Goal: Task Accomplishment & Management: Use online tool/utility

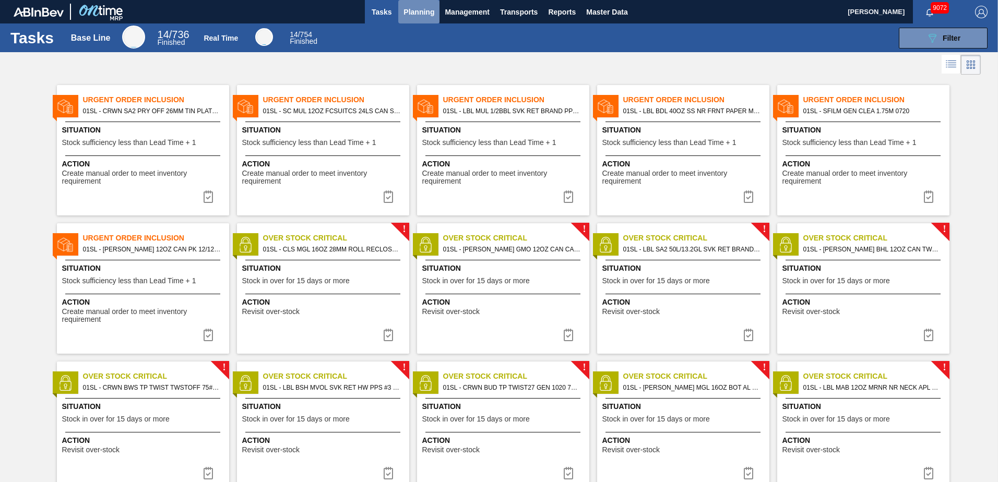
click at [410, 20] on button "Planning" at bounding box center [418, 11] width 41 height 23
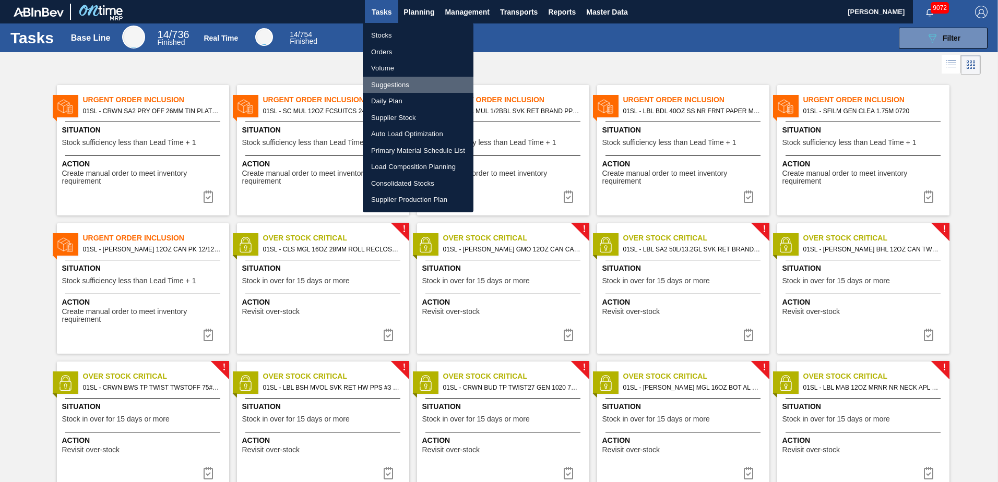
click at [399, 87] on li "Suggestions" at bounding box center [418, 85] width 111 height 17
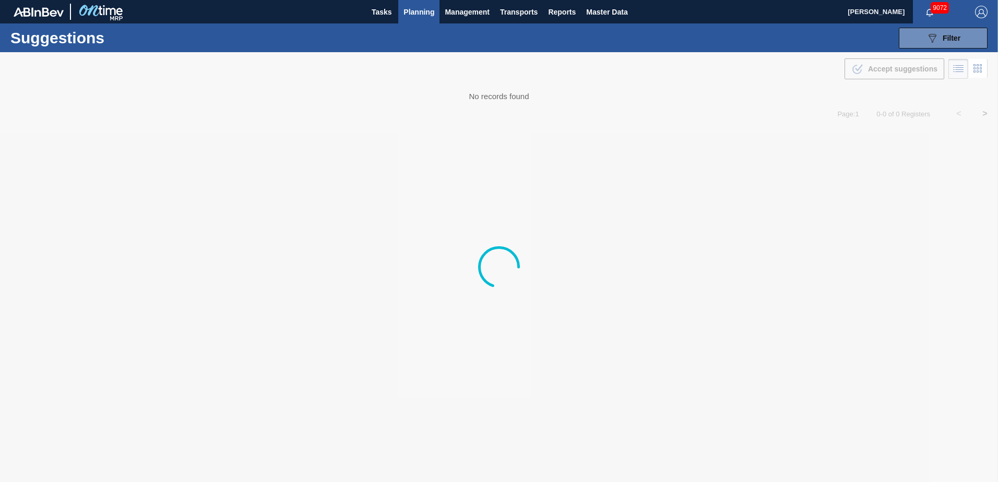
type from "[DATE]"
type to "[DATE]"
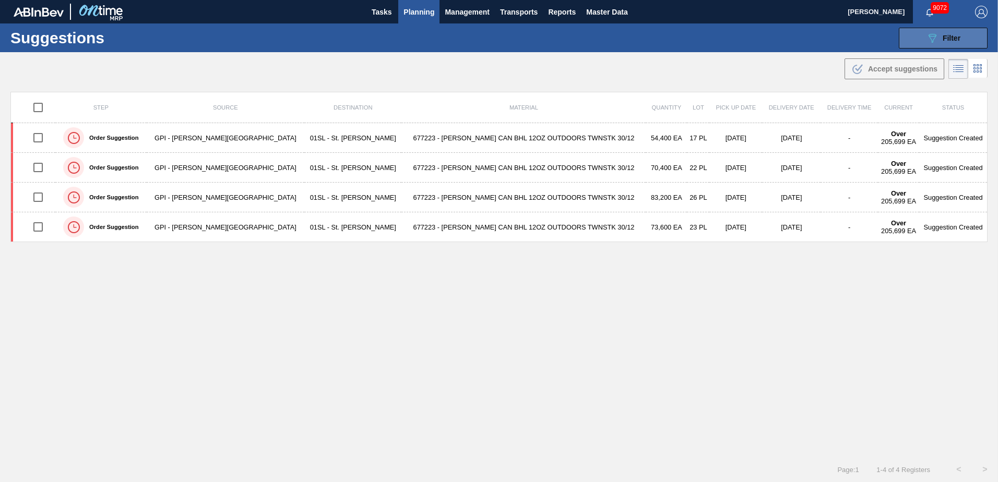
click at [947, 41] on span "Filter" at bounding box center [952, 38] width 18 height 8
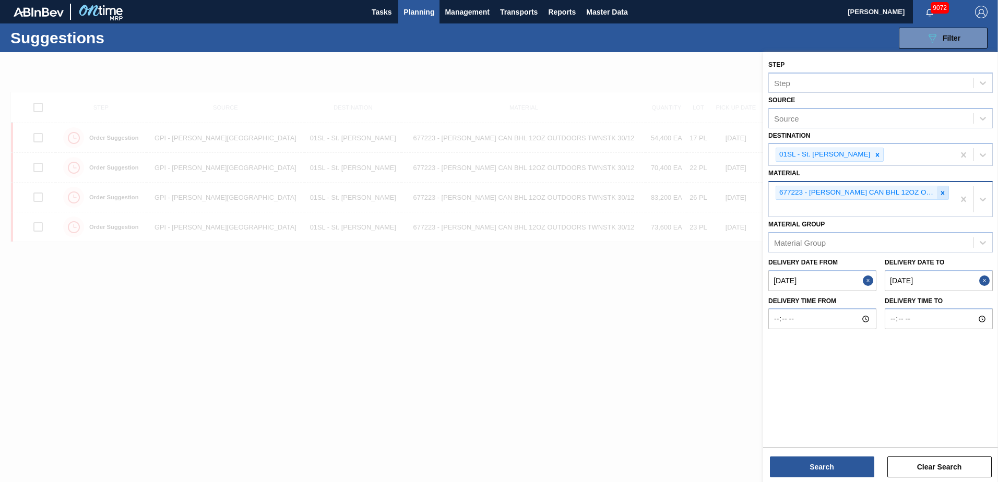
click at [940, 193] on icon at bounding box center [942, 192] width 7 height 7
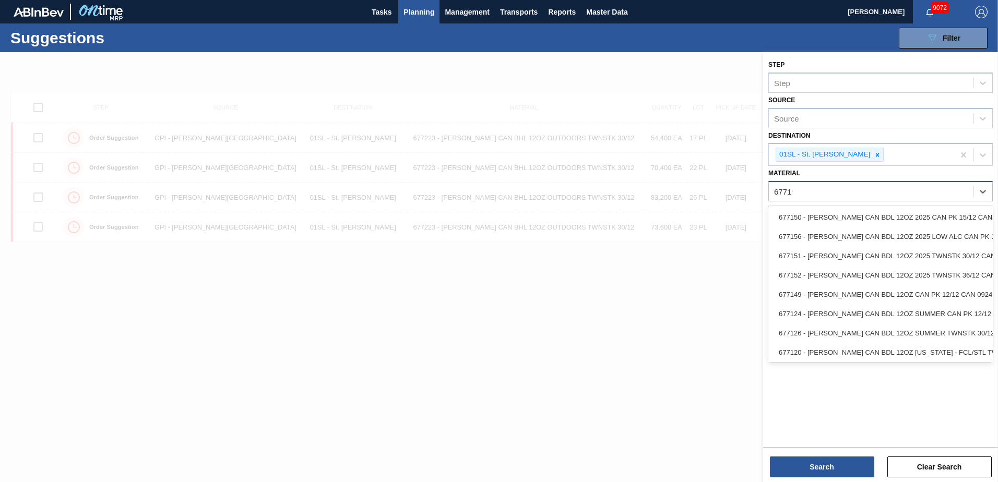
type input "677195"
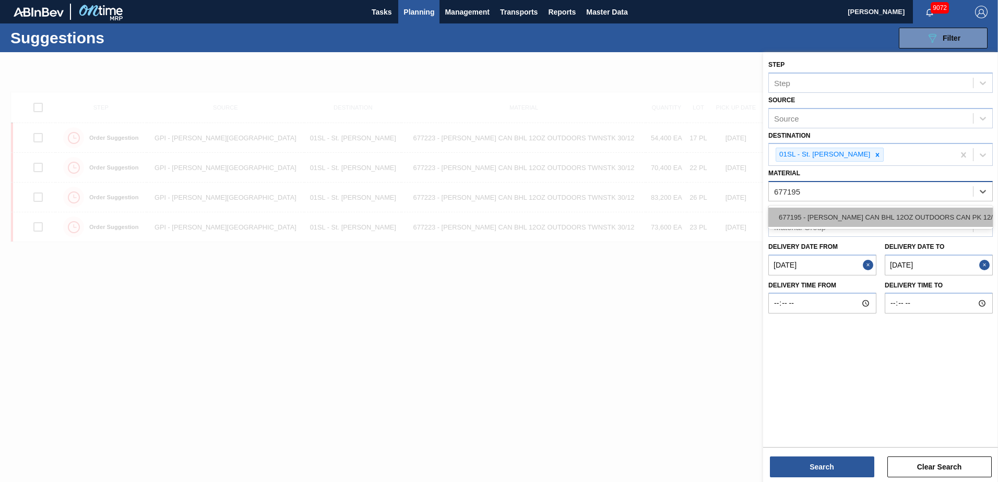
click at [919, 210] on div "677195 - [PERSON_NAME] CAN BHL 12OZ OUTDOORS CAN PK 12/12" at bounding box center [880, 217] width 224 height 19
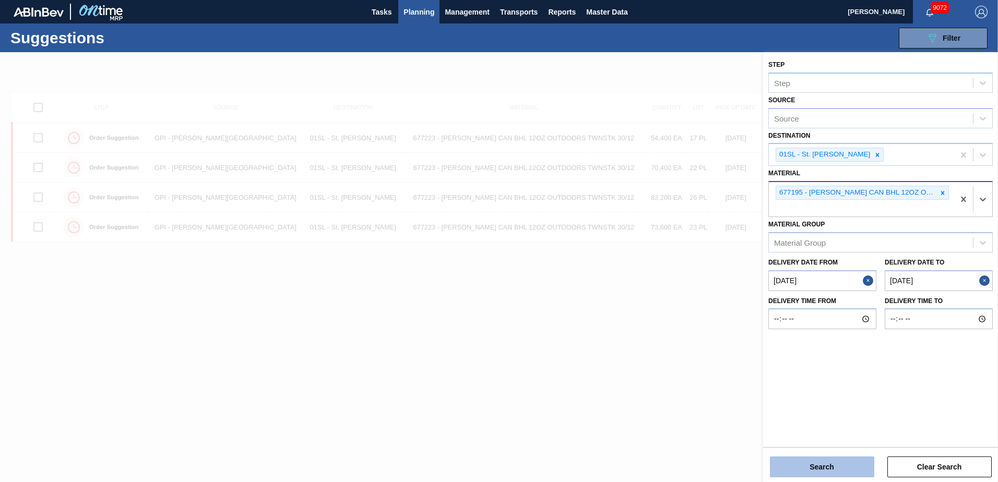
click at [794, 465] on button "Search" at bounding box center [822, 467] width 104 height 21
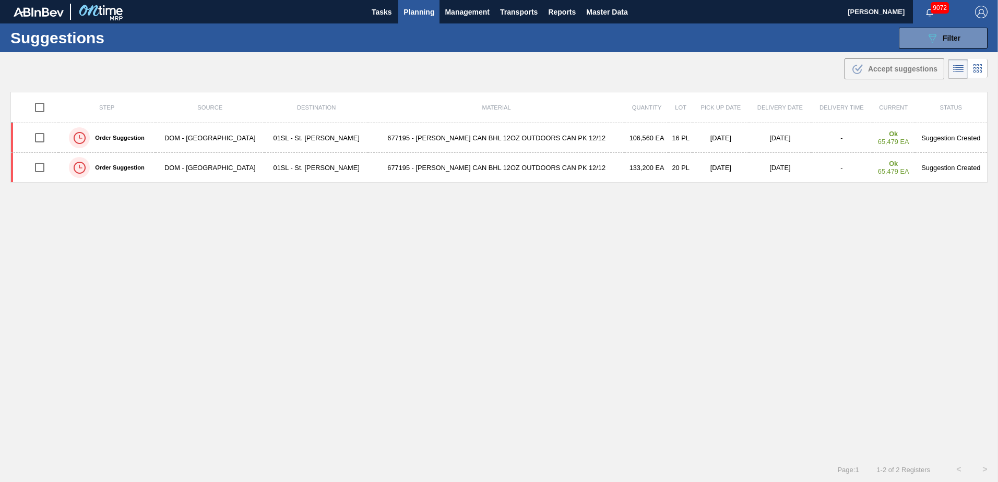
click at [418, 11] on span "Planning" at bounding box center [418, 12] width 31 height 13
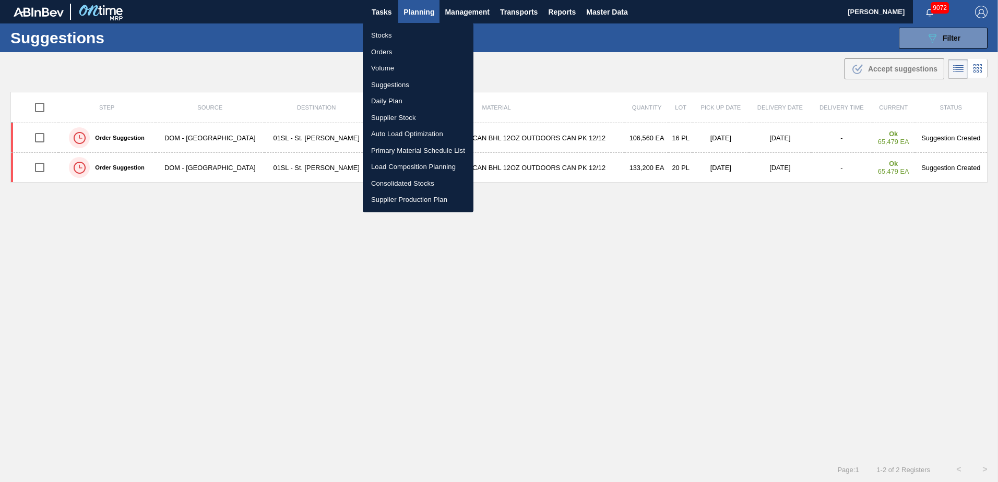
click at [398, 168] on li "Load Composition Planning" at bounding box center [418, 167] width 111 height 17
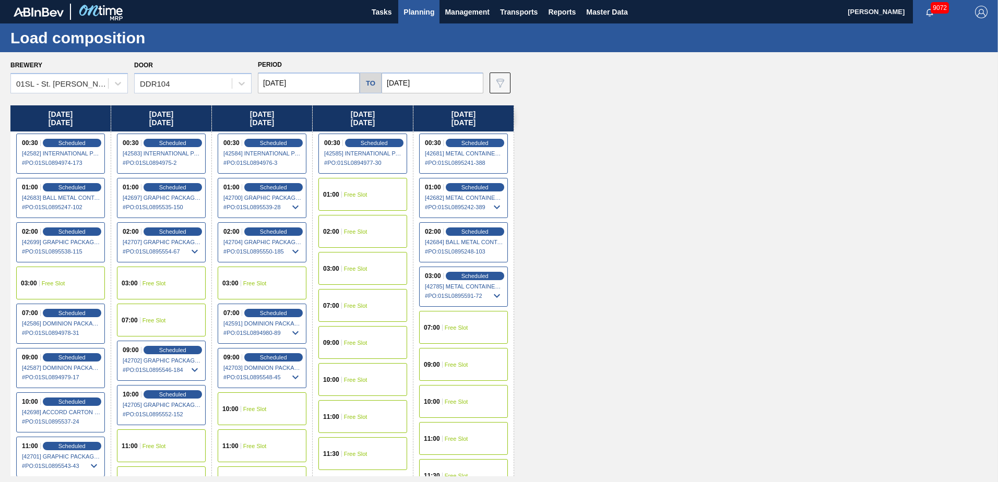
click at [355, 303] on span "Free Slot" at bounding box center [355, 306] width 23 height 6
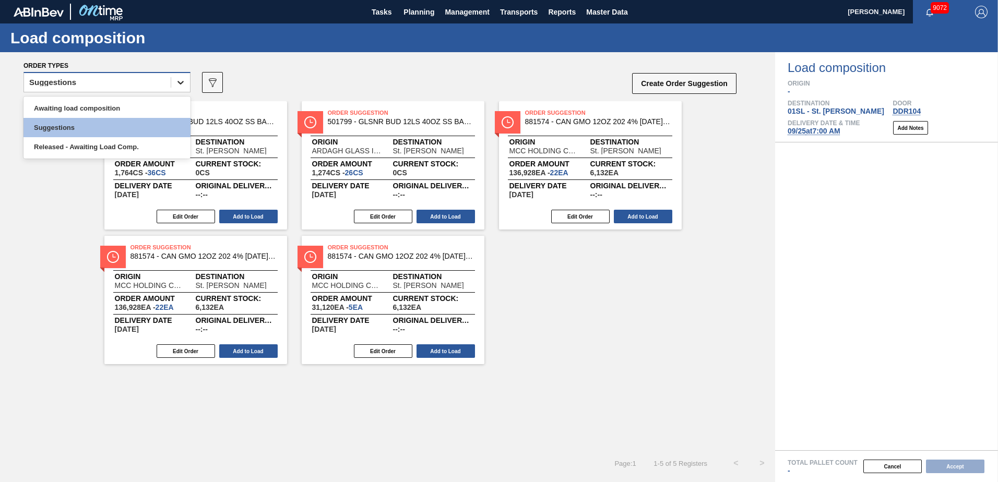
click at [183, 85] on icon at bounding box center [180, 82] width 10 height 10
click at [135, 110] on div "Awaiting load composition" at bounding box center [106, 108] width 167 height 19
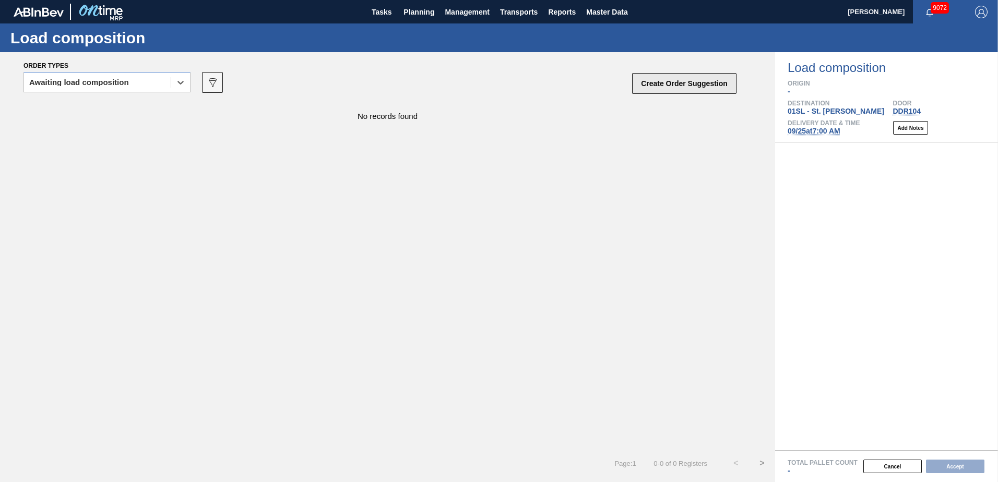
click at [706, 82] on button "Create Order Suggestion" at bounding box center [684, 83] width 104 height 21
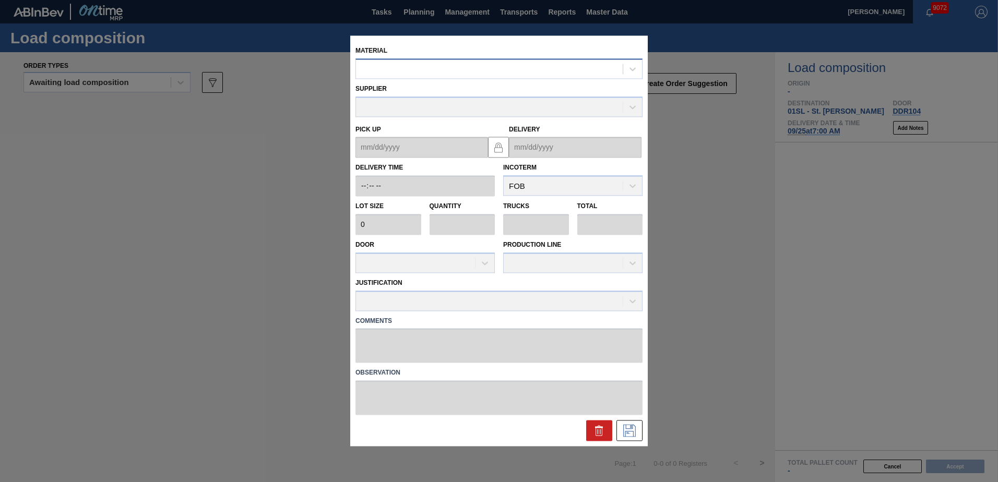
click at [548, 73] on div at bounding box center [489, 69] width 267 height 15
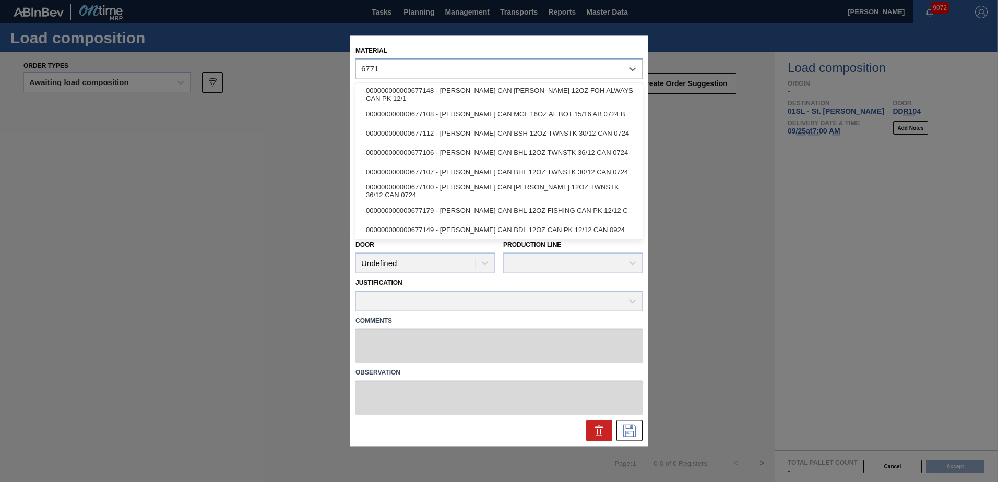
type input "677195"
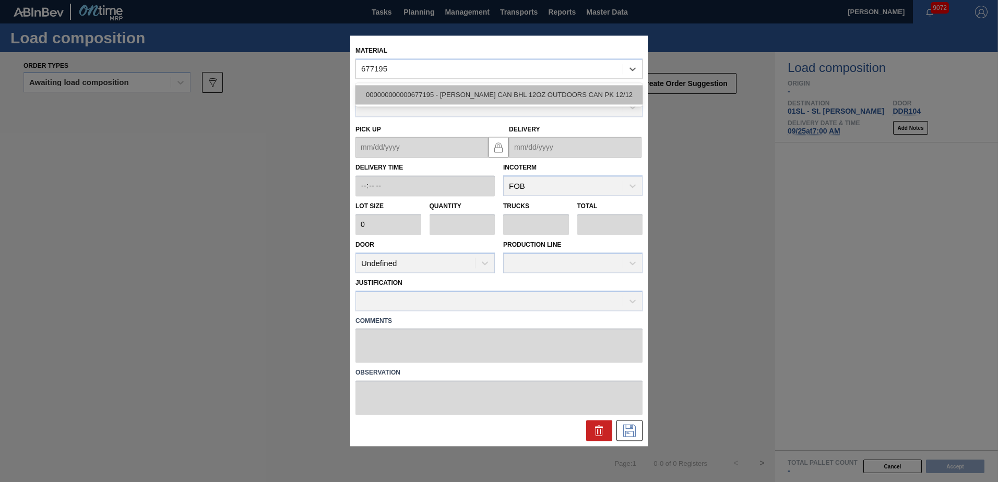
click at [544, 94] on div "000000000000677195 - [PERSON_NAME] CAN BHL 12OZ OUTDOORS CAN PK 12/12" at bounding box center [498, 94] width 287 height 19
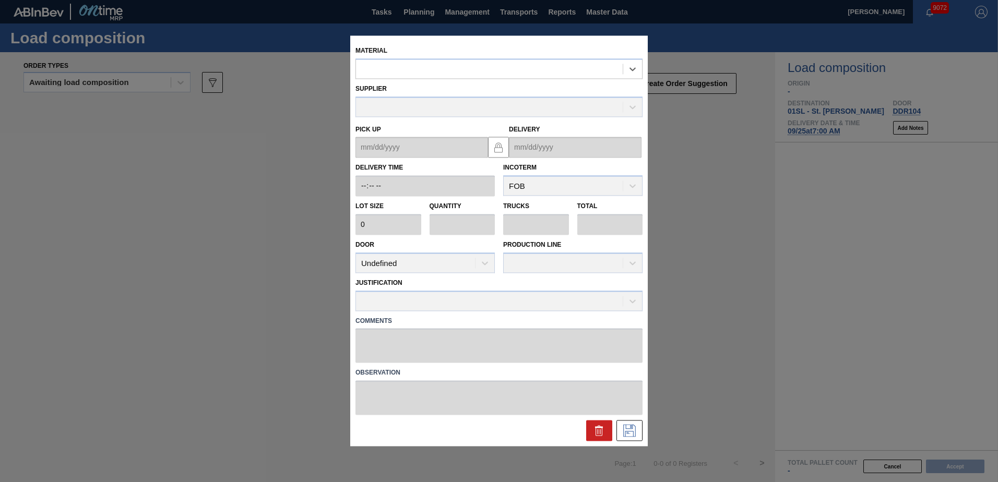
type input "6,660"
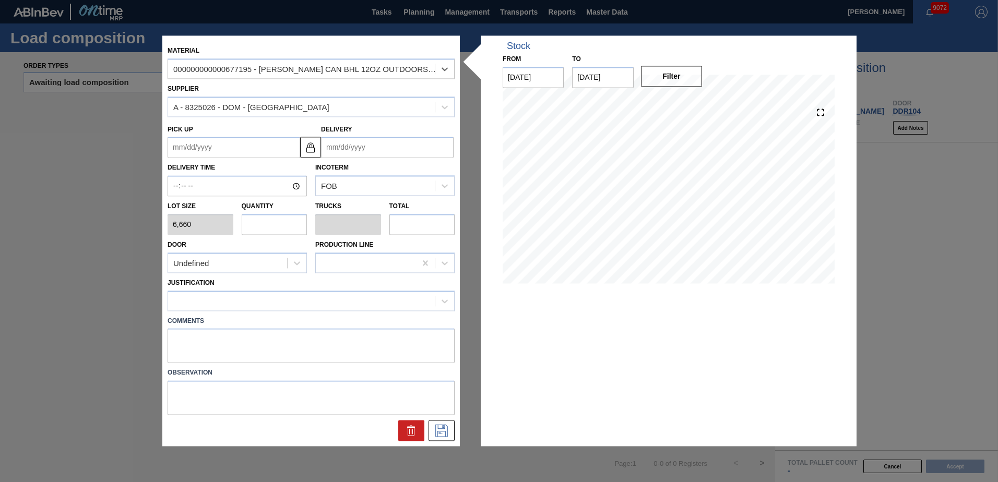
click at [350, 146] on input "Delivery" at bounding box center [387, 147] width 133 height 21
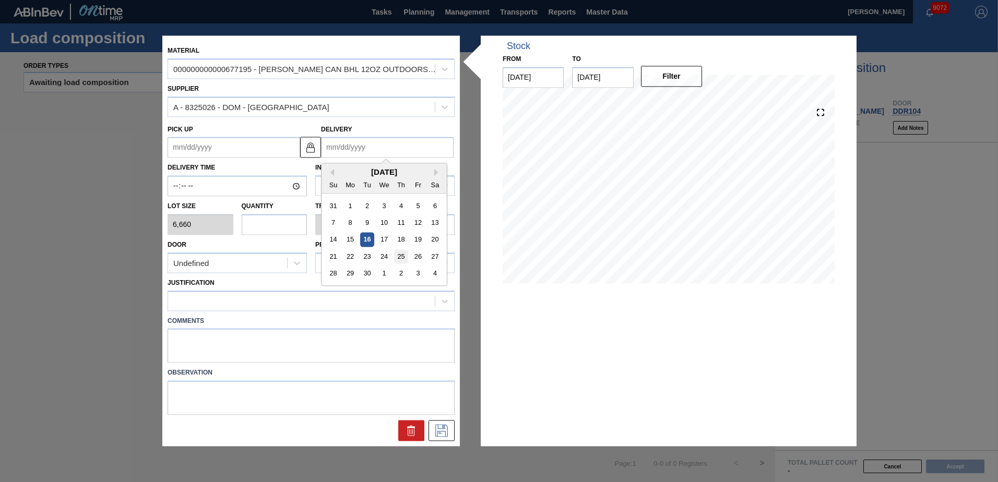
click at [398, 256] on div "25" at bounding box center [401, 257] width 14 height 14
type up "[DATE]"
type input "[DATE]"
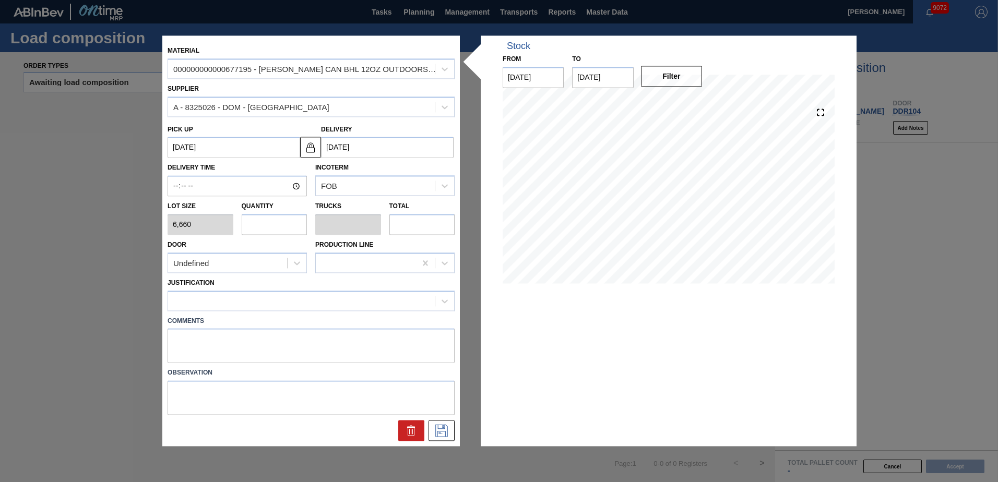
click at [286, 223] on input "text" at bounding box center [275, 224] width 66 height 21
type input "8"
type input "0.308"
type input "53,280"
type input "8"
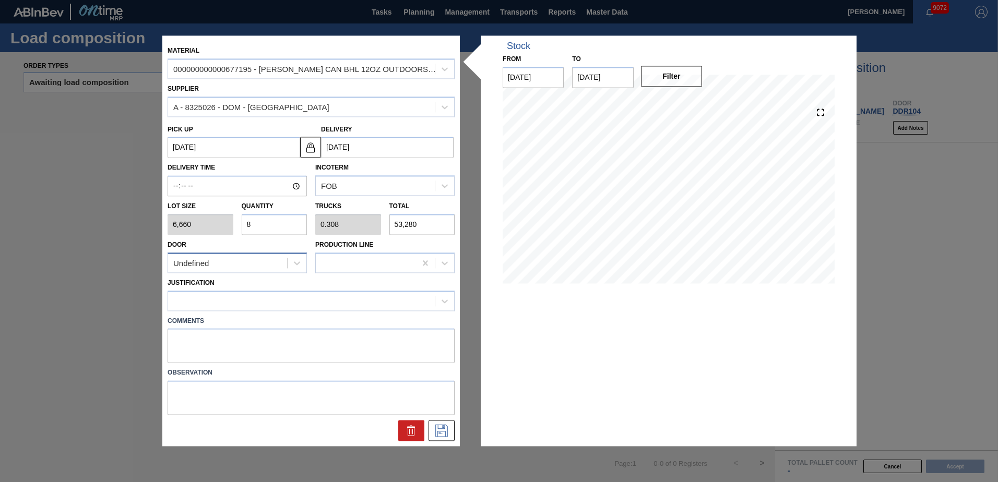
click at [268, 267] on div "Undefined" at bounding box center [227, 263] width 119 height 15
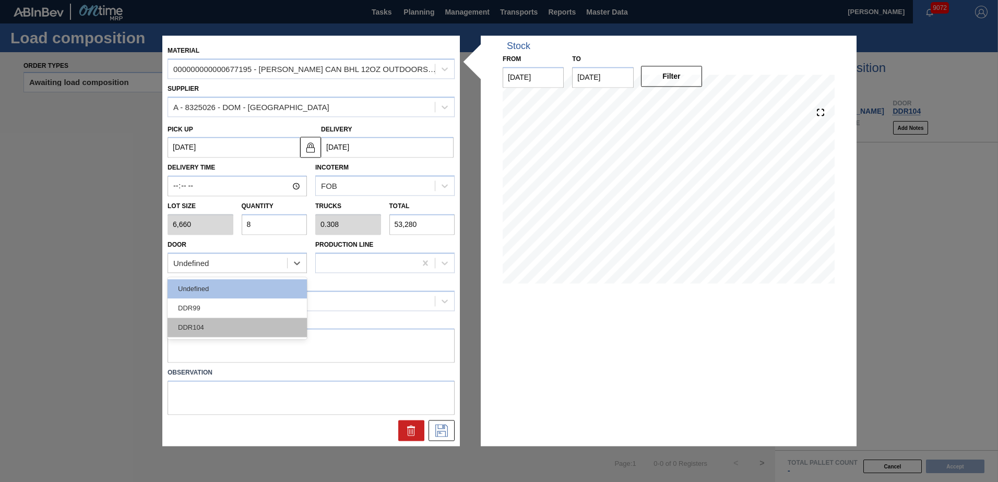
click at [229, 322] on div "DDR104" at bounding box center [237, 327] width 139 height 19
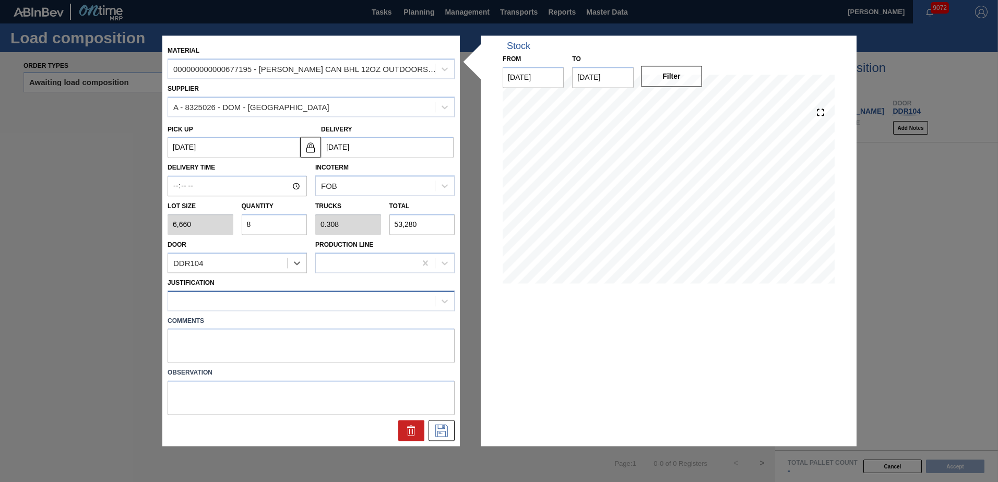
click at [234, 291] on div at bounding box center [311, 301] width 287 height 20
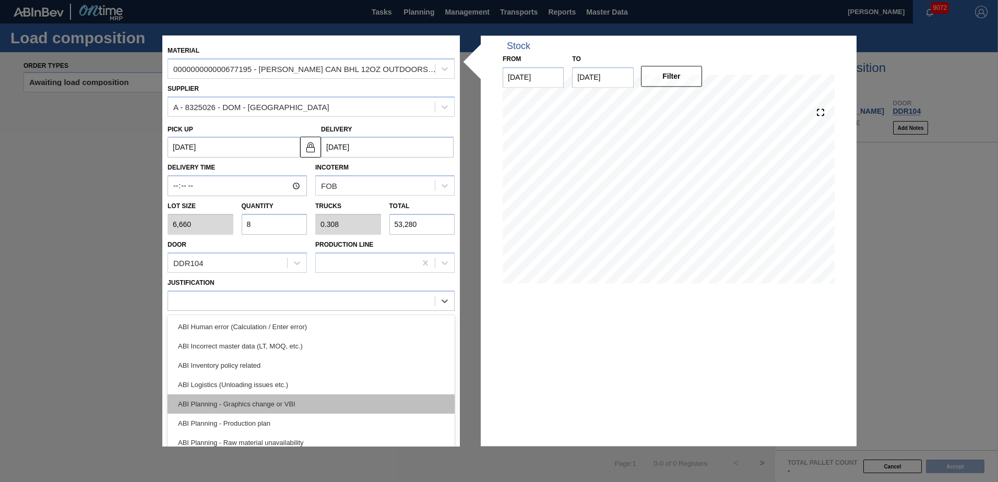
click at [283, 401] on div "ABI Planning - Graphics change or VBI" at bounding box center [311, 404] width 287 height 19
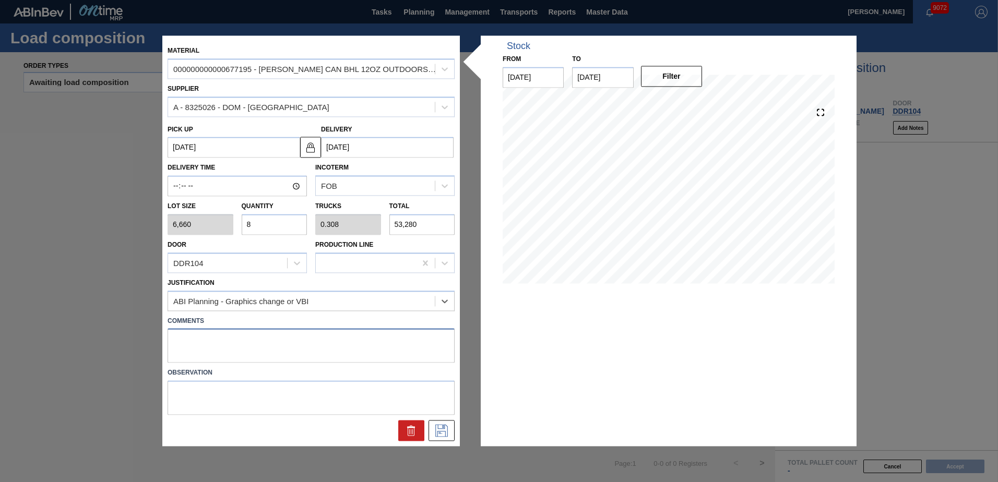
click at [230, 341] on textarea at bounding box center [311, 346] width 287 height 34
type textarea "Live unload"
click at [445, 428] on icon at bounding box center [441, 431] width 17 height 13
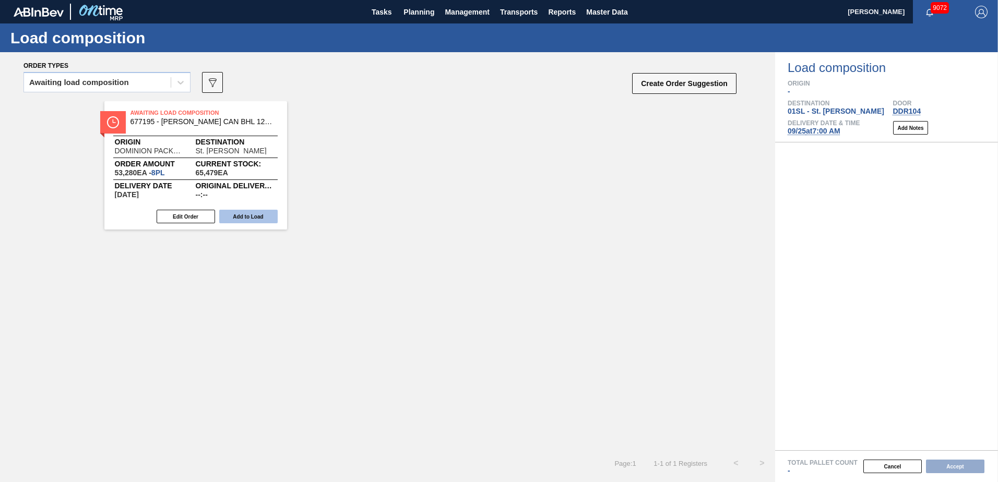
click at [245, 214] on button "Add to Load" at bounding box center [248, 217] width 58 height 14
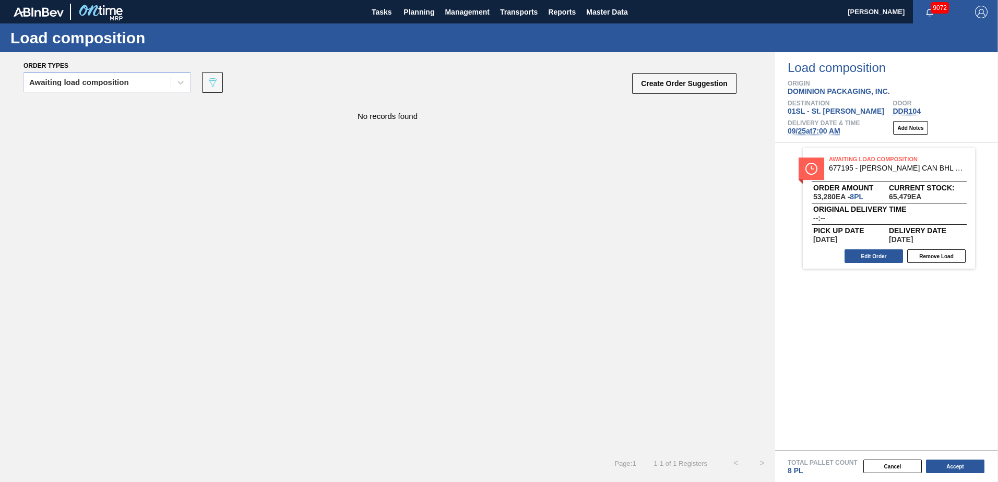
click at [684, 88] on button "Create Order Suggestion" at bounding box center [684, 83] width 104 height 21
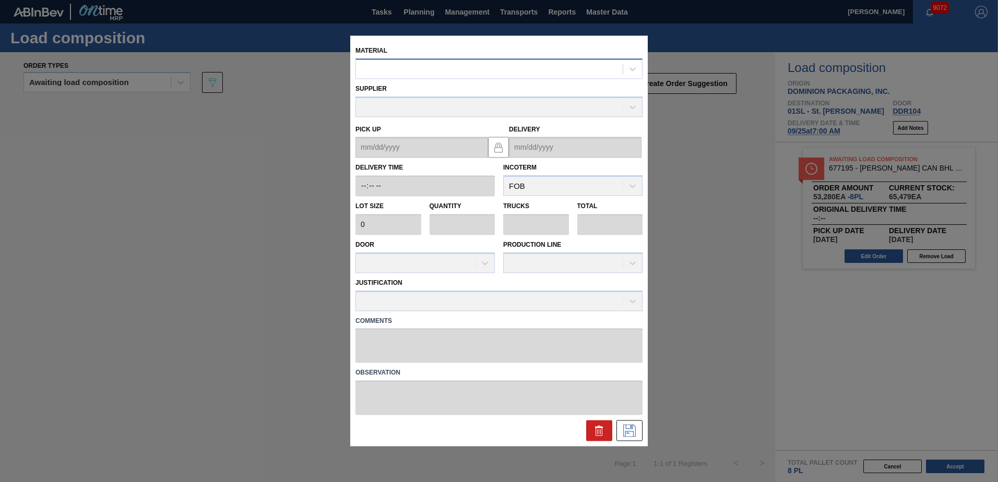
click at [464, 74] on div at bounding box center [489, 69] width 267 height 15
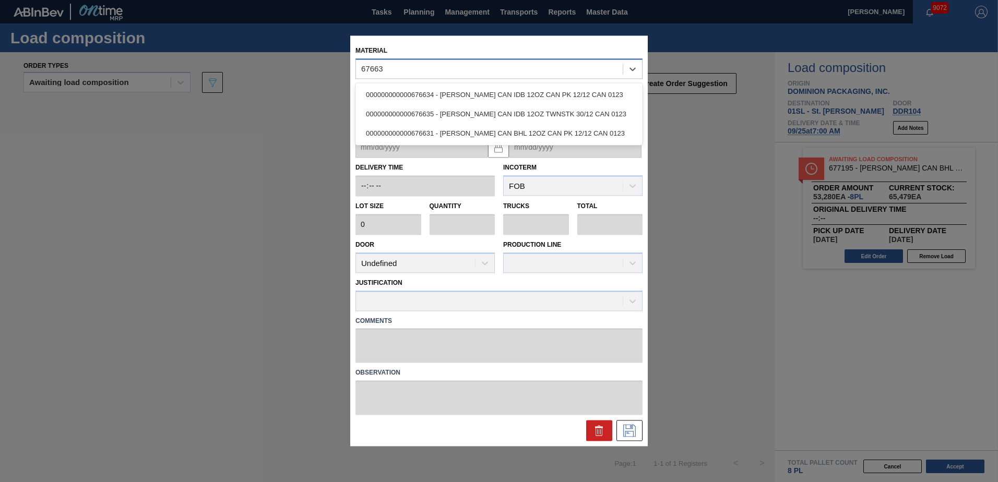
type input "676631"
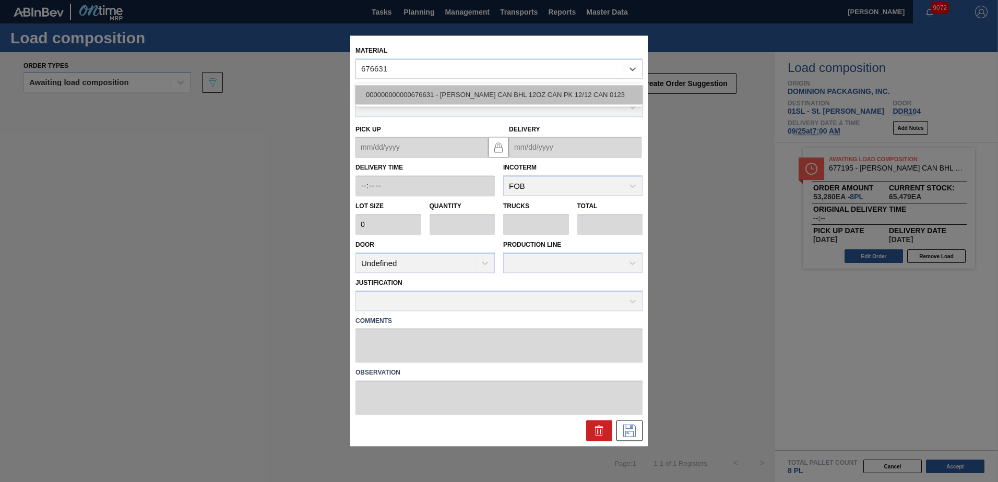
click at [467, 93] on div "000000000000676631 - [PERSON_NAME] CAN BHL 12OZ CAN PK 12/12 CAN 0123" at bounding box center [498, 94] width 287 height 19
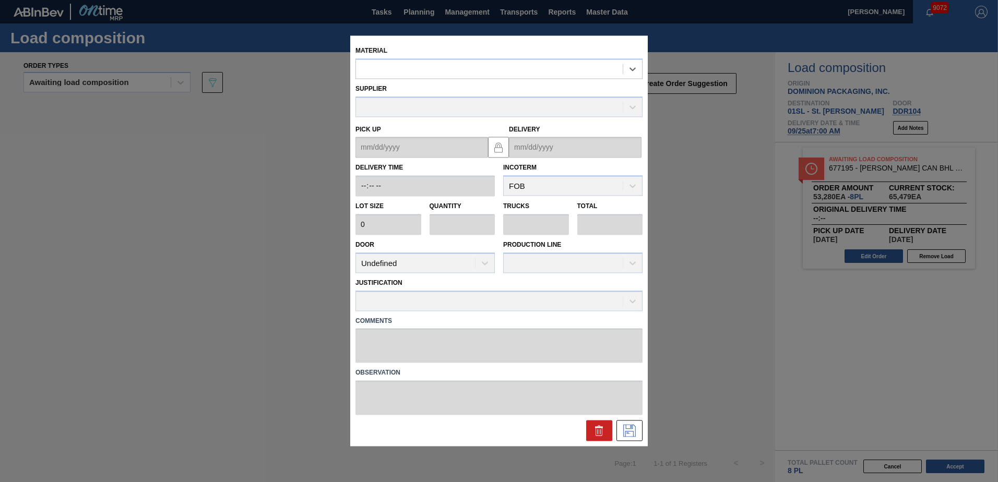
type input "6,660"
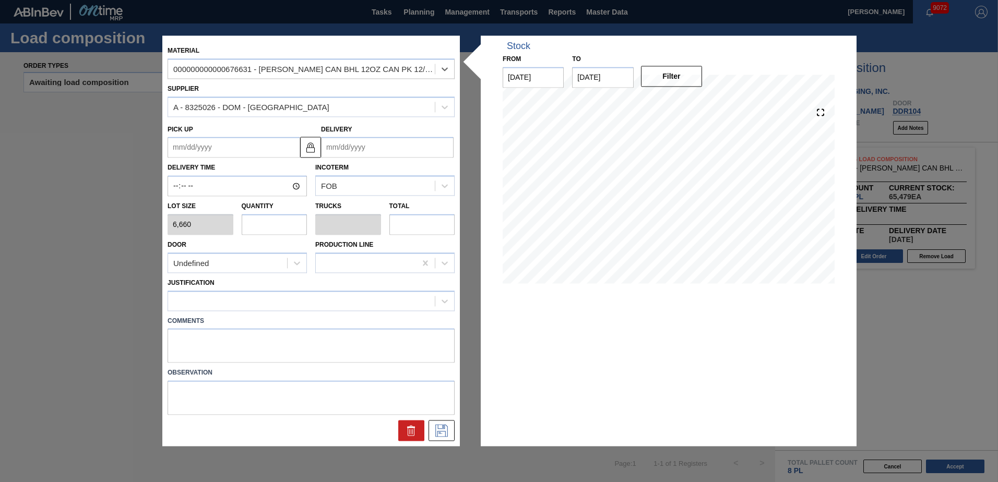
click at [365, 146] on input "Delivery" at bounding box center [387, 147] width 133 height 21
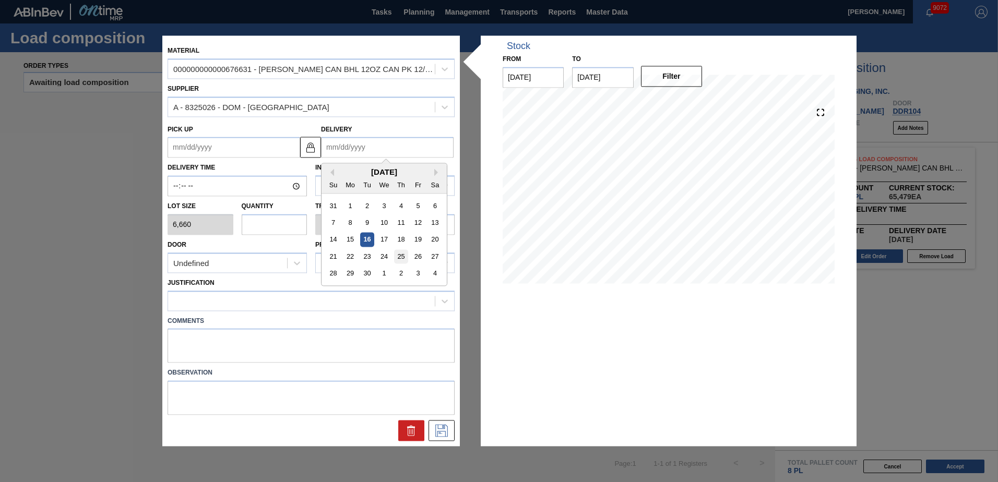
click at [401, 254] on div "25" at bounding box center [401, 257] width 14 height 14
type up "[DATE]"
type input "[DATE]"
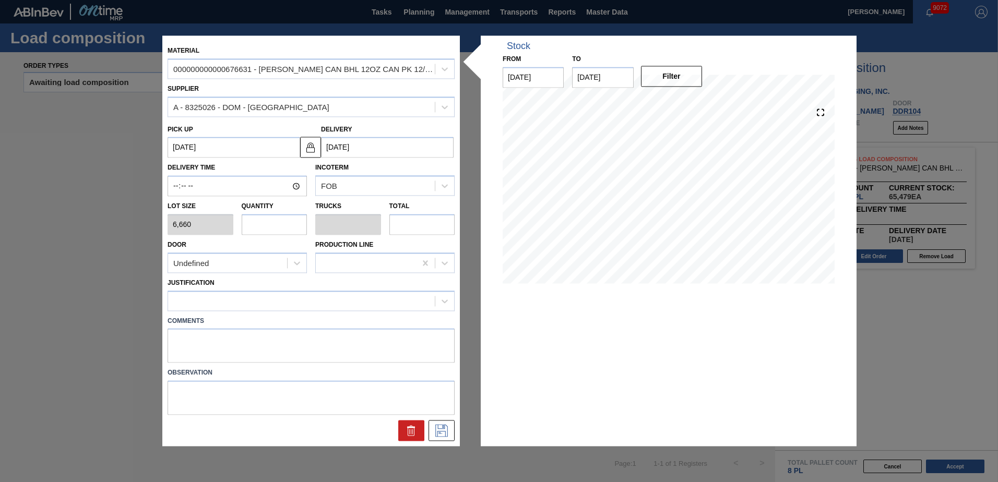
click at [281, 222] on input "text" at bounding box center [275, 224] width 66 height 21
type input "1"
type input "0.038"
type input "6,660"
type input "18"
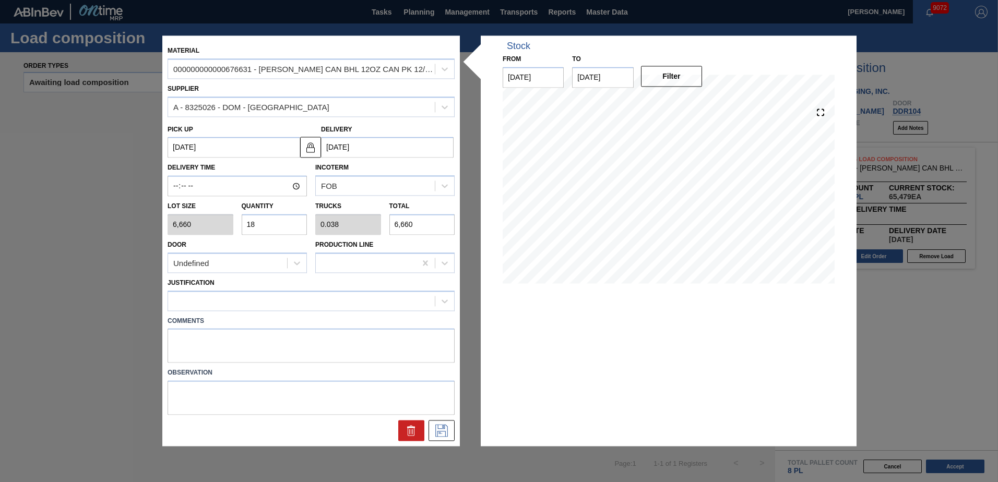
type input "0.692"
type input "119,880"
type input "18"
click at [265, 257] on div "Undefined" at bounding box center [227, 263] width 119 height 15
drag, startPoint x: 210, startPoint y: 329, endPoint x: 209, endPoint y: 316, distance: 13.1
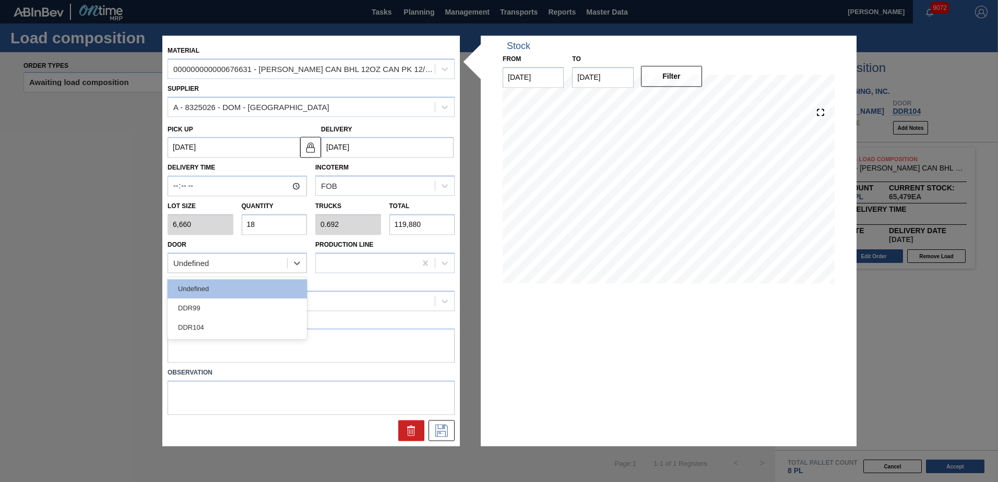
click at [210, 330] on div "DDR104" at bounding box center [237, 327] width 139 height 19
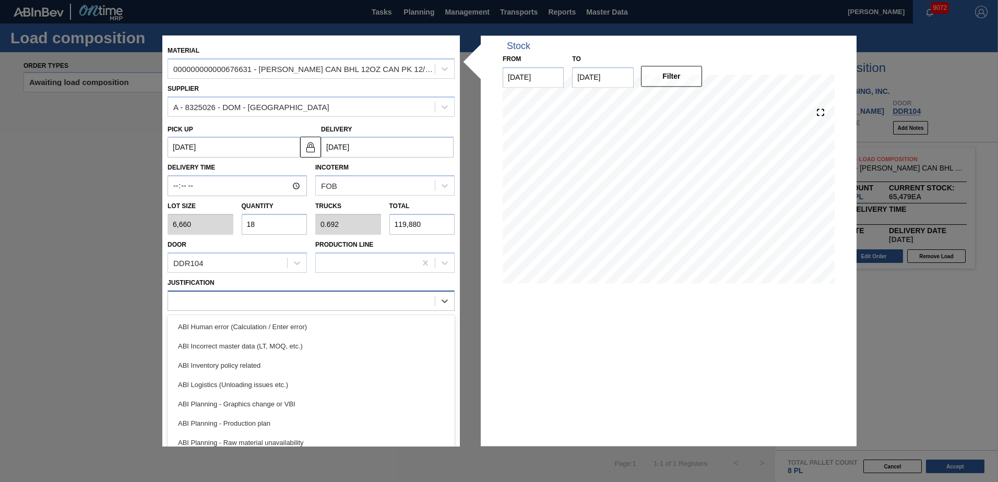
click at [222, 294] on div at bounding box center [301, 300] width 267 height 15
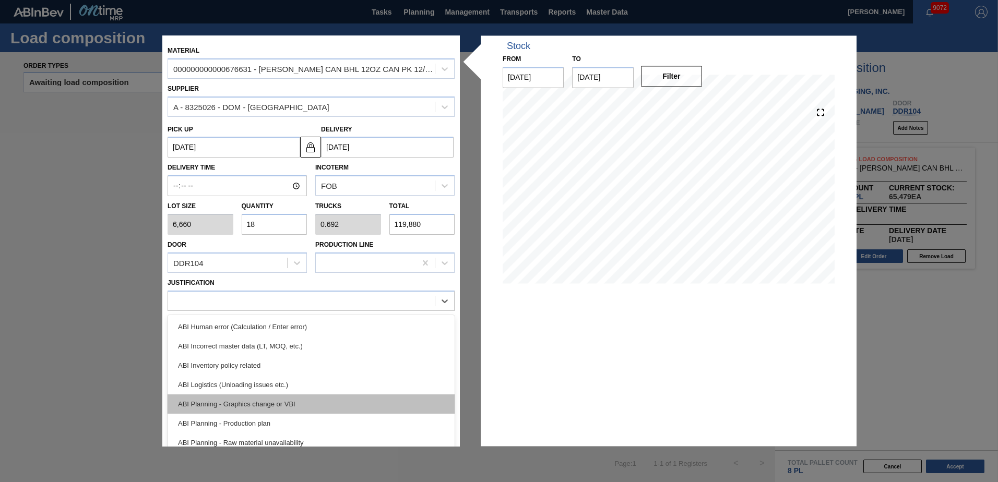
click at [271, 402] on div "ABI Planning - Graphics change or VBI" at bounding box center [311, 404] width 287 height 19
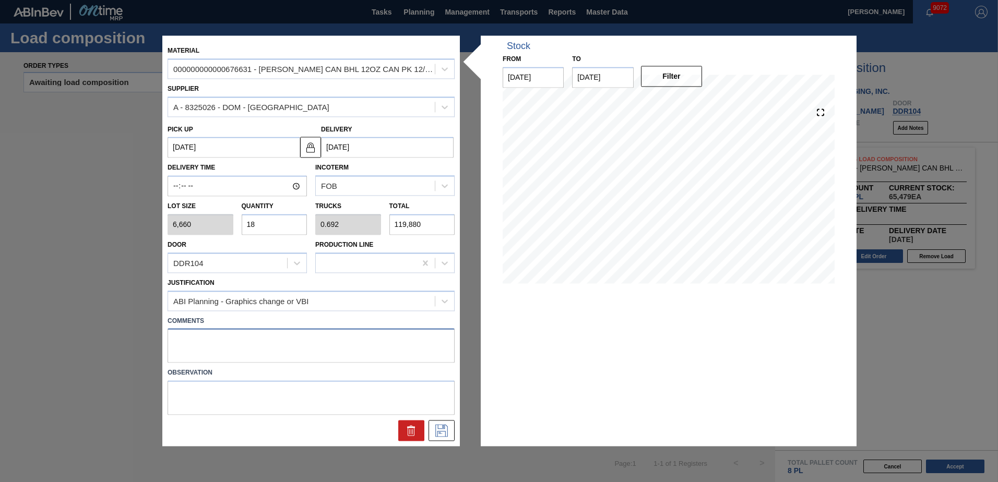
click at [228, 338] on textarea at bounding box center [311, 346] width 287 height 34
type textarea "Live unload"
click at [436, 429] on icon at bounding box center [441, 431] width 17 height 13
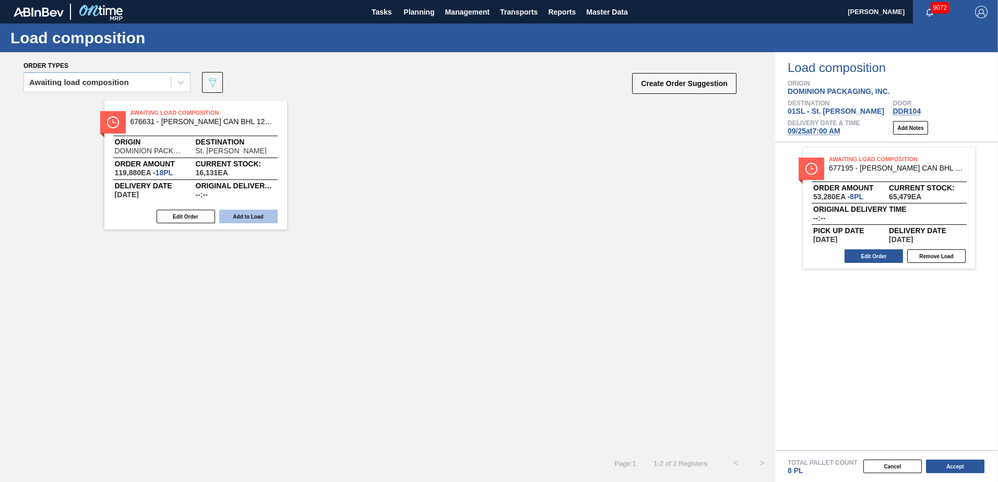
click at [269, 217] on button "Add to Load" at bounding box center [248, 217] width 58 height 14
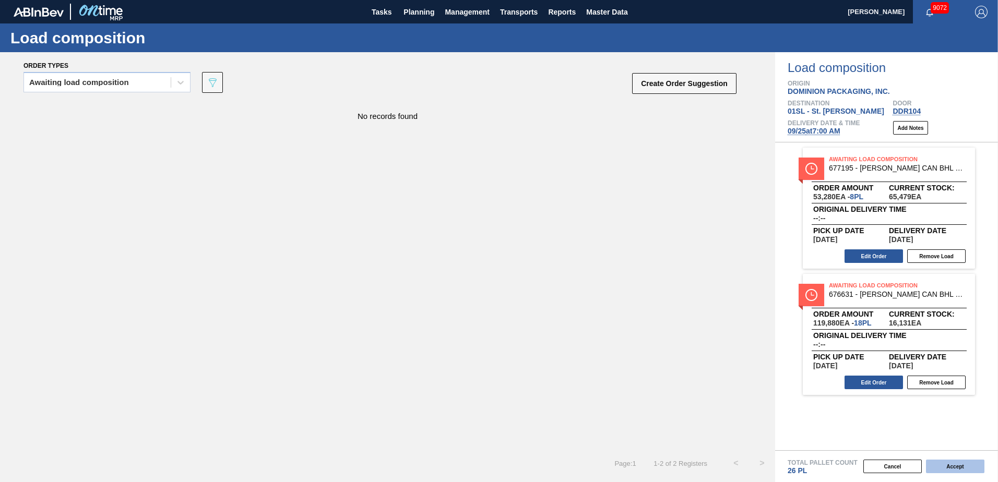
click at [972, 467] on button "Accept" at bounding box center [955, 467] width 58 height 14
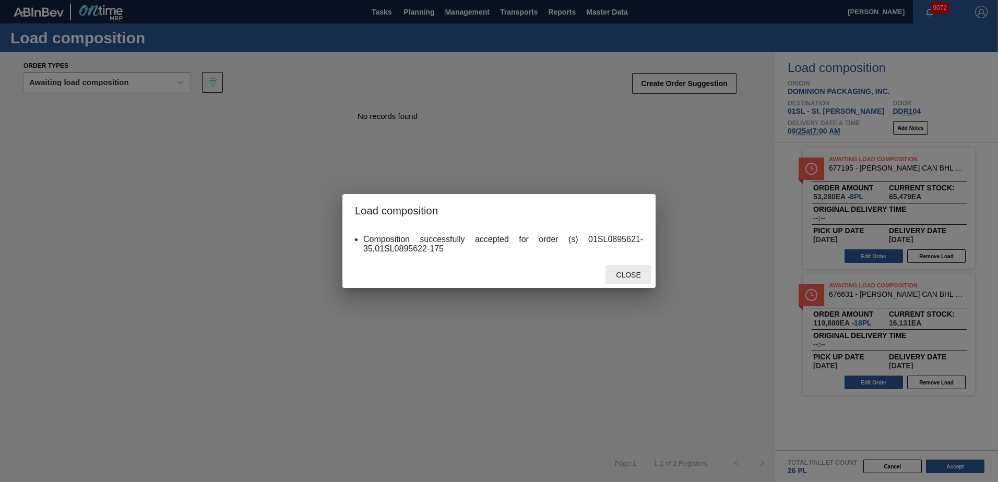
click at [627, 278] on span "Close" at bounding box center [628, 275] width 41 height 8
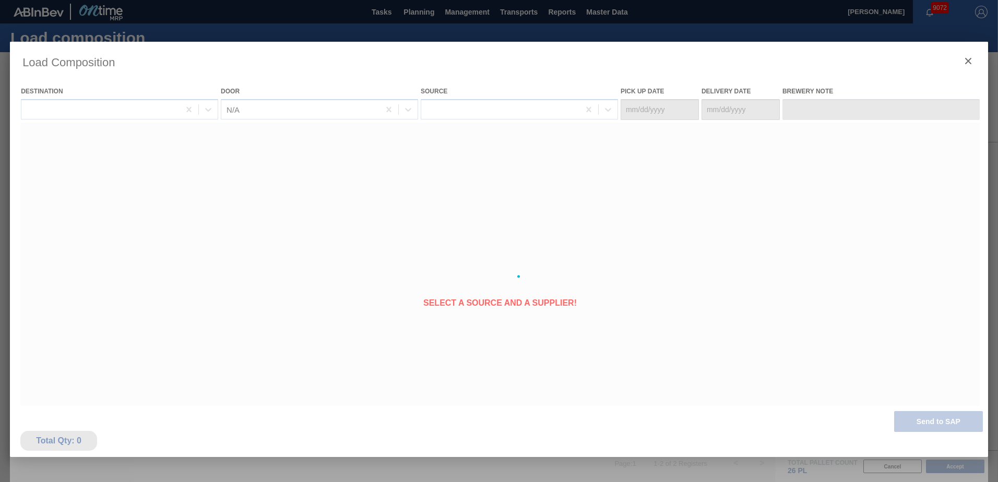
type Date "[DATE]"
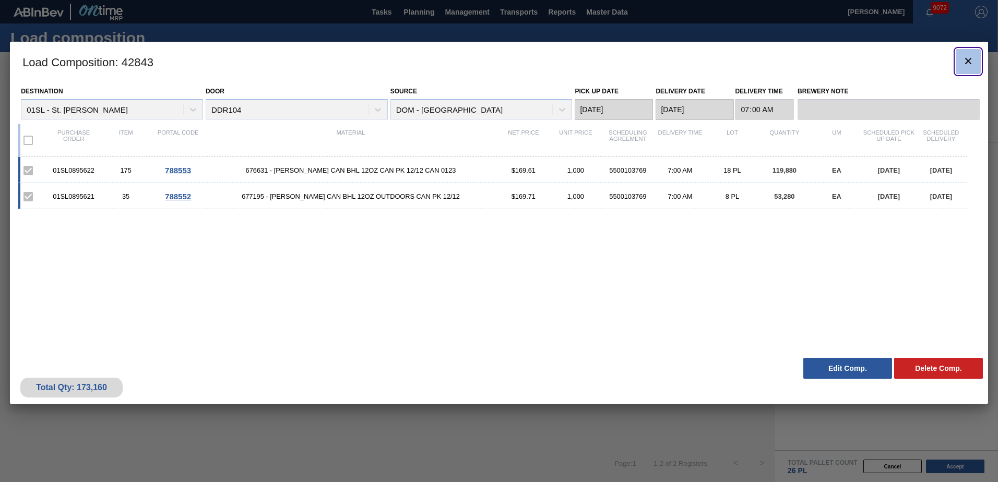
click at [971, 58] on icon "botão de ícone" at bounding box center [968, 61] width 13 height 13
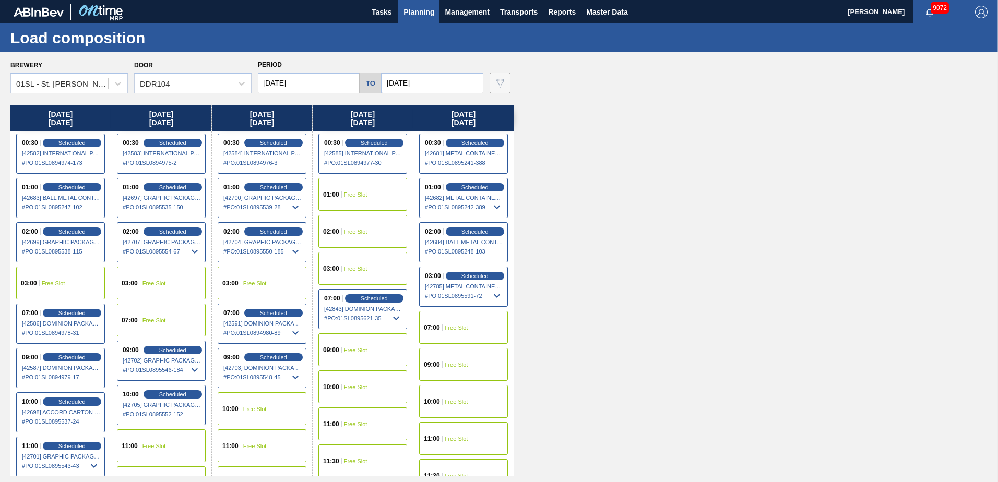
click at [407, 17] on span "Planning" at bounding box center [418, 12] width 31 height 13
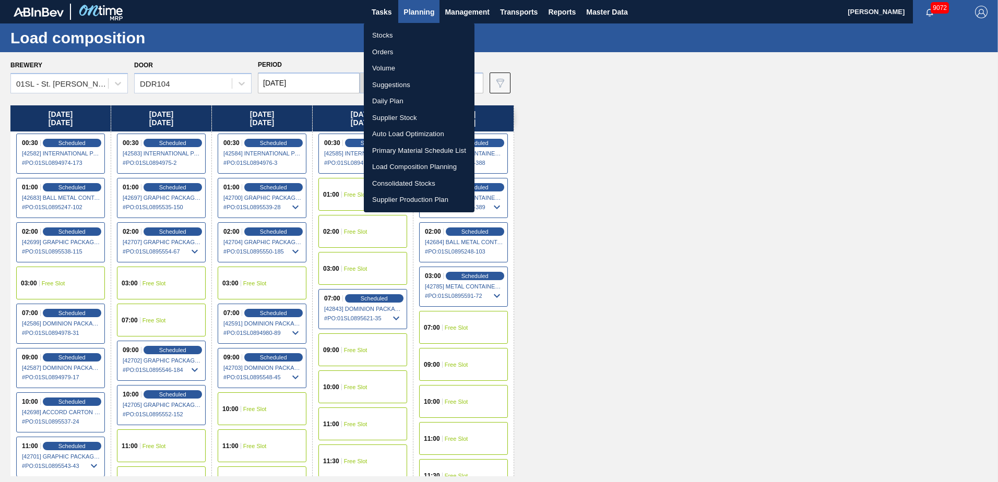
click at [400, 82] on li "Suggestions" at bounding box center [419, 85] width 111 height 17
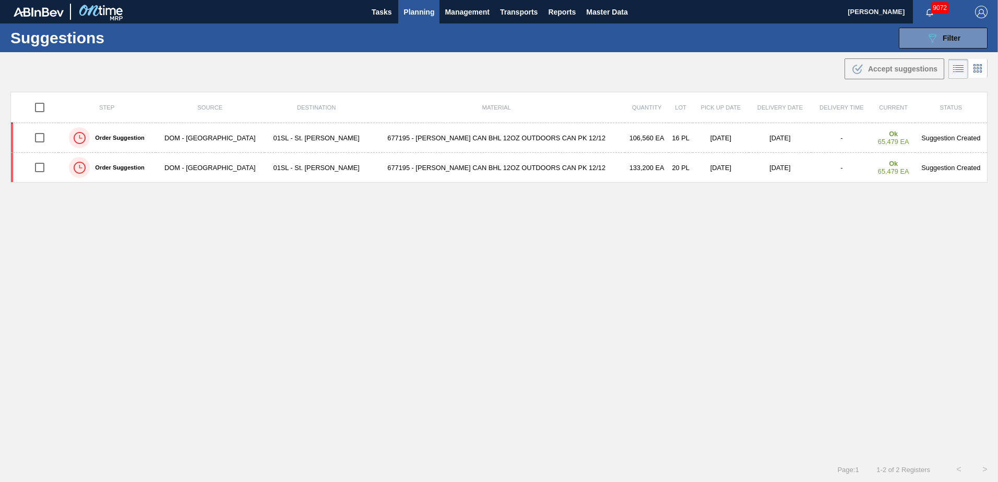
type from "[DATE]"
type to "[DATE]"
click at [943, 35] on span "Filter" at bounding box center [952, 38] width 18 height 8
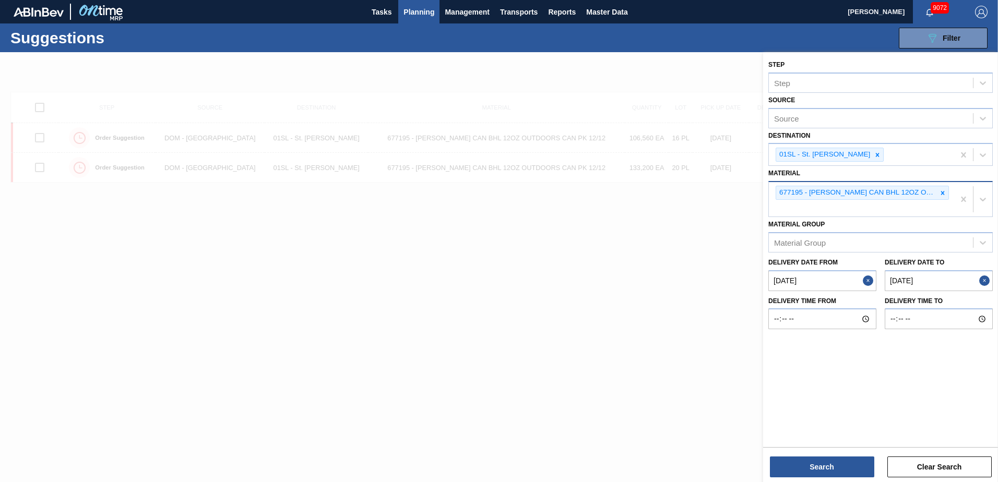
click at [942, 193] on icon at bounding box center [942, 192] width 7 height 7
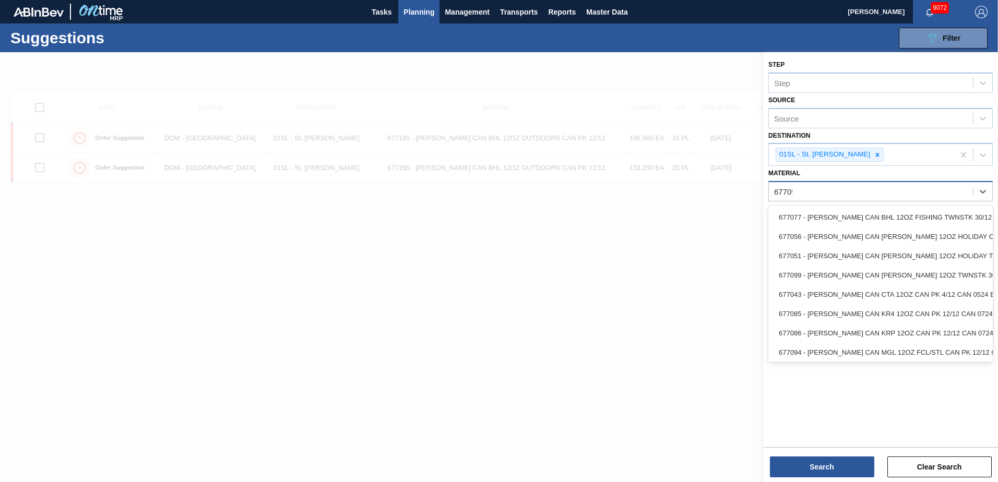
type input "677094"
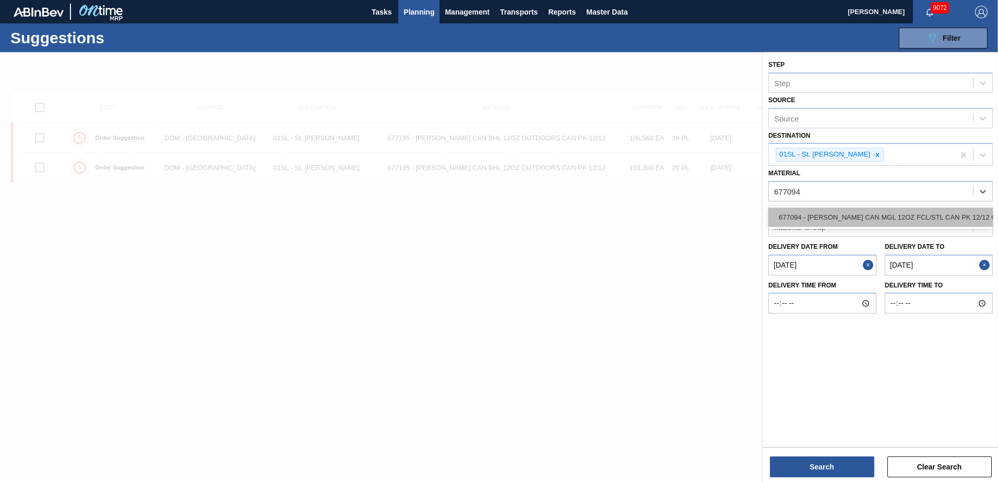
click at [922, 224] on div "677094 - [PERSON_NAME] CAN MGL 12OZ FCL/STL CAN PK 12/12 C" at bounding box center [880, 217] width 224 height 19
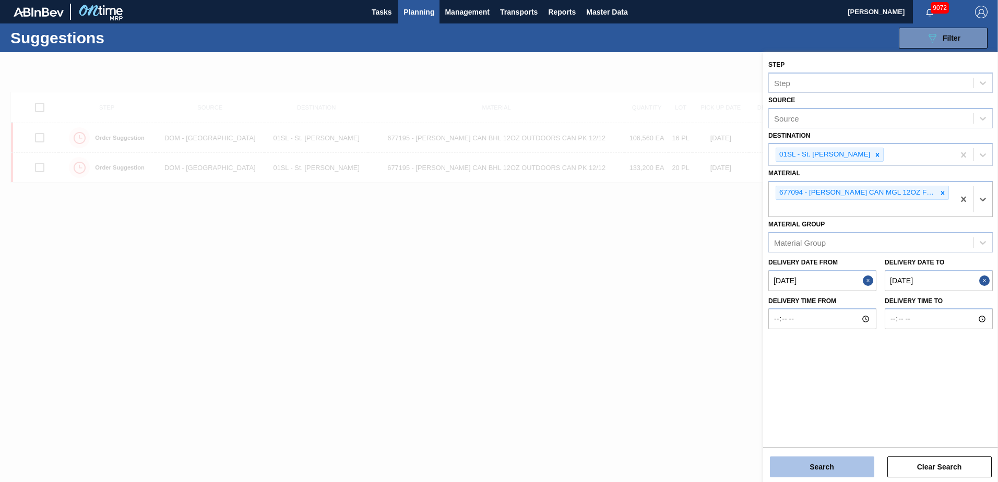
click at [823, 464] on button "Search" at bounding box center [822, 467] width 104 height 21
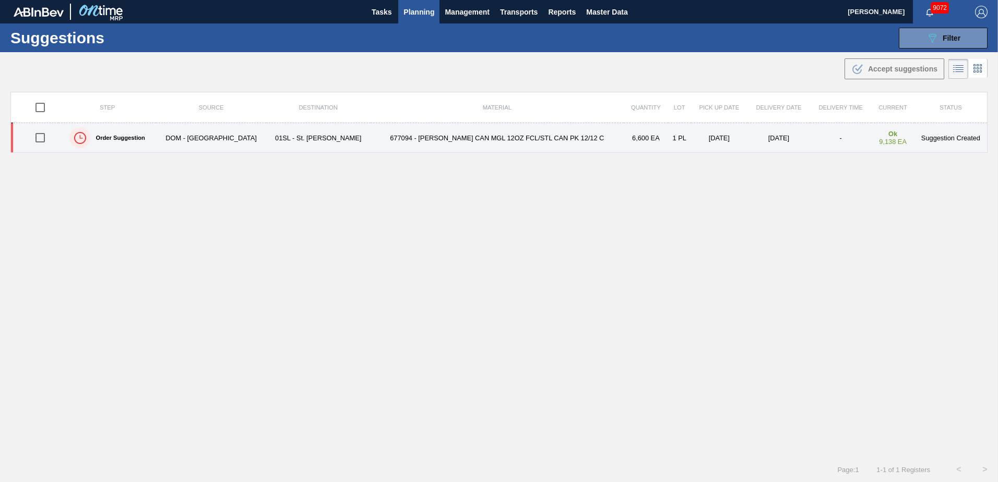
click at [46, 140] on input "checkbox" at bounding box center [40, 138] width 22 height 22
checkbox input "true"
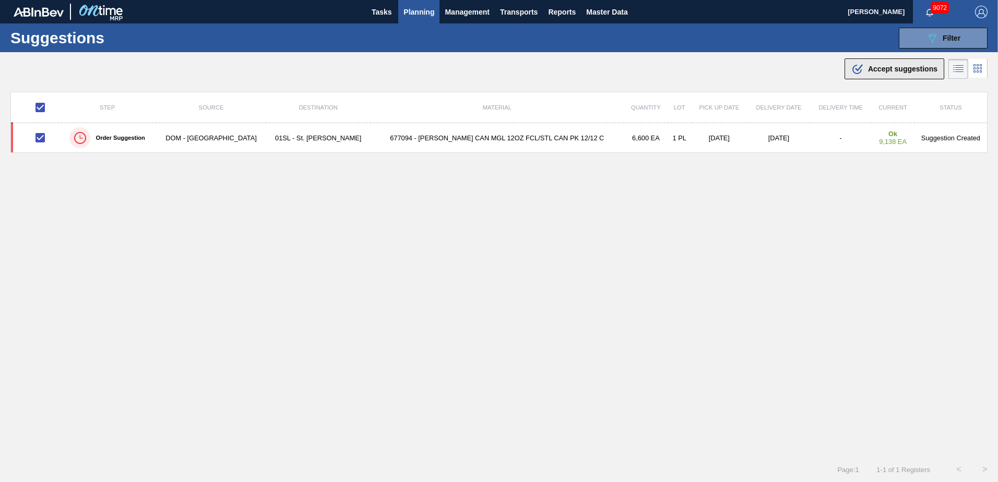
click at [881, 78] on button ".b{fill:var(--color-action-default)} Accept suggestions" at bounding box center [895, 68] width 100 height 21
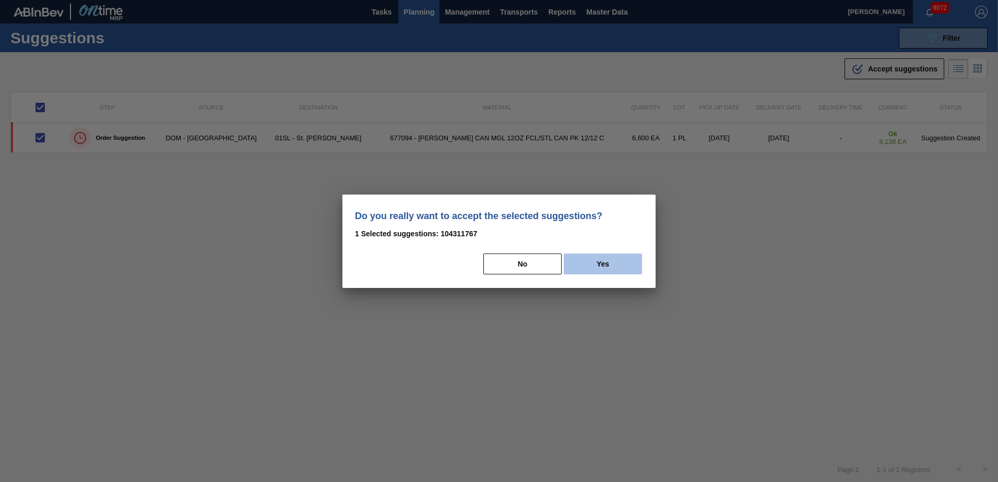
click at [635, 266] on button "Yes" at bounding box center [603, 264] width 78 height 21
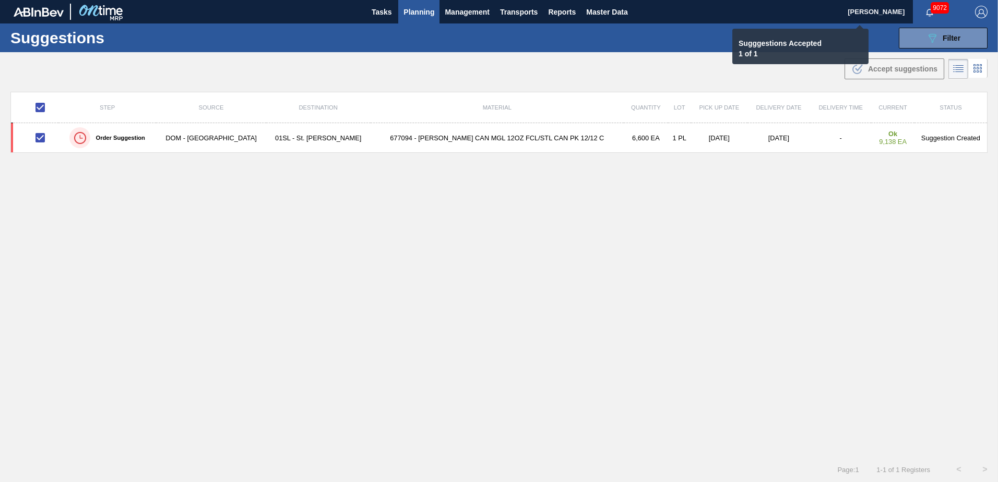
checkbox input "false"
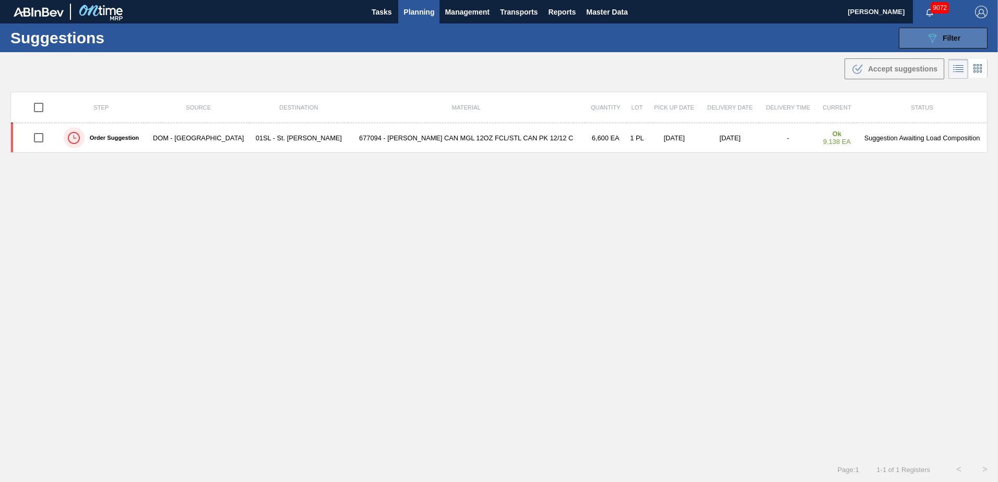
click at [901, 35] on button "089F7B8B-B2A5-4AFE-B5C0-19BA573D28AC Filter" at bounding box center [943, 38] width 89 height 21
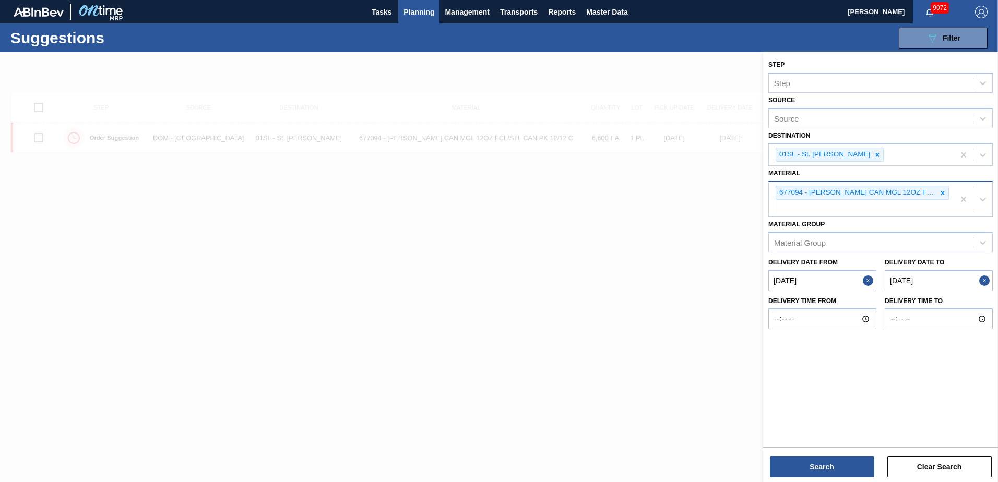
click at [942, 191] on icon at bounding box center [942, 192] width 7 height 7
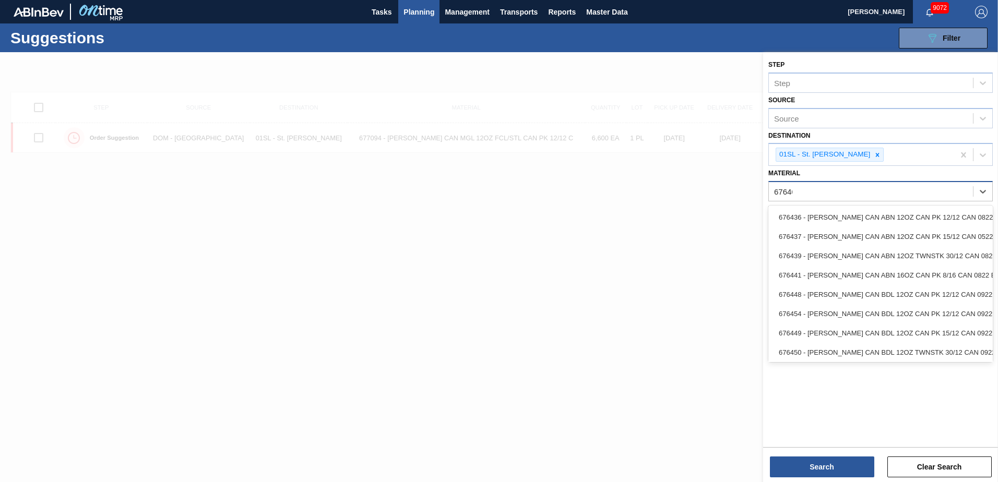
type input "676468"
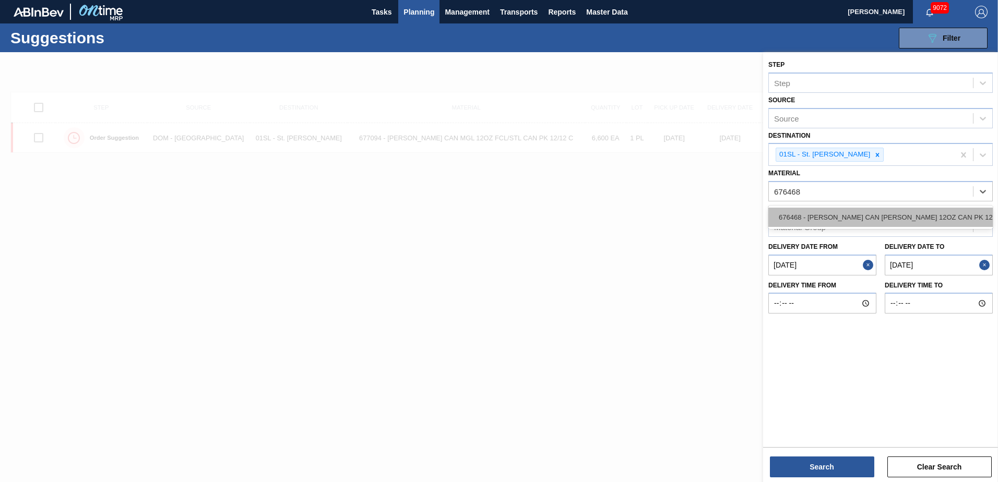
click at [922, 213] on div "676468 - [PERSON_NAME] CAN [PERSON_NAME] 12OZ CAN PK 12/12 CAN 0922" at bounding box center [880, 217] width 224 height 19
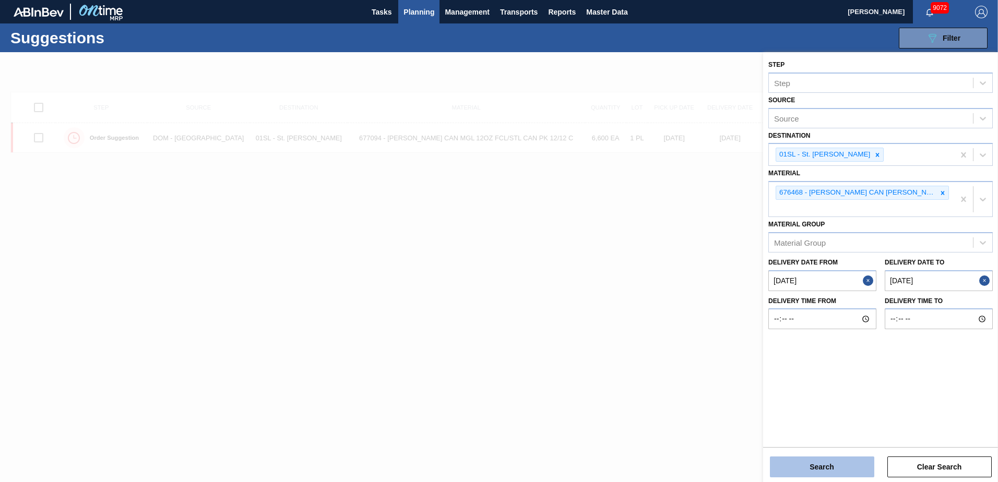
click at [817, 462] on button "Search" at bounding box center [822, 467] width 104 height 21
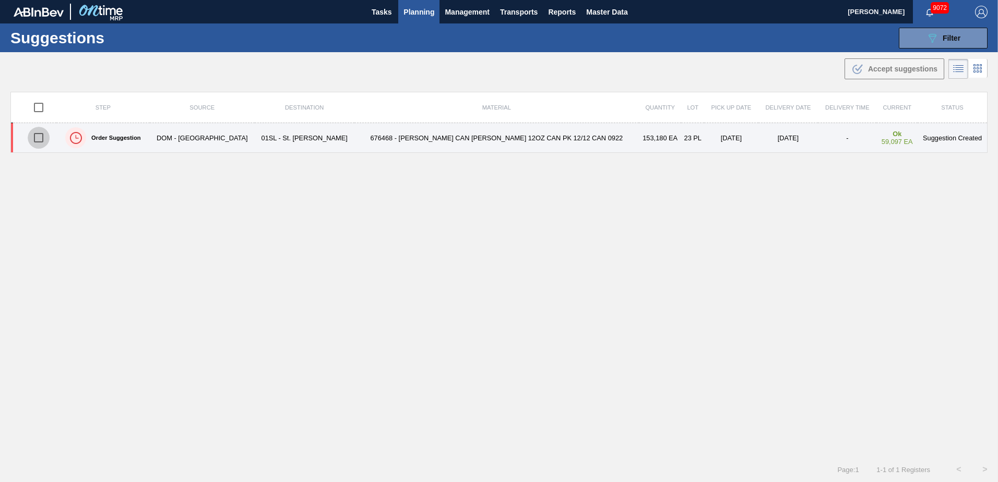
click at [41, 140] on input "checkbox" at bounding box center [39, 138] width 22 height 22
checkbox input "true"
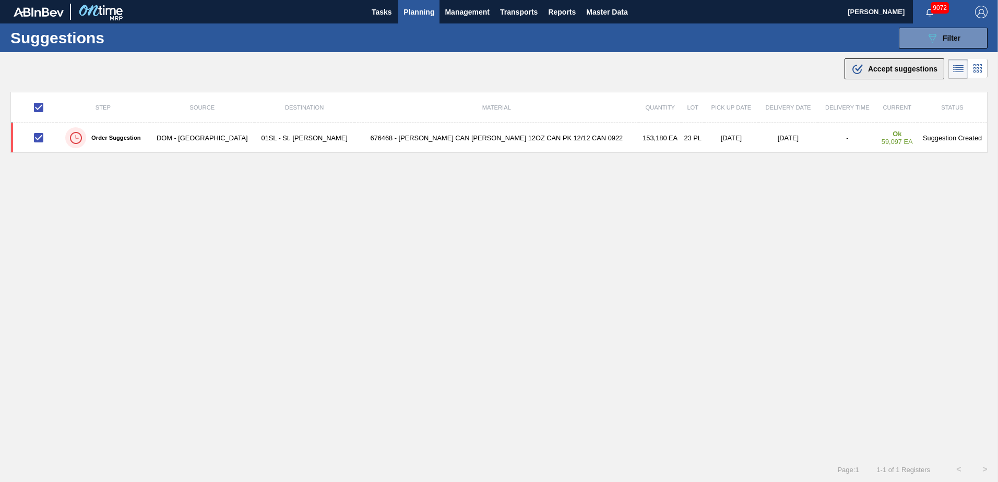
click at [884, 70] on span "Accept suggestions" at bounding box center [902, 69] width 69 height 8
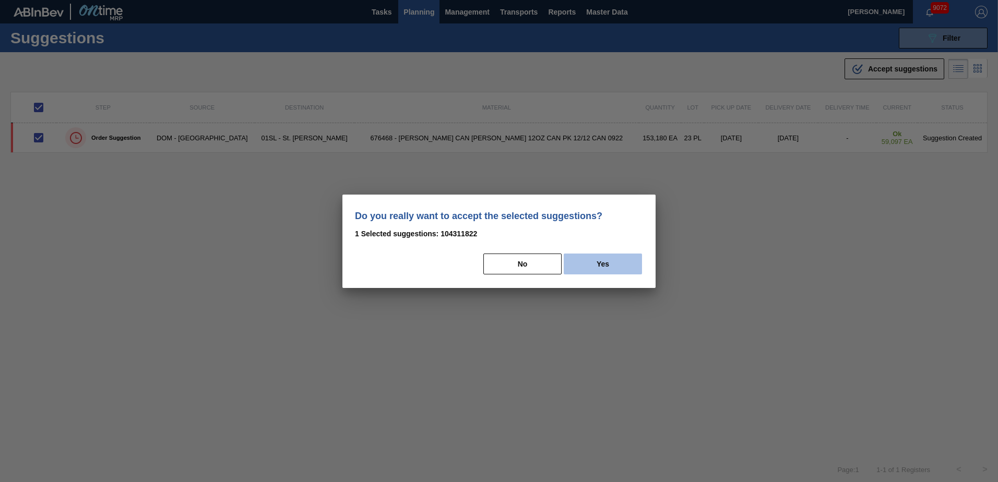
click at [590, 271] on button "Yes" at bounding box center [603, 264] width 78 height 21
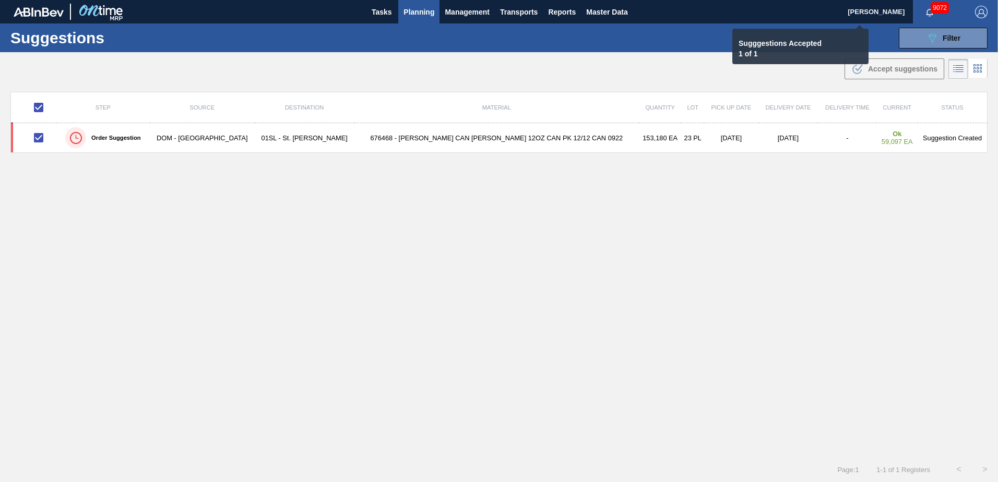
checkbox input "false"
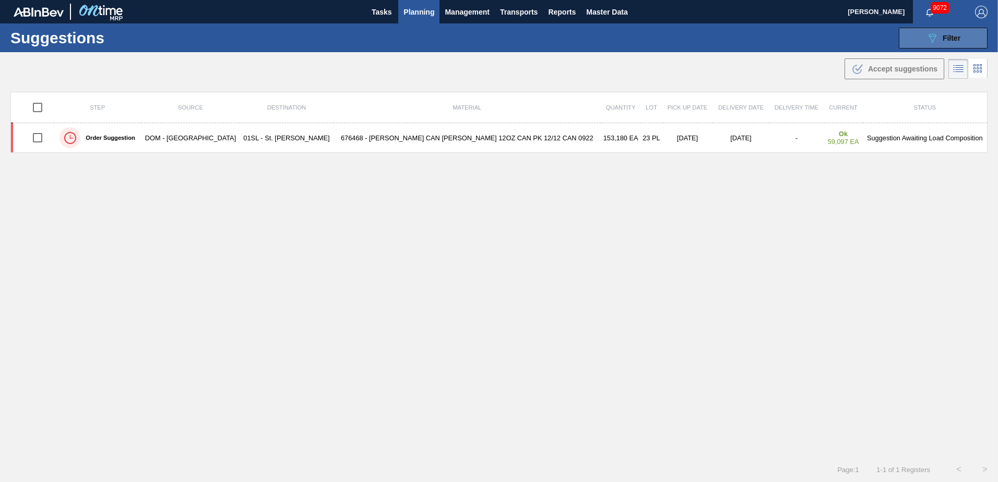
drag, startPoint x: 956, startPoint y: 39, endPoint x: 956, endPoint y: 45, distance: 6.3
click at [956, 39] on span "Filter" at bounding box center [952, 38] width 18 height 8
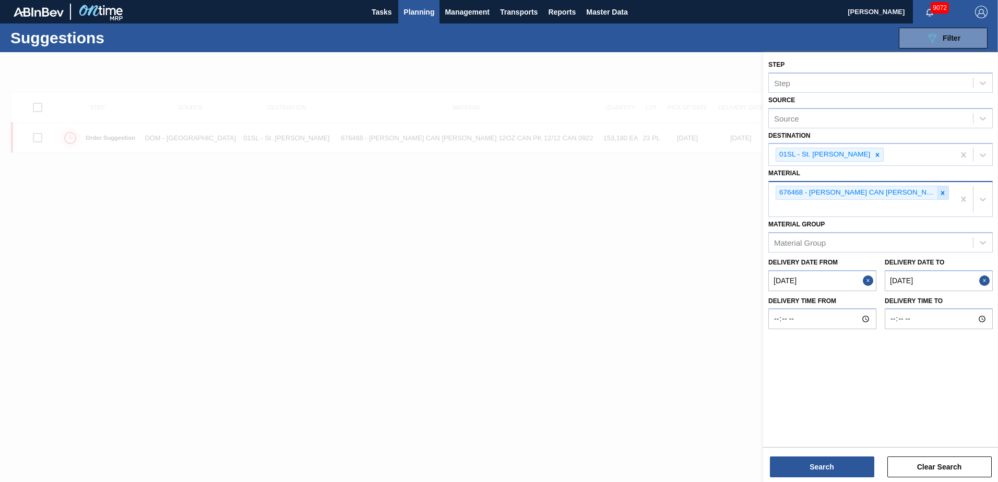
click at [945, 191] on icon at bounding box center [942, 192] width 7 height 7
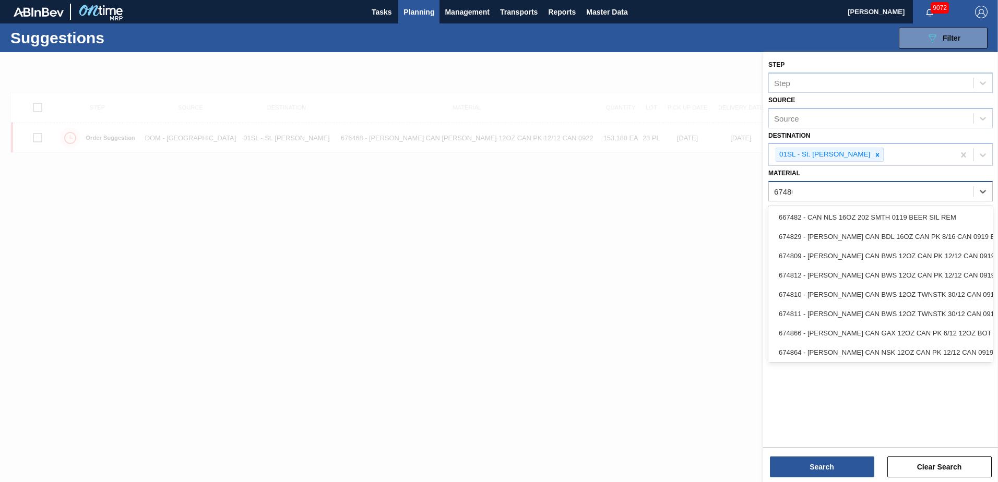
type input "674809"
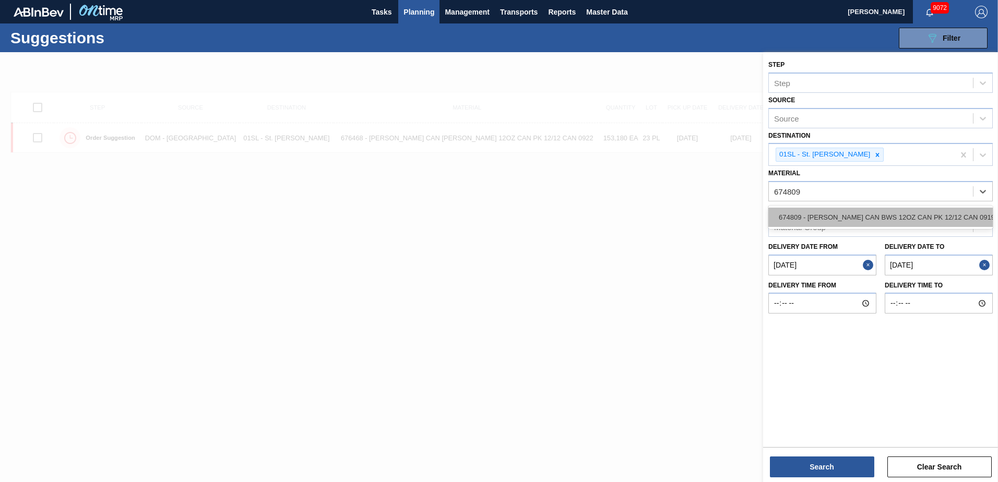
click at [935, 220] on div "674809 - [PERSON_NAME] CAN BWS 12OZ CAN PK 12/12 CAN 0919" at bounding box center [880, 217] width 224 height 19
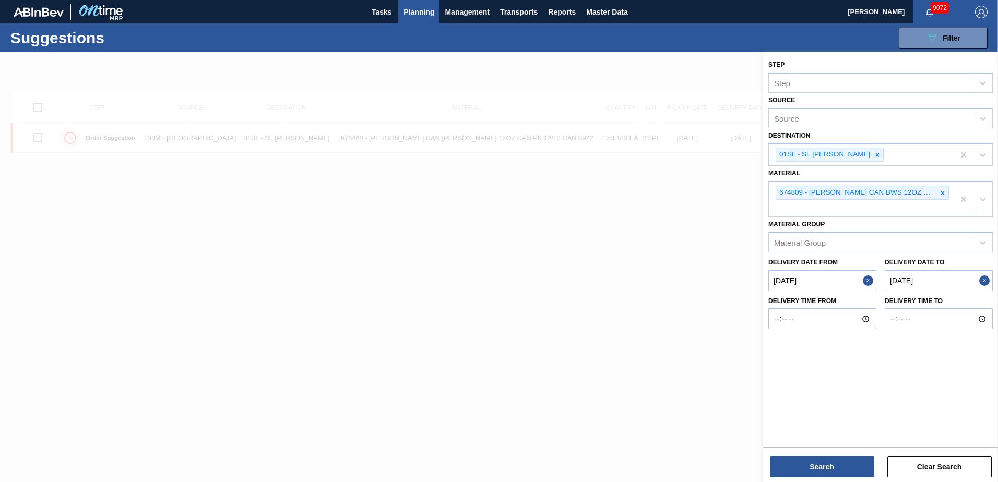
click at [833, 479] on div "Step Step Source Source Destination 01SL - St. Louis Brewery Material 674809 - …" at bounding box center [880, 268] width 235 height 432
click at [828, 469] on button "Search" at bounding box center [822, 467] width 104 height 21
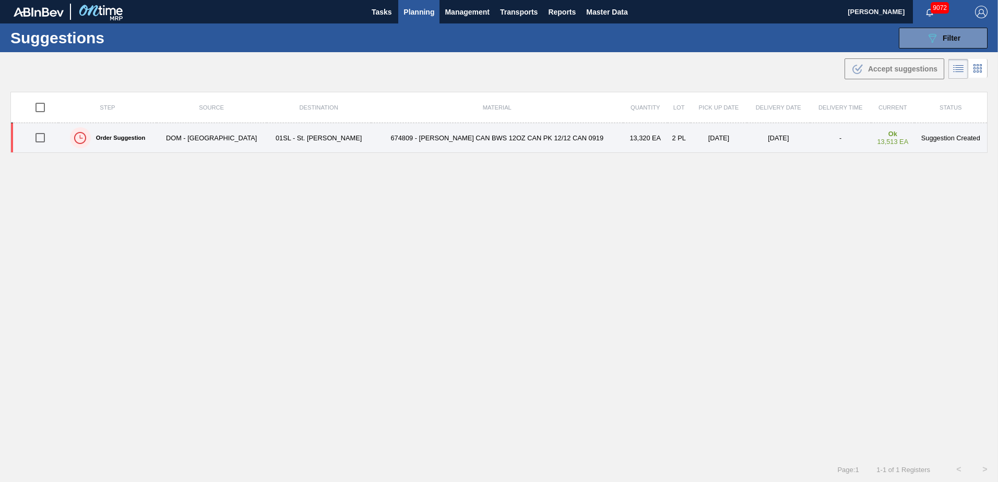
click at [44, 137] on input "checkbox" at bounding box center [40, 138] width 22 height 22
checkbox input "true"
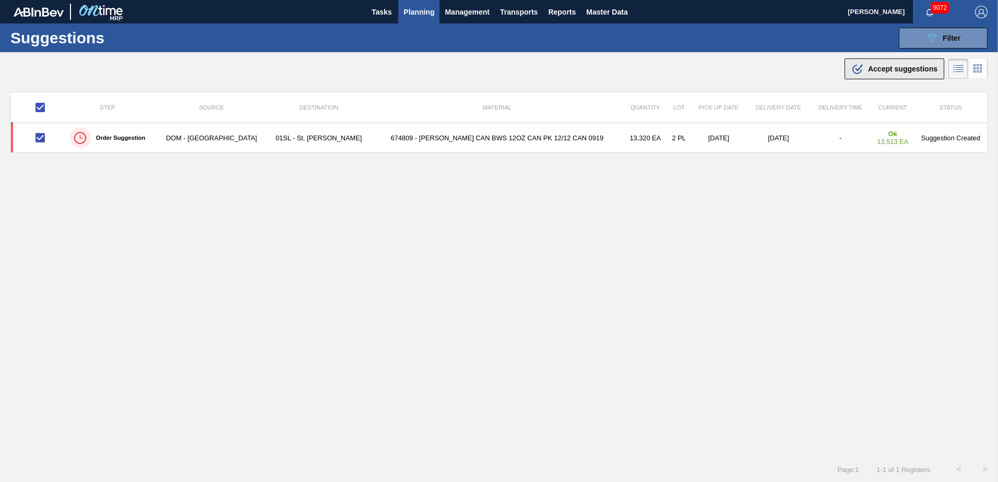
click at [856, 68] on icon ".b{fill:var(--color-action-default)}" at bounding box center [857, 69] width 13 height 13
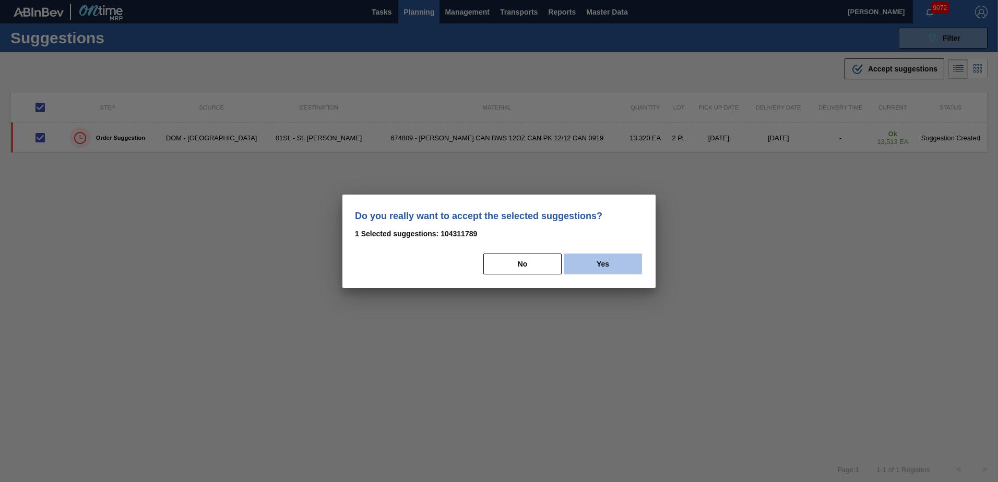
click at [595, 267] on button "Yes" at bounding box center [603, 264] width 78 height 21
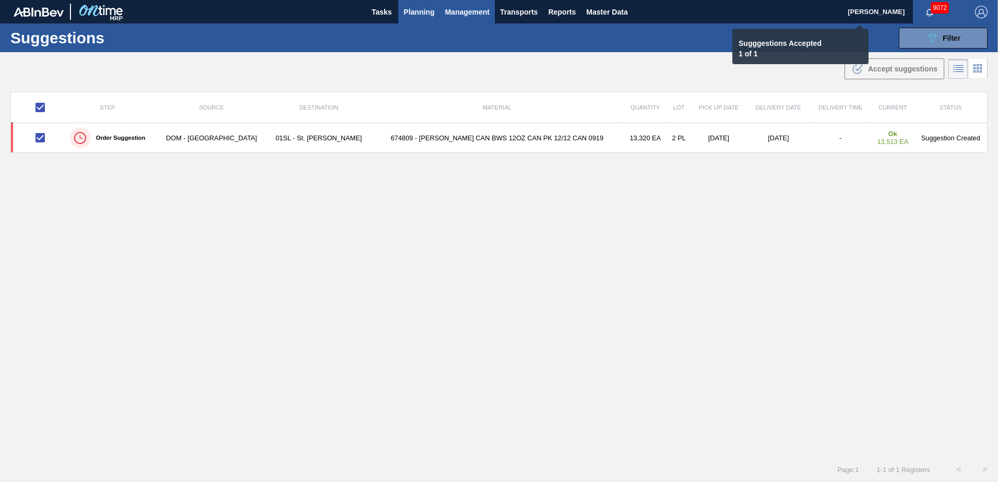
checkbox input "false"
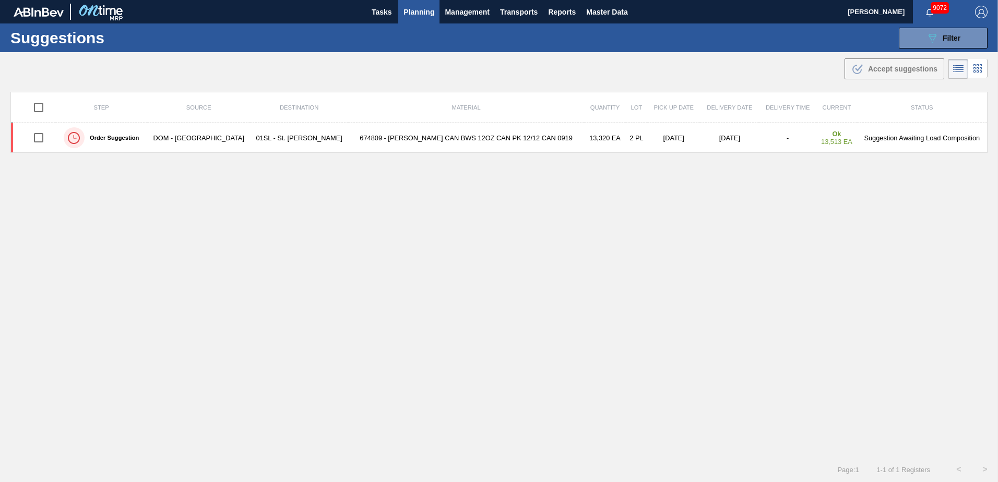
click at [419, 14] on span "Planning" at bounding box center [418, 12] width 31 height 13
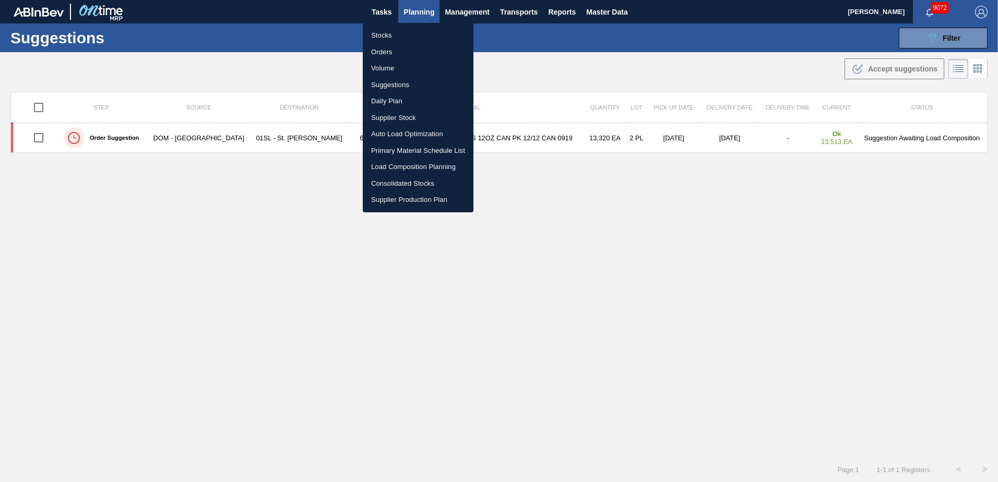
click at [397, 164] on li "Load Composition Planning" at bounding box center [418, 167] width 111 height 17
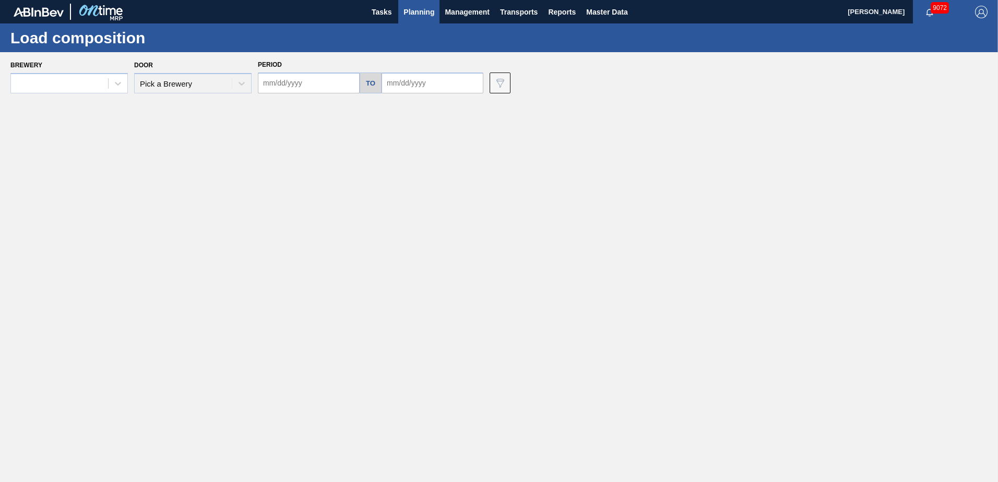
type input "[DATE]"
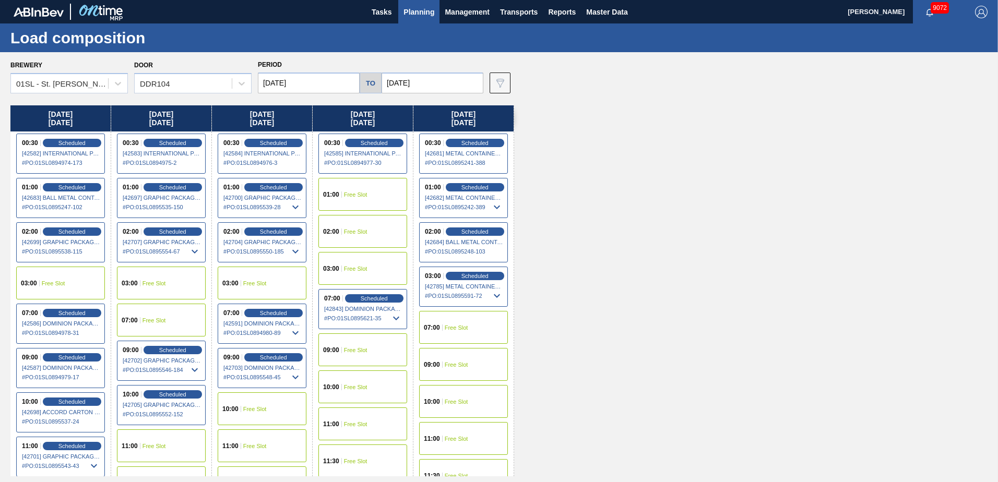
click at [451, 325] on span "Free Slot" at bounding box center [456, 328] width 23 height 6
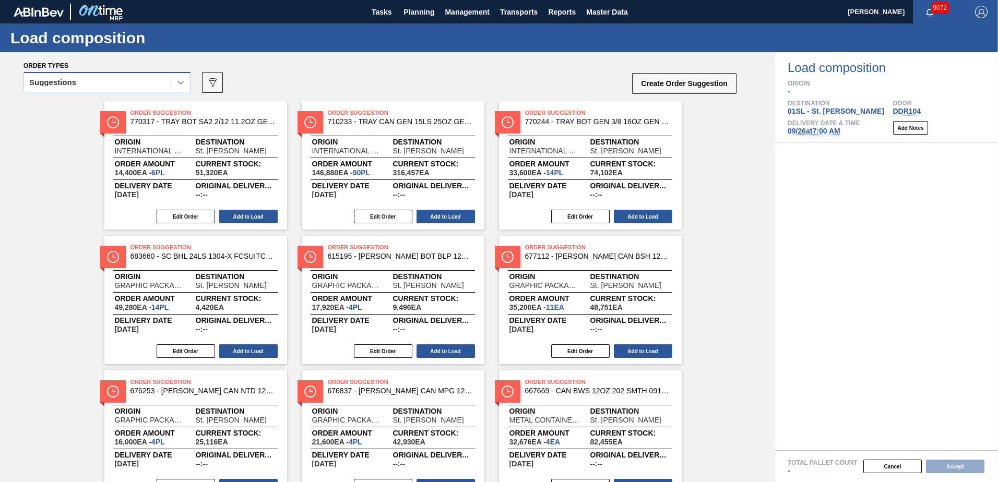
click at [184, 85] on icon at bounding box center [180, 82] width 10 height 10
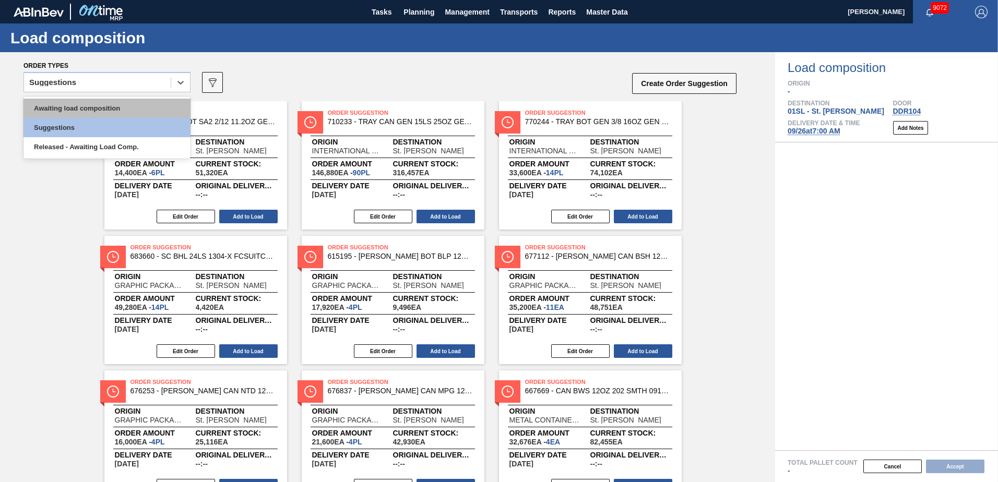
click at [117, 108] on div "Awaiting load composition" at bounding box center [106, 108] width 167 height 19
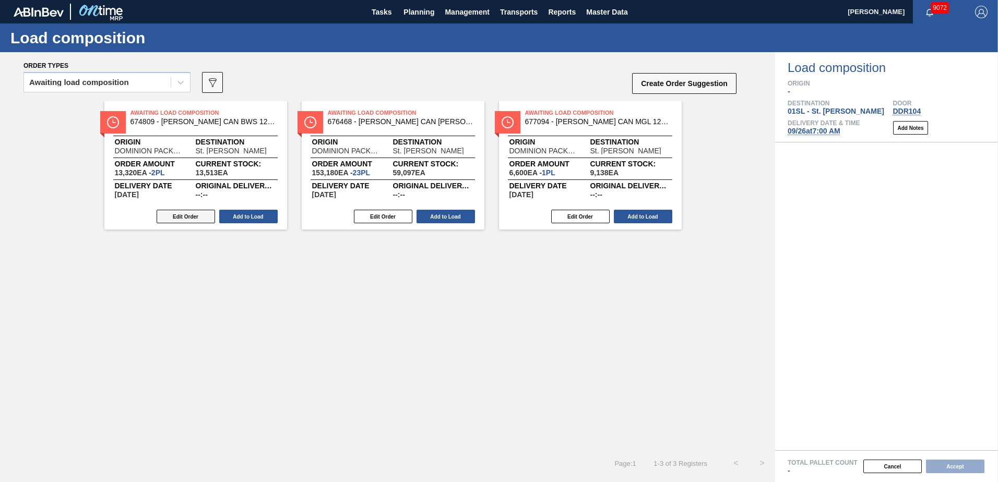
click at [189, 218] on button "Edit Order" at bounding box center [186, 217] width 58 height 14
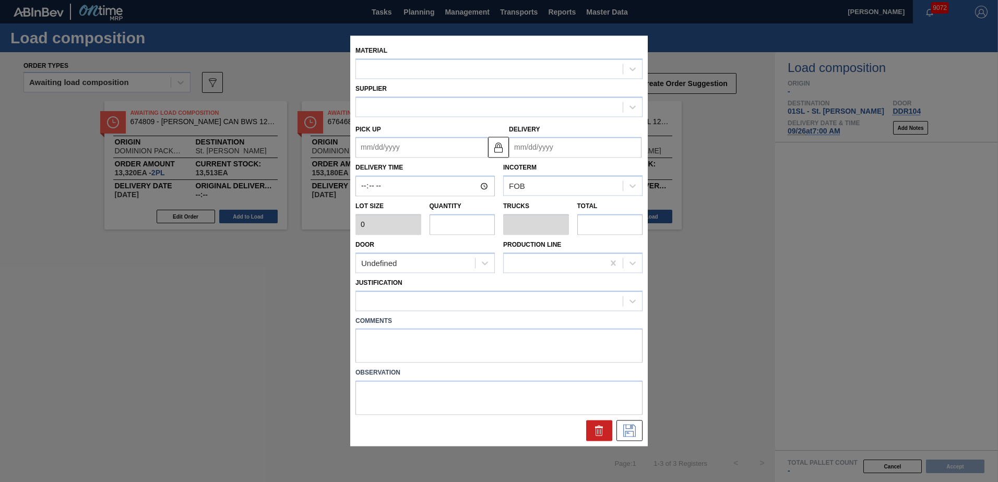
type input "6,660"
type input "2"
type input "0.077"
type input "13,320"
type up "[DATE]"
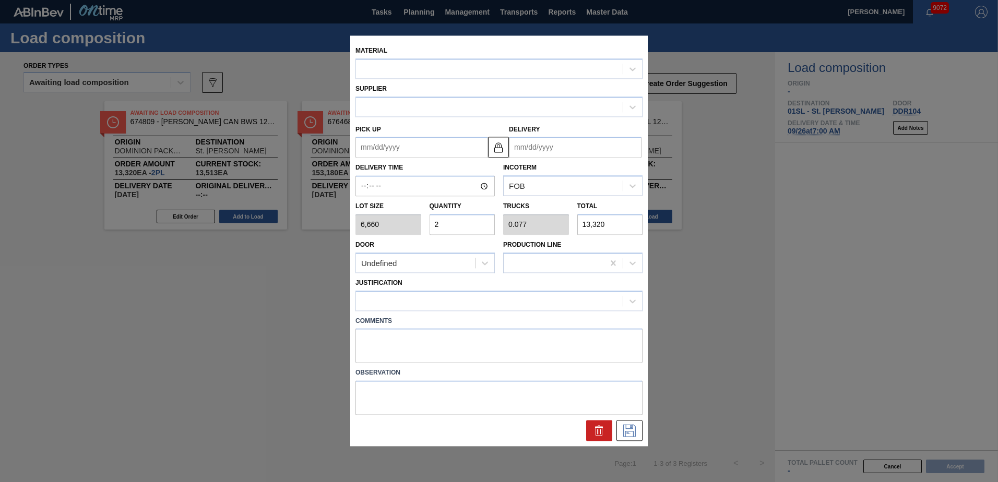
type input "[DATE]"
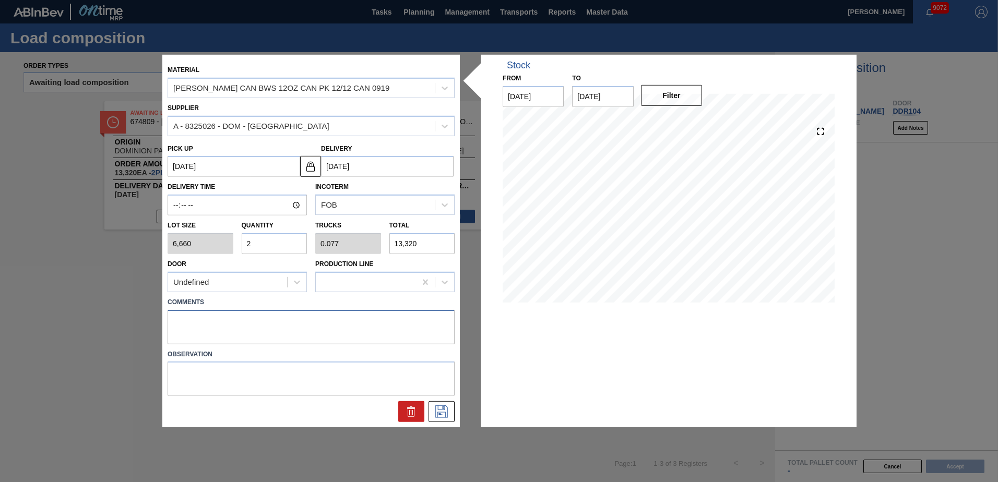
click at [204, 327] on textarea at bounding box center [311, 327] width 287 height 34
type textarea "Live unload"
click at [444, 411] on icon at bounding box center [441, 412] width 17 height 13
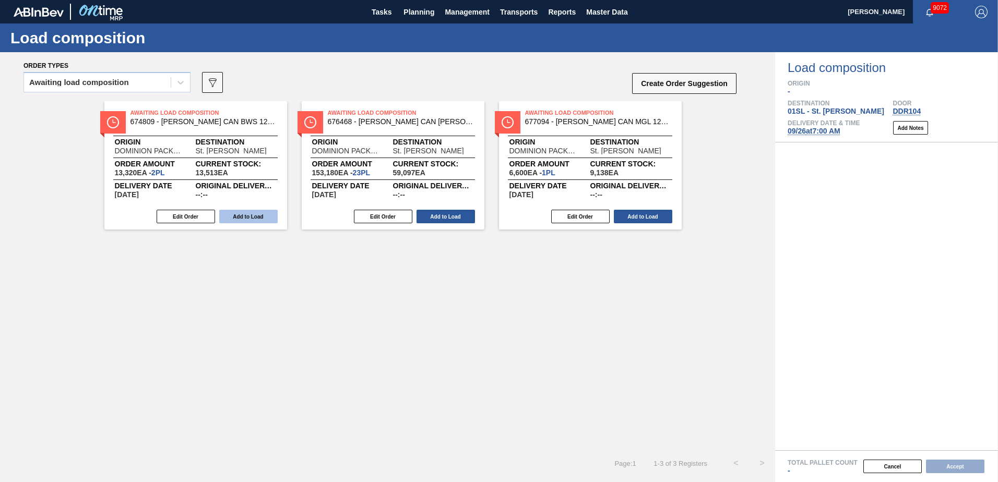
click at [257, 219] on button "Add to Load" at bounding box center [248, 217] width 58 height 14
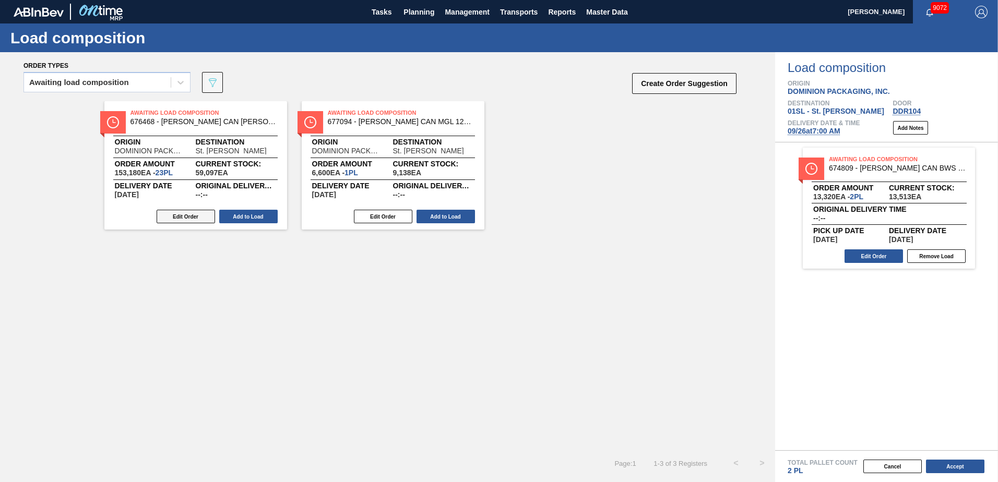
click at [193, 218] on button "Edit Order" at bounding box center [186, 217] width 58 height 14
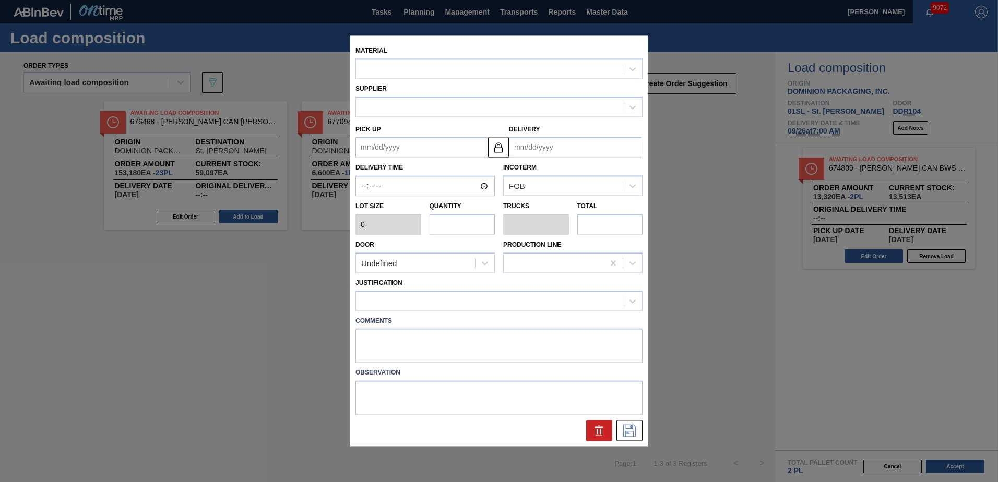
type input "6,660"
type input "23"
type input "0.885"
type input "153,180"
type up "[DATE]"
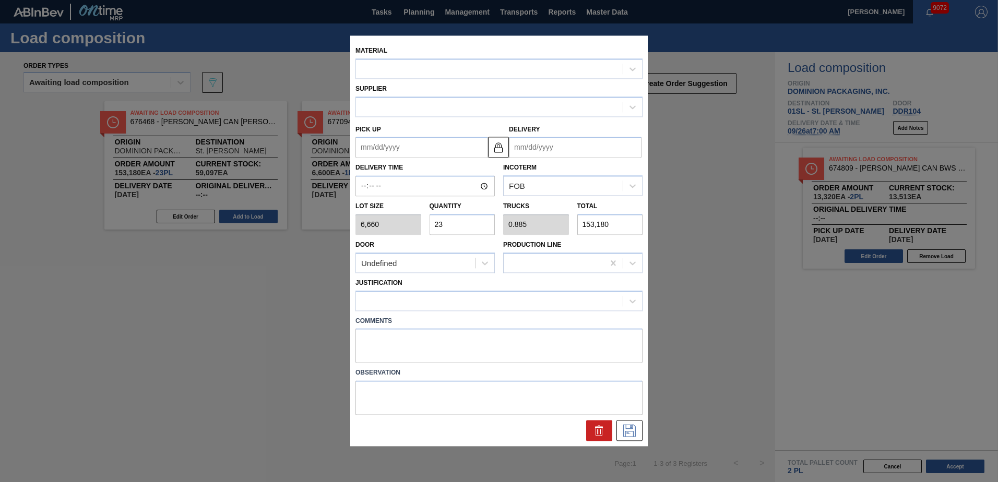
type input "[DATE]"
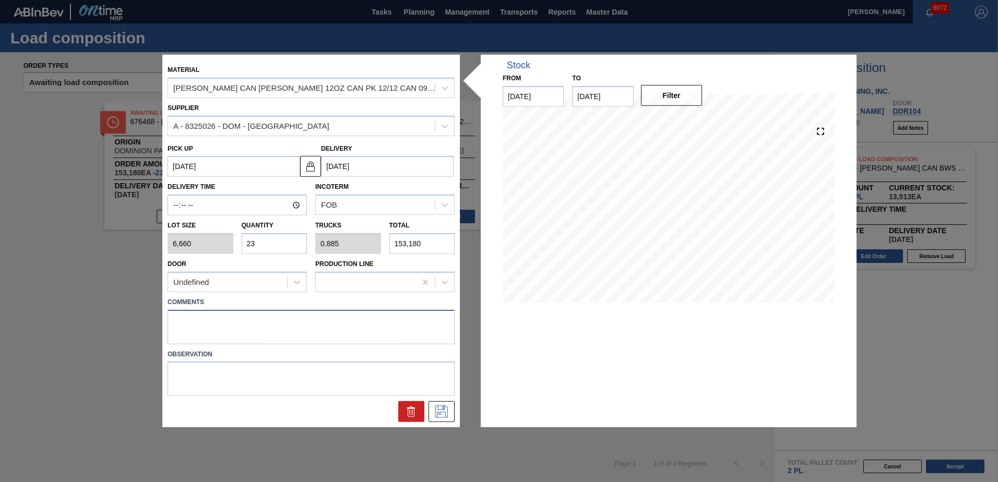
click at [189, 317] on textarea at bounding box center [311, 327] width 287 height 34
type textarea "Live unload"
click at [431, 409] on button at bounding box center [442, 411] width 26 height 21
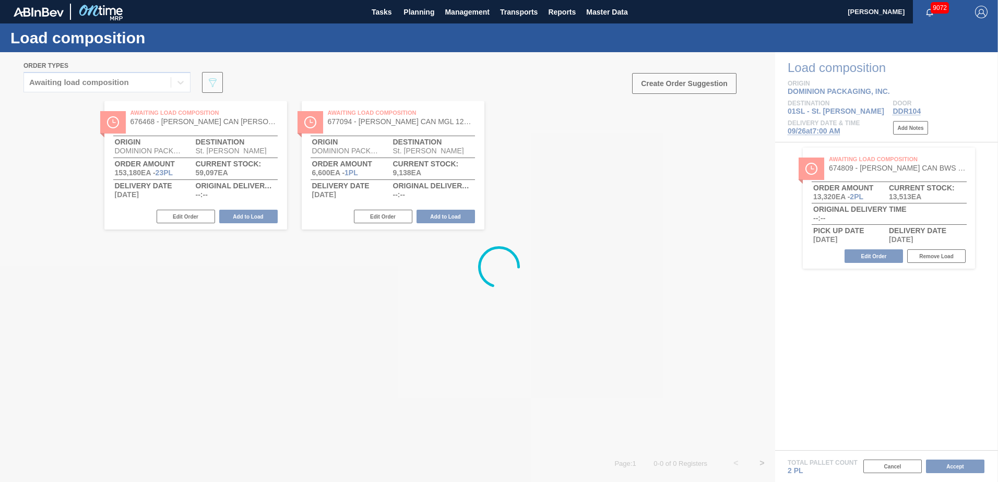
click at [249, 215] on div at bounding box center [499, 267] width 998 height 430
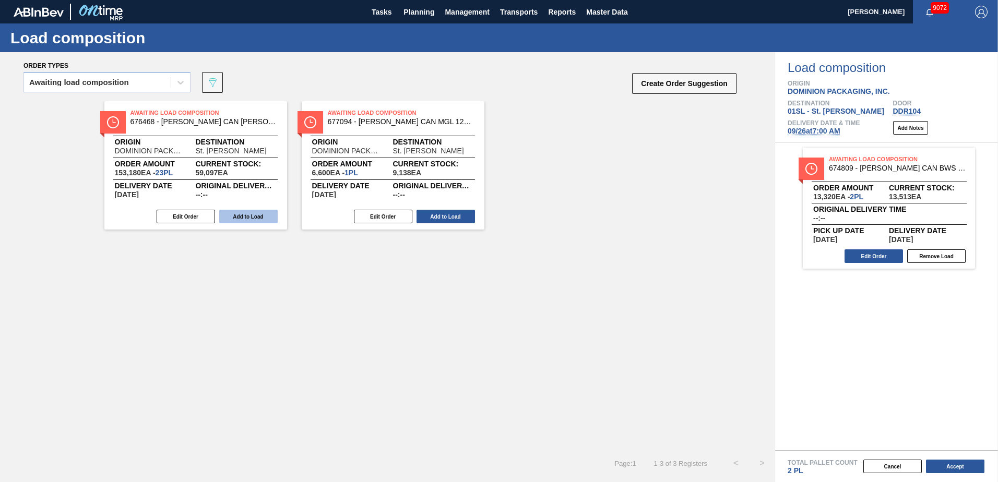
click at [253, 216] on button "Add to Load" at bounding box center [248, 217] width 58 height 14
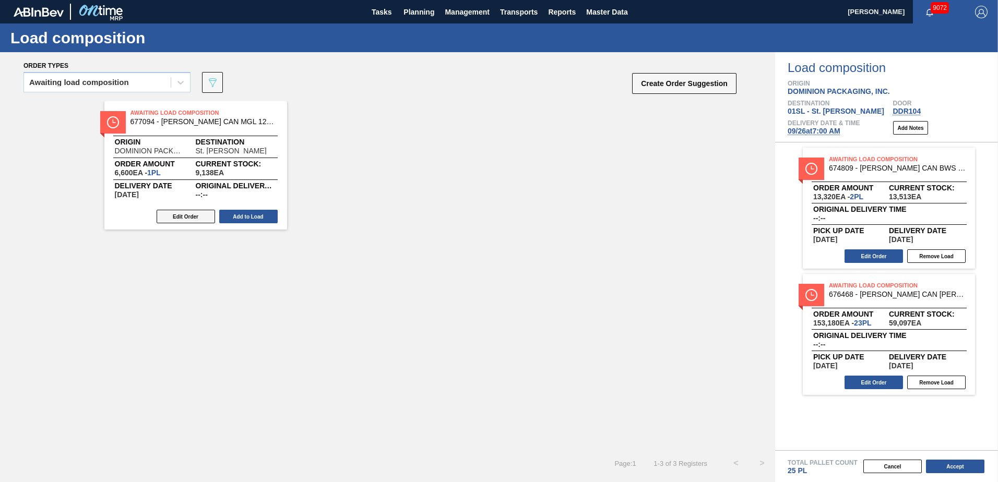
click at [185, 216] on button "Edit Order" at bounding box center [186, 217] width 58 height 14
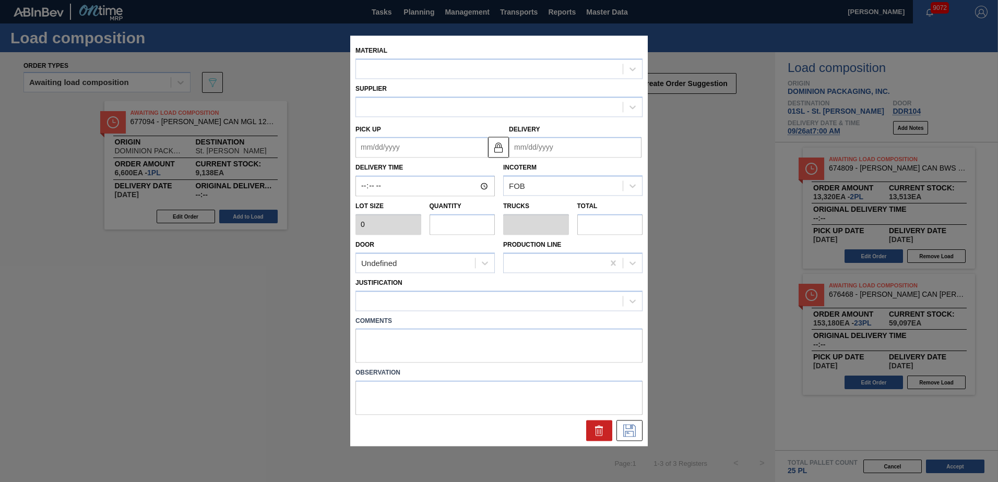
type up "[DATE]"
type input "[DATE]"
type input "6,600"
type input "1"
type input "0.038"
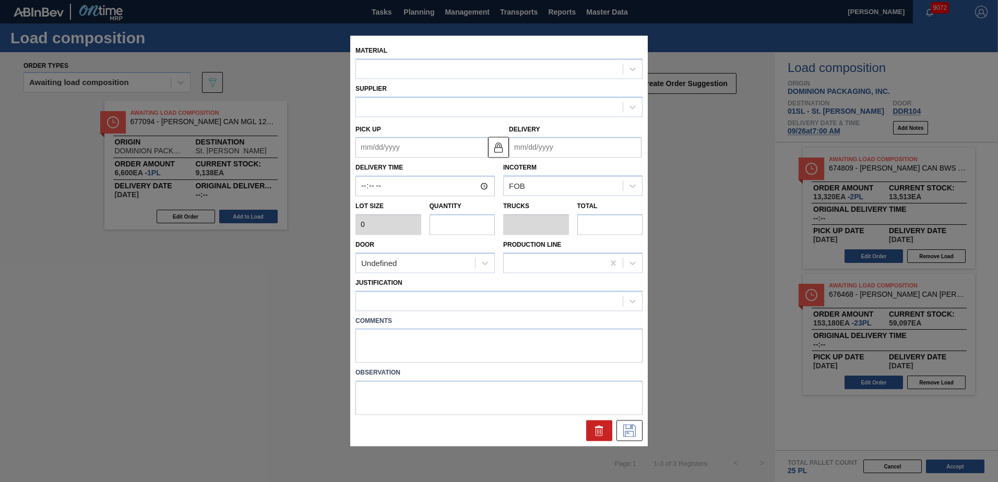
type input "6,600"
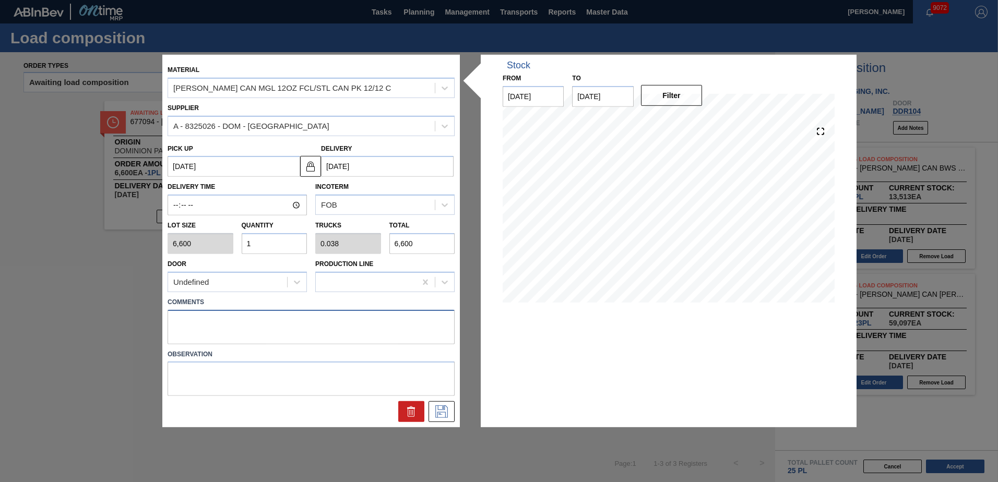
click at [220, 326] on textarea at bounding box center [311, 327] width 287 height 34
type textarea "Live unload"
click at [445, 412] on icon at bounding box center [441, 412] width 17 height 13
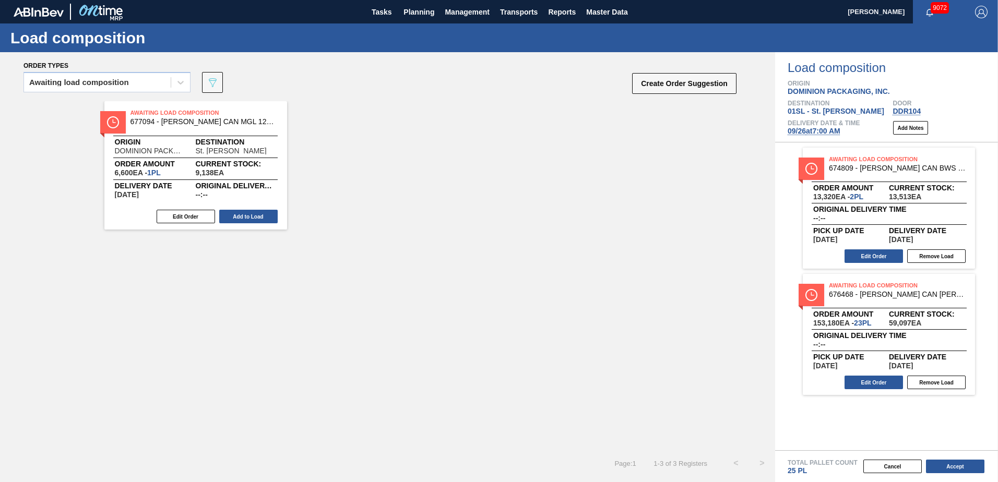
click at [257, 221] on button "Add to Load" at bounding box center [248, 217] width 58 height 14
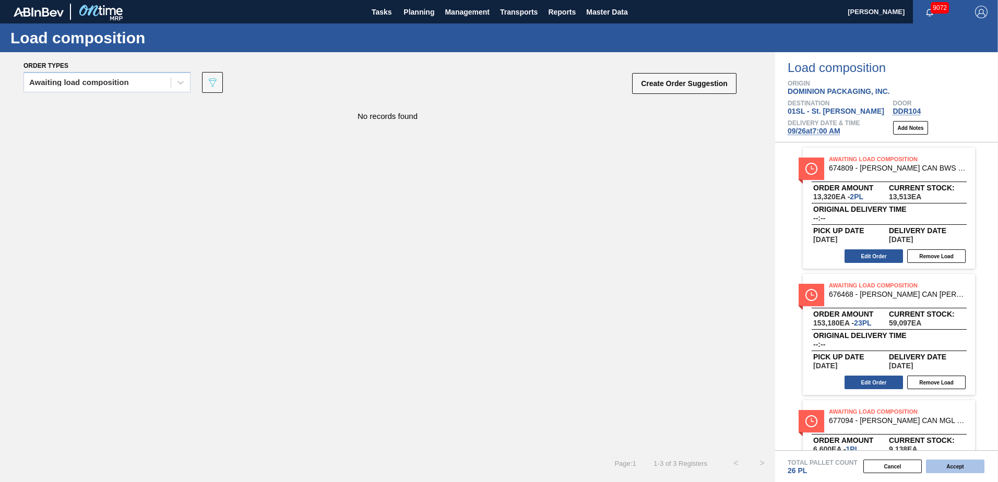
click at [951, 466] on button "Accept" at bounding box center [955, 467] width 58 height 14
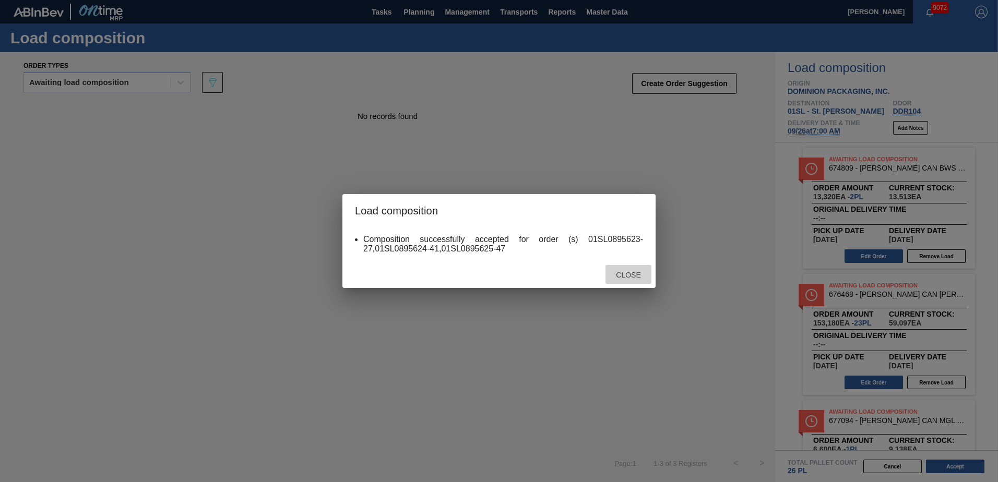
click at [615, 278] on span "Close" at bounding box center [628, 275] width 41 height 8
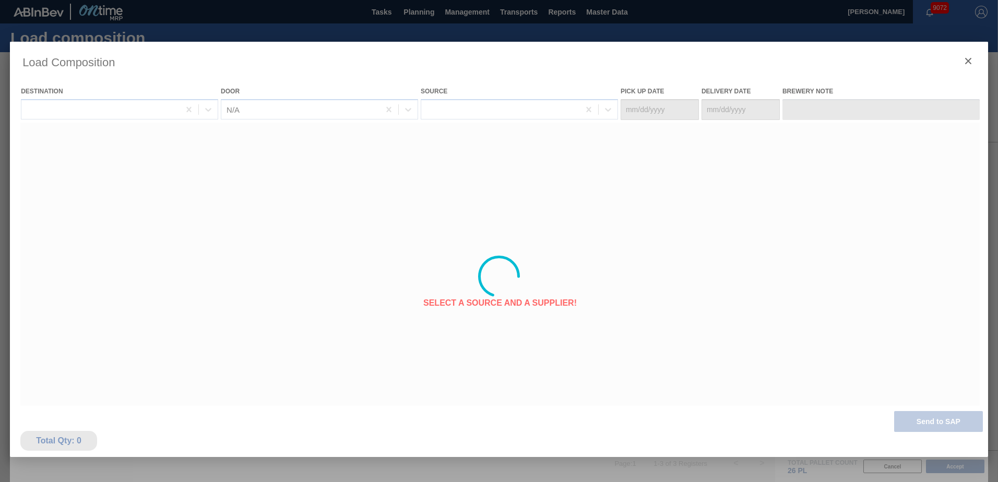
type Date "[DATE]"
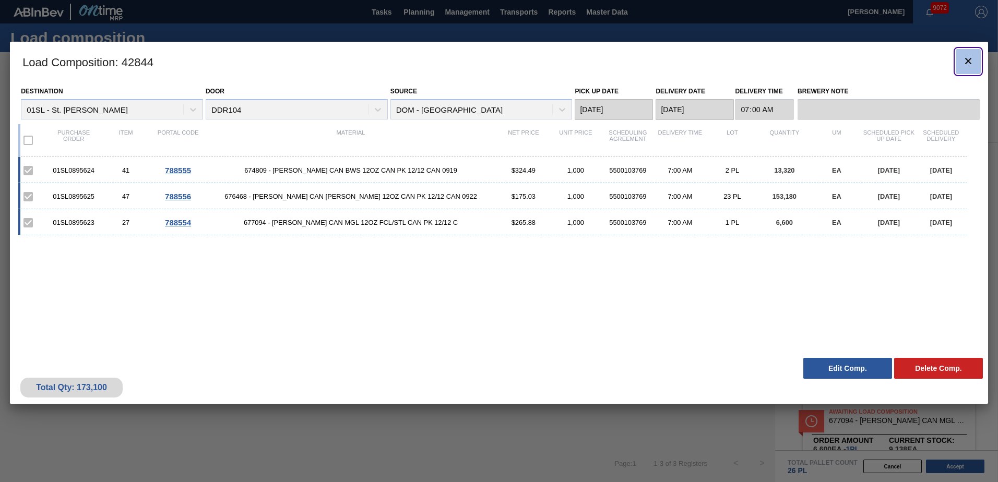
click at [974, 65] on icon "botão de ícone" at bounding box center [968, 61] width 13 height 13
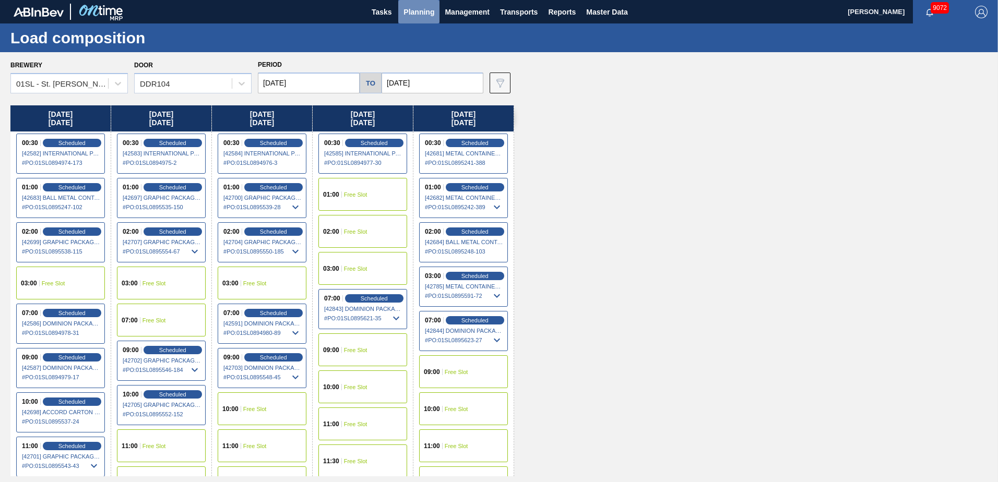
click at [427, 14] on span "Planning" at bounding box center [418, 12] width 31 height 13
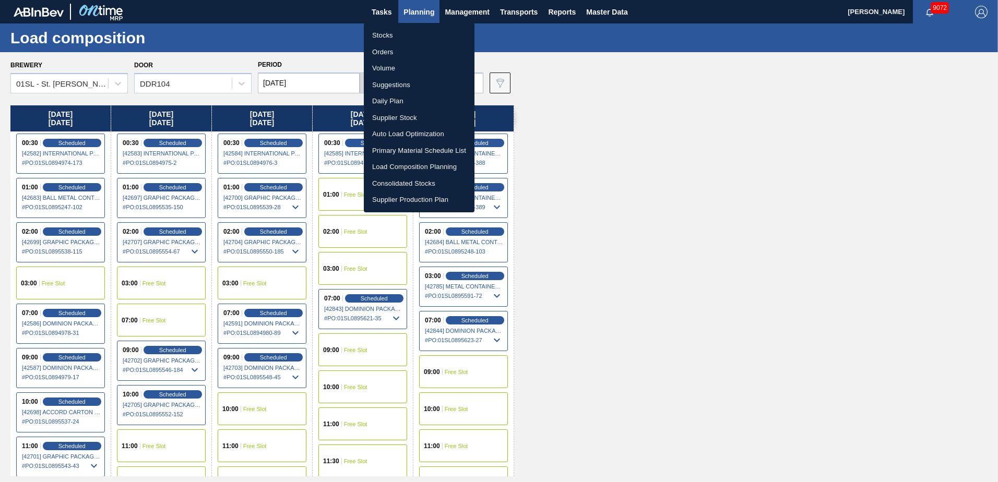
click at [405, 85] on li "Suggestions" at bounding box center [419, 85] width 111 height 17
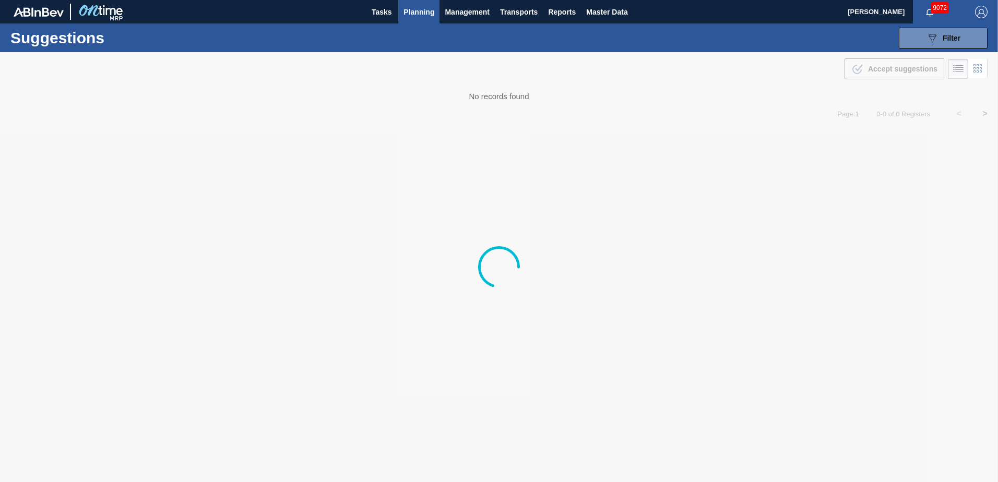
type from "[DATE]"
type to "[DATE]"
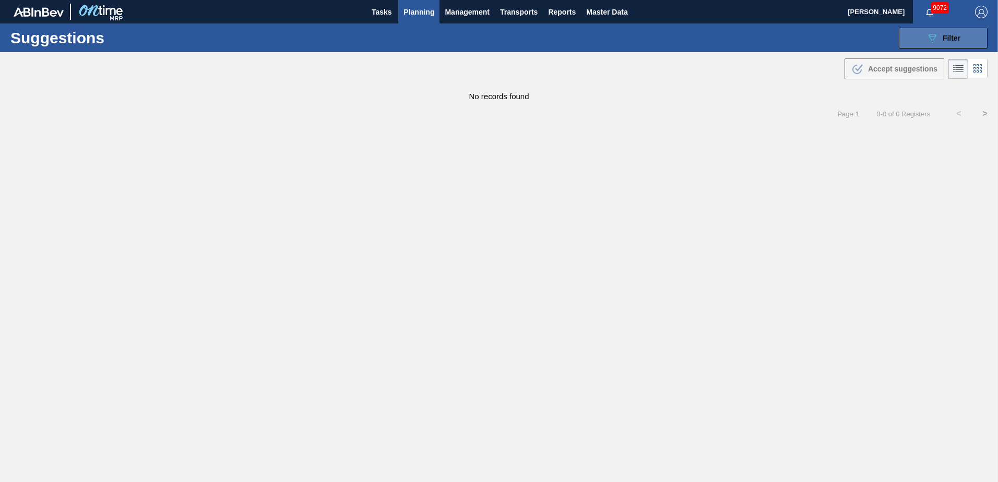
click at [934, 30] on button "089F7B8B-B2A5-4AFE-B5C0-19BA573D28AC Filter" at bounding box center [943, 38] width 89 height 21
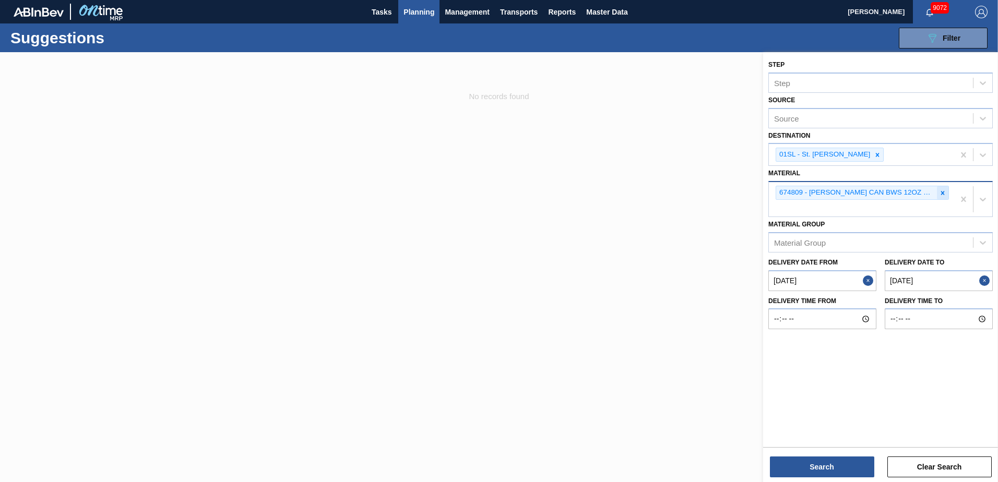
click at [944, 196] on icon at bounding box center [942, 192] width 7 height 7
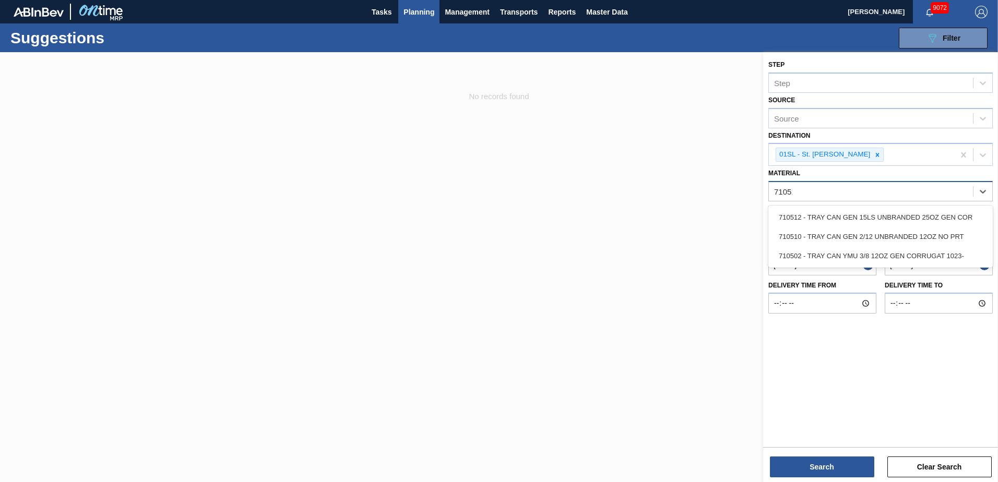
type input "710512"
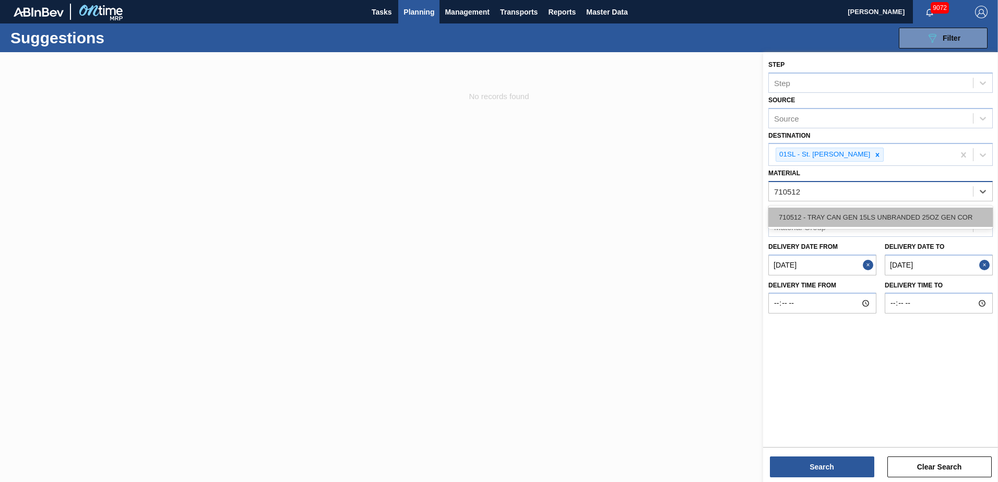
click at [930, 208] on div "710512 - TRAY CAN GEN 15LS UNBRANDED 25OZ GEN COR" at bounding box center [880, 217] width 224 height 19
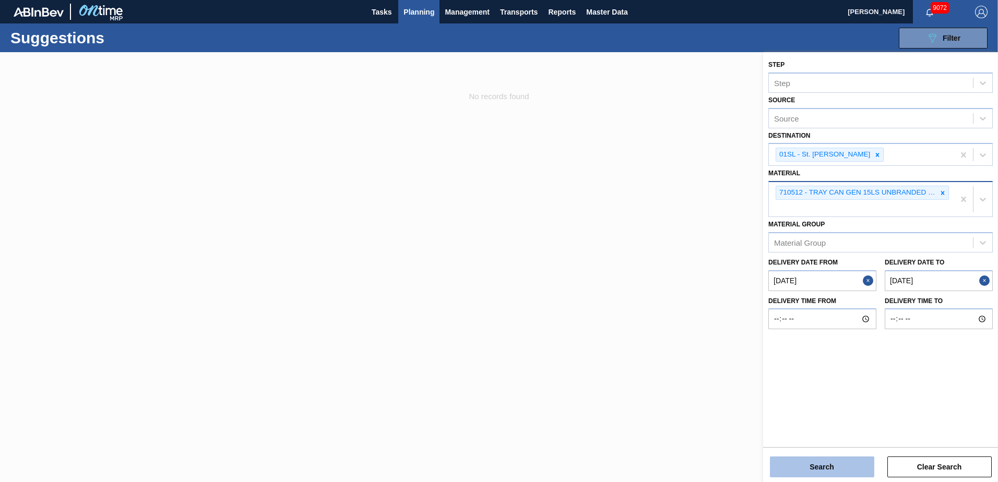
click at [822, 471] on button "Search" at bounding box center [822, 467] width 104 height 21
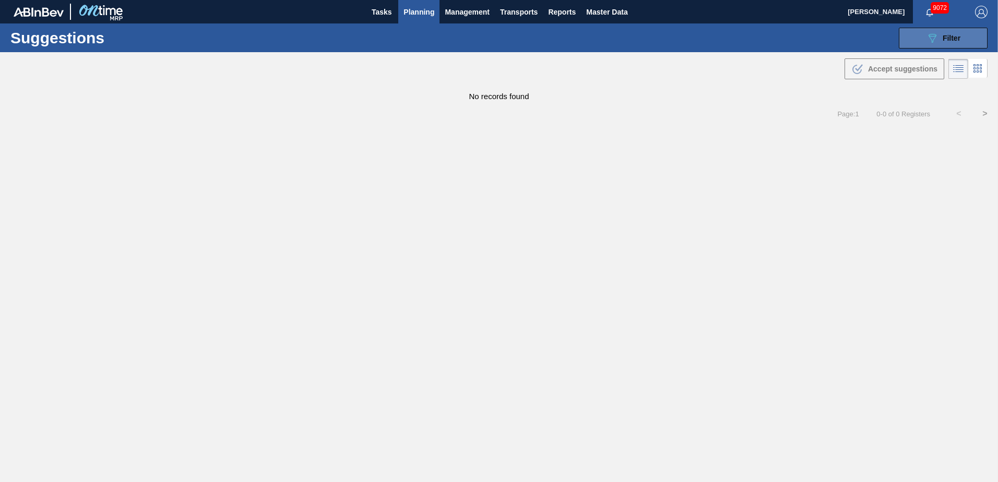
click at [937, 41] on icon "089F7B8B-B2A5-4AFE-B5C0-19BA573D28AC" at bounding box center [932, 38] width 13 height 13
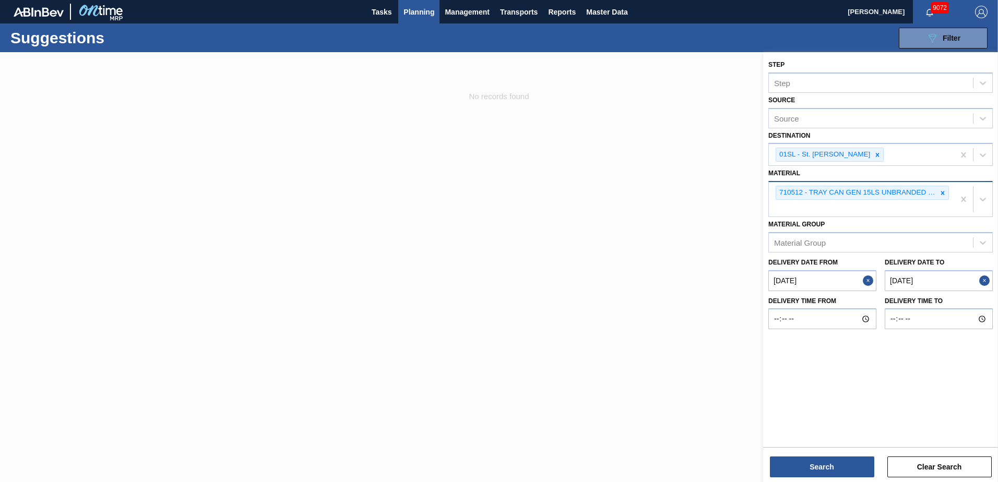
click at [430, 17] on span "Planning" at bounding box center [418, 12] width 31 height 13
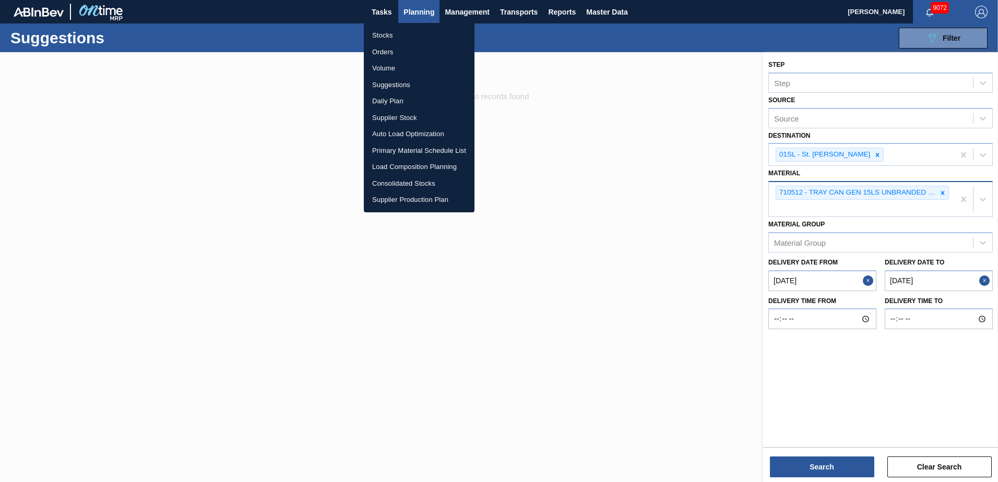
click at [407, 174] on li "Load Composition Planning" at bounding box center [419, 167] width 111 height 17
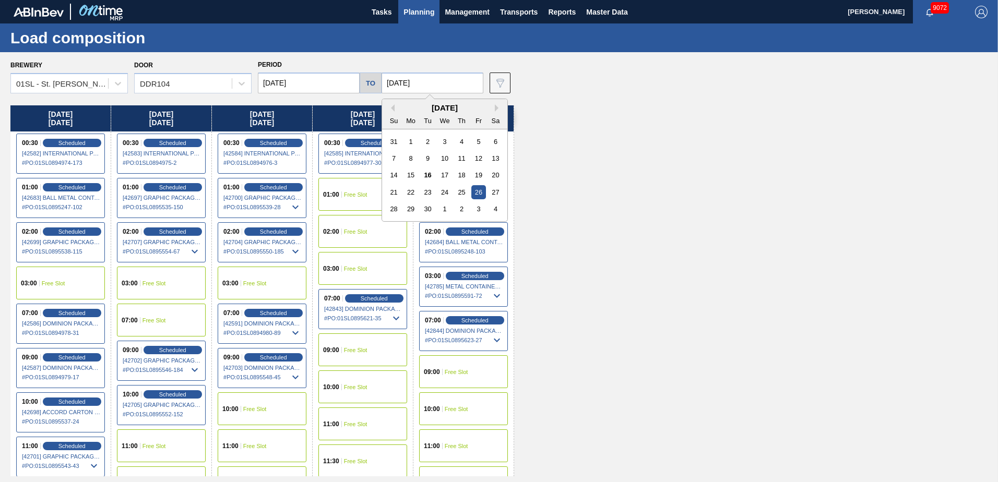
click at [436, 80] on input "[DATE]" at bounding box center [433, 83] width 102 height 21
click at [471, 206] on div "3" at bounding box center [478, 209] width 14 height 14
type input "[DATE]"
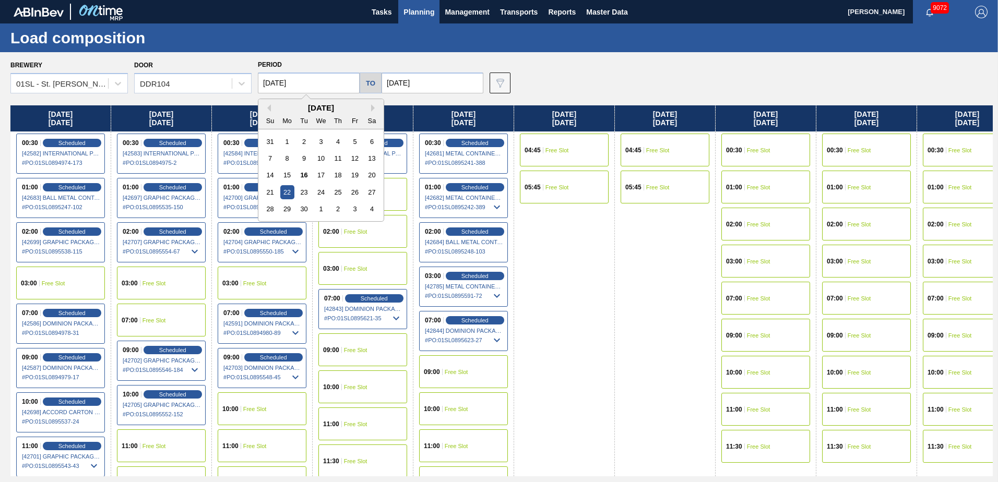
click at [325, 82] on input "[DATE]" at bounding box center [309, 83] width 102 height 21
click at [289, 205] on div "29" at bounding box center [287, 209] width 14 height 14
type input "[DATE]"
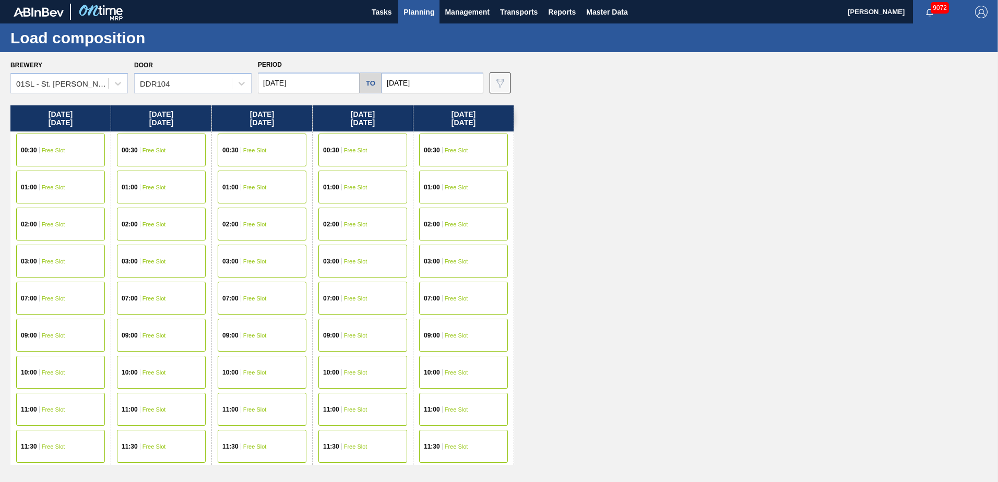
click at [81, 145] on div "00:30 Free Slot" at bounding box center [60, 150] width 89 height 33
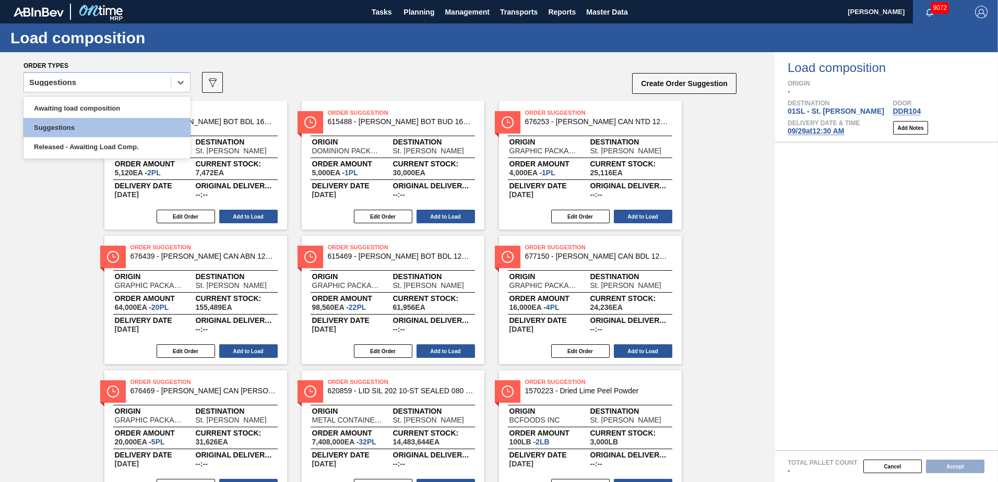
click at [179, 84] on icon at bounding box center [180, 82] width 10 height 10
click at [137, 102] on div "Awaiting load composition" at bounding box center [106, 108] width 167 height 19
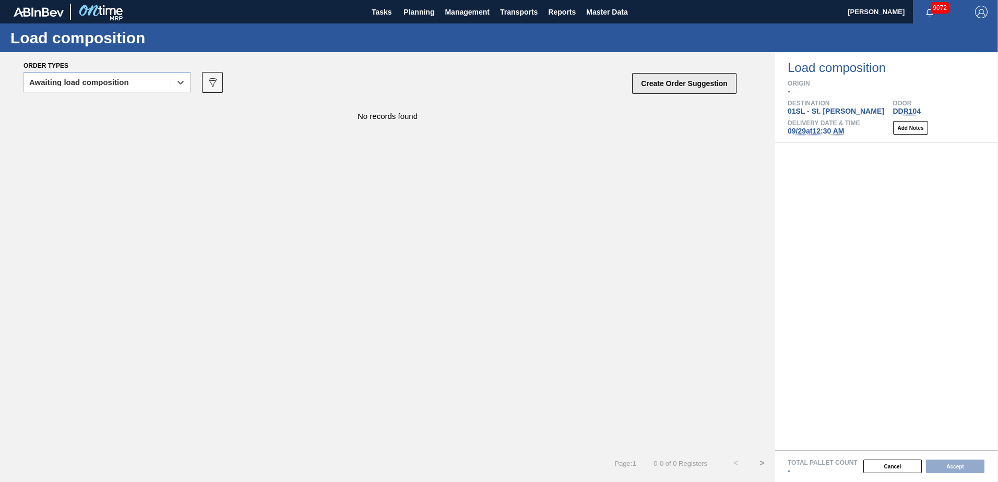
click at [665, 83] on button "Create Order Suggestion" at bounding box center [684, 83] width 104 height 21
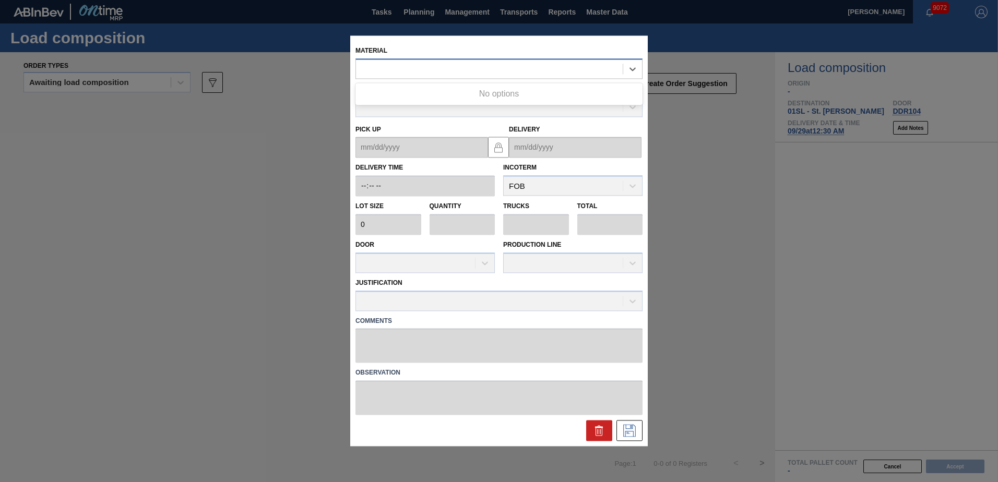
click at [528, 70] on div at bounding box center [489, 69] width 267 height 15
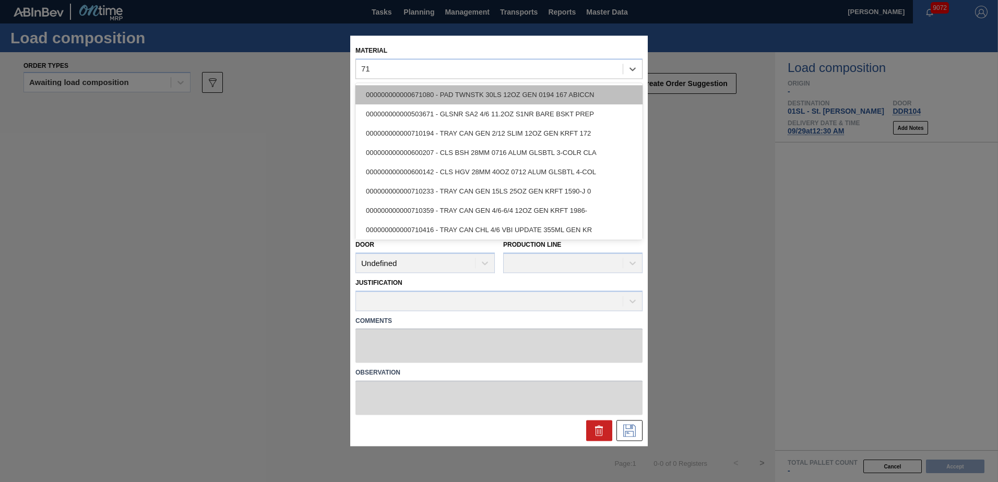
type input "7"
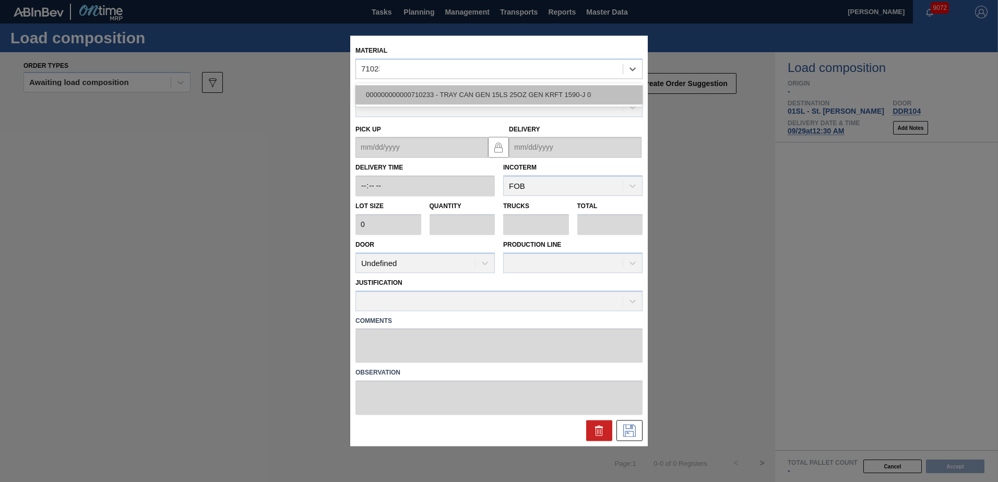
type input "710233"
click at [492, 91] on div "000000000000710233 - TRAY CAN GEN 15LS 25OZ GEN KRFT 1590-J 0" at bounding box center [498, 94] width 287 height 19
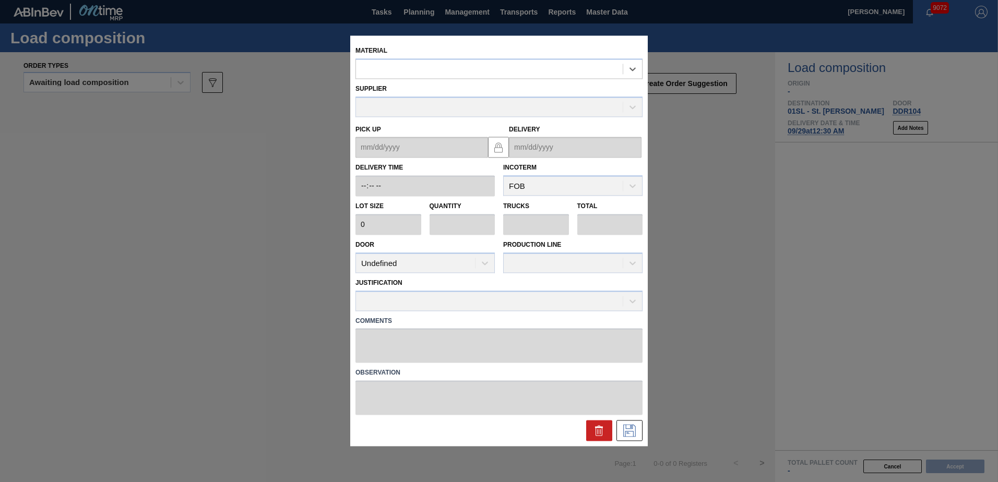
type input "1,632"
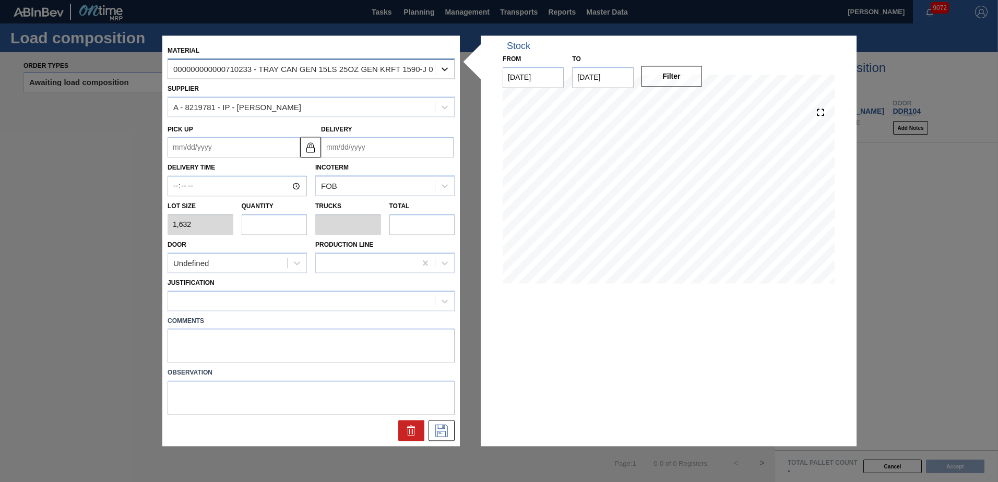
click at [442, 74] on icon at bounding box center [445, 69] width 10 height 10
click at [246, 373] on label "Observation" at bounding box center [311, 373] width 287 height 15
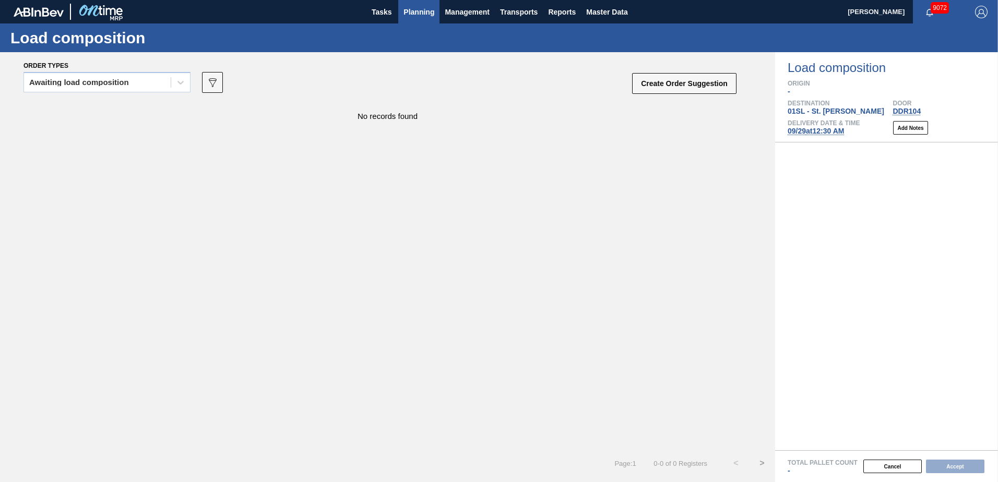
click at [417, 14] on span "Planning" at bounding box center [418, 12] width 31 height 13
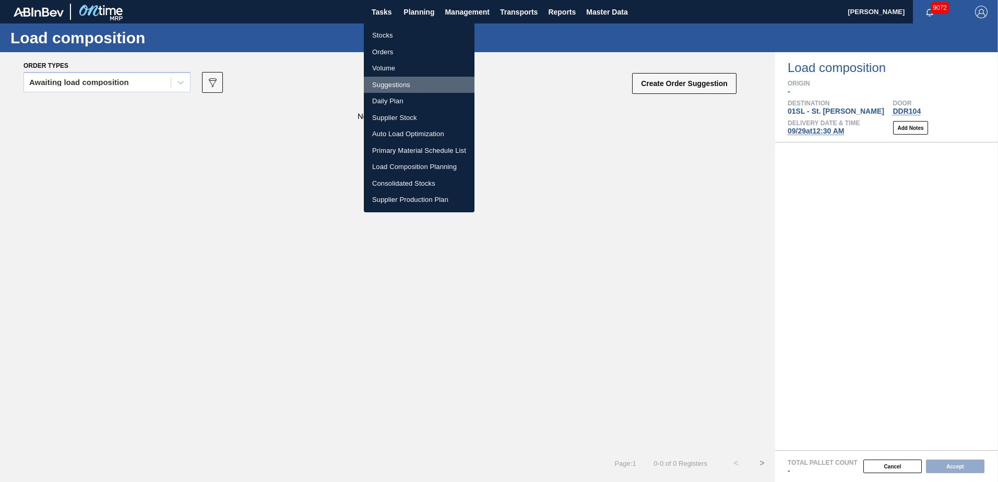
click at [403, 82] on li "Suggestions" at bounding box center [419, 85] width 111 height 17
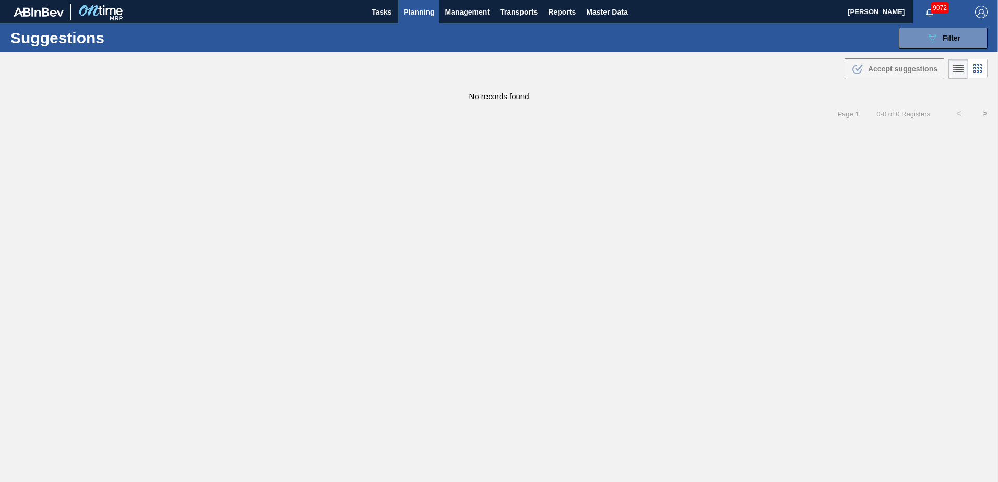
type from "[DATE]"
type to "[DATE]"
click at [966, 38] on button "089F7B8B-B2A5-4AFE-B5C0-19BA573D28AC Filter" at bounding box center [943, 38] width 89 height 21
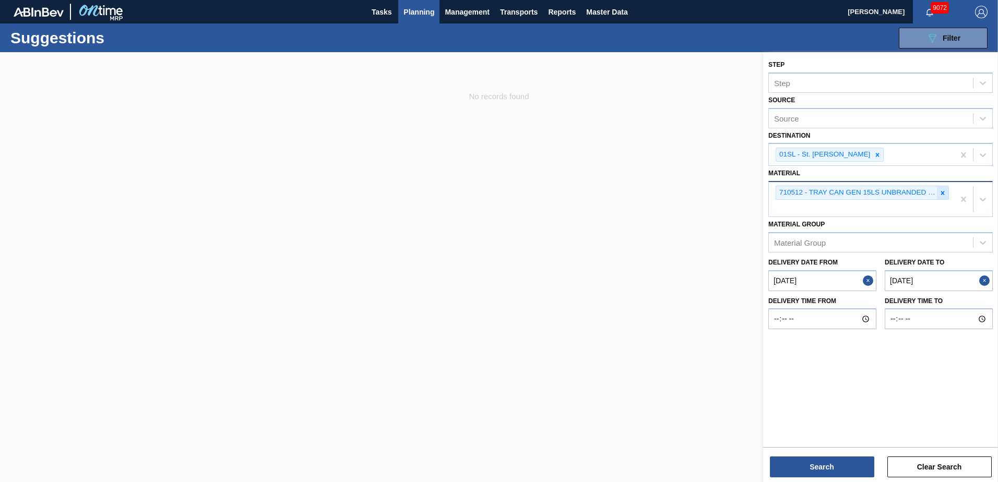
click at [943, 191] on icon at bounding box center [942, 192] width 7 height 7
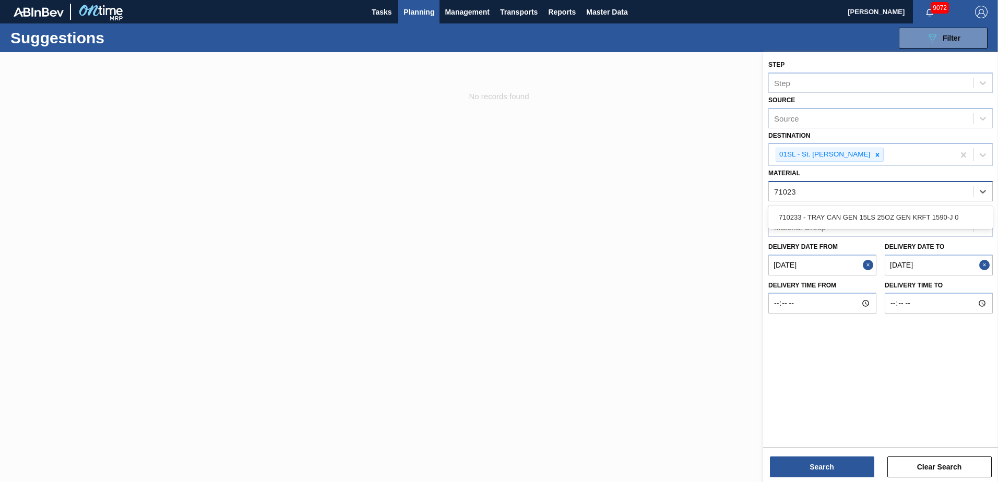
type input "710233"
click at [924, 223] on div "710233 - TRAY CAN GEN 15LS 25OZ GEN KRFT 1590-J 0" at bounding box center [880, 217] width 224 height 19
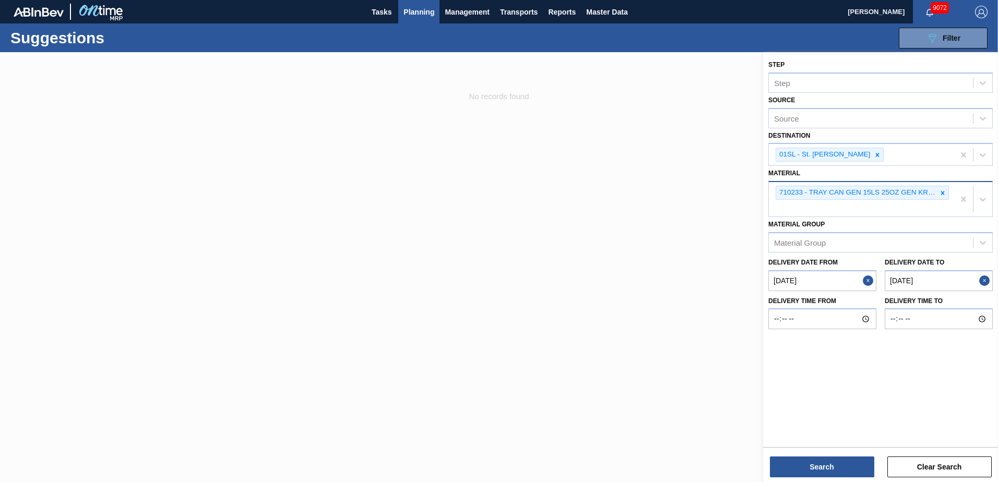
click at [833, 482] on div "Step Step Source Source Destination 01SL - St. [PERSON_NAME] Material 710233 - …" at bounding box center [880, 268] width 235 height 432
click at [822, 469] on button "Search" at bounding box center [822, 467] width 104 height 21
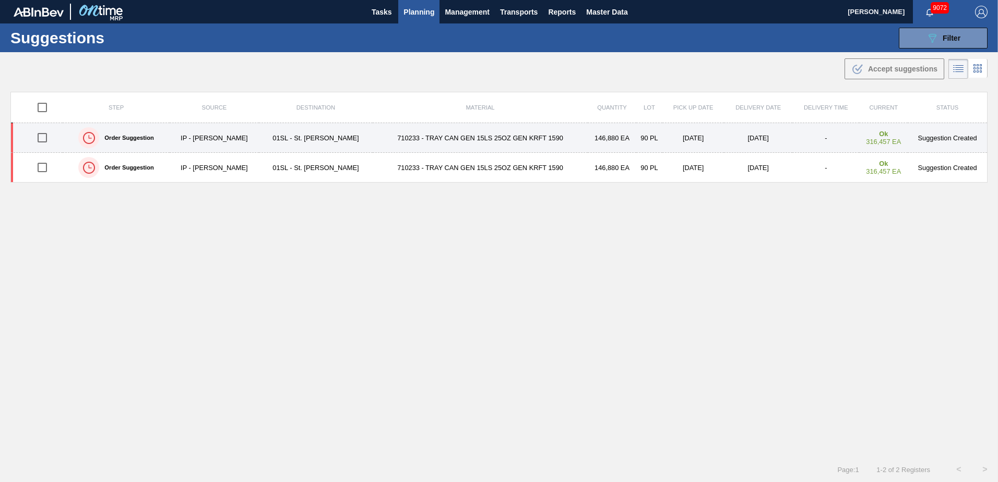
click at [373, 138] on td "710233 - TRAY CAN GEN 15LS 25OZ GEN KRFT 1590" at bounding box center [480, 138] width 215 height 30
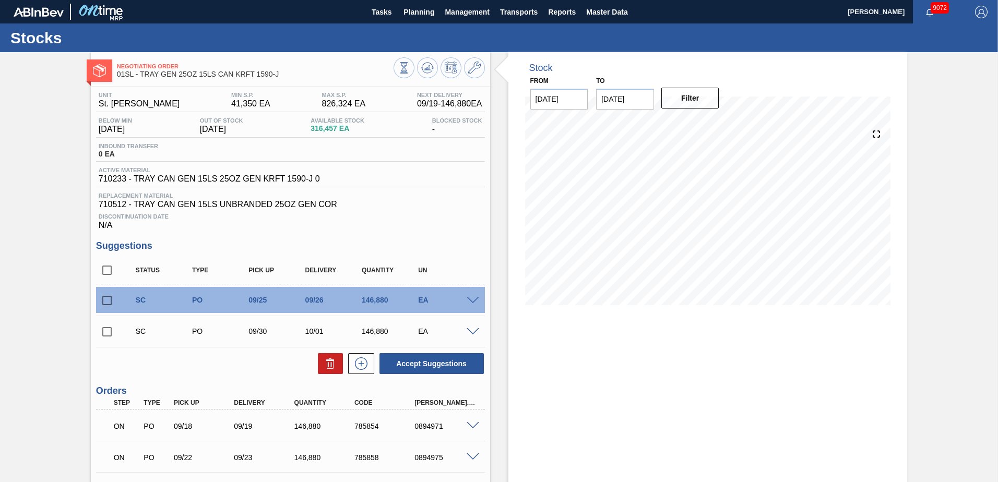
click at [471, 303] on span at bounding box center [473, 301] width 13 height 8
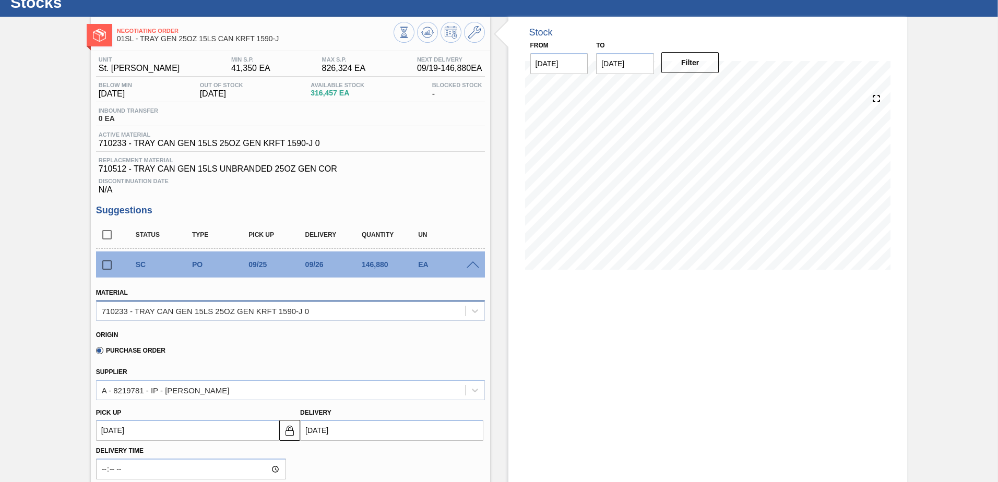
scroll to position [52, 0]
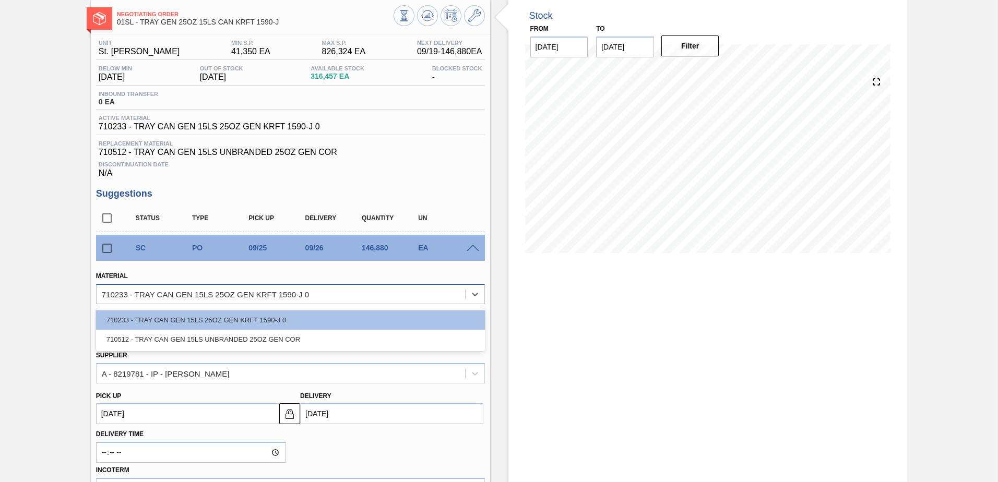
click at [429, 286] on div "710233 - TRAY CAN GEN 15LS 25OZ GEN KRFT 1590-J 0" at bounding box center [290, 294] width 389 height 20
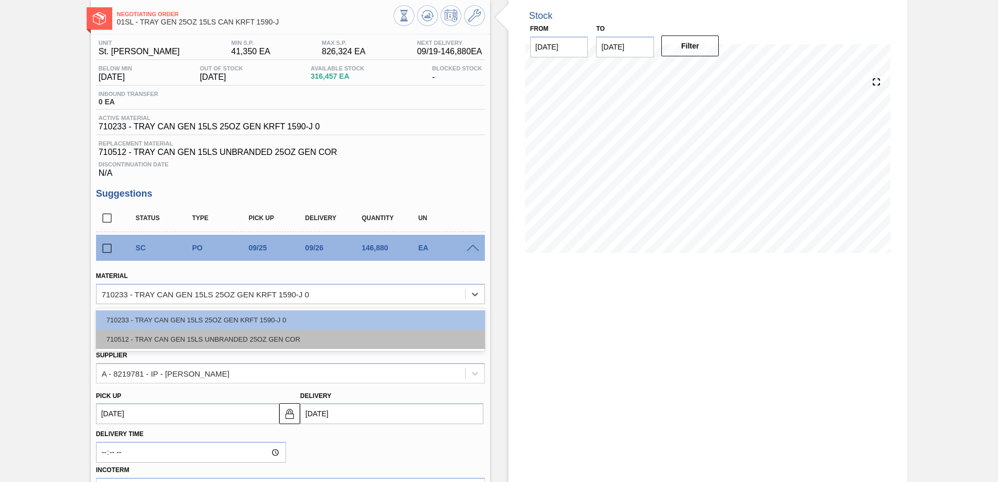
click at [322, 339] on div "710512 - TRAY CAN GEN 15LS UNBRANDED 25OZ GEN COR" at bounding box center [290, 339] width 389 height 19
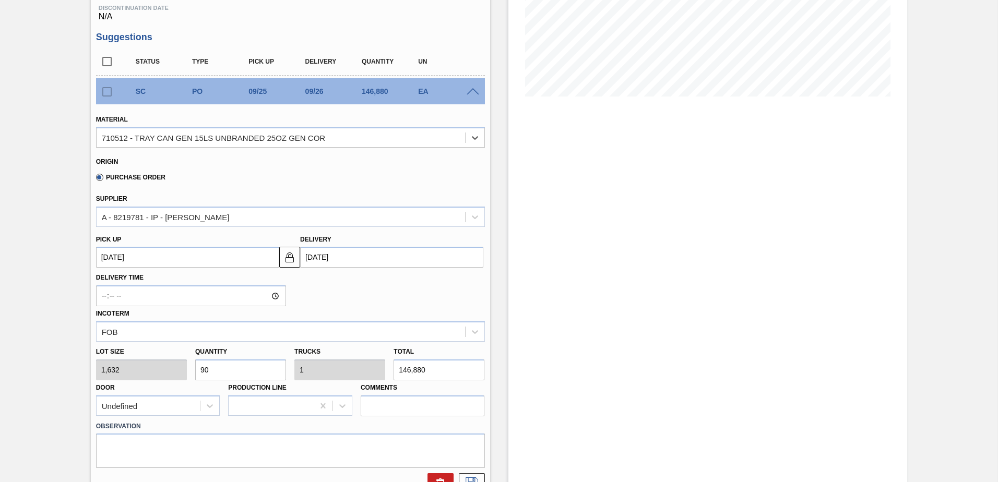
scroll to position [261, 0]
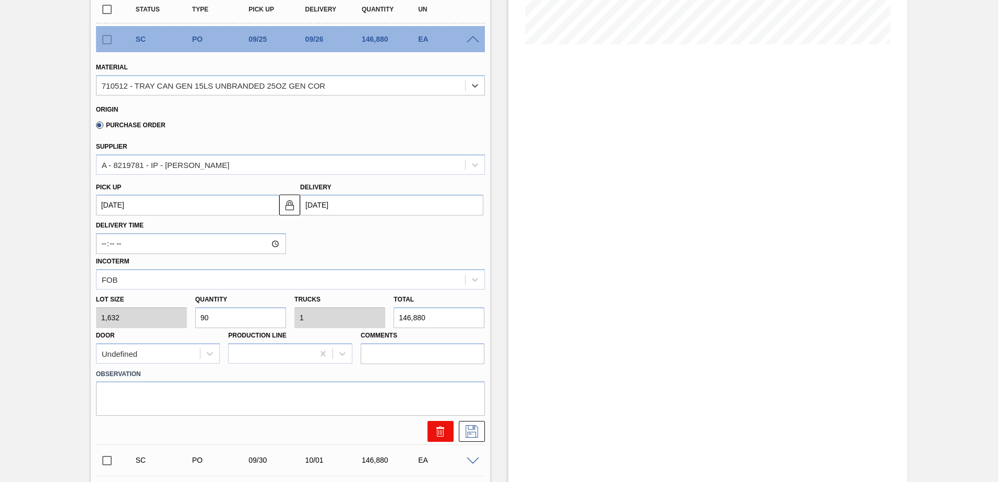
click at [436, 429] on icon at bounding box center [440, 429] width 8 height 2
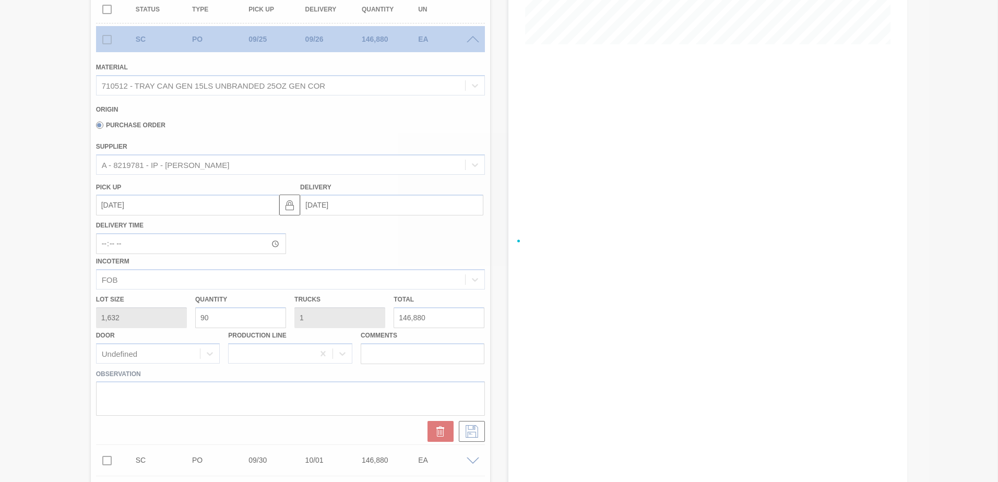
scroll to position [76, 0]
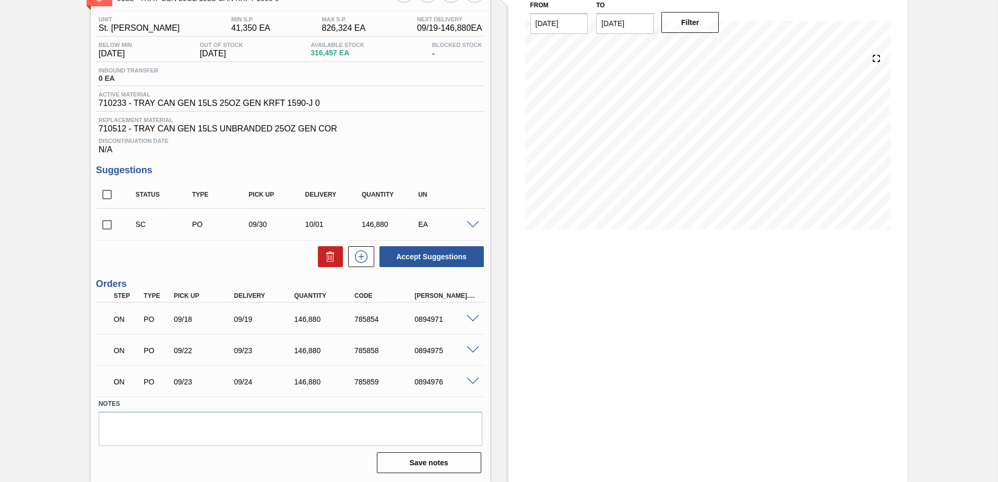
click at [106, 225] on input "checkbox" at bounding box center [107, 225] width 22 height 22
click at [413, 261] on button "Accept Suggestions" at bounding box center [431, 256] width 104 height 21
checkbox input "false"
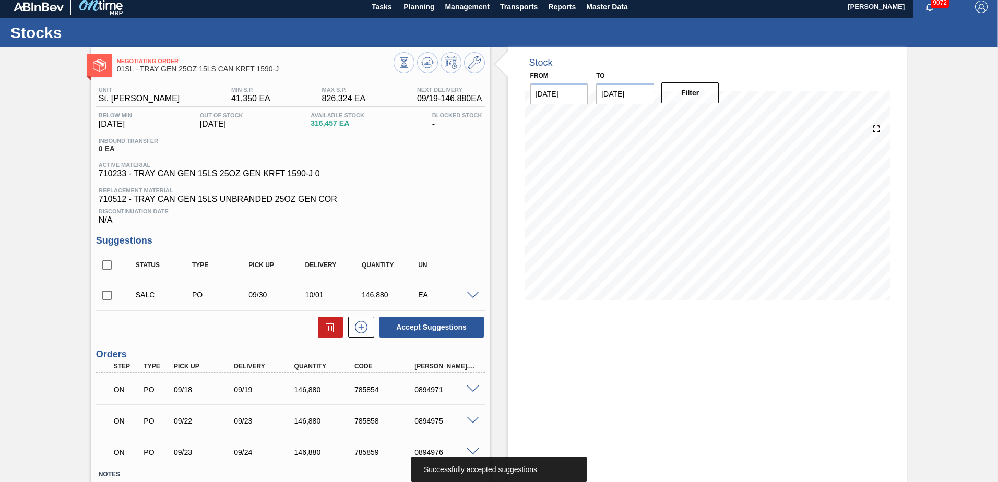
scroll to position [0, 0]
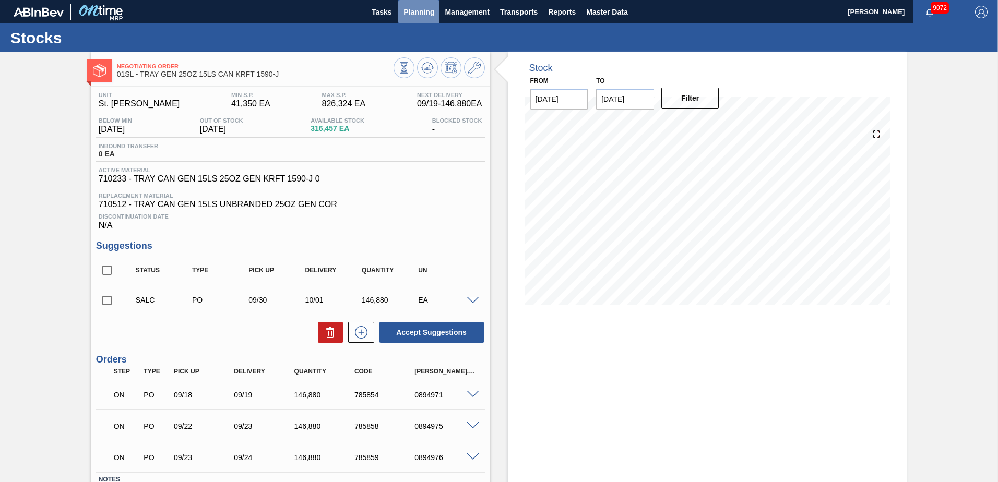
click at [417, 7] on span "Planning" at bounding box center [418, 12] width 31 height 13
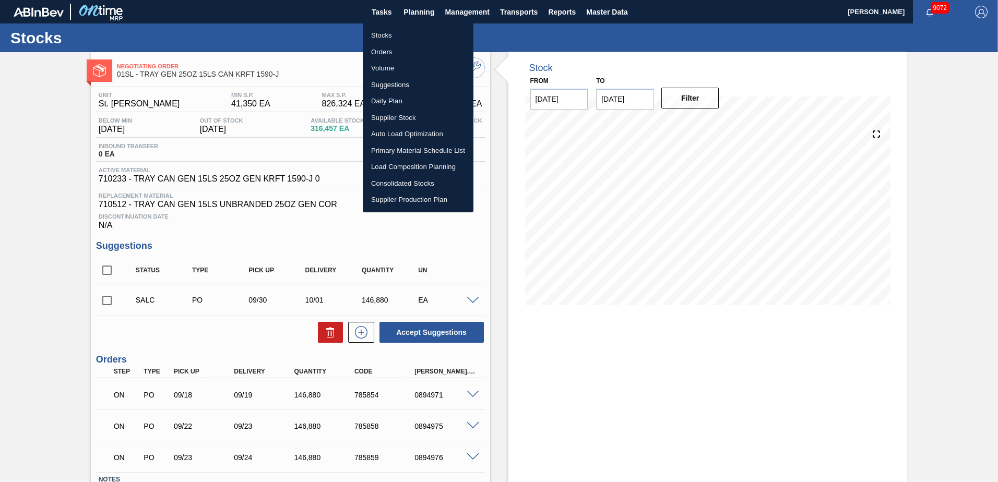
click at [406, 167] on li "Load Composition Planning" at bounding box center [418, 167] width 111 height 17
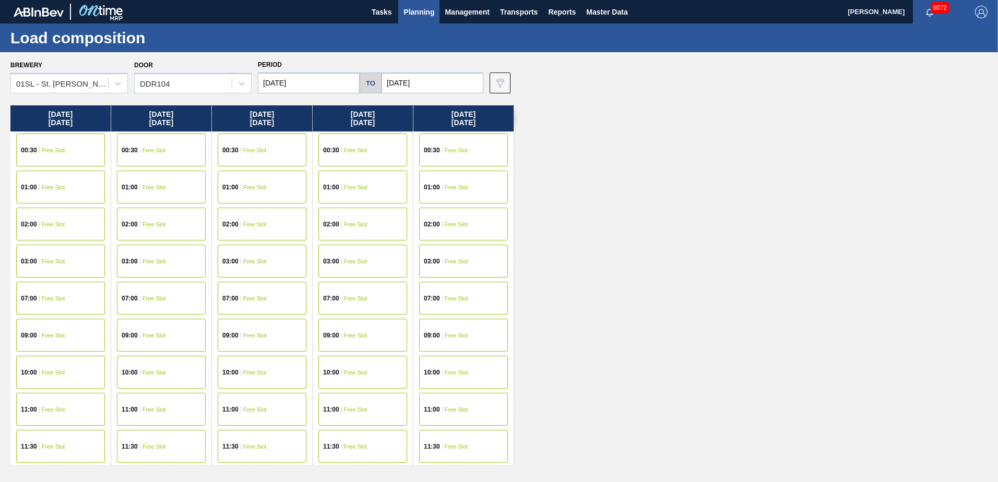
click at [79, 148] on div "00:30 Free Slot" at bounding box center [60, 150] width 89 height 33
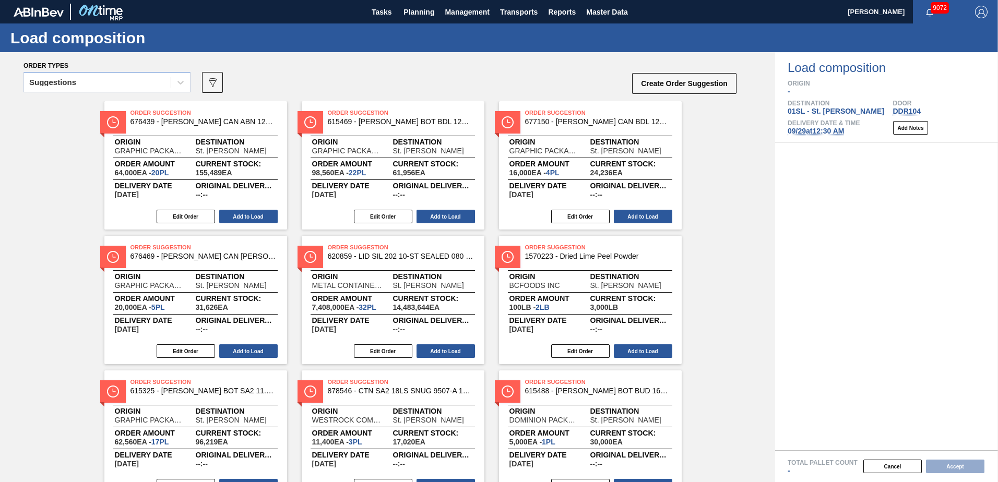
click at [175, 83] on div at bounding box center [180, 82] width 19 height 19
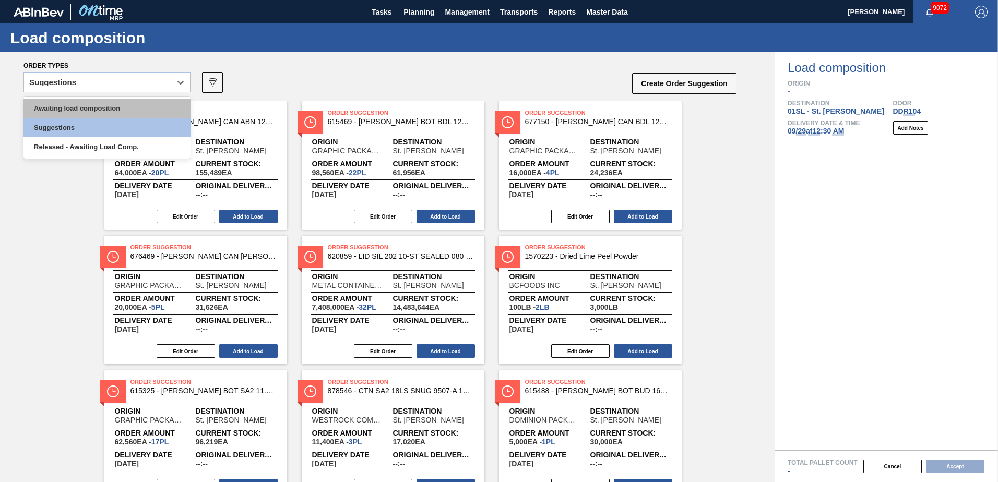
click at [139, 103] on div "Awaiting load composition" at bounding box center [106, 108] width 167 height 19
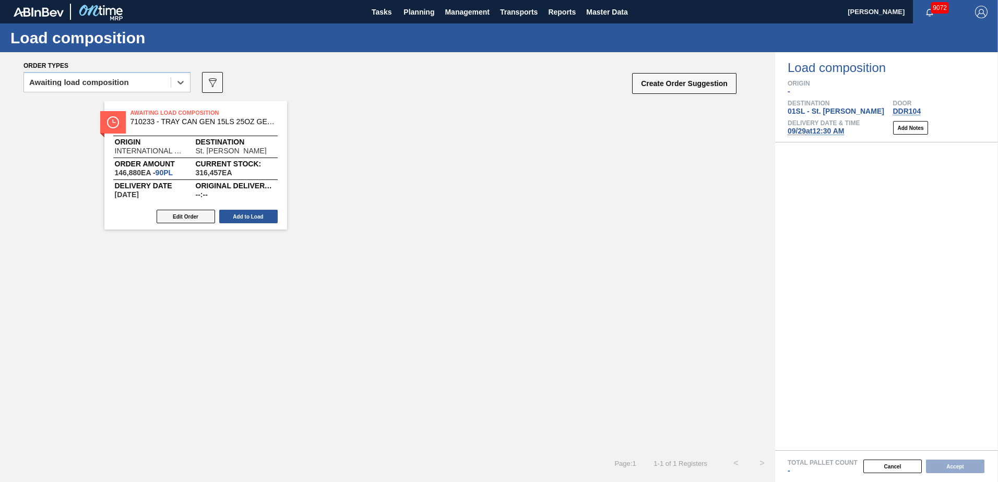
click at [198, 219] on button "Edit Order" at bounding box center [186, 217] width 58 height 14
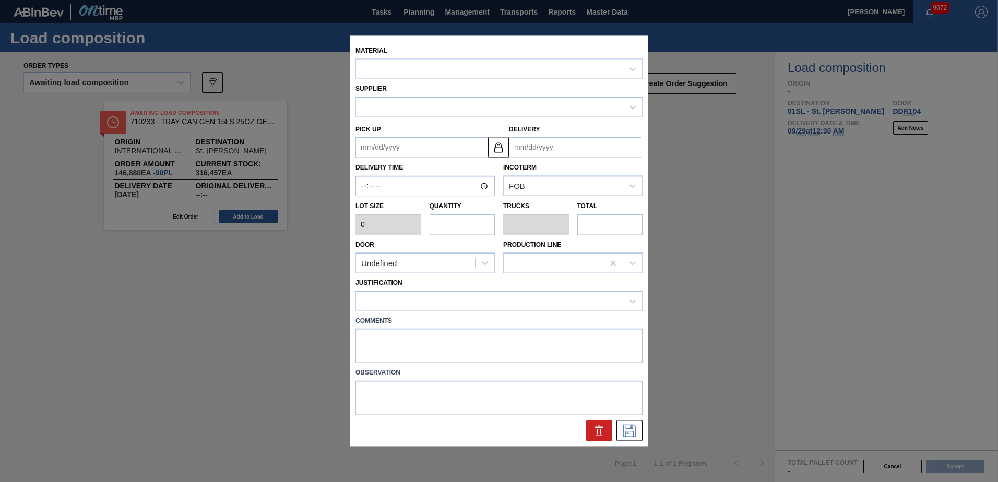
type input "1,632"
type input "90"
type input "1"
type input "146,880"
type up "[DATE]"
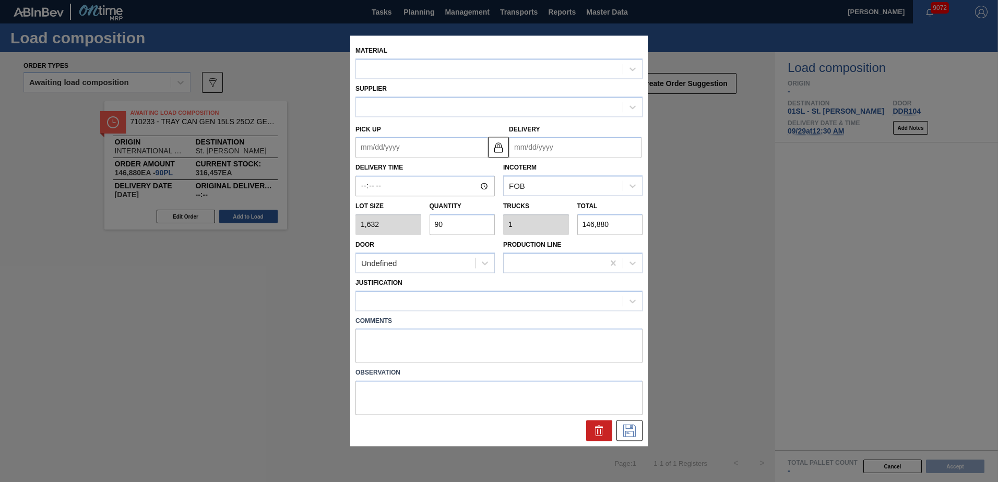
type input "[DATE]"
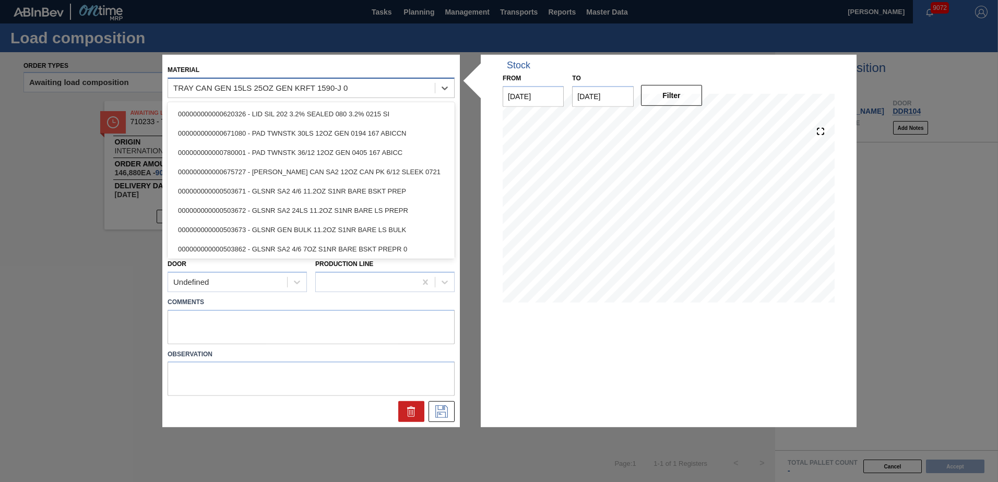
click at [413, 88] on div "TRAY CAN GEN 15LS 25OZ GEN KRFT 1590-J 0" at bounding box center [301, 87] width 267 height 15
click at [379, 74] on div "Material option 000000000000620326 - LID SIL 202 3.2% SEALED 080 3.2% 0215 SI f…" at bounding box center [311, 80] width 287 height 35
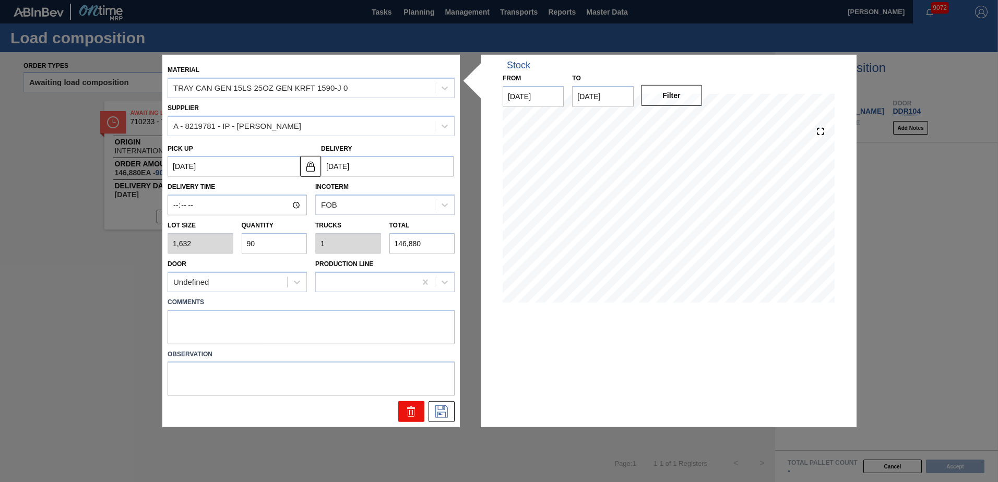
click at [407, 412] on icon at bounding box center [411, 412] width 13 height 13
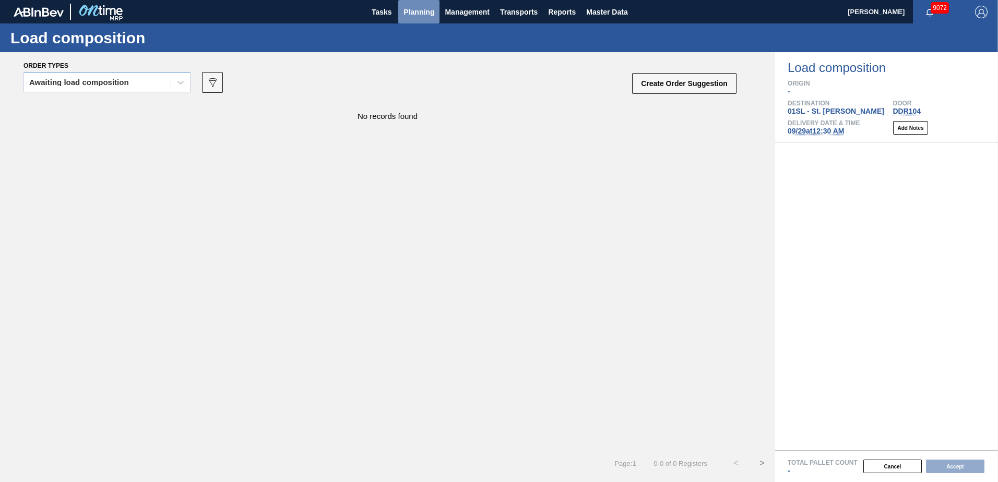
click at [422, 12] on span "Planning" at bounding box center [418, 12] width 31 height 13
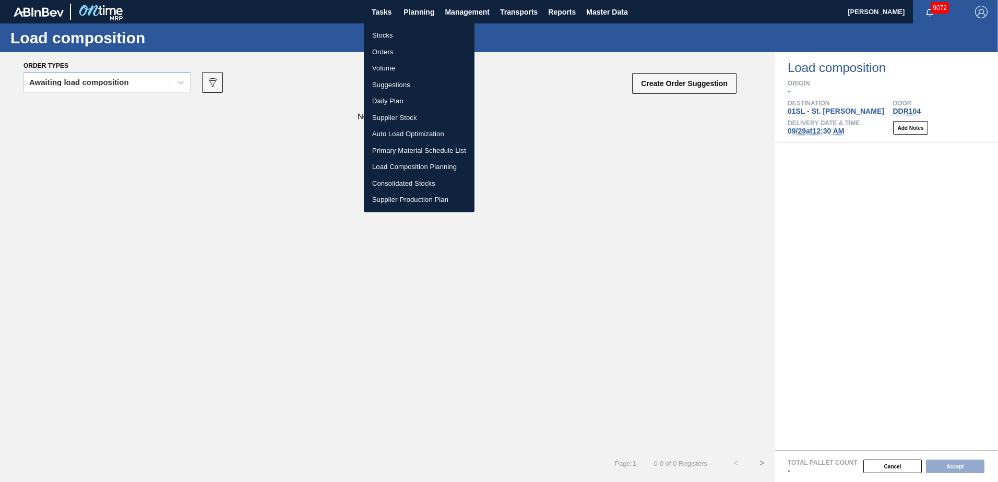
click at [400, 84] on li "Suggestions" at bounding box center [419, 85] width 111 height 17
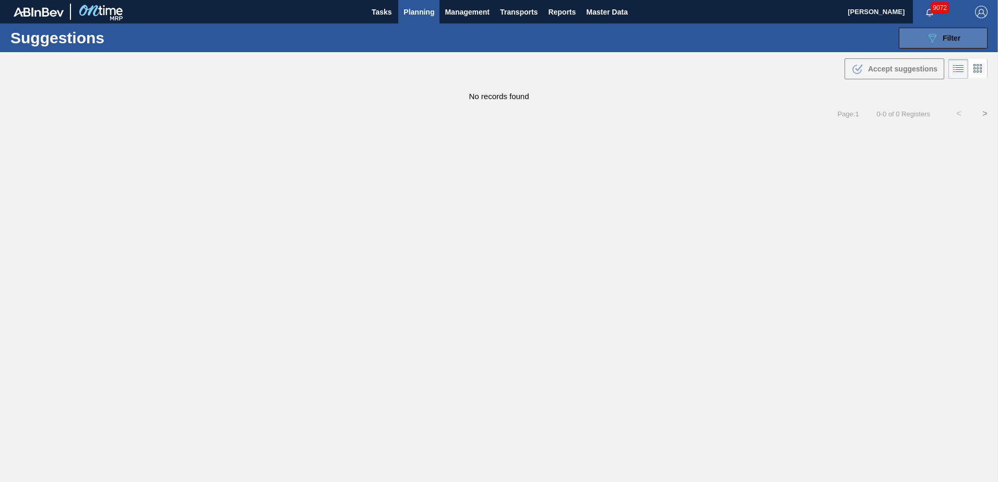
type from "[DATE]"
type to "[DATE]"
click at [922, 42] on button "089F7B8B-B2A5-4AFE-B5C0-19BA573D28AC Filter" at bounding box center [943, 38] width 89 height 21
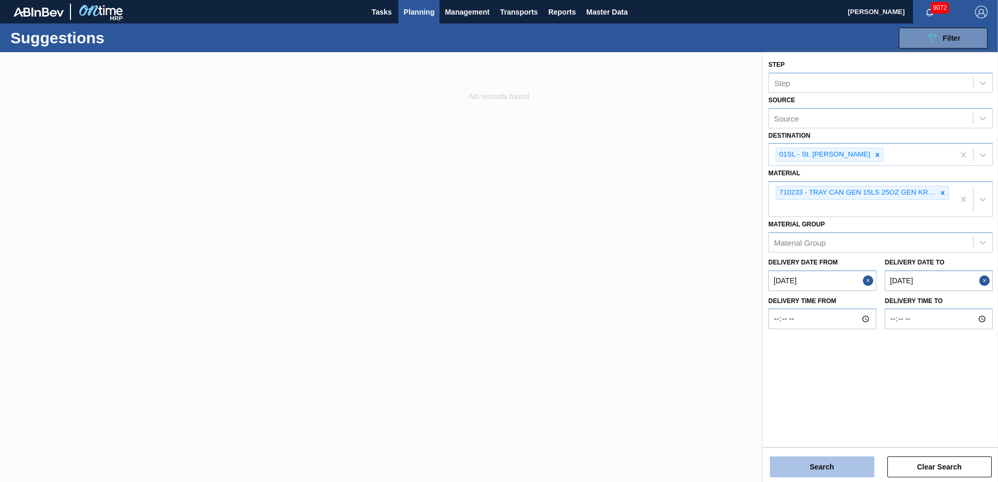
click at [817, 469] on button "Search" at bounding box center [822, 467] width 104 height 21
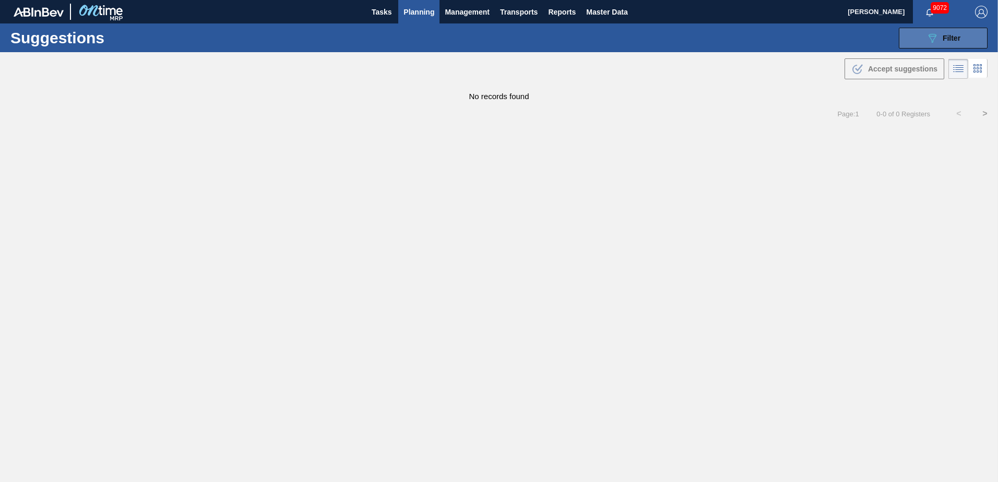
click at [931, 44] on button "089F7B8B-B2A5-4AFE-B5C0-19BA573D28AC Filter" at bounding box center [943, 38] width 89 height 21
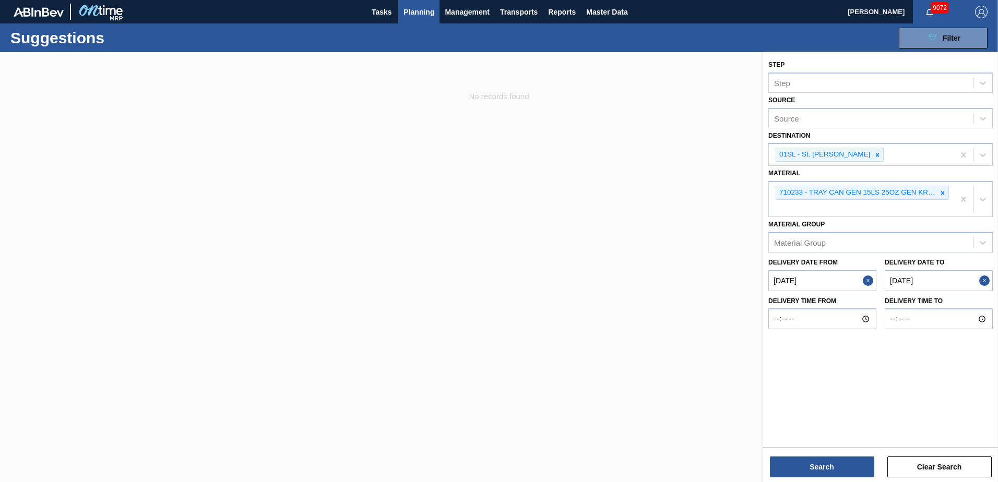
click at [465, 198] on div at bounding box center [499, 293] width 998 height 482
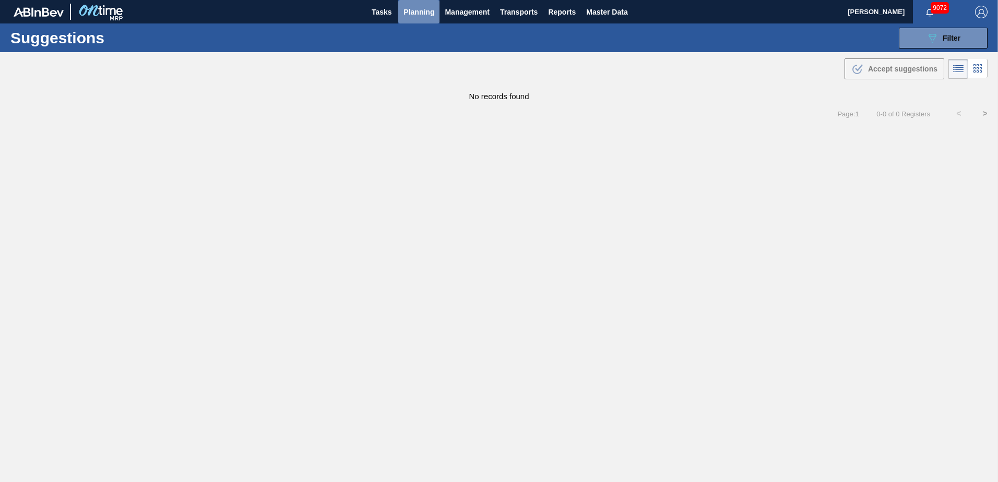
click at [420, 13] on span "Planning" at bounding box center [418, 12] width 31 height 13
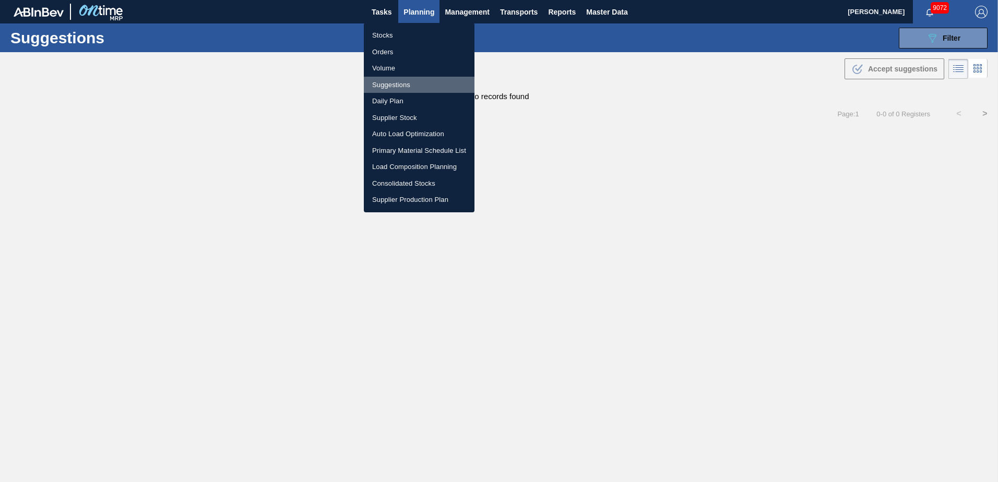
click at [408, 89] on li "Suggestions" at bounding box center [419, 85] width 111 height 17
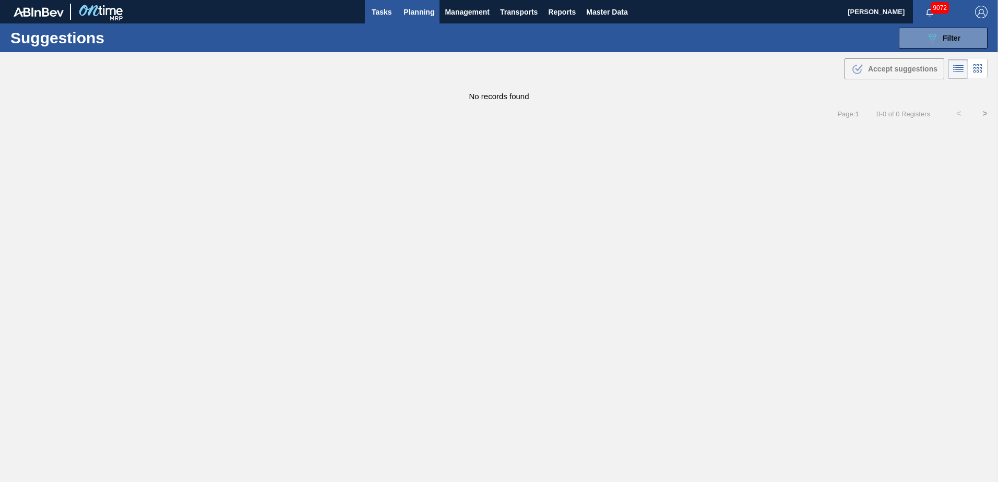
click at [397, 4] on button "Tasks" at bounding box center [381, 11] width 33 height 23
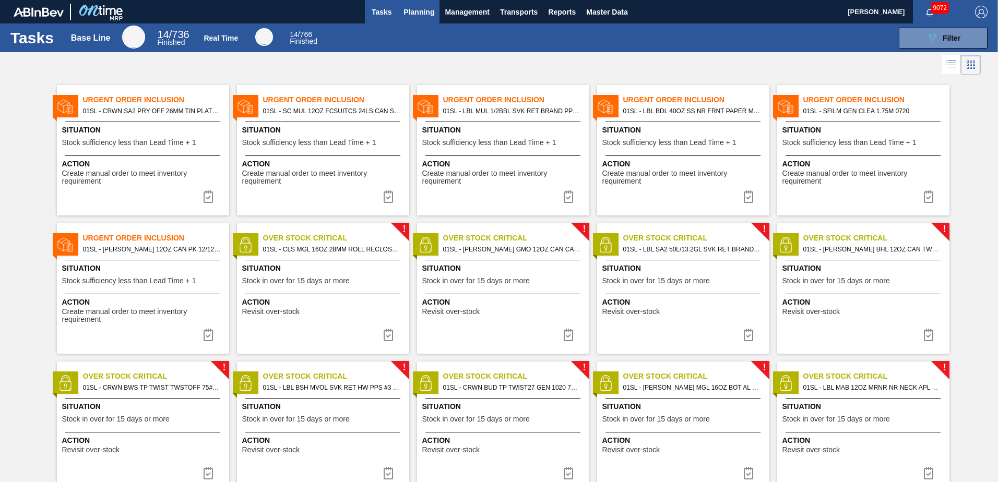
click at [415, 13] on span "Planning" at bounding box center [418, 12] width 31 height 13
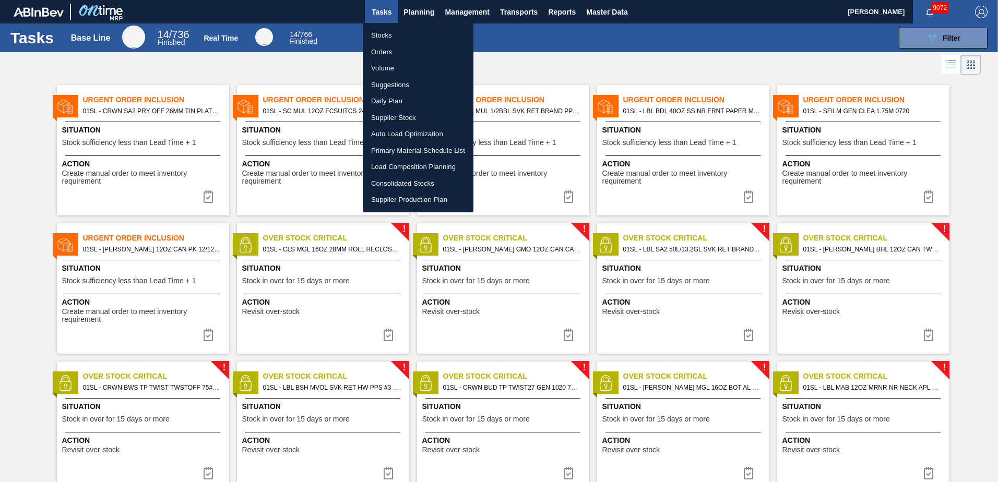
click at [398, 166] on li "Load Composition Planning" at bounding box center [418, 167] width 111 height 17
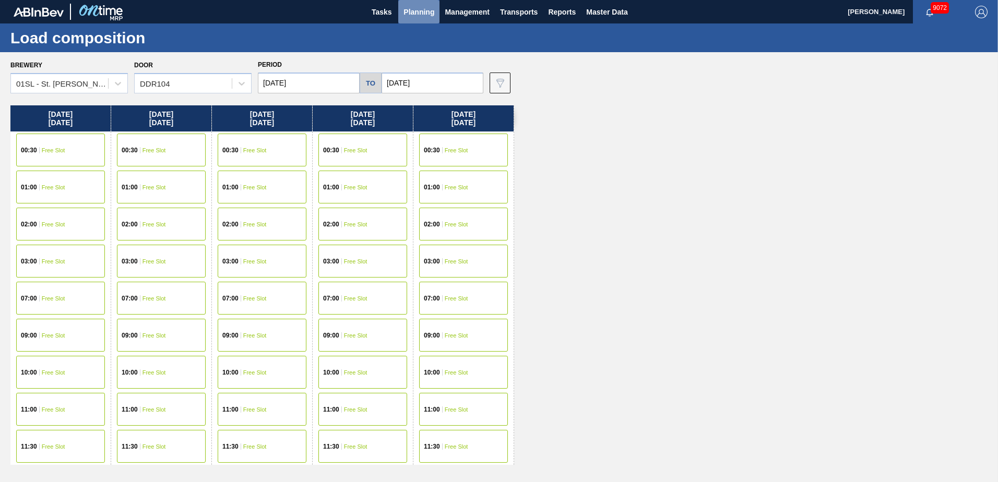
click at [418, 19] on button "Planning" at bounding box center [418, 11] width 41 height 23
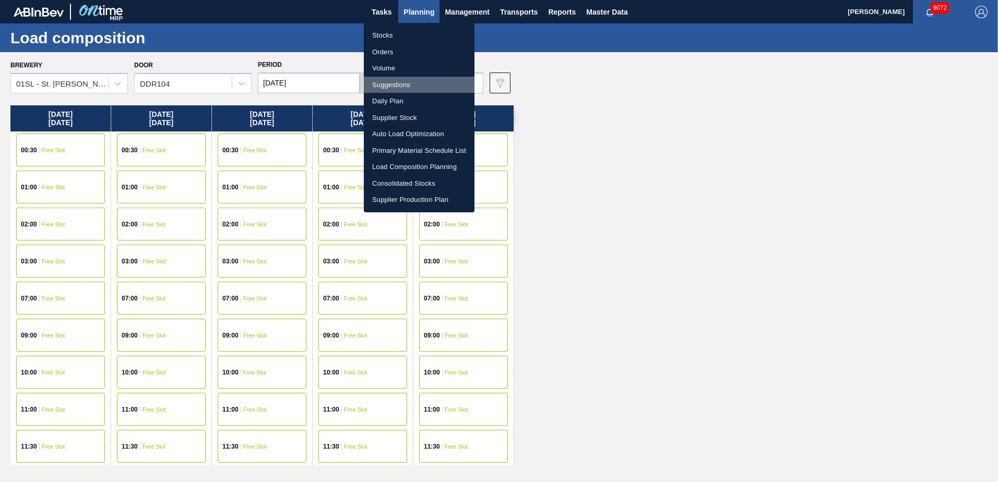
click at [409, 84] on li "Suggestions" at bounding box center [419, 85] width 111 height 17
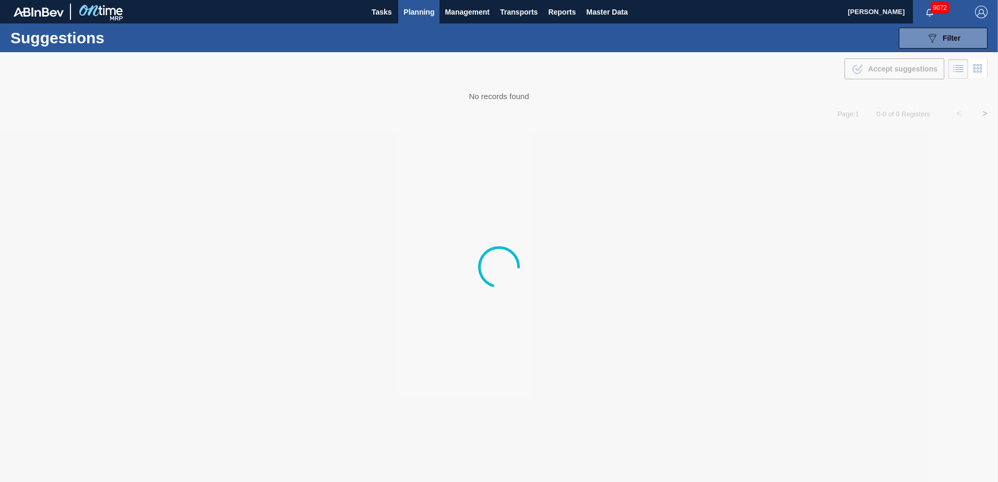
type from "[DATE]"
type to "[DATE]"
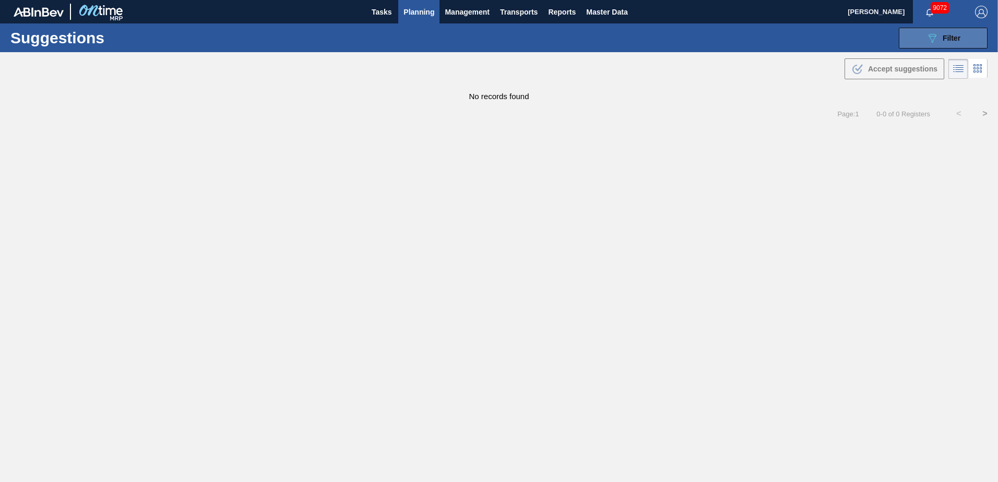
click at [964, 40] on button "089F7B8B-B2A5-4AFE-B5C0-19BA573D28AC Filter" at bounding box center [943, 38] width 89 height 21
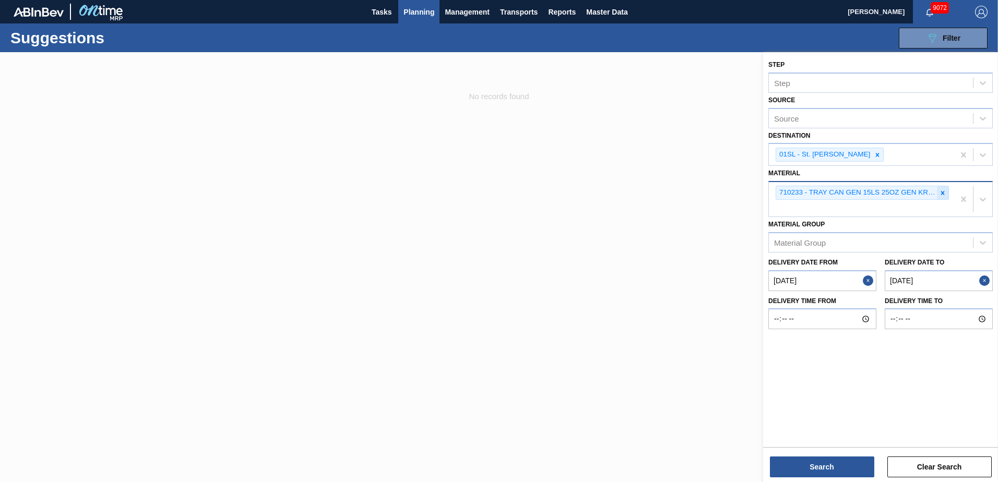
click at [946, 193] on icon at bounding box center [942, 192] width 7 height 7
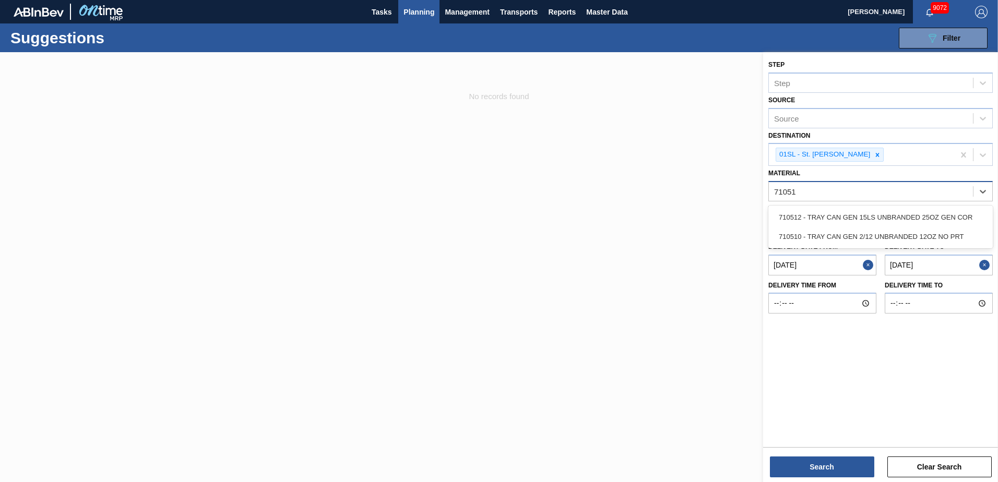
type input "710510"
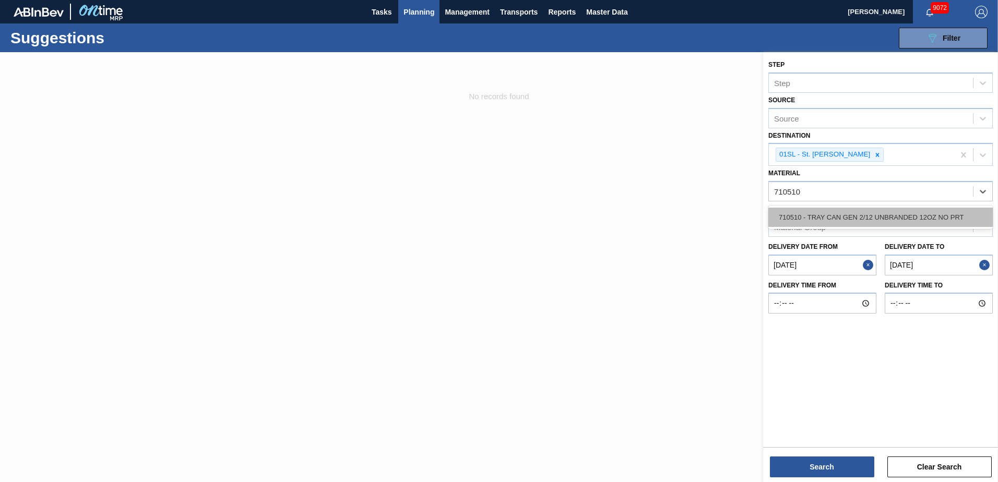
click at [940, 219] on div "710510 - TRAY CAN GEN 2/12 UNBRANDED 12OZ NO PRT" at bounding box center [880, 217] width 224 height 19
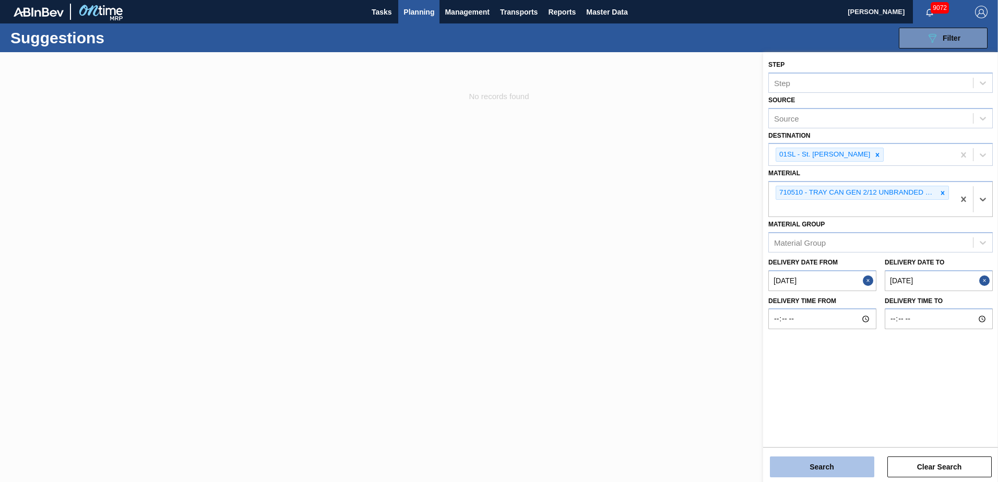
click at [833, 467] on button "Search" at bounding box center [822, 467] width 104 height 21
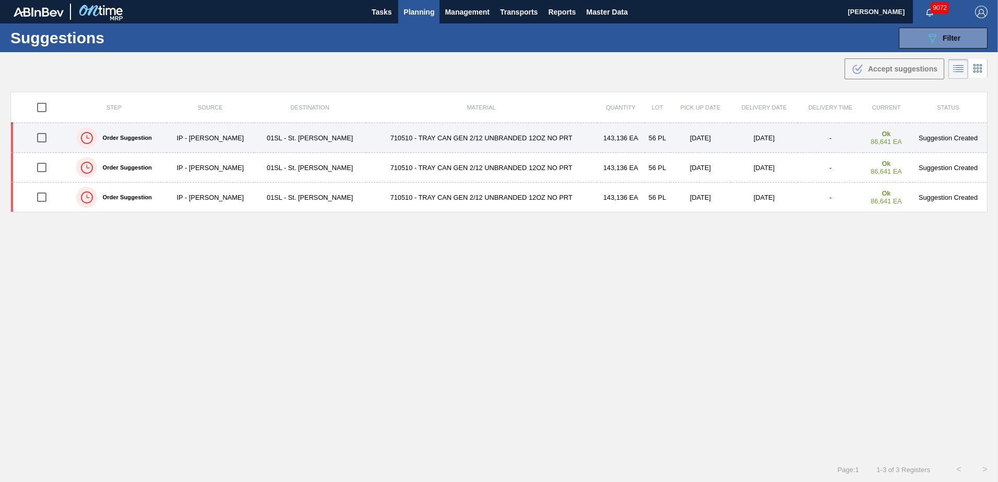
click at [39, 136] on input "checkbox" at bounding box center [42, 138] width 22 height 22
checkbox input "true"
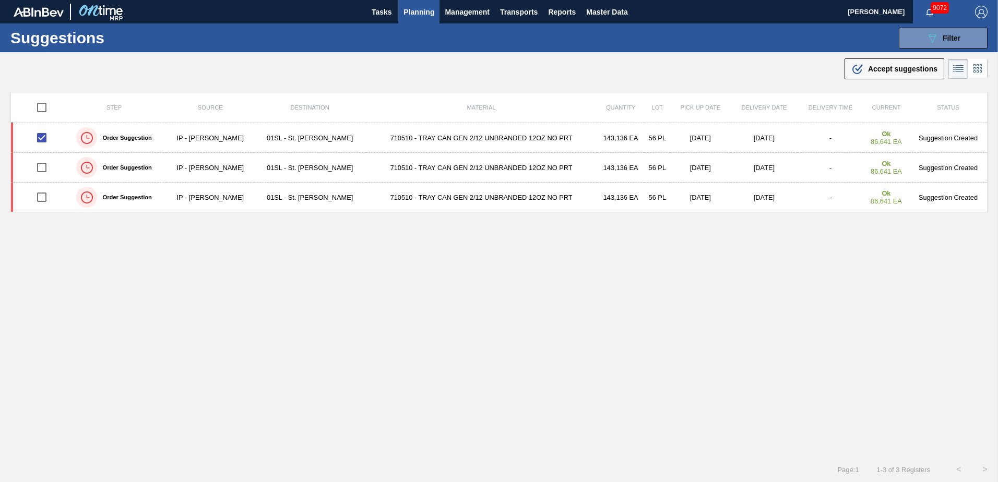
click at [873, 64] on div ".b{fill:var(--color-action-default)} Accept suggestions" at bounding box center [894, 69] width 86 height 13
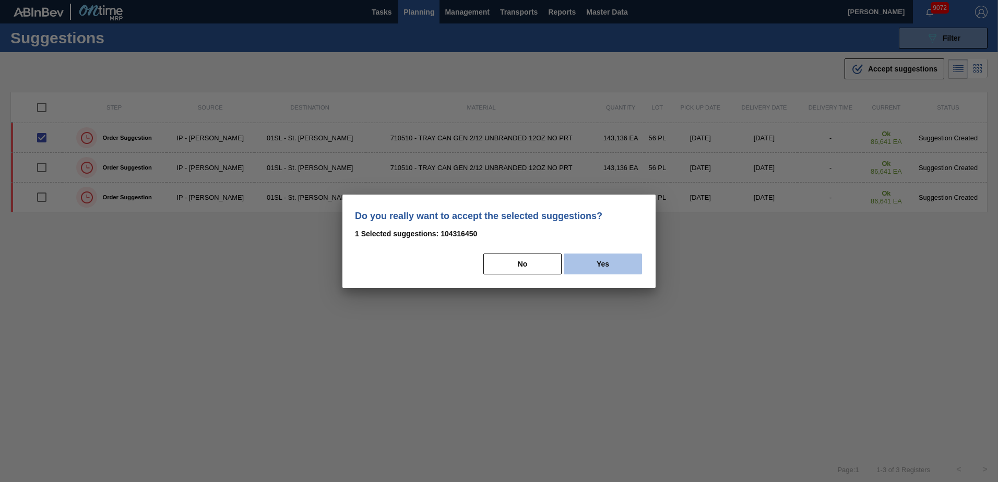
click at [599, 263] on button "Yes" at bounding box center [603, 264] width 78 height 21
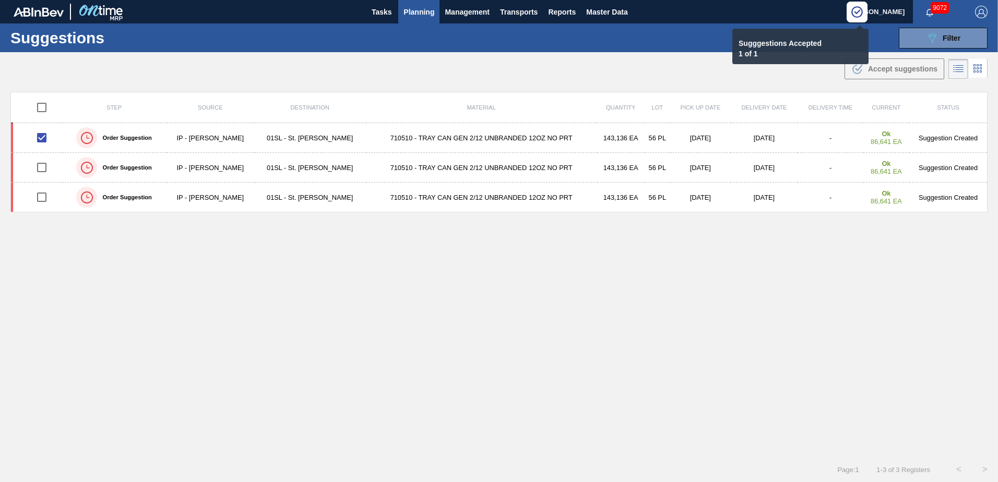
click at [411, 13] on span "Planning" at bounding box center [418, 12] width 31 height 13
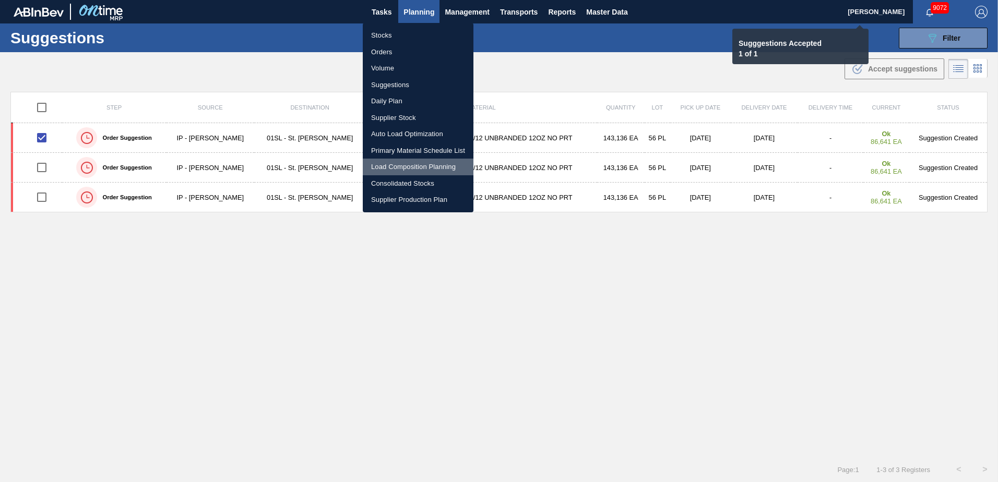
click at [407, 171] on li "Load Composition Planning" at bounding box center [418, 167] width 111 height 17
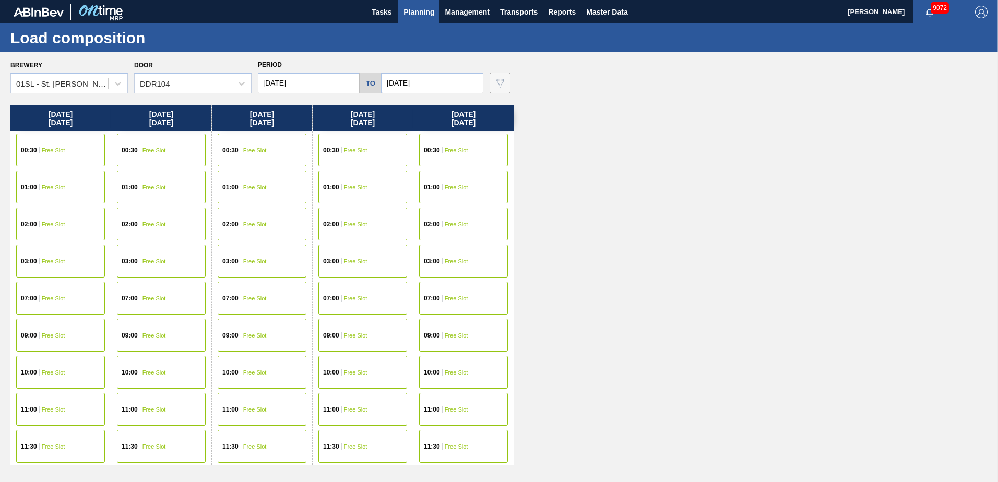
click at [289, 148] on div "00:30 Free Slot" at bounding box center [262, 150] width 89 height 33
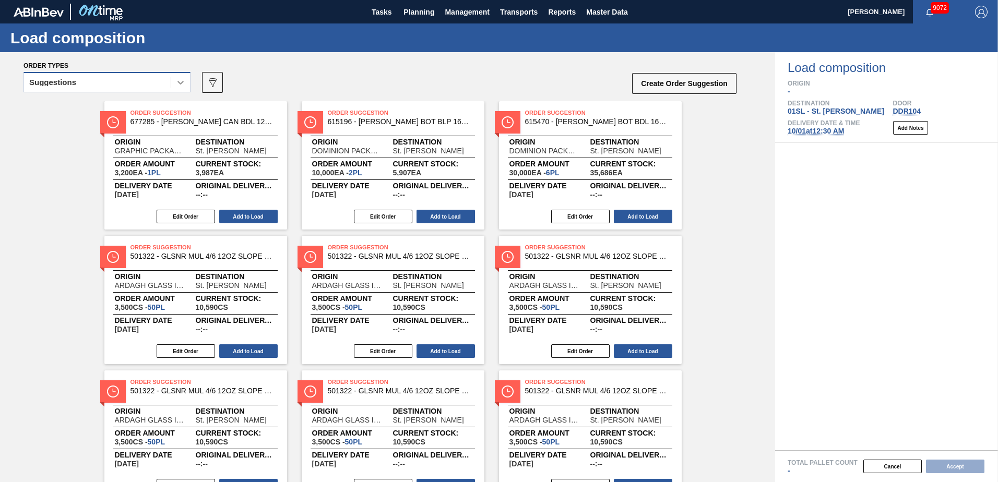
click at [182, 84] on icon at bounding box center [180, 82] width 10 height 10
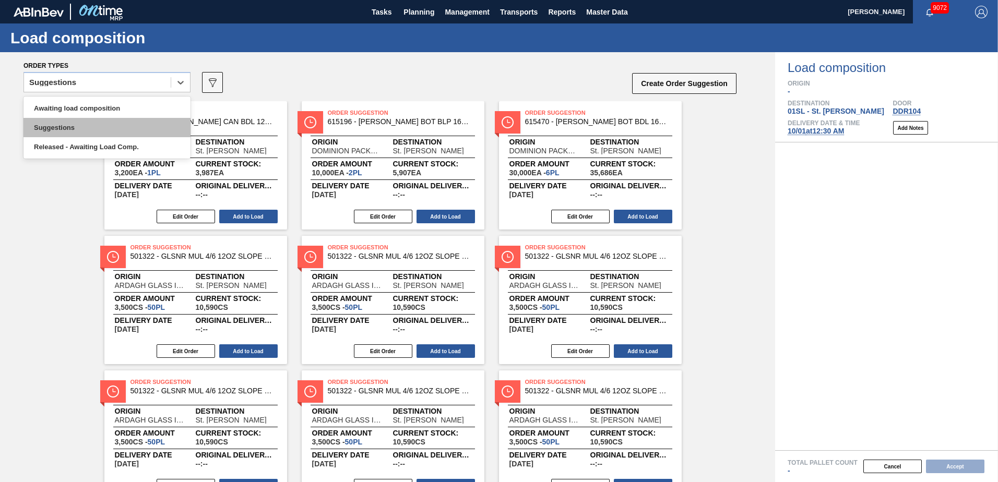
click at [133, 118] on div "Suggestions" at bounding box center [106, 127] width 167 height 19
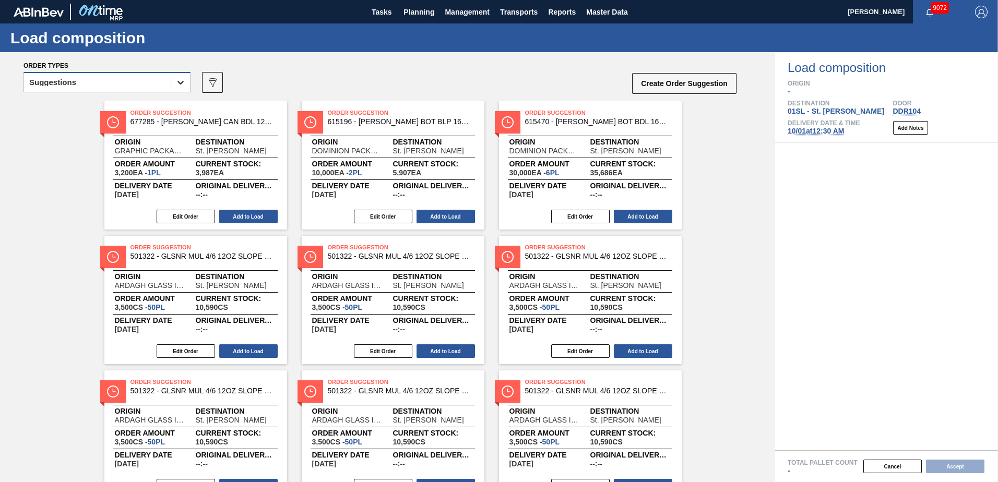
click at [178, 82] on icon at bounding box center [180, 82] width 10 height 10
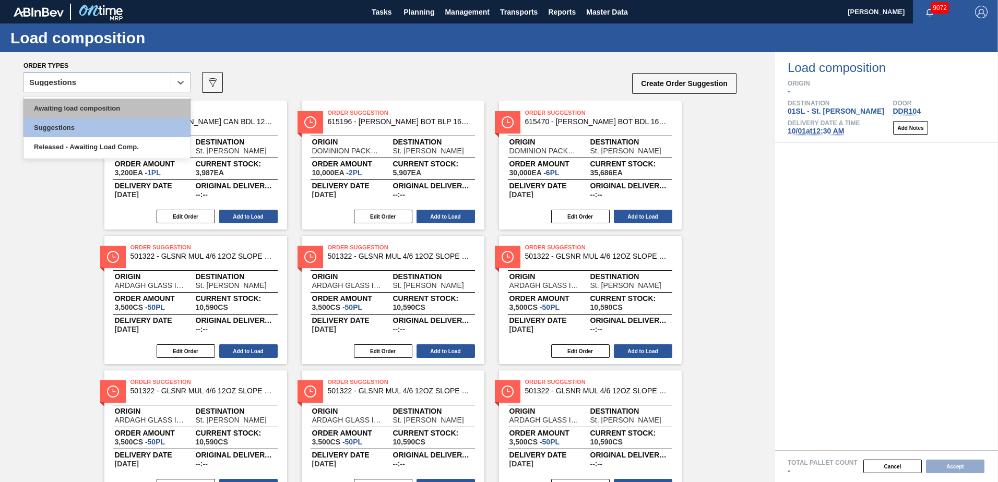
click at [138, 102] on div "Awaiting load composition" at bounding box center [106, 108] width 167 height 19
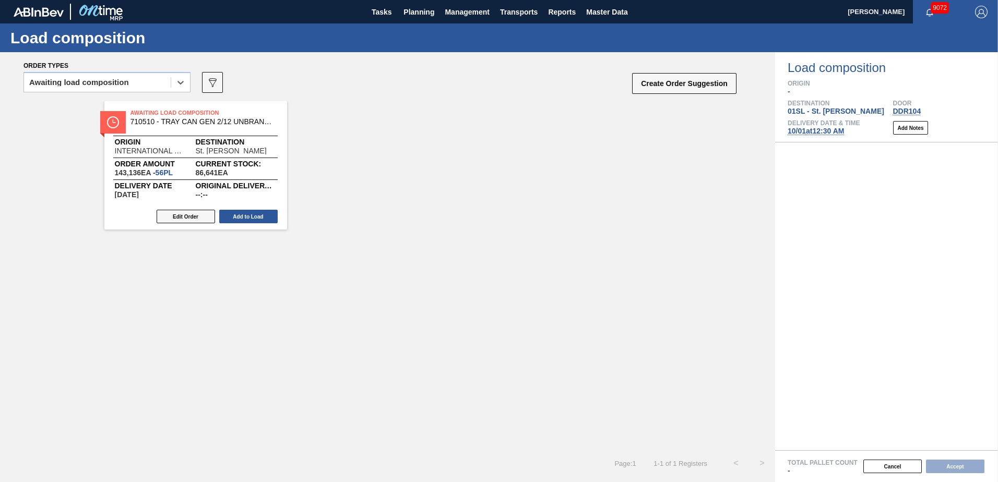
click at [188, 212] on button "Edit Order" at bounding box center [186, 217] width 58 height 14
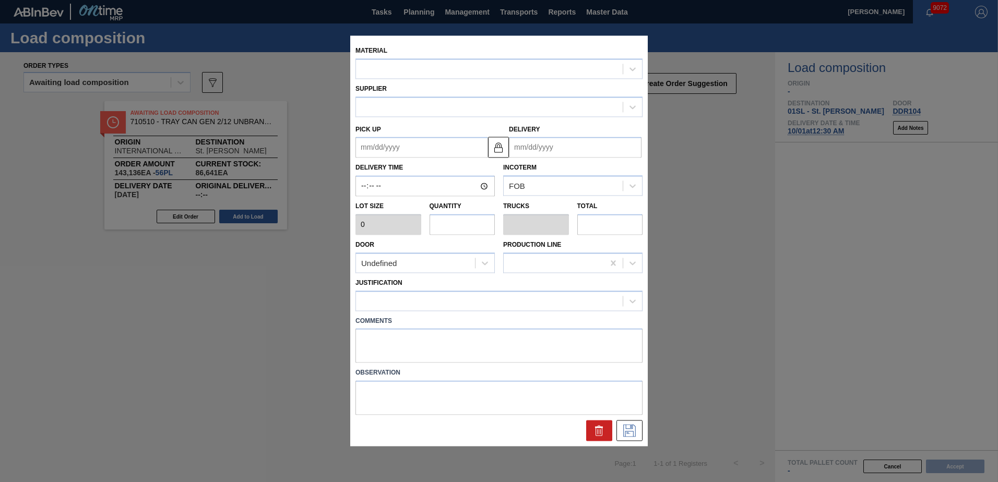
type input "2,556"
type input "56"
type input "1"
type input "143,136"
type up "[DATE]"
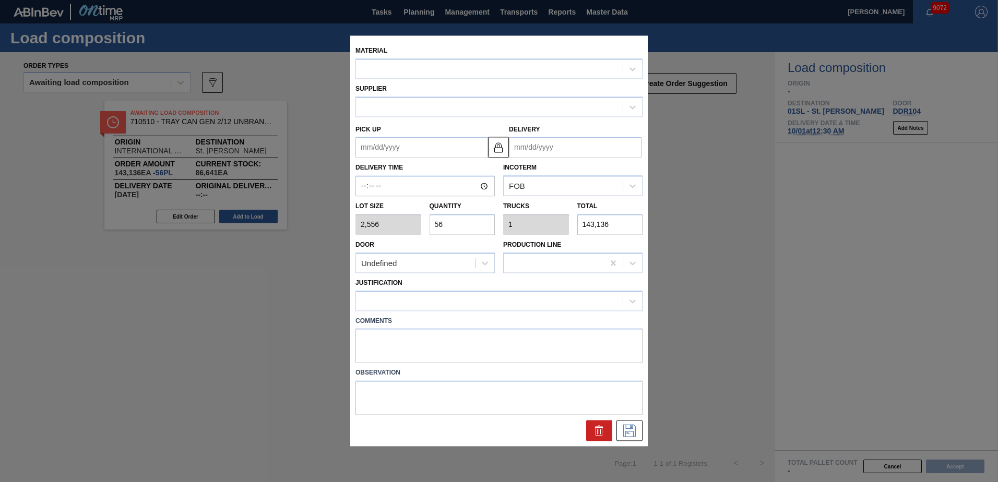
type input "[DATE]"
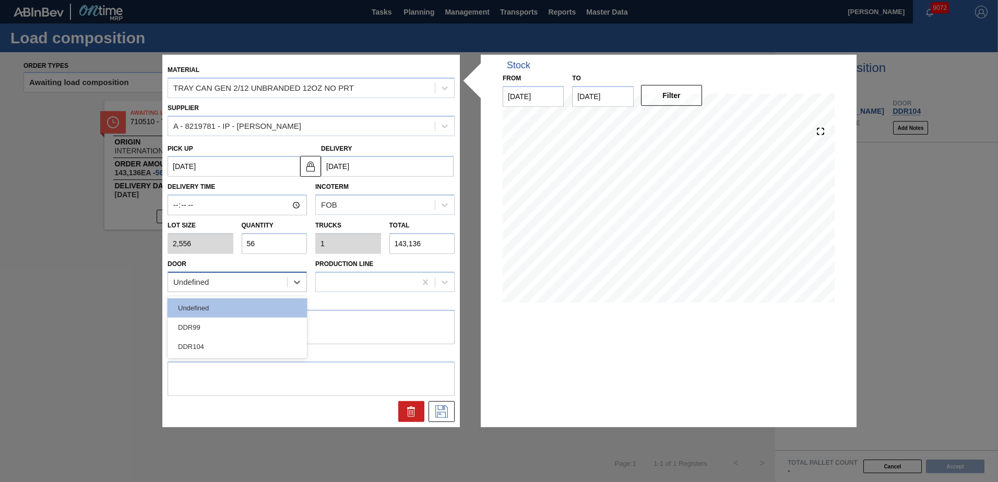
click at [244, 281] on div "Undefined" at bounding box center [227, 282] width 119 height 15
click at [225, 411] on div at bounding box center [310, 411] width 295 height 21
click at [197, 326] on textarea at bounding box center [311, 327] width 287 height 34
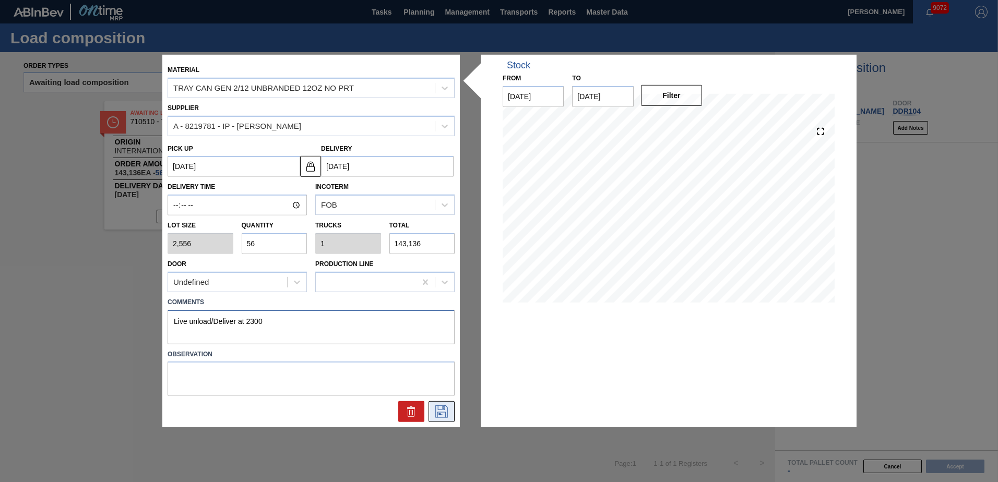
type textarea "Live unload/Deliver at 2300"
click at [441, 409] on icon at bounding box center [441, 412] width 17 height 13
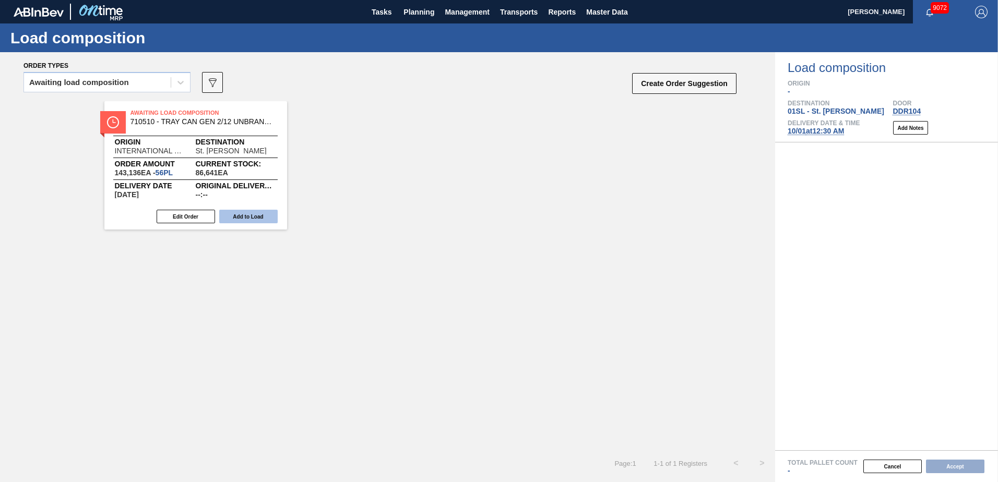
click at [251, 215] on button "Add to Load" at bounding box center [248, 217] width 58 height 14
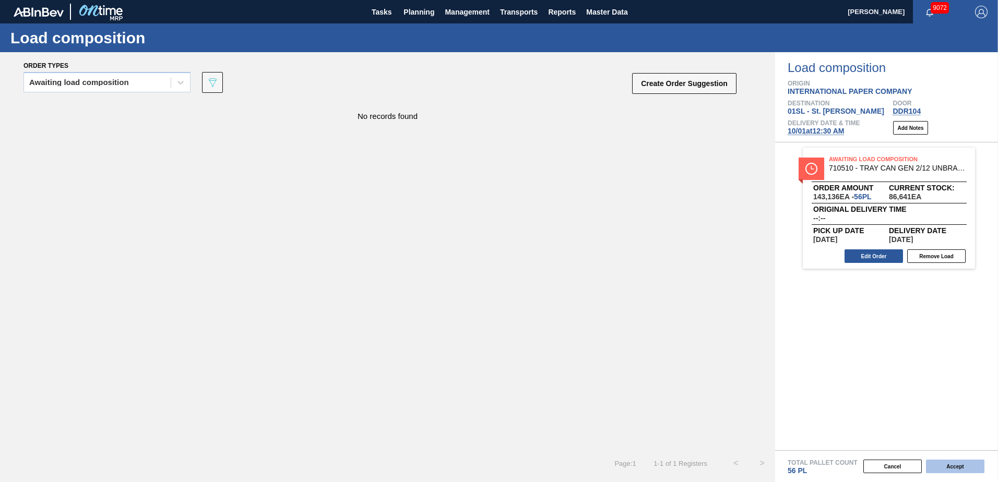
click at [946, 467] on button "Accept" at bounding box center [955, 467] width 58 height 14
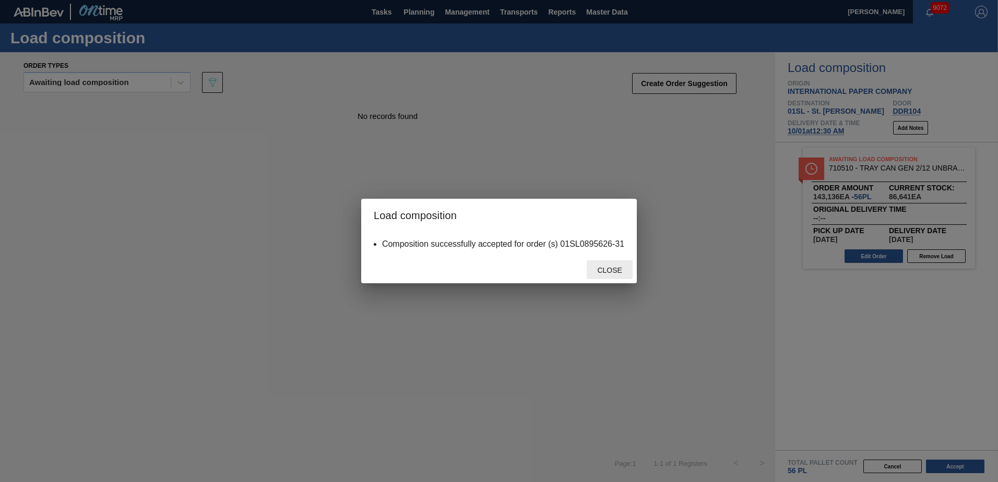
click at [612, 271] on span "Close" at bounding box center [609, 270] width 41 height 8
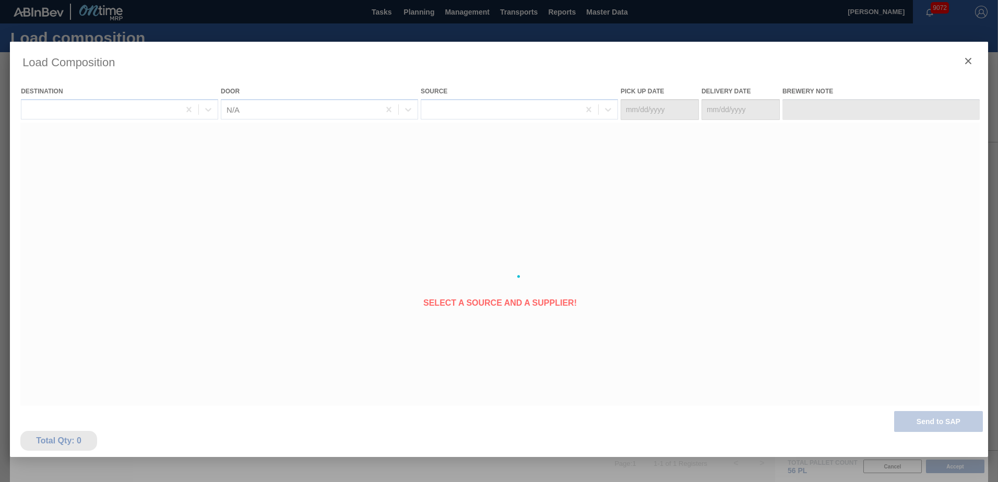
type Date "[DATE]"
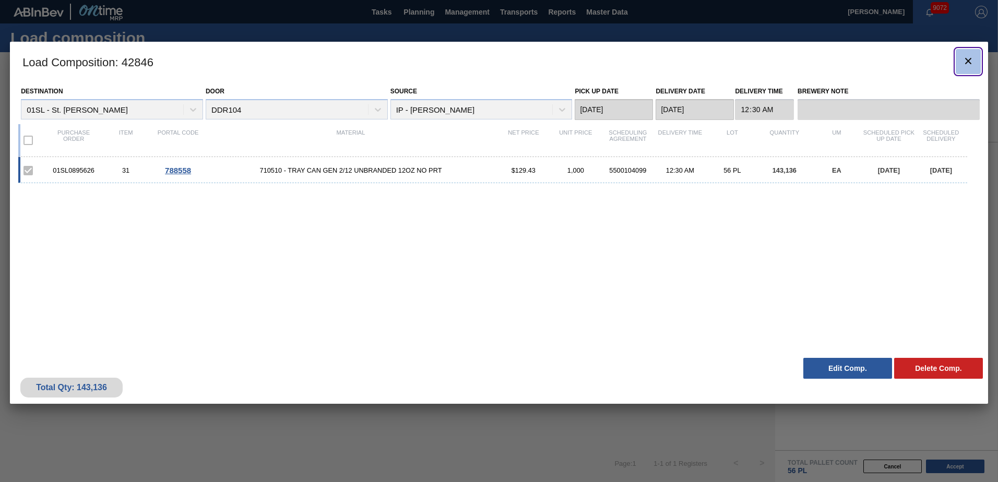
click at [968, 62] on icon "botão de ícone" at bounding box center [968, 61] width 6 height 6
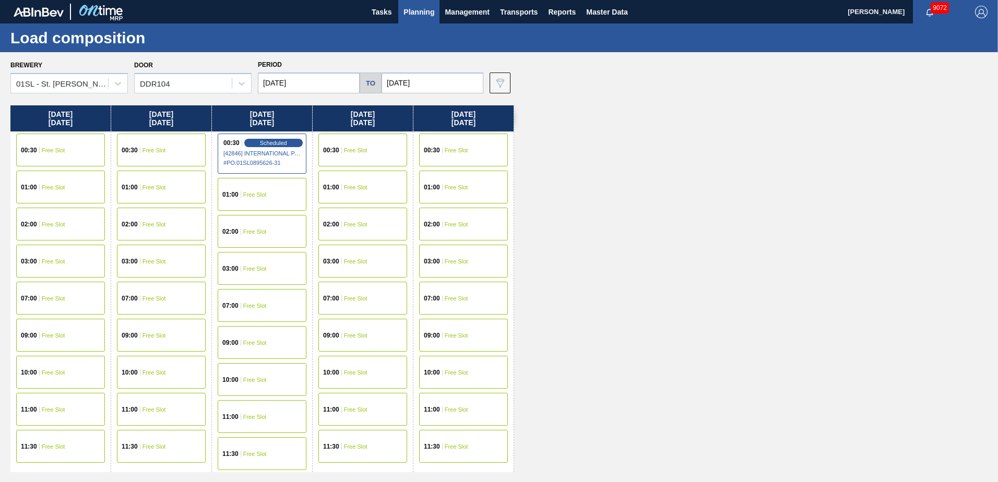
click at [422, 16] on span "Planning" at bounding box center [418, 12] width 31 height 13
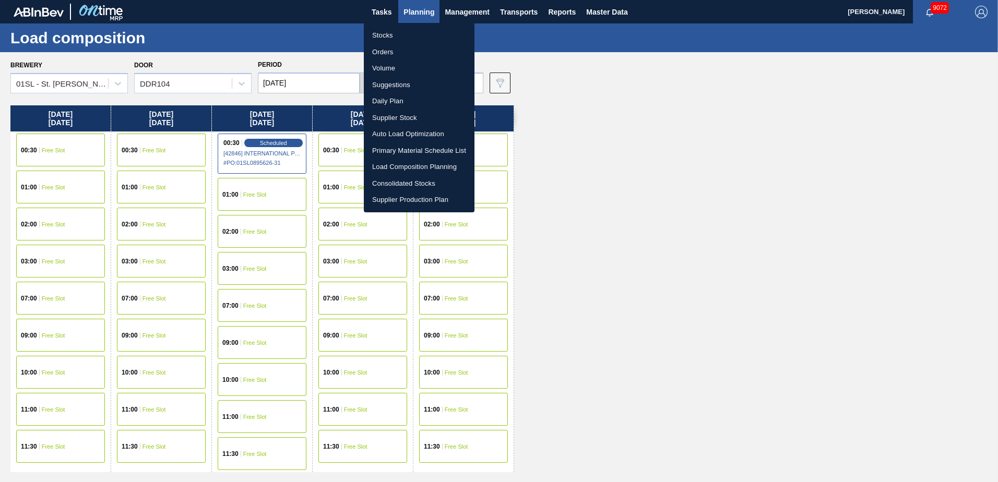
click at [392, 82] on li "Suggestions" at bounding box center [419, 85] width 111 height 17
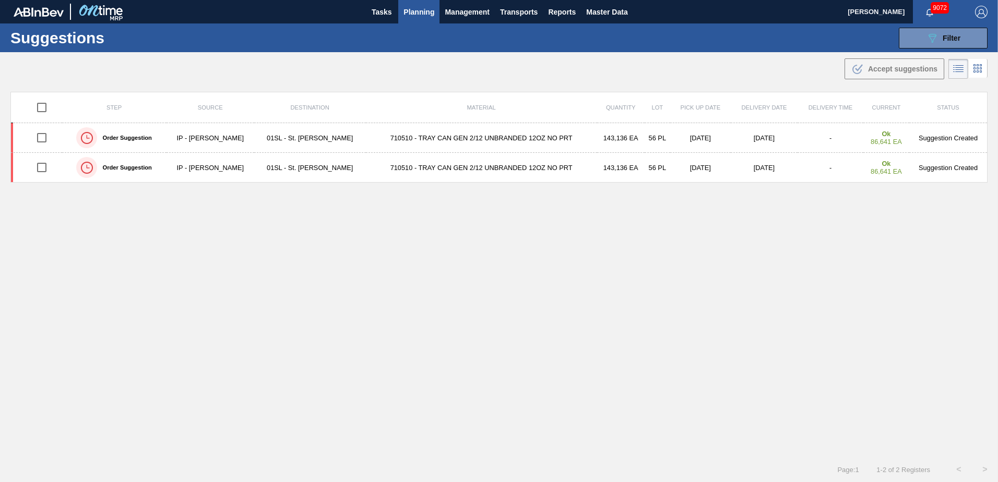
type from "[DATE]"
type to "[DATE]"
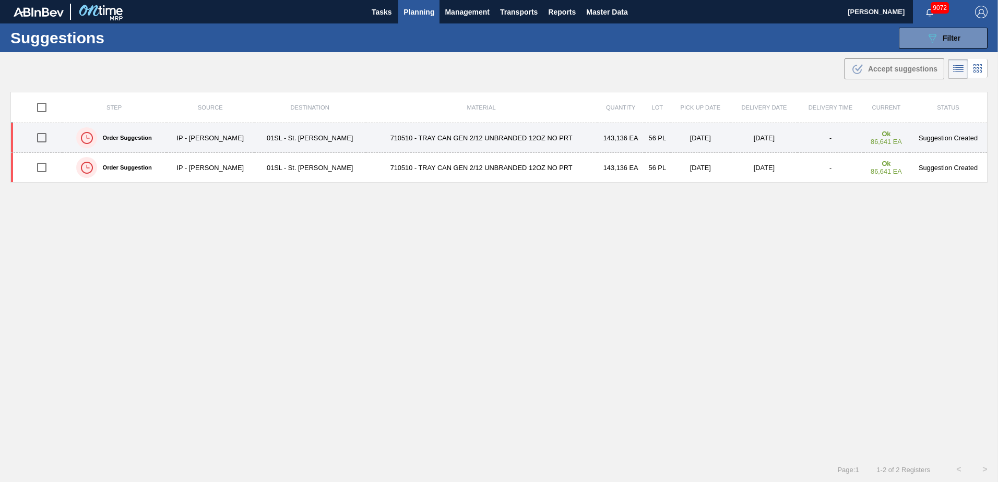
click at [44, 136] on input "checkbox" at bounding box center [42, 138] width 22 height 22
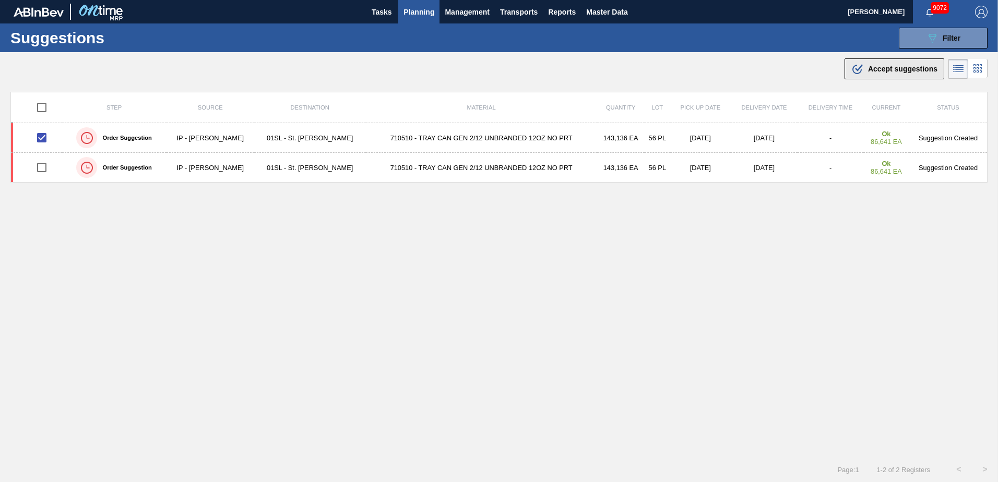
click at [876, 65] on span "Accept suggestions" at bounding box center [902, 69] width 69 height 8
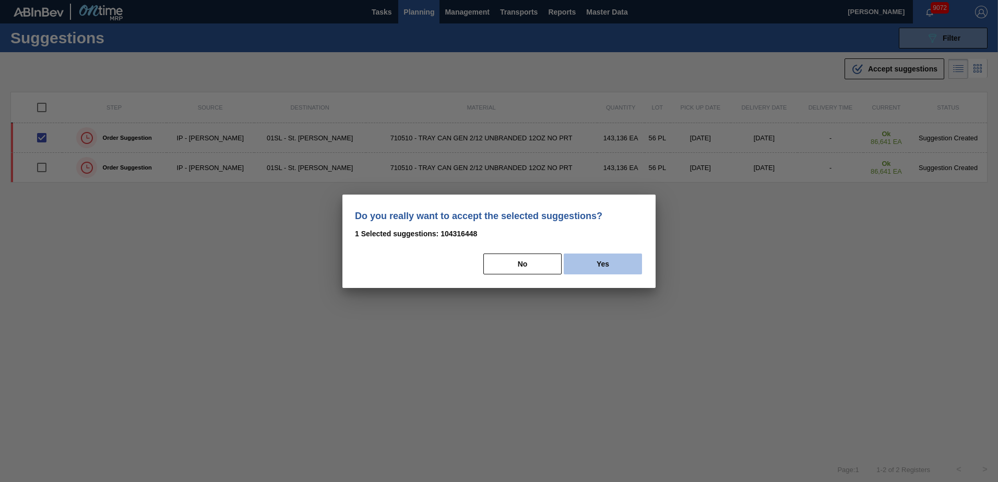
click at [598, 259] on button "Yes" at bounding box center [603, 264] width 78 height 21
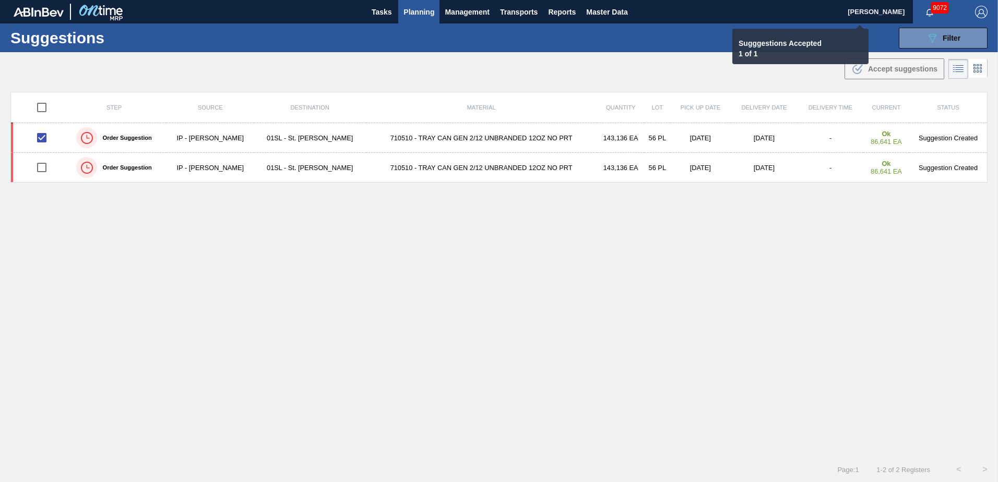
checkbox input "false"
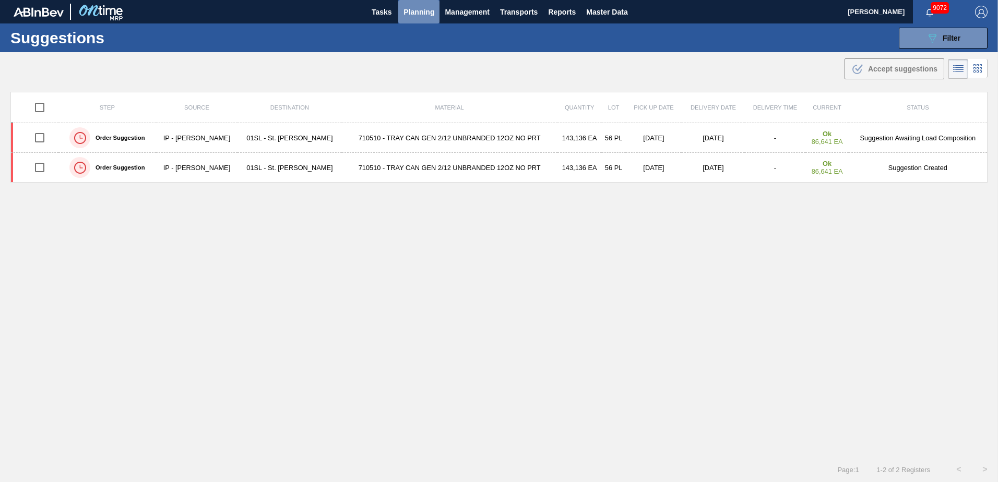
click at [419, 17] on span "Planning" at bounding box center [418, 12] width 31 height 13
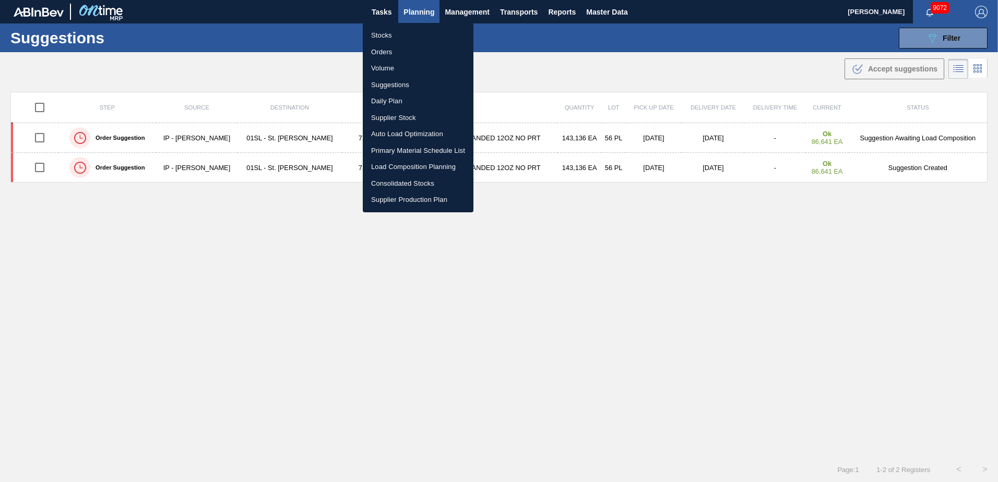
click at [397, 165] on li "Load Composition Planning" at bounding box center [418, 167] width 111 height 17
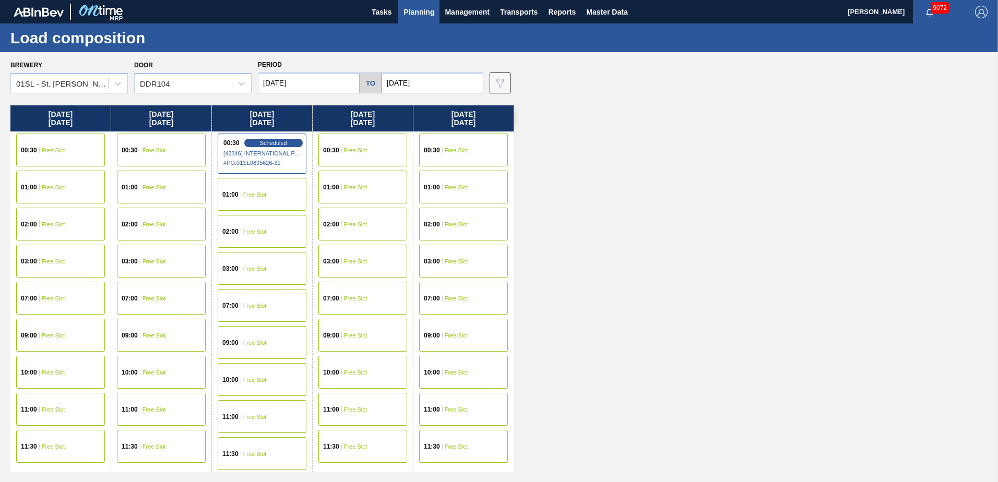
click at [372, 153] on div "00:30 Free Slot" at bounding box center [362, 150] width 89 height 33
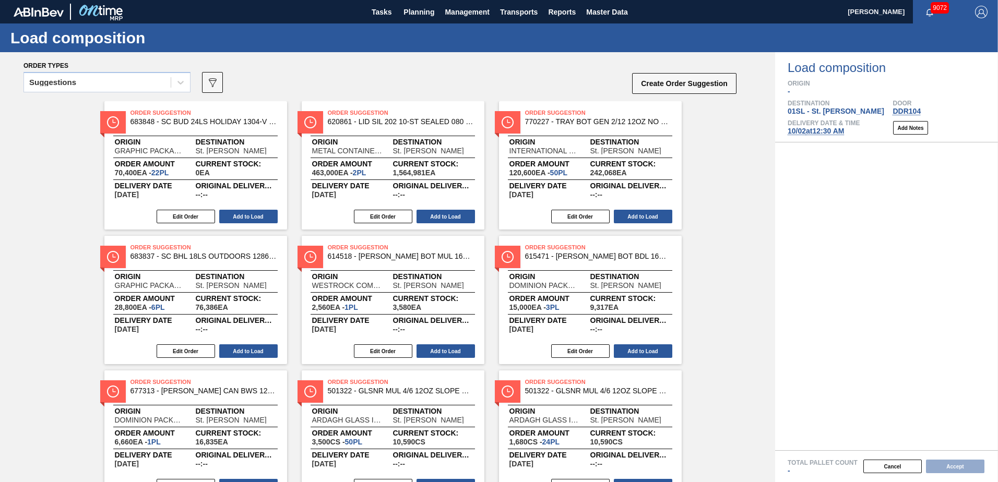
click at [181, 84] on icon at bounding box center [180, 83] width 6 height 4
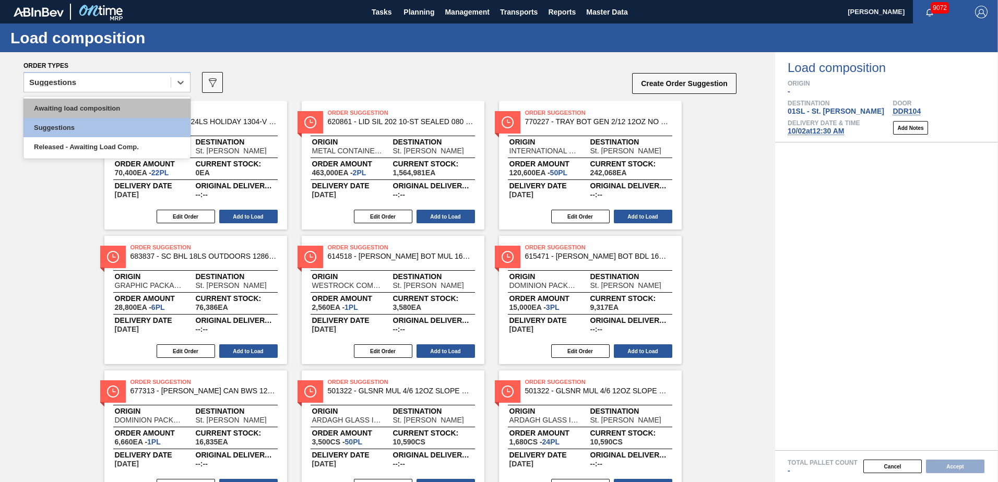
click at [141, 106] on div "Awaiting load composition" at bounding box center [106, 108] width 167 height 19
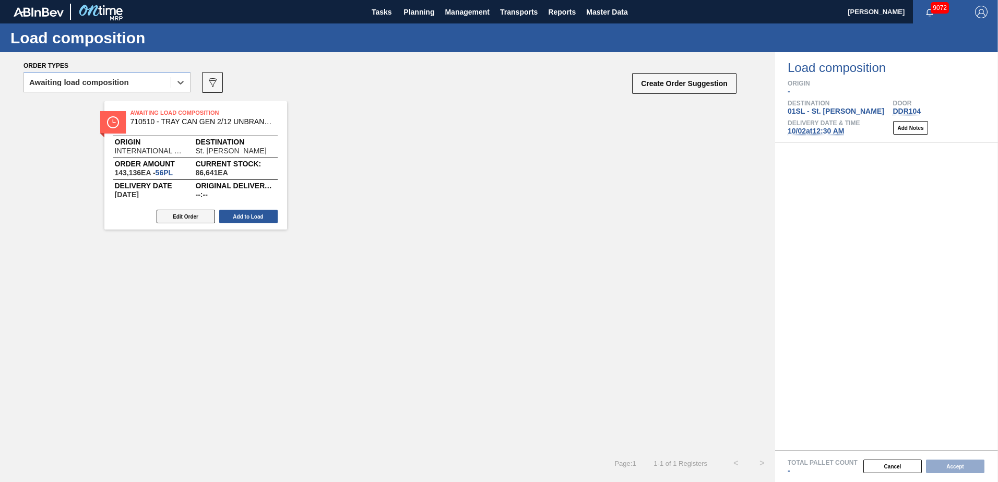
click at [189, 212] on button "Edit Order" at bounding box center [186, 217] width 58 height 14
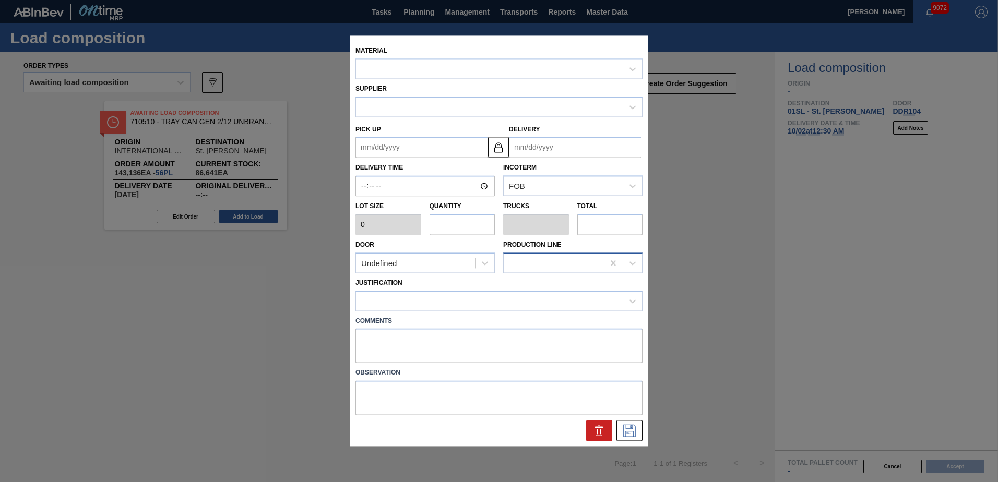
type input "2,556"
type input "56"
type input "1"
type input "143,136"
type up "[DATE]"
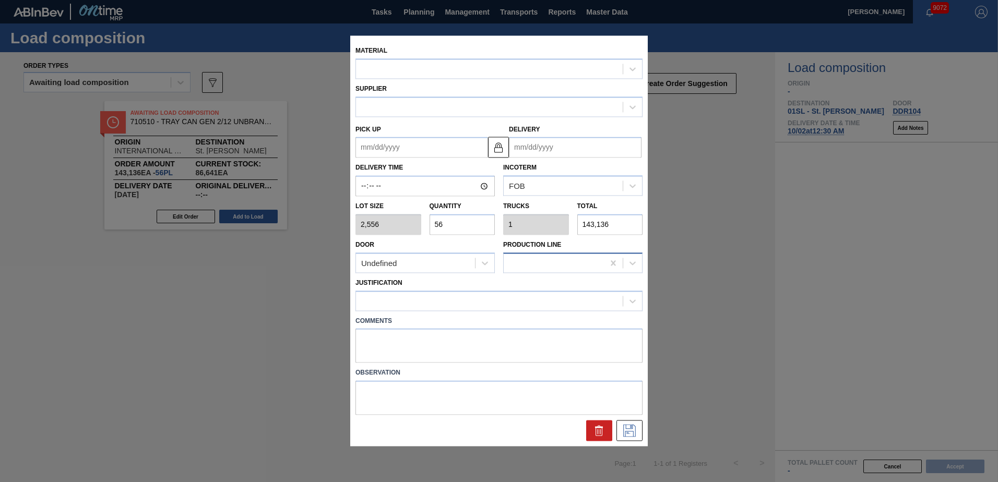
type input "[DATE]"
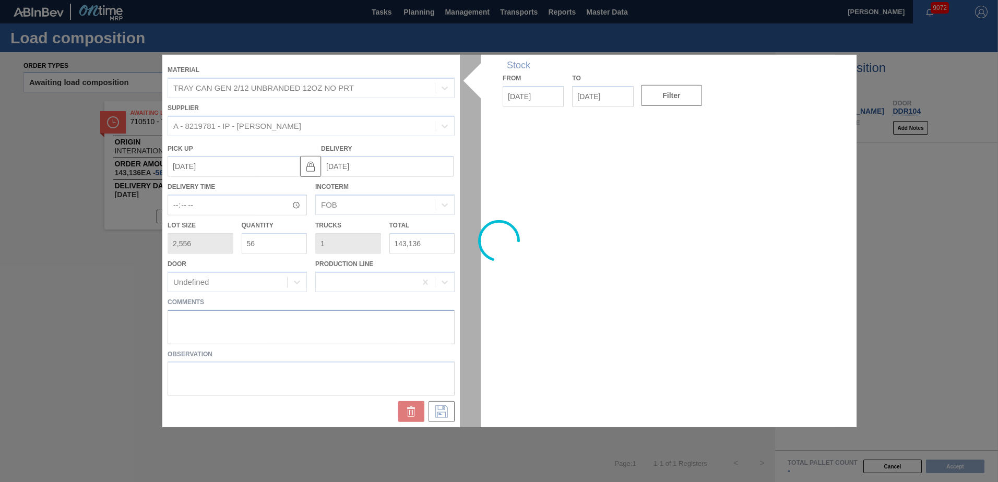
click at [212, 319] on textarea at bounding box center [311, 327] width 287 height 34
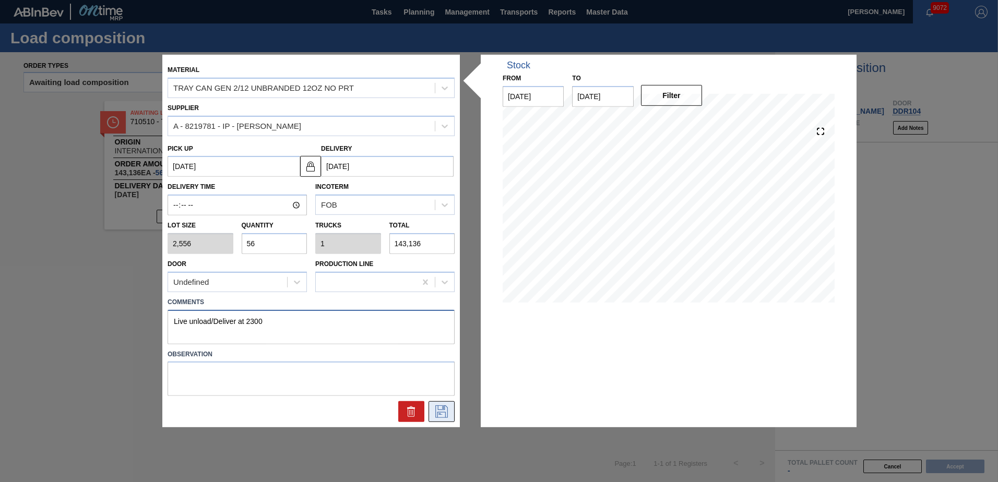
type textarea "Live unload/Deliver at 2300"
click at [444, 417] on icon at bounding box center [441, 412] width 17 height 13
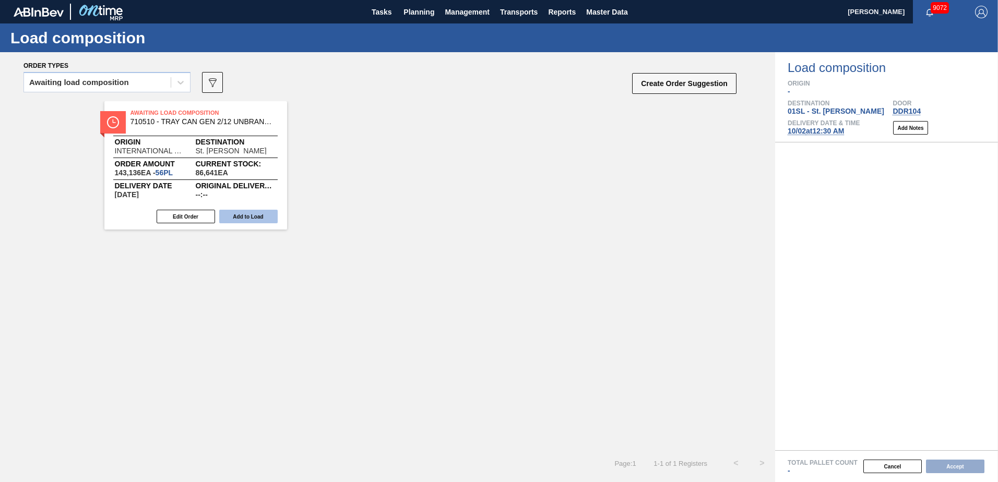
click at [246, 218] on button "Add to Load" at bounding box center [248, 217] width 58 height 14
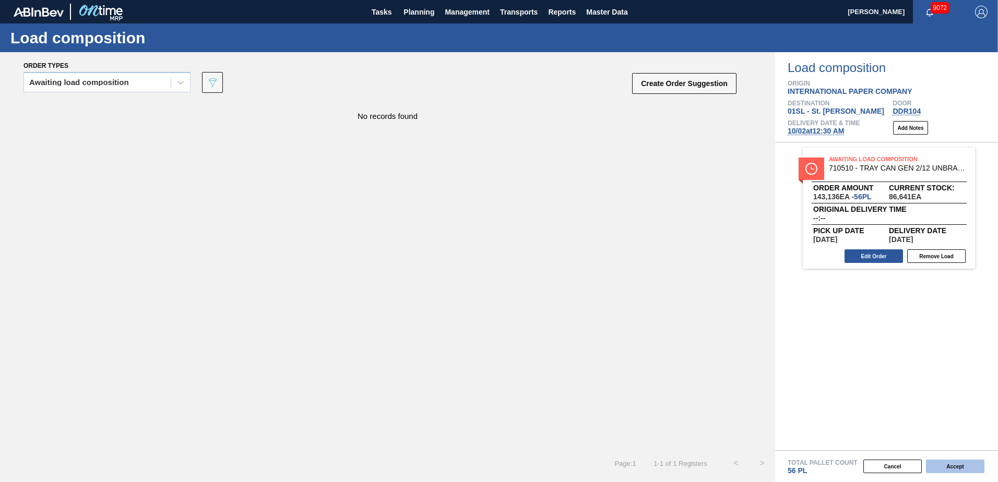
click at [965, 465] on button "Accept" at bounding box center [955, 467] width 58 height 14
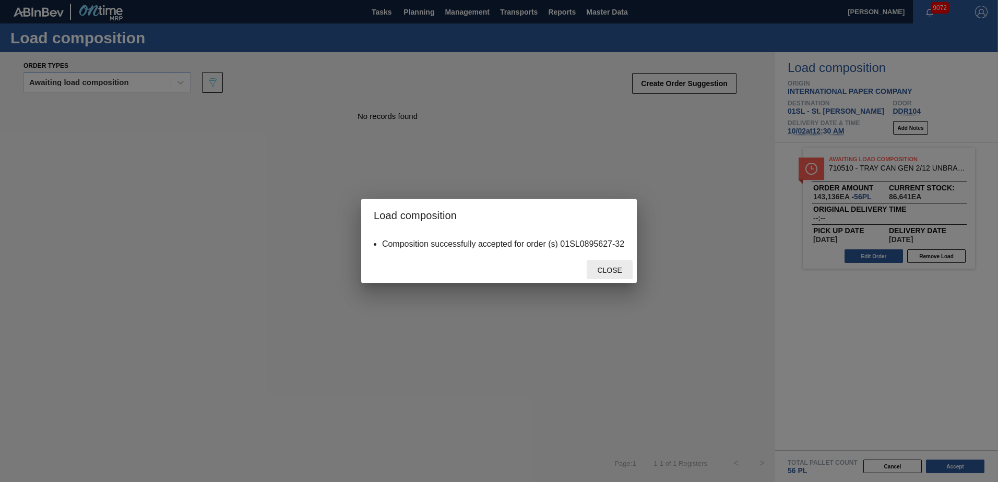
click at [606, 272] on span "Close" at bounding box center [609, 270] width 41 height 8
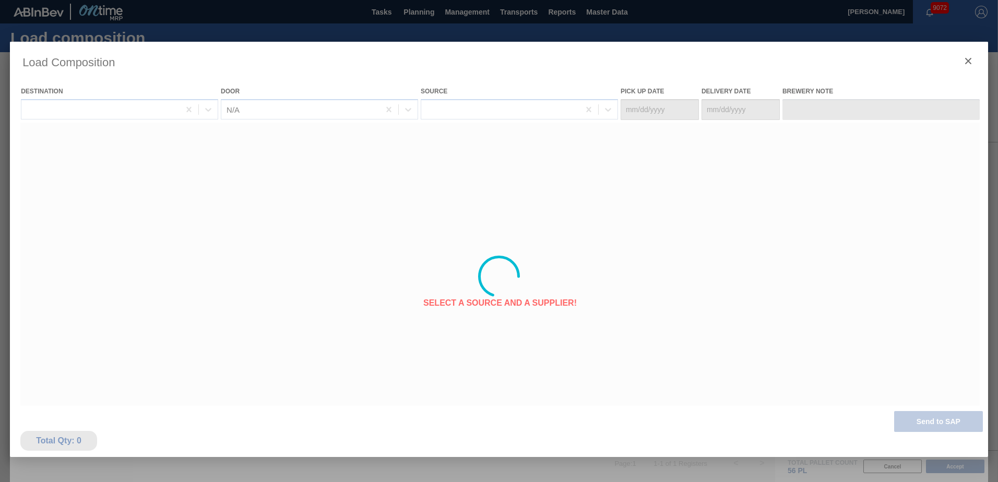
type Date "[DATE]"
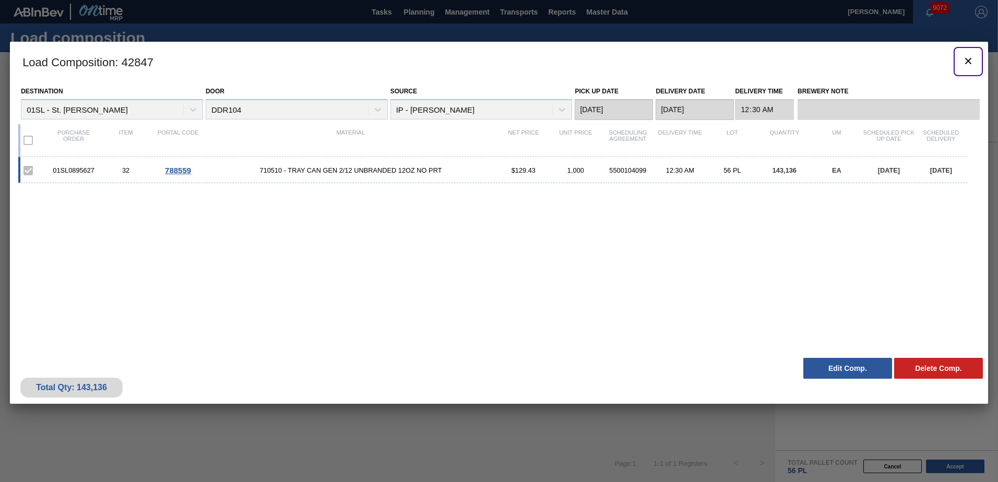
click at [967, 65] on icon "botão de ícone" at bounding box center [968, 61] width 13 height 13
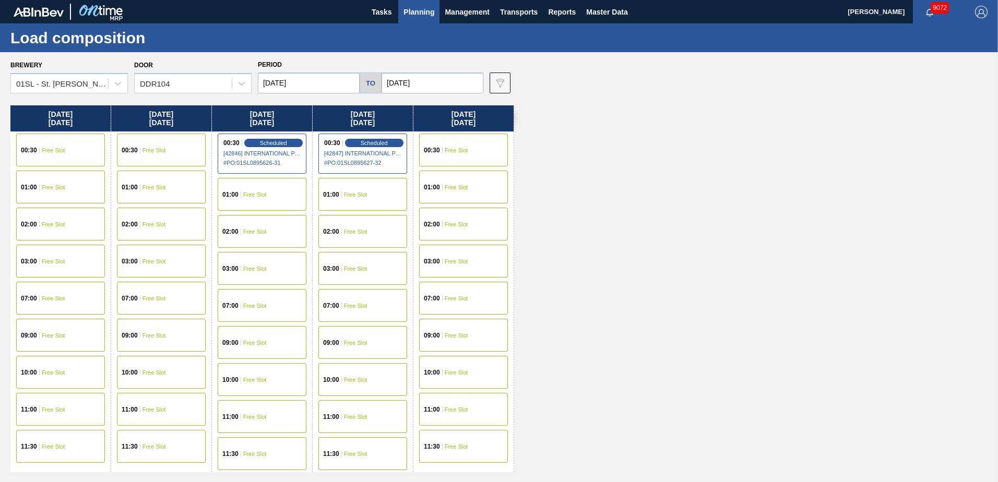
click at [422, 15] on span "Planning" at bounding box center [418, 12] width 31 height 13
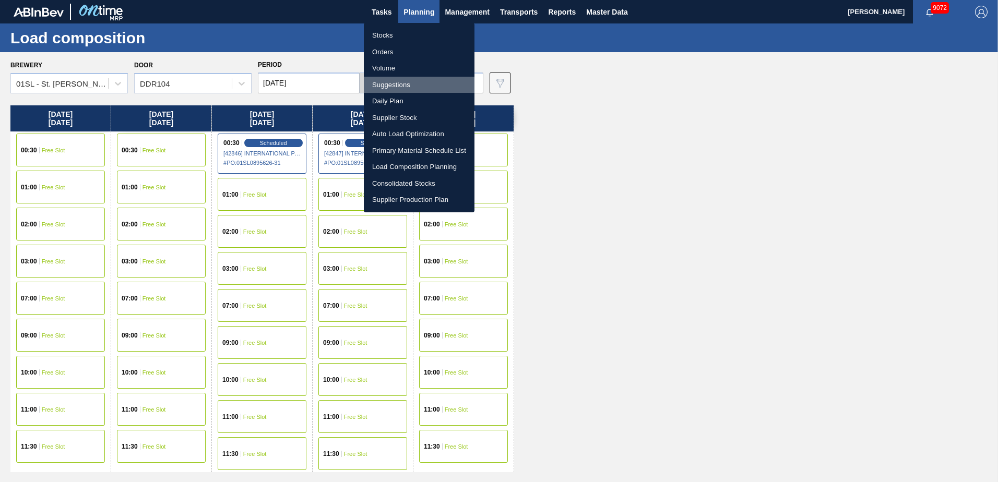
click at [402, 85] on li "Suggestions" at bounding box center [419, 85] width 111 height 17
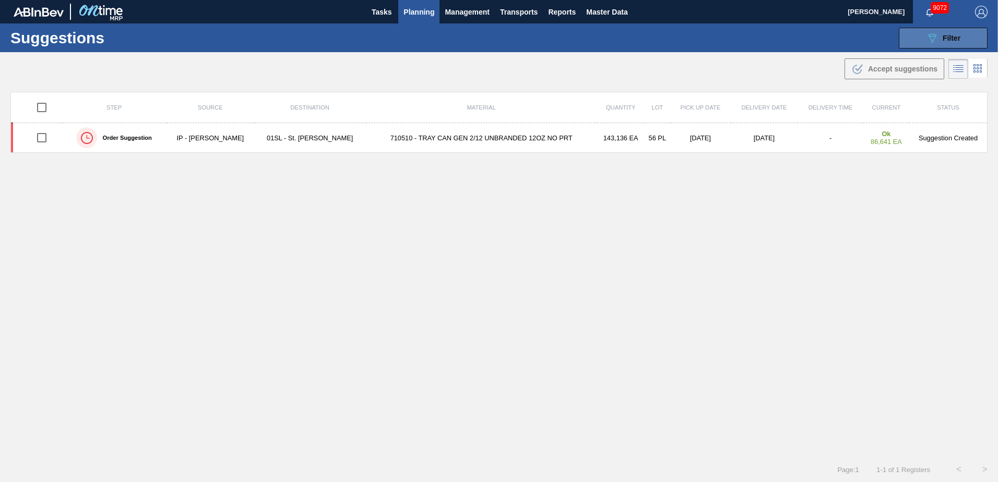
type from "[DATE]"
type to "[DATE]"
click at [935, 33] on icon "089F7B8B-B2A5-4AFE-B5C0-19BA573D28AC" at bounding box center [932, 38] width 13 height 13
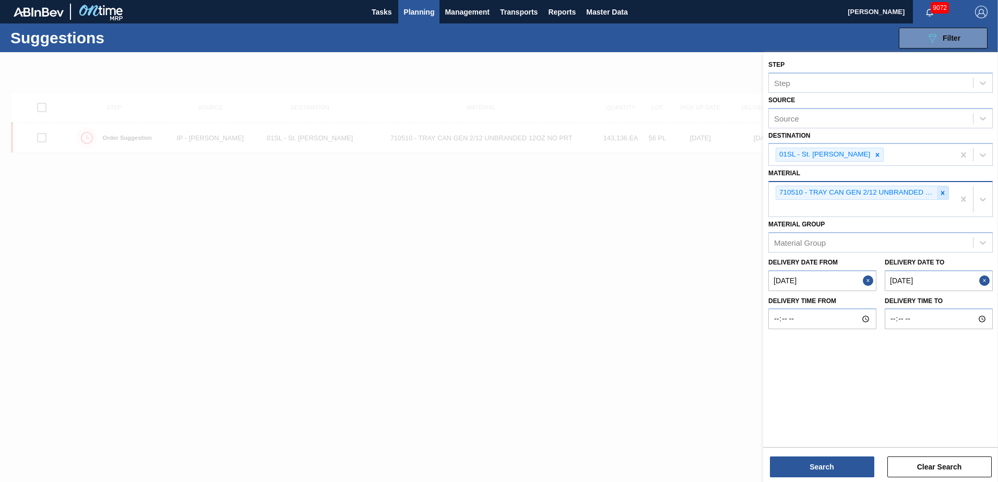
click at [945, 197] on div at bounding box center [942, 192] width 11 height 13
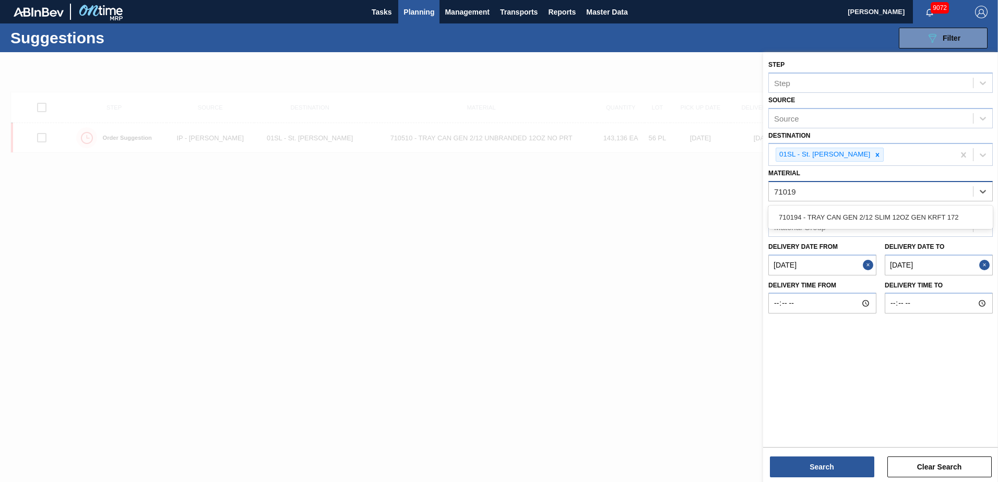
type input "710194"
click at [955, 215] on div "710194 - TRAY CAN GEN 2/12 SLIM 12OZ GEN KRFT 172" at bounding box center [880, 217] width 224 height 19
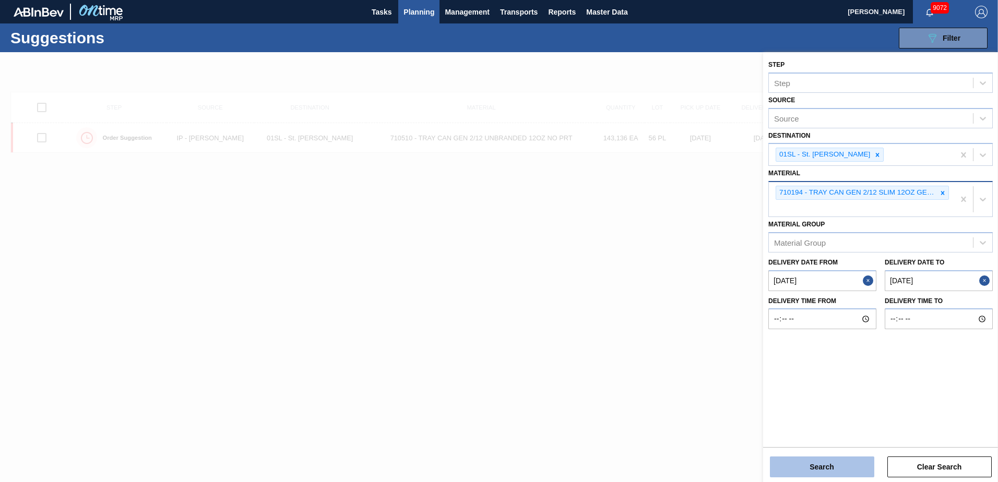
click at [814, 472] on button "Search" at bounding box center [822, 467] width 104 height 21
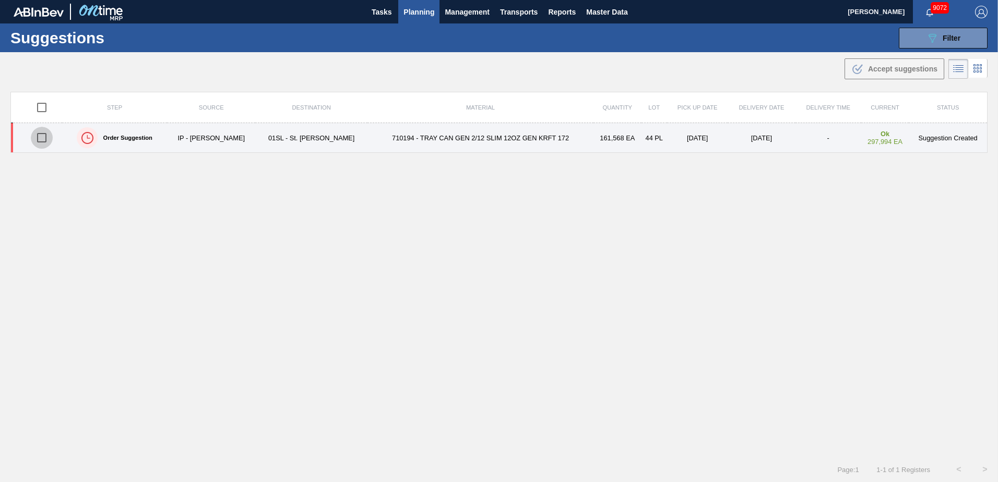
click at [42, 137] on input "checkbox" at bounding box center [42, 138] width 22 height 22
checkbox input "true"
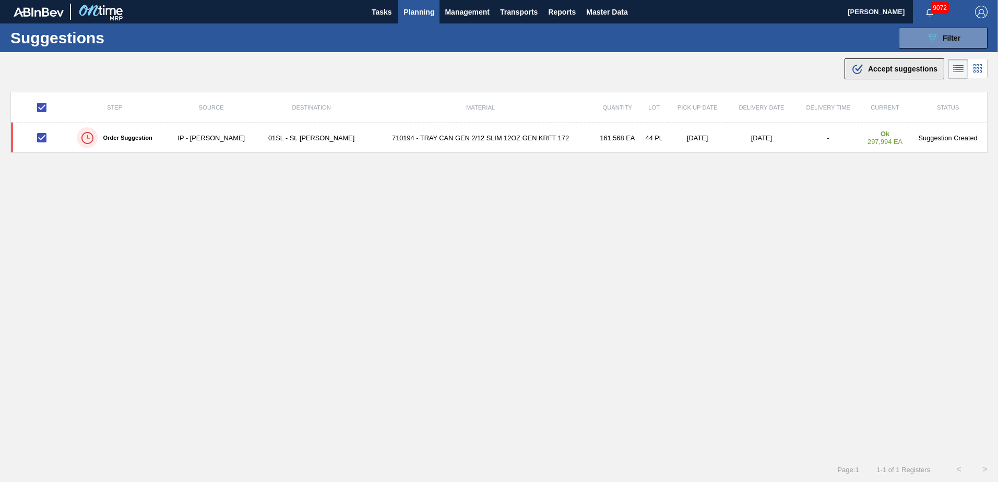
click at [874, 70] on span "Accept suggestions" at bounding box center [902, 69] width 69 height 8
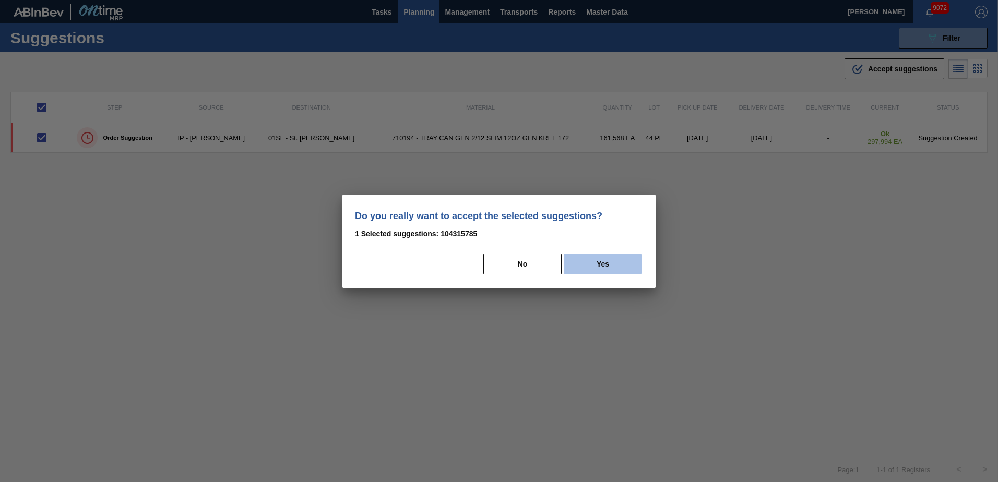
click at [589, 256] on button "Yes" at bounding box center [603, 264] width 78 height 21
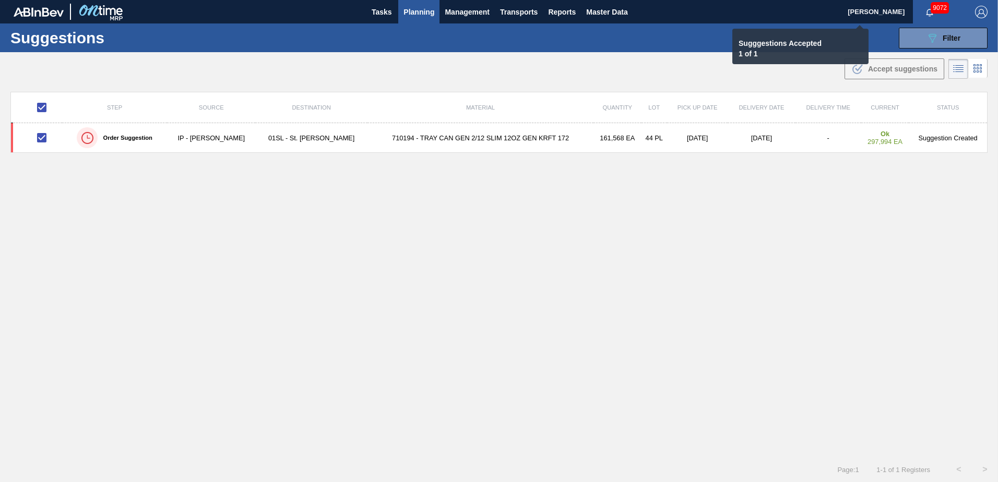
checkbox input "false"
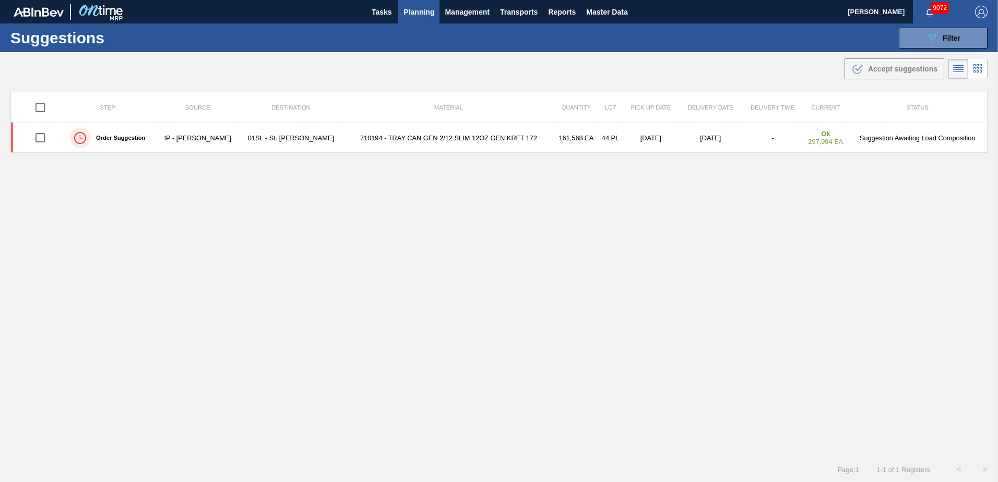
click at [416, 8] on span "Planning" at bounding box center [418, 12] width 31 height 13
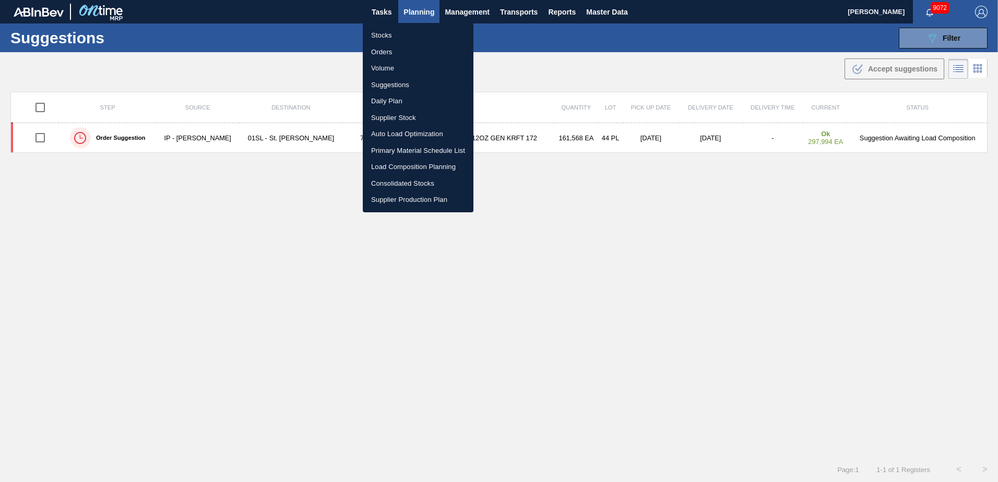
click at [399, 161] on li "Load Composition Planning" at bounding box center [418, 167] width 111 height 17
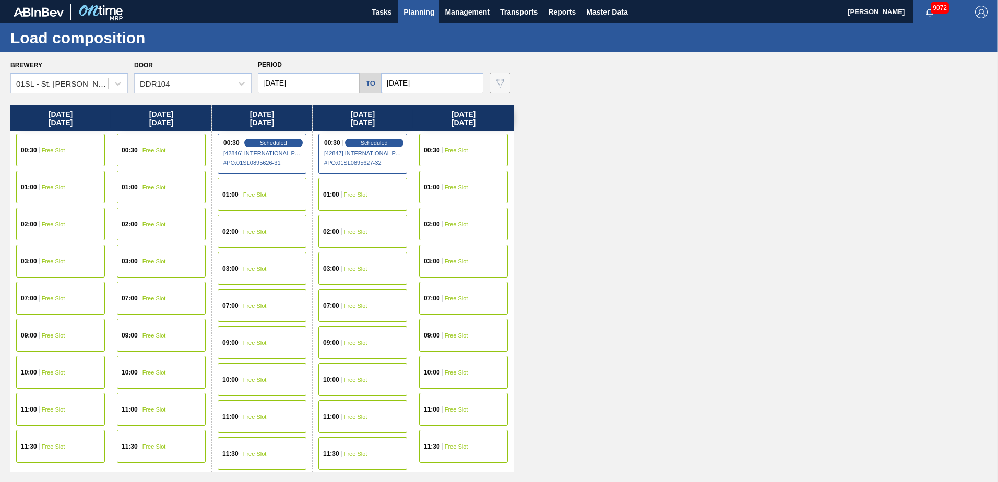
click at [484, 151] on div "00:30 Free Slot" at bounding box center [463, 150] width 89 height 33
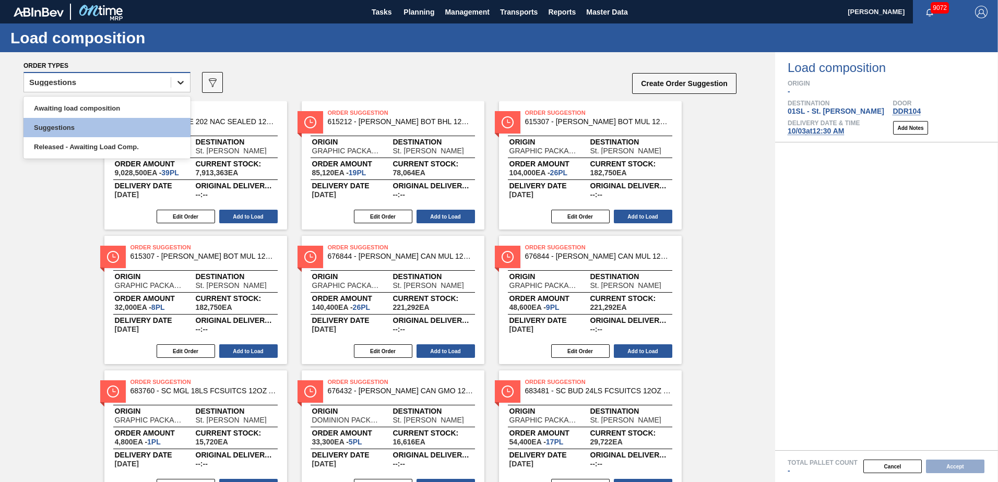
click at [179, 82] on icon at bounding box center [180, 83] width 6 height 4
click at [130, 107] on div "Awaiting load composition" at bounding box center [106, 108] width 167 height 19
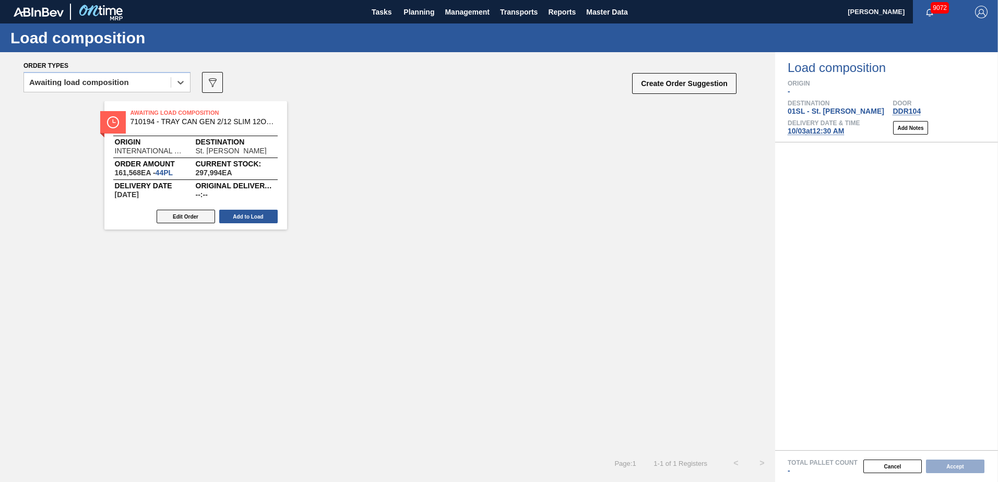
click at [191, 217] on button "Edit Order" at bounding box center [186, 217] width 58 height 14
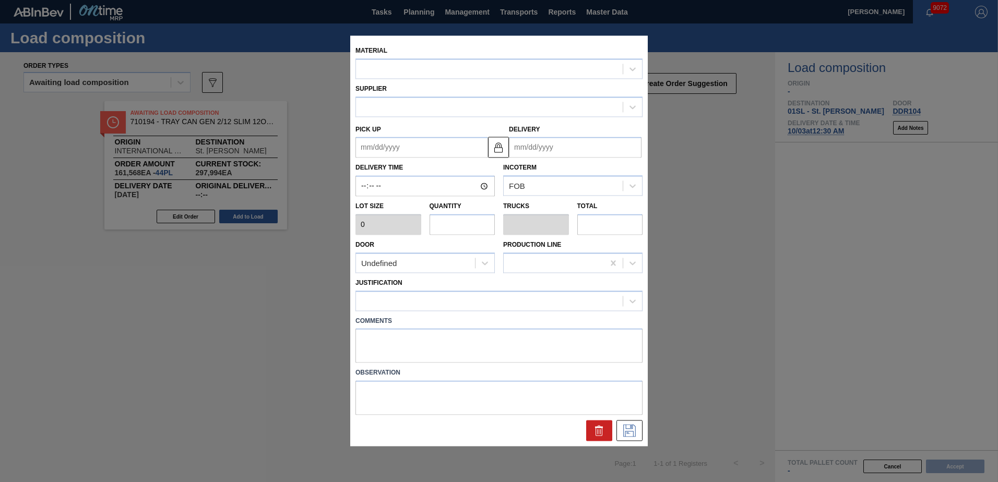
type input "3,672"
type input "44"
type input "1"
type input "161,568"
type up "[DATE]"
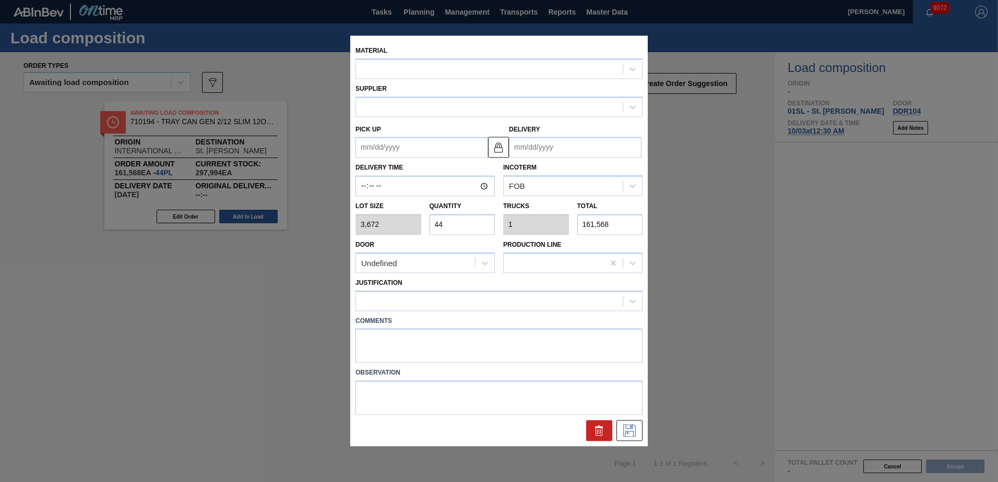
type input "[DATE]"
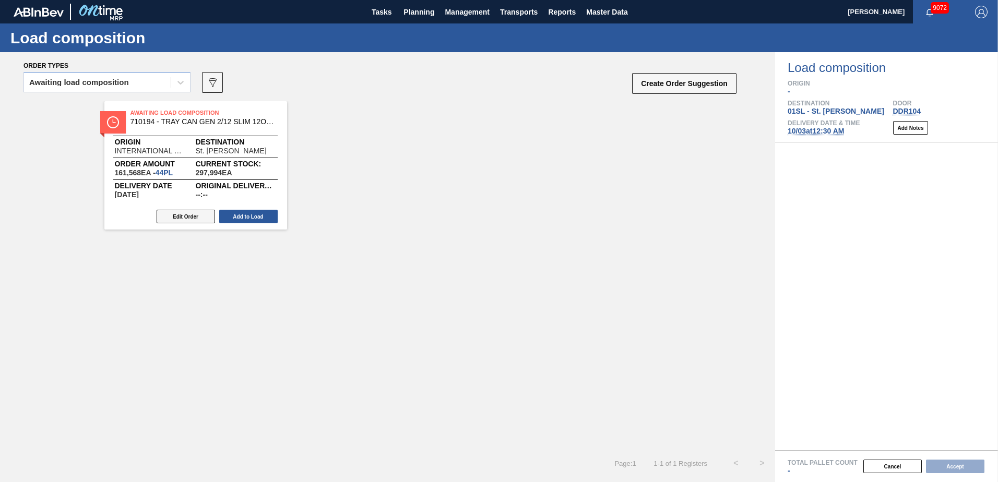
click at [181, 214] on button "Edit Order" at bounding box center [186, 217] width 58 height 14
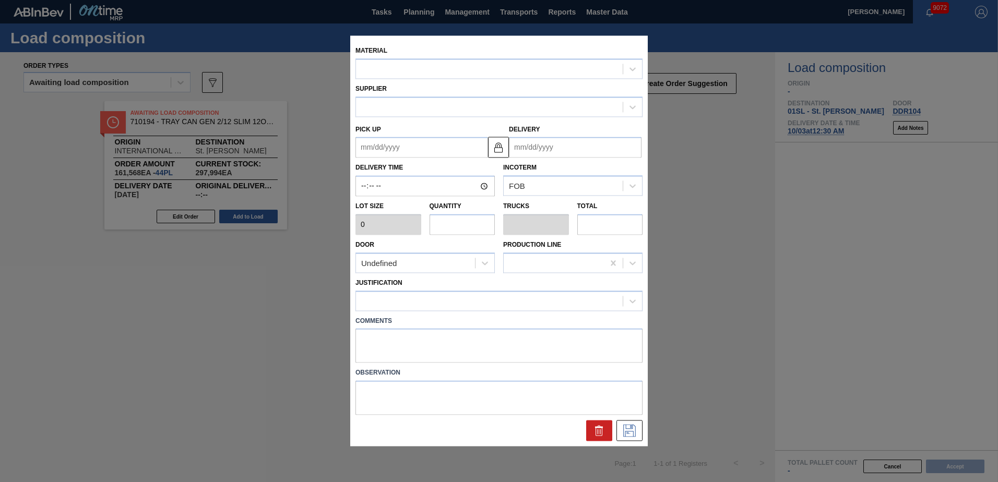
type input "3,672"
type input "44"
type input "1"
type input "161,568"
type up "[DATE]"
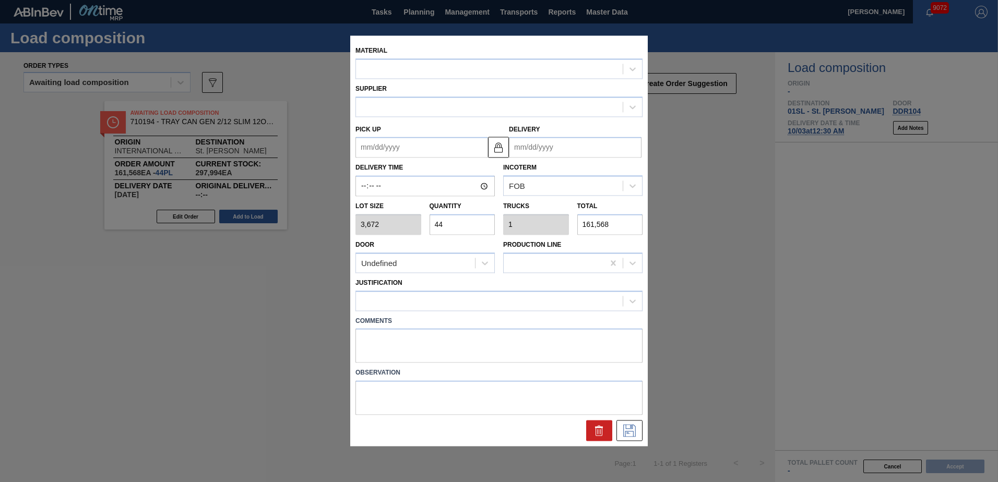
type input "[DATE]"
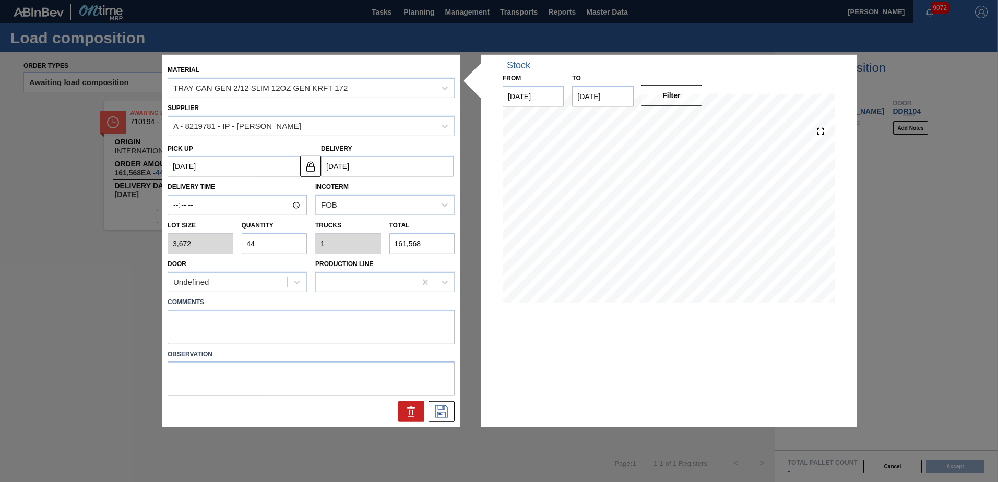
click at [272, 243] on input "44" at bounding box center [275, 243] width 66 height 21
type input "4"
type input "0.091"
type input "14,688"
type input "48"
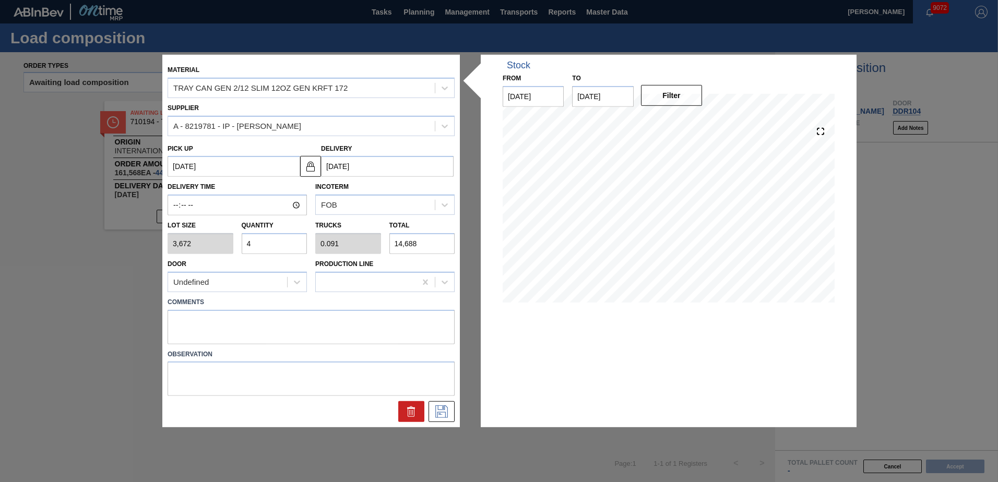
type input "1.091"
type input "176,256"
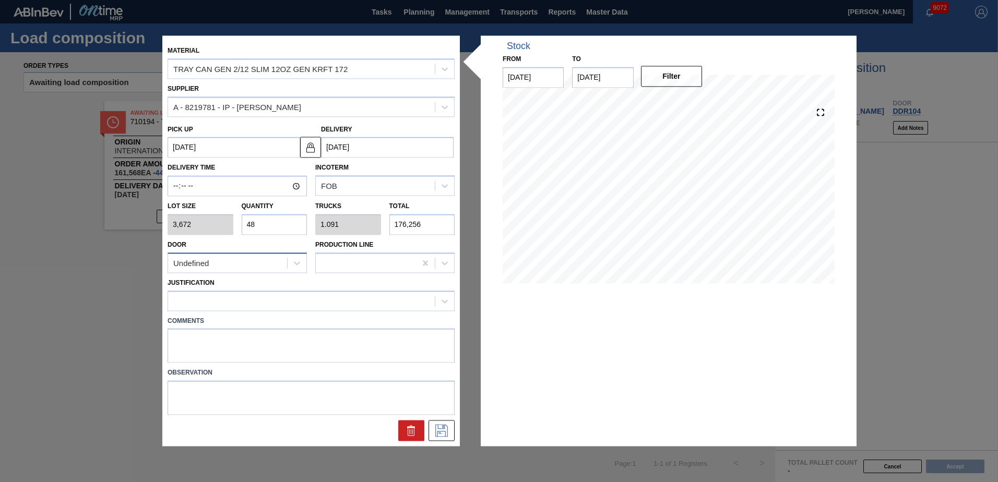
type input "48"
click at [271, 264] on div "Undefined" at bounding box center [227, 263] width 119 height 15
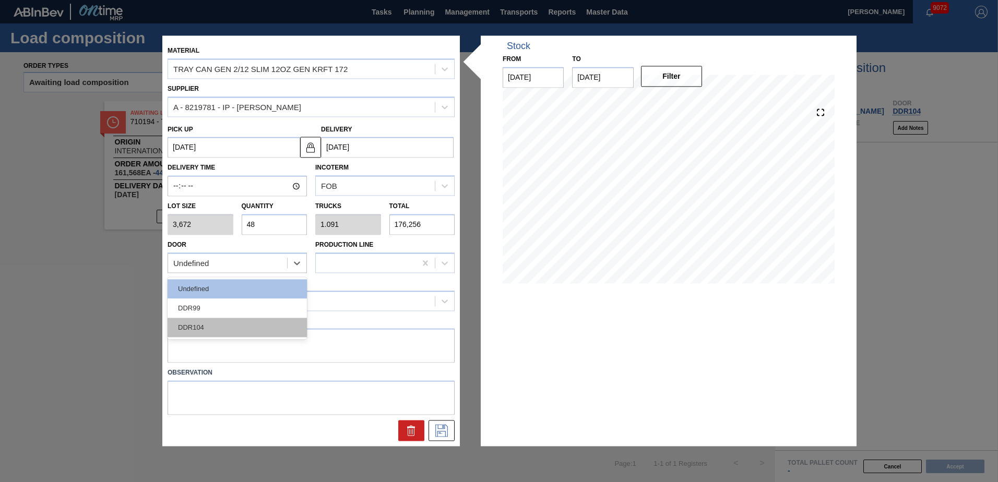
click at [236, 325] on div "DDR104" at bounding box center [237, 327] width 139 height 19
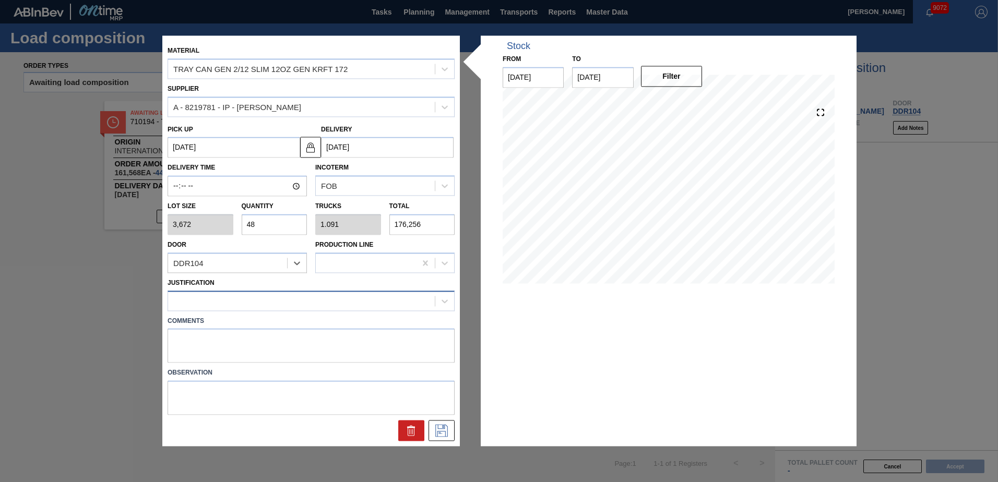
click at [267, 305] on div at bounding box center [301, 300] width 267 height 15
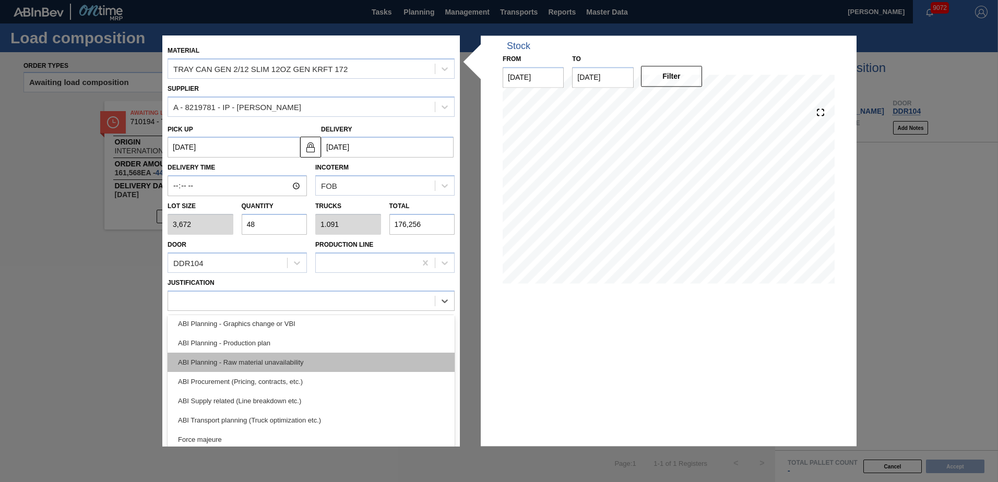
scroll to position [104, 0]
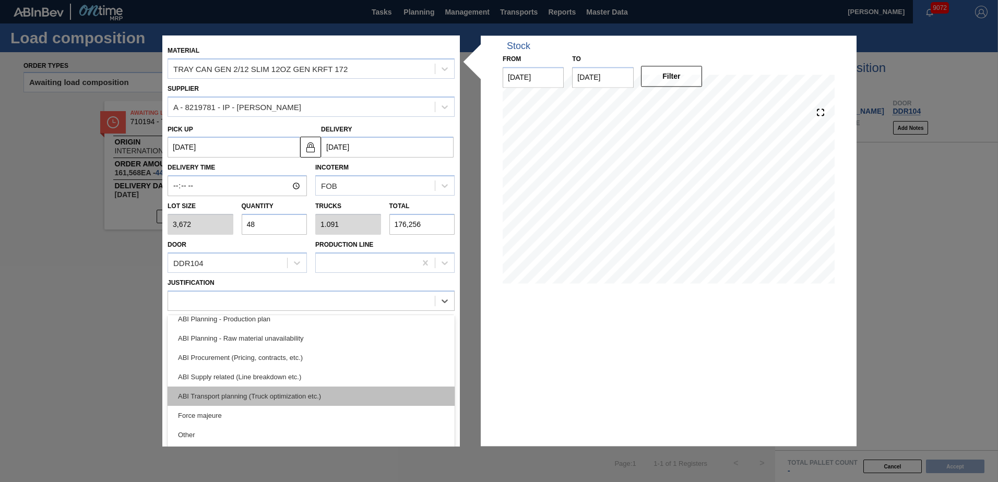
click at [283, 399] on div "ABI Transport planning (Truck optimization etc.)" at bounding box center [311, 396] width 287 height 19
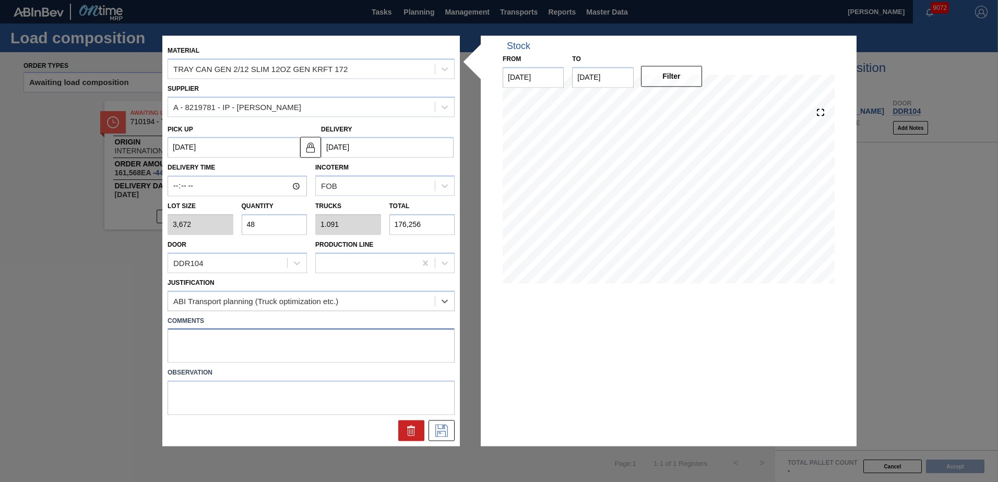
click at [201, 344] on textarea at bounding box center [311, 346] width 287 height 34
type textarea "Live unload/Deliver at 2300"
click at [441, 434] on icon at bounding box center [440, 430] width 5 height 8
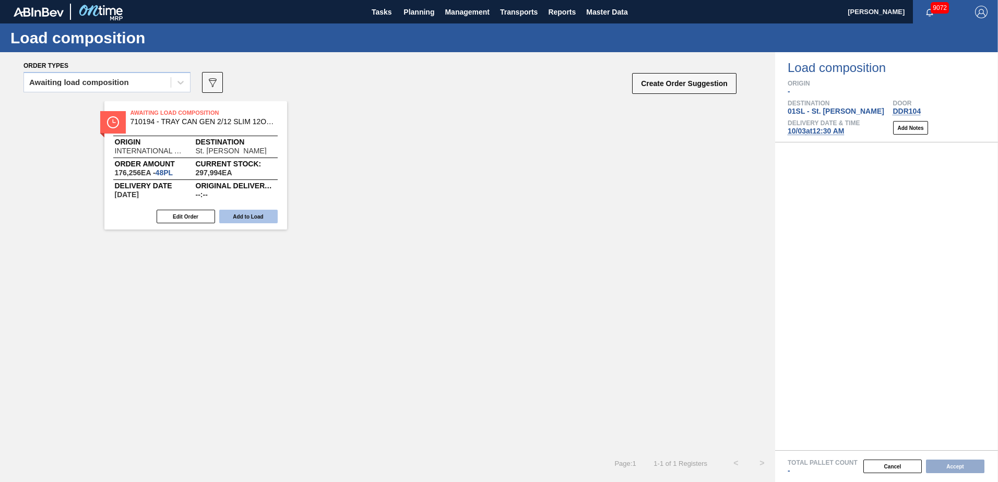
click at [254, 219] on button "Add to Load" at bounding box center [248, 217] width 58 height 14
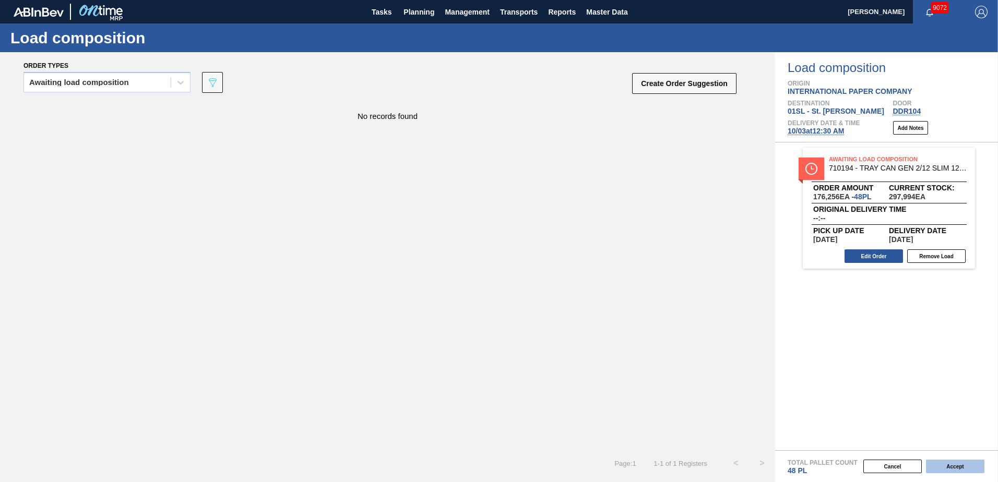
click at [960, 470] on button "Accept" at bounding box center [955, 467] width 58 height 14
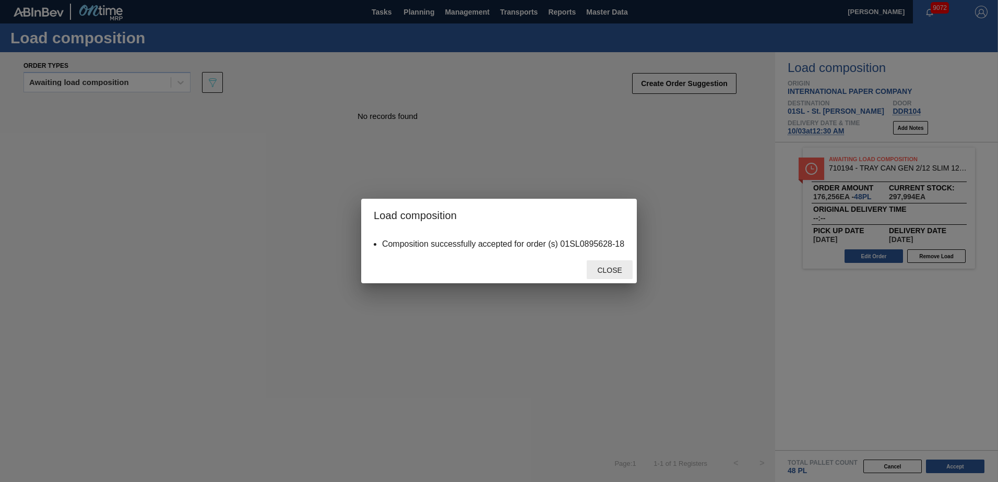
click at [604, 265] on div "Close" at bounding box center [610, 269] width 46 height 19
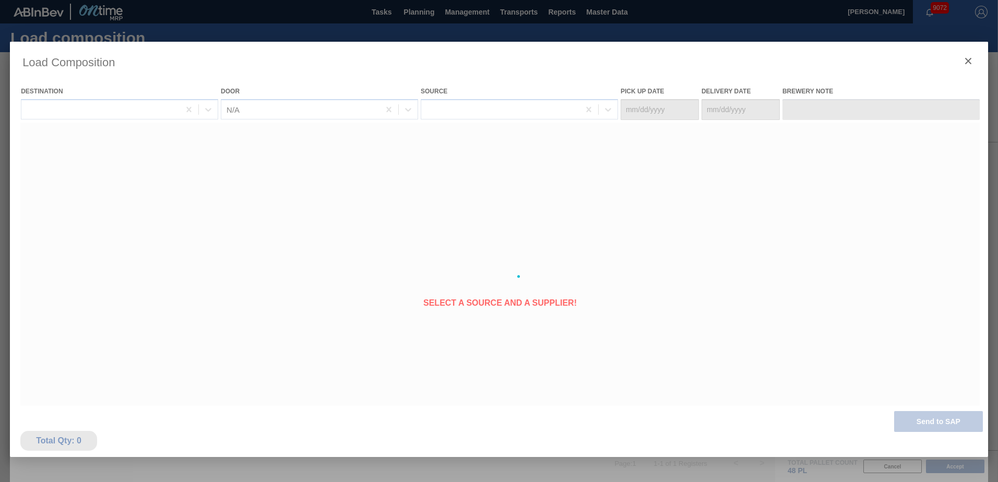
type Date "[DATE]"
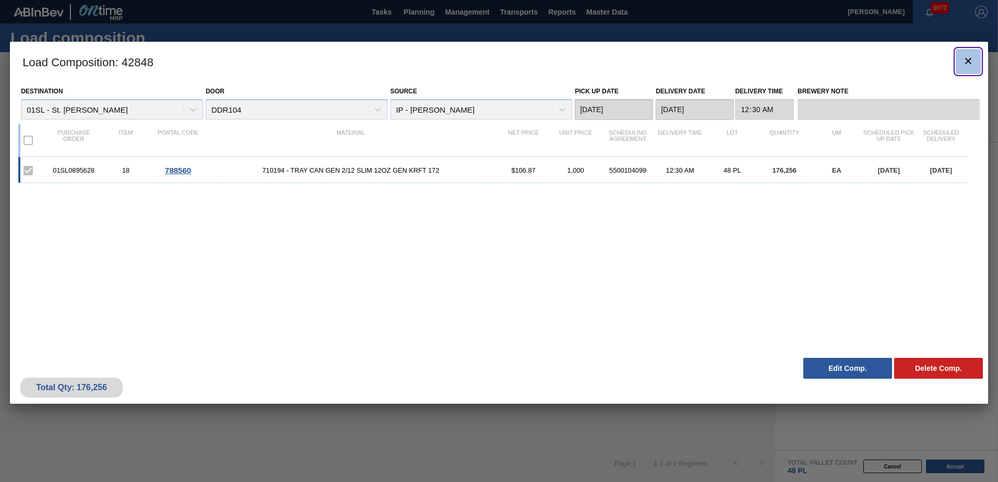
click at [967, 56] on icon "botão de ícone" at bounding box center [968, 61] width 13 height 13
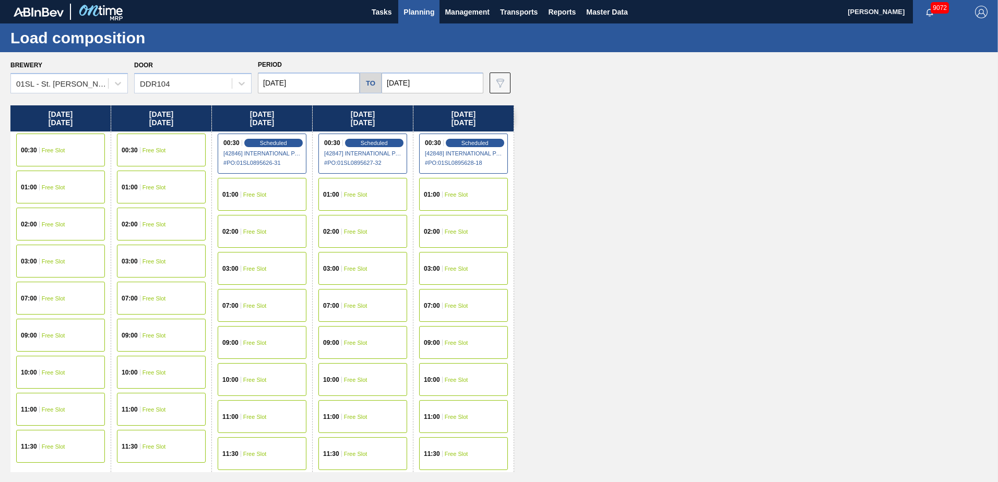
click at [419, 3] on button "Planning" at bounding box center [418, 11] width 41 height 23
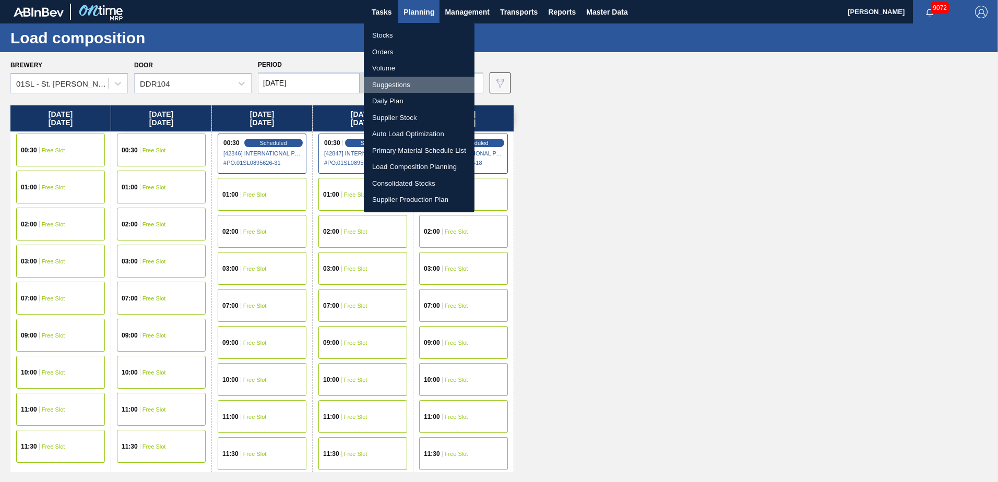
click at [405, 85] on li "Suggestions" at bounding box center [419, 85] width 111 height 17
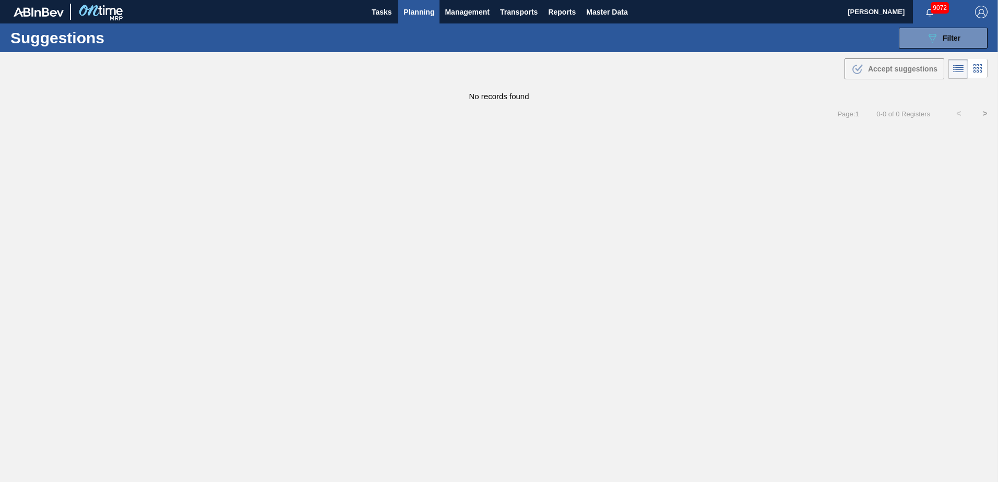
type from "[DATE]"
type to "[DATE]"
click at [956, 41] on span "Filter" at bounding box center [952, 38] width 18 height 8
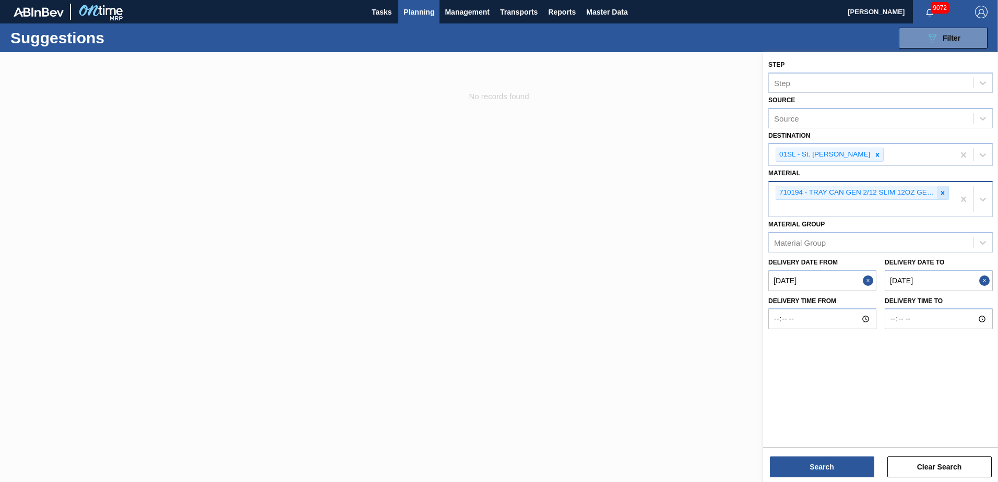
click at [943, 194] on icon at bounding box center [942, 192] width 7 height 7
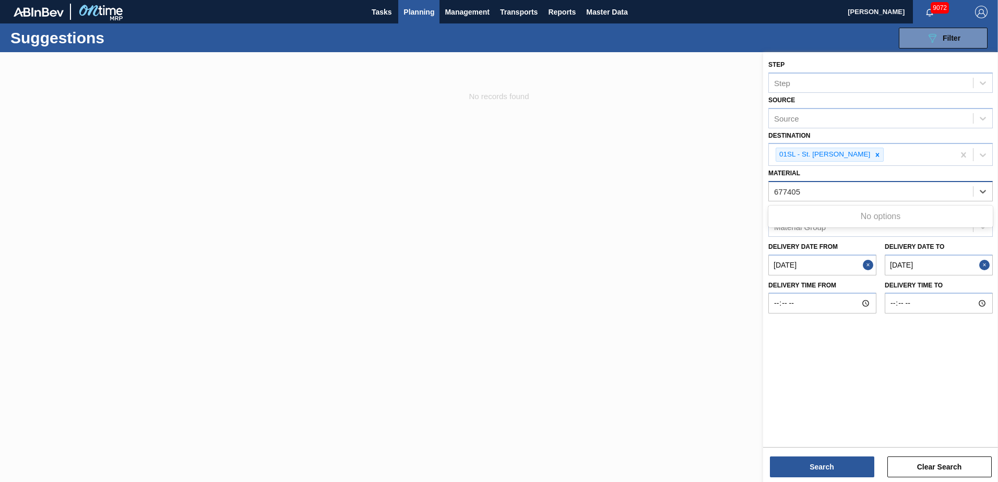
type input "677405"
click at [638, 250] on div at bounding box center [499, 293] width 998 height 482
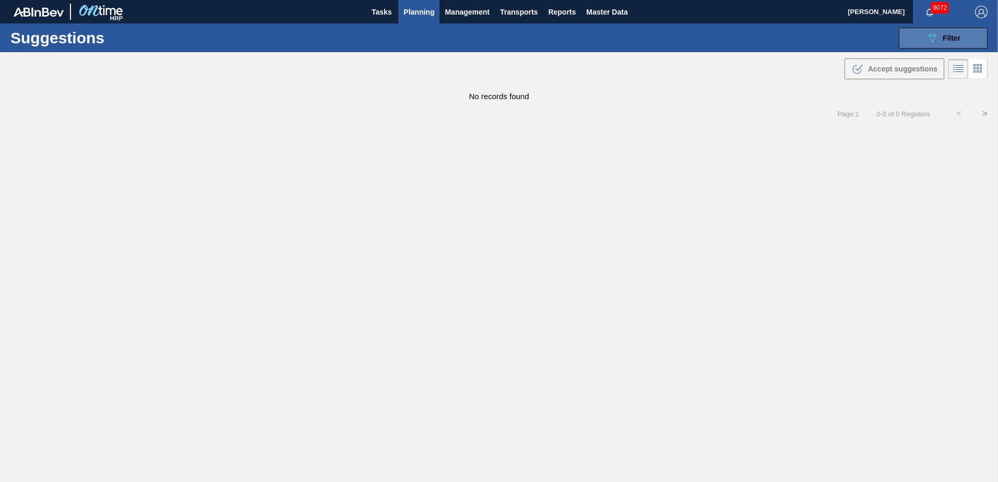
click at [937, 39] on icon "089F7B8B-B2A5-4AFE-B5C0-19BA573D28AC" at bounding box center [932, 38] width 13 height 13
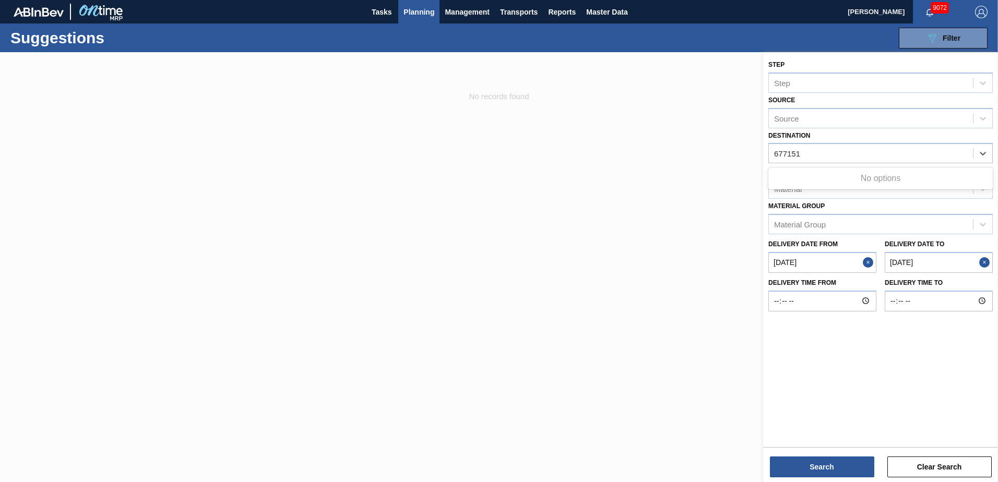
type input "677151"
click at [554, 213] on div at bounding box center [499, 293] width 998 height 482
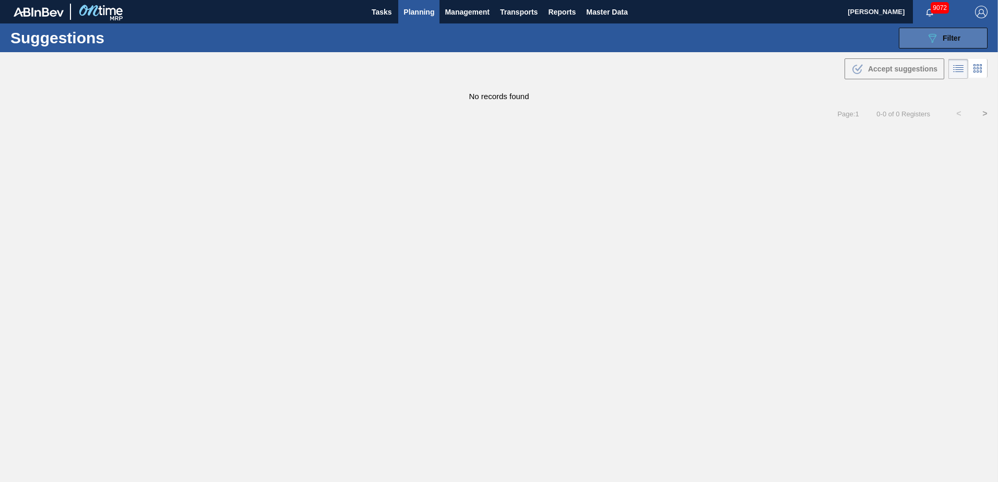
click at [911, 41] on button "089F7B8B-B2A5-4AFE-B5C0-19BA573D28AC Filter" at bounding box center [943, 38] width 89 height 21
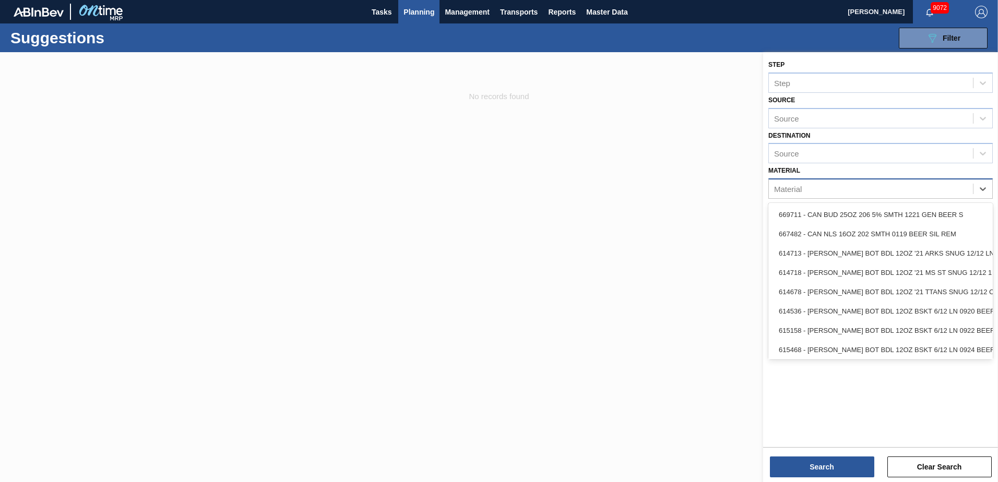
click at [884, 188] on div "Material" at bounding box center [871, 189] width 204 height 15
type input "677151"
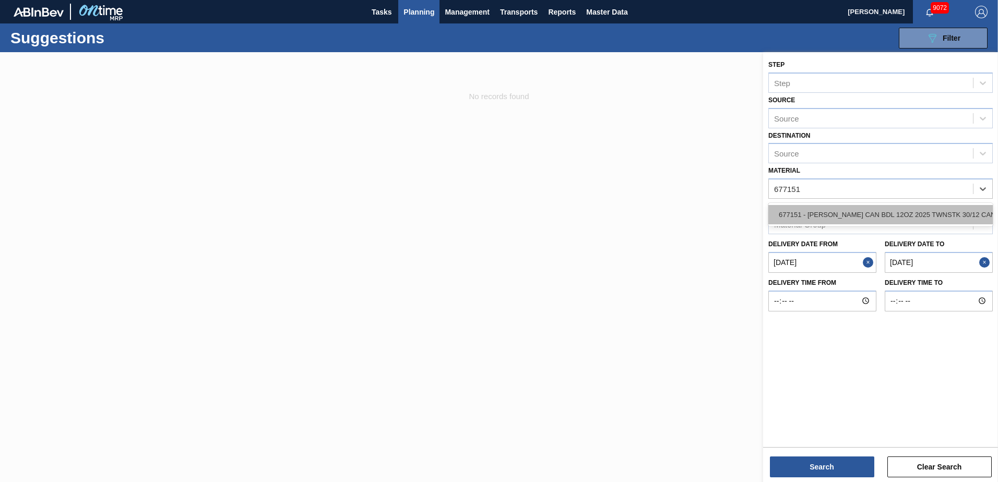
click at [841, 217] on div "677151 - [PERSON_NAME] CAN BDL 12OZ 2025 TWNSTK 30/12 CAN" at bounding box center [880, 214] width 224 height 19
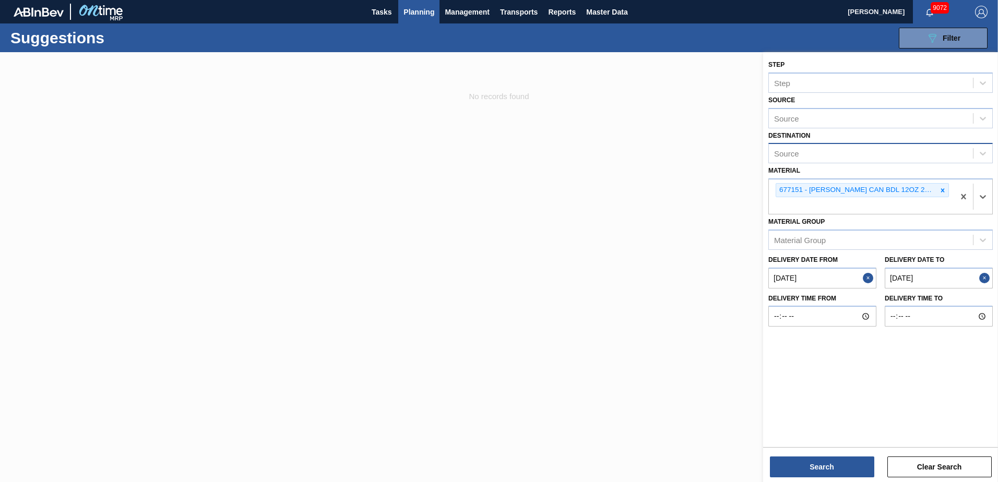
click at [828, 149] on div "Source" at bounding box center [871, 153] width 204 height 15
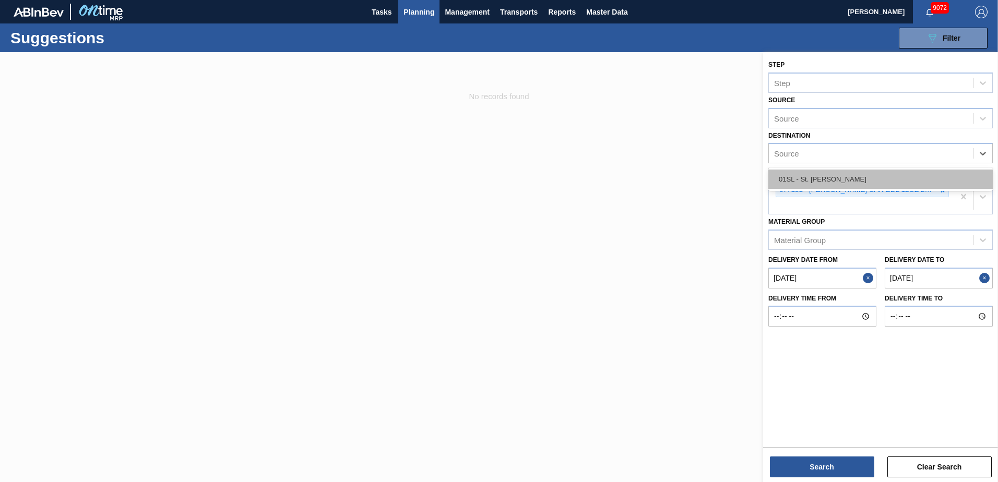
click at [833, 183] on div "01SL - St. [PERSON_NAME]" at bounding box center [880, 179] width 224 height 19
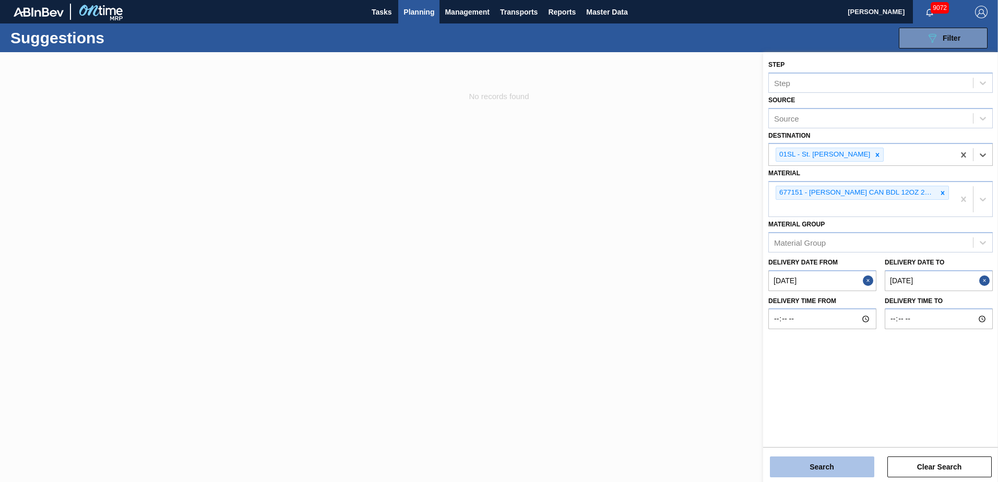
click at [833, 464] on button "Search" at bounding box center [822, 467] width 104 height 21
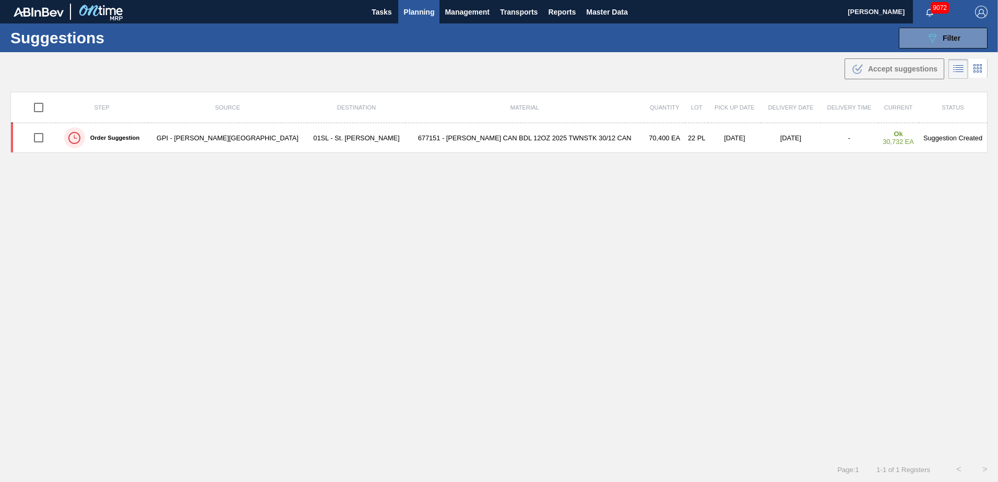
click at [426, 15] on span "Planning" at bounding box center [418, 12] width 31 height 13
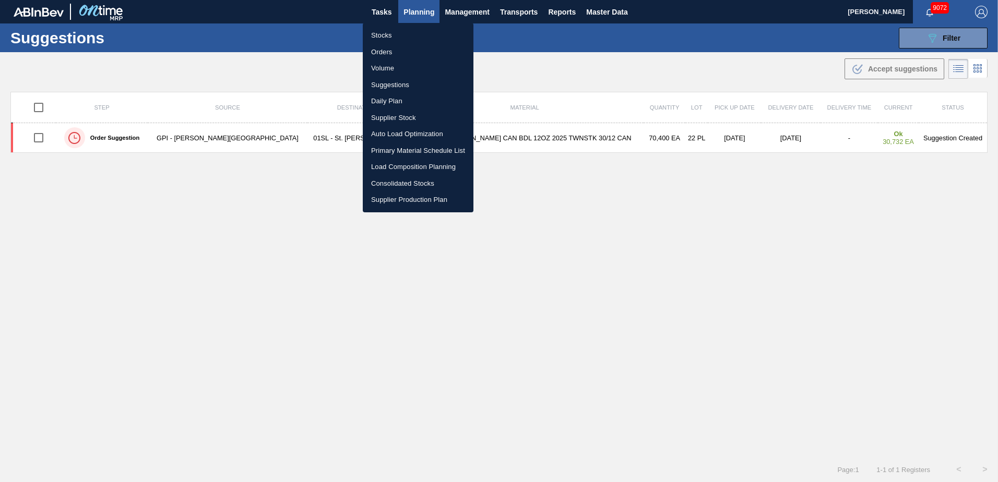
drag, startPoint x: 191, startPoint y: 167, endPoint x: 167, endPoint y: 161, distance: 24.2
click at [188, 167] on div at bounding box center [499, 241] width 998 height 482
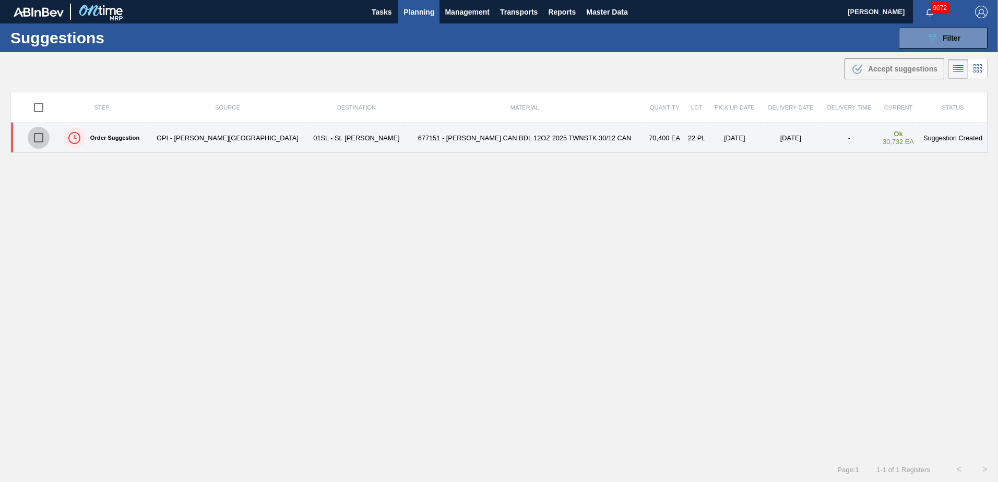
click at [44, 138] on input "checkbox" at bounding box center [39, 138] width 22 height 22
checkbox input "true"
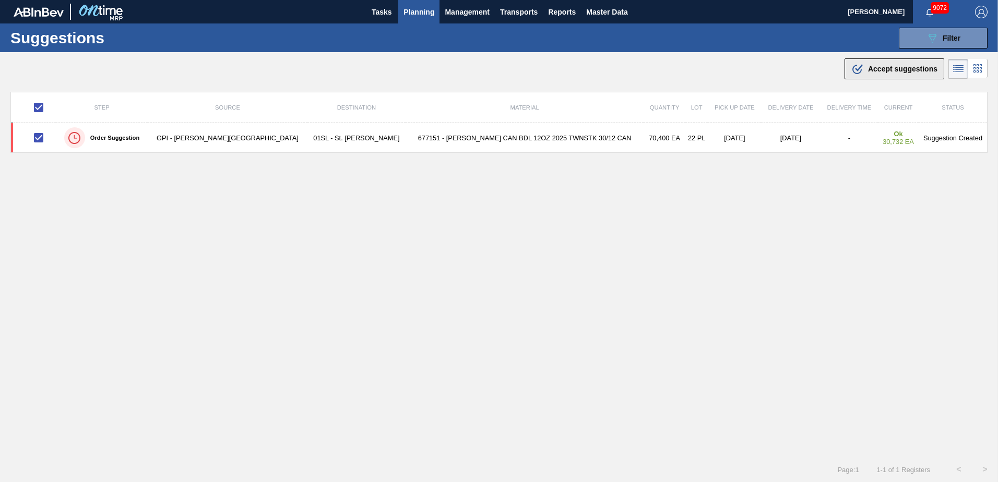
click at [889, 68] on span "Accept suggestions" at bounding box center [902, 69] width 69 height 8
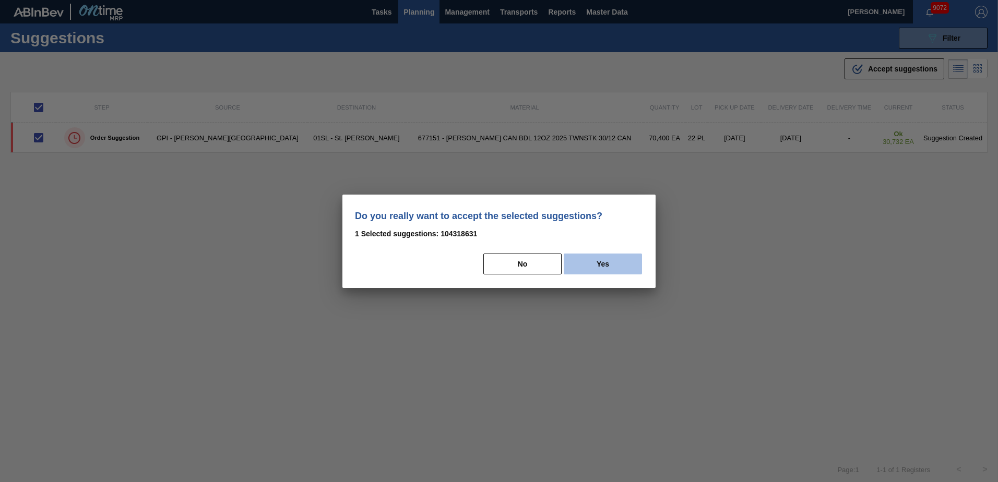
click at [596, 264] on button "Yes" at bounding box center [603, 264] width 78 height 21
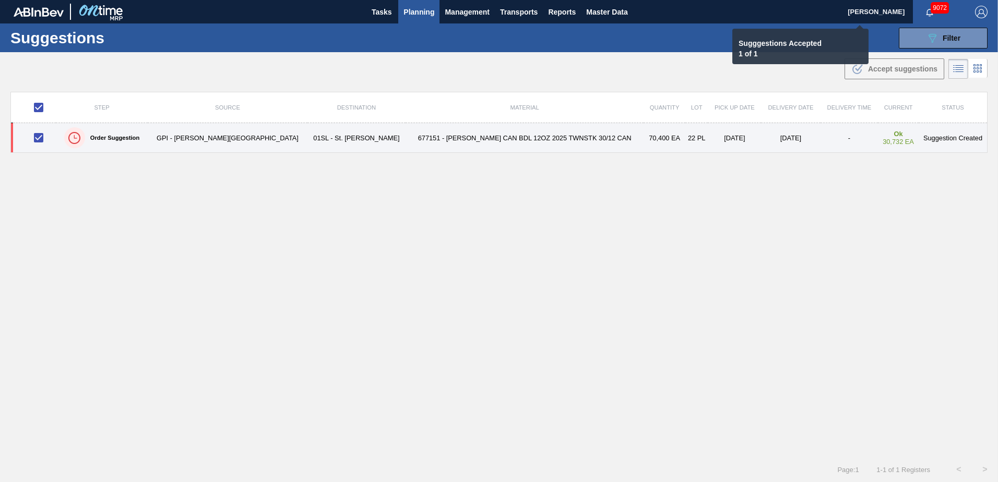
checkbox input "false"
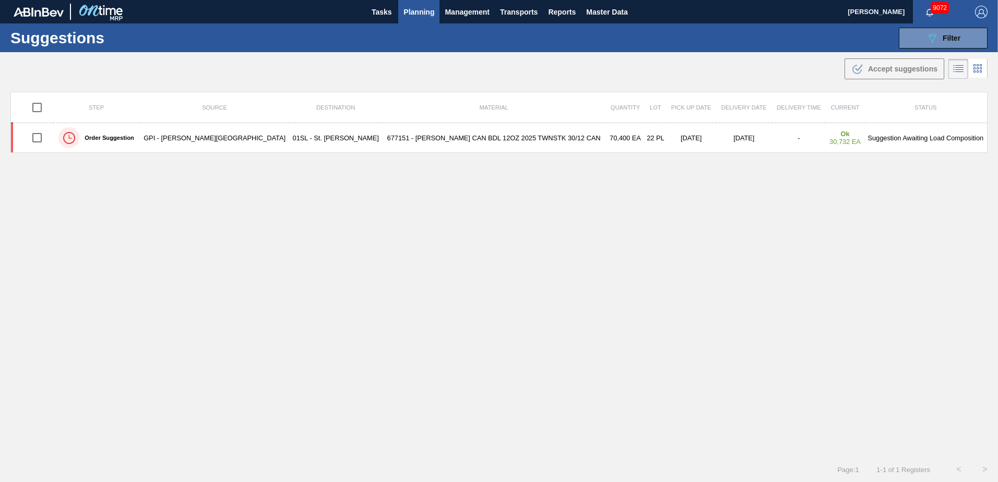
click at [411, 8] on span "Planning" at bounding box center [418, 12] width 31 height 13
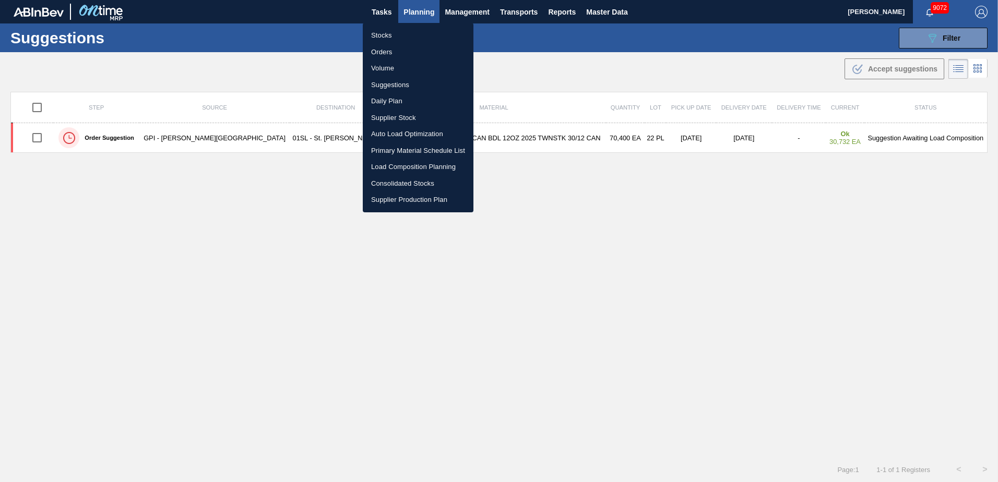
click at [394, 168] on li "Load Composition Planning" at bounding box center [418, 167] width 111 height 17
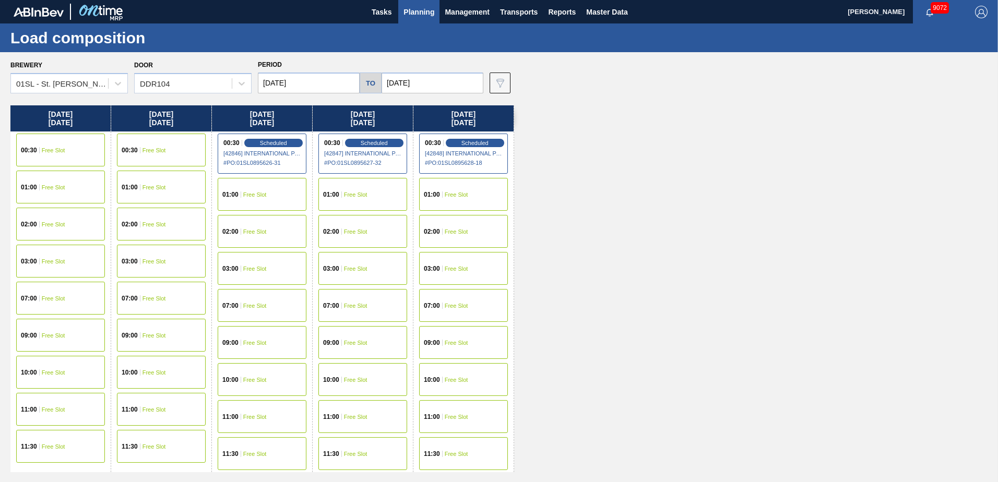
click at [291, 81] on input "[DATE]" at bounding box center [309, 83] width 102 height 21
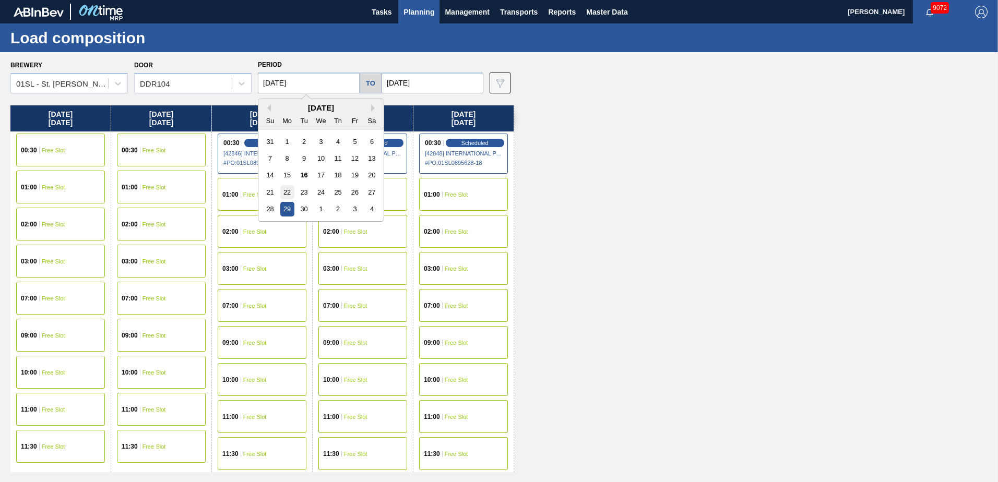
click at [287, 187] on div "22" at bounding box center [287, 192] width 14 height 14
type input "[DATE]"
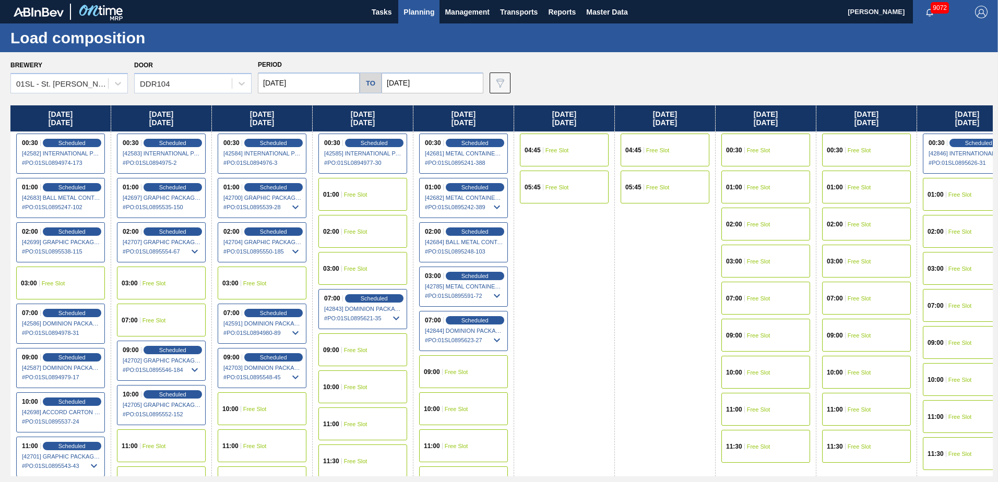
click at [426, 91] on input "[DATE]" at bounding box center [433, 83] width 102 height 21
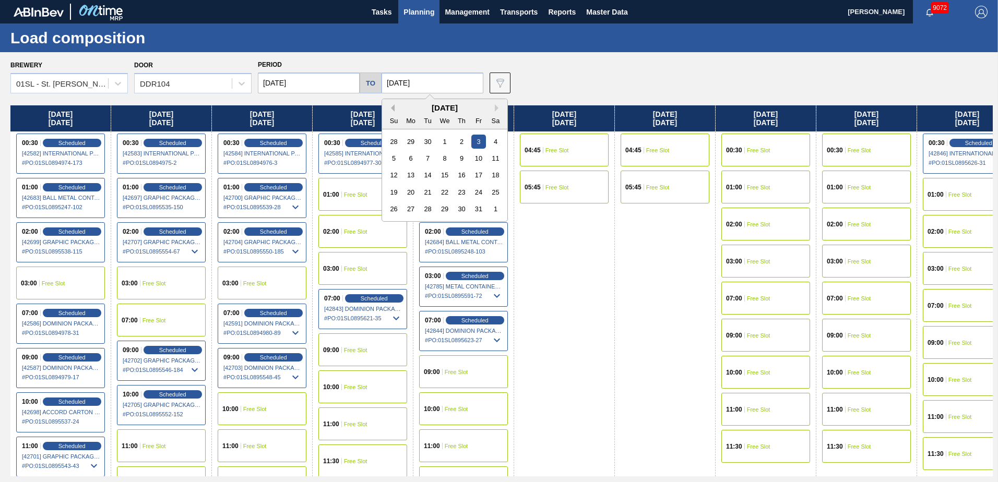
click at [390, 106] on button "Previous Month" at bounding box center [390, 107] width 7 height 7
click at [472, 192] on div "26" at bounding box center [478, 192] width 14 height 14
type input "[DATE]"
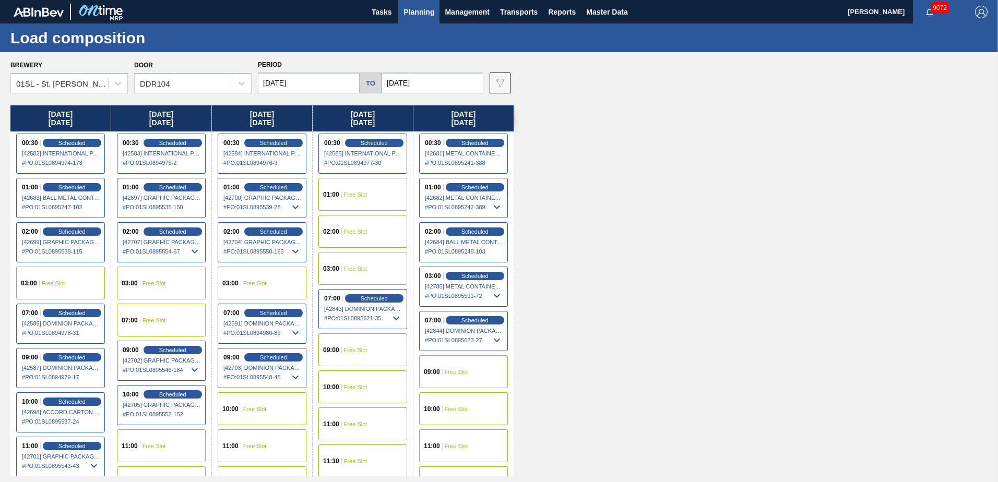
click at [361, 198] on div "01:00 Free Slot" at bounding box center [362, 194] width 89 height 33
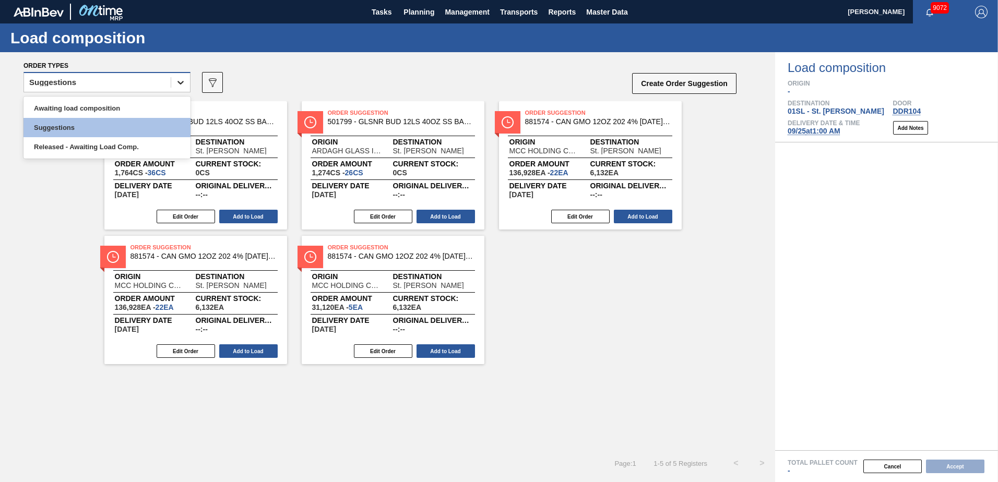
click at [180, 82] on icon at bounding box center [180, 82] width 10 height 10
click at [110, 101] on div "Awaiting load composition" at bounding box center [106, 108] width 167 height 19
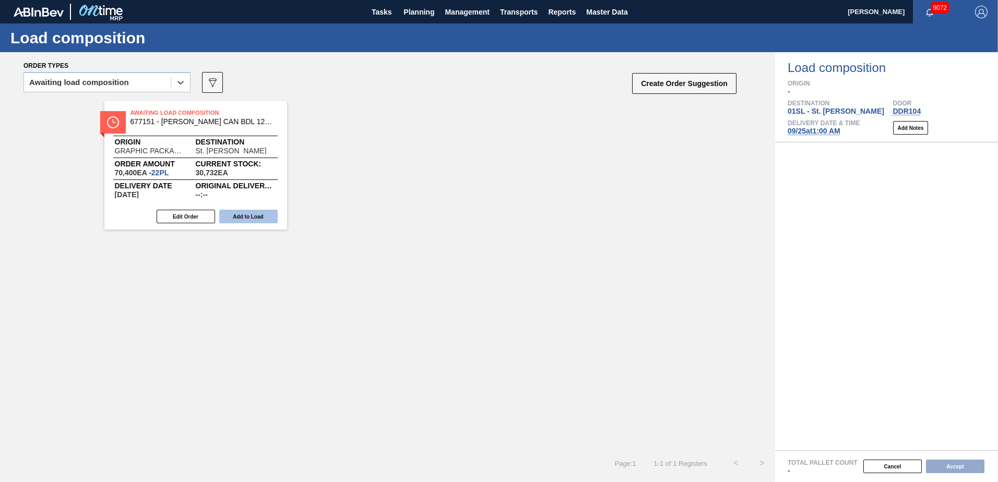
click at [259, 218] on button "Add to Load" at bounding box center [248, 217] width 58 height 14
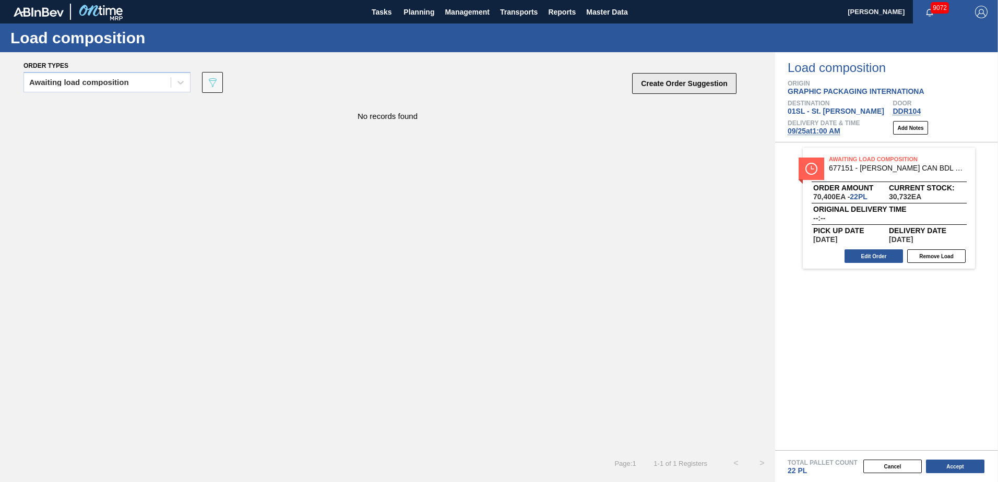
click at [676, 79] on button "Create Order Suggestion" at bounding box center [684, 83] width 104 height 21
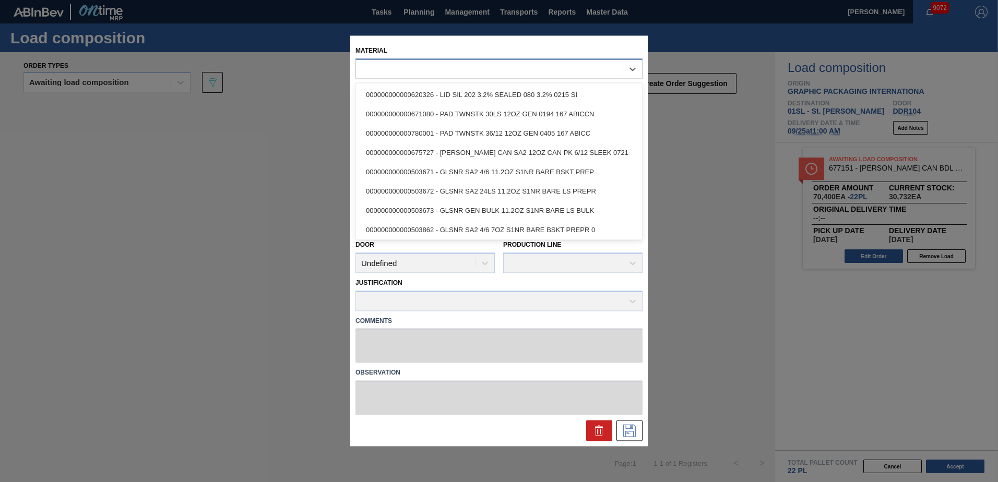
click at [575, 70] on div at bounding box center [489, 69] width 267 height 15
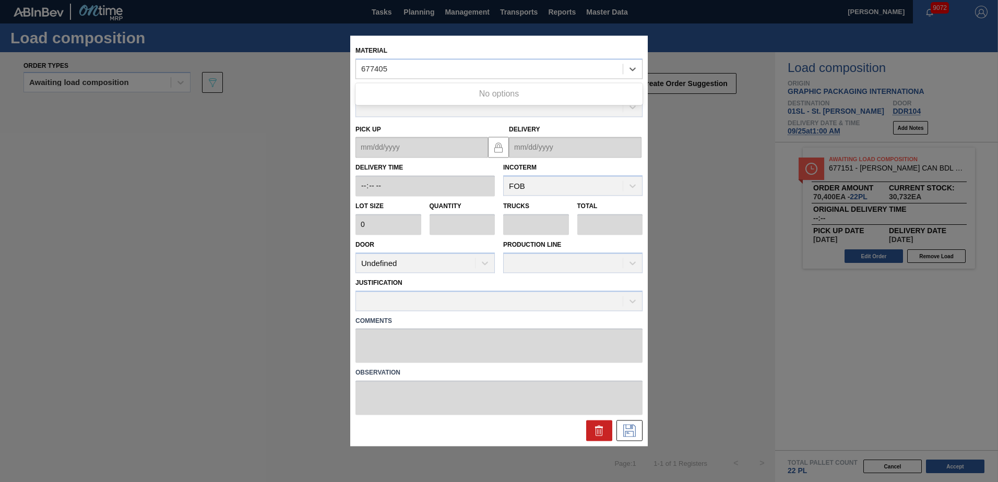
type input "677405"
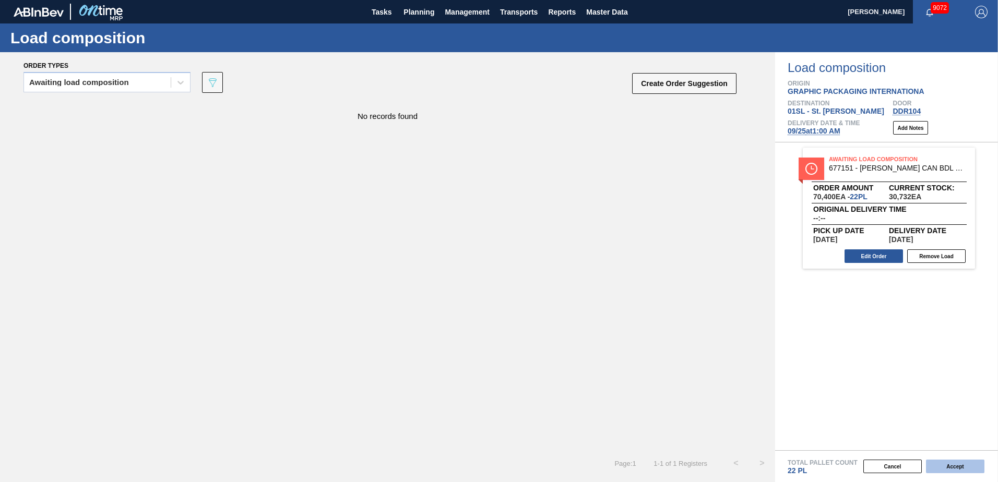
click at [947, 467] on button "Accept" at bounding box center [955, 467] width 58 height 14
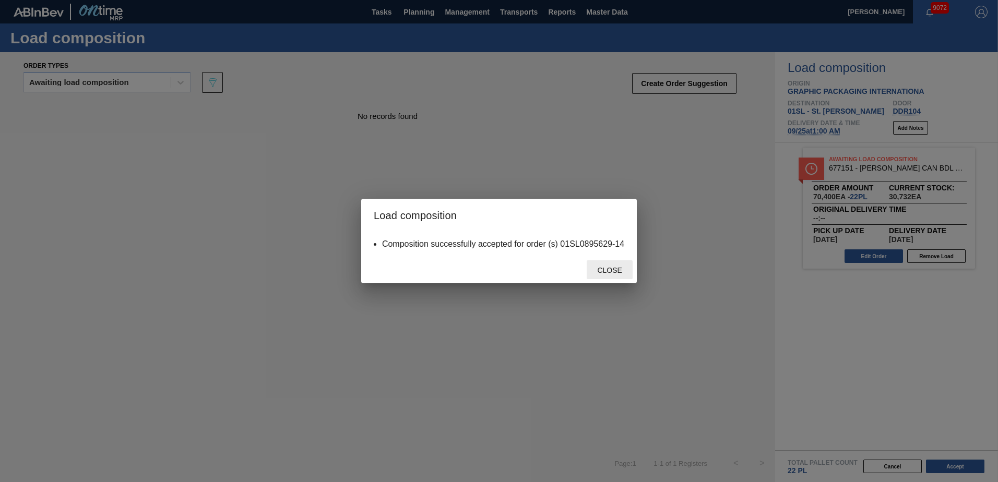
click at [620, 274] on span "Close" at bounding box center [609, 270] width 41 height 8
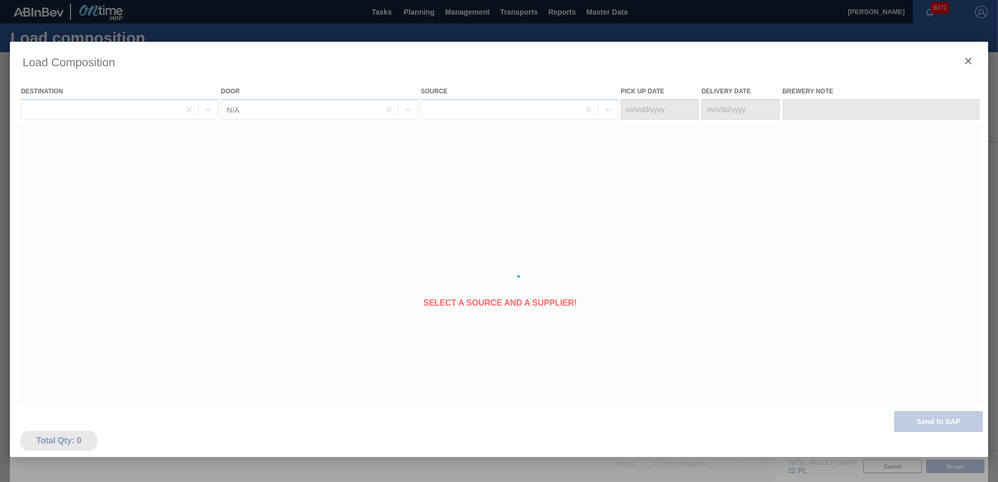
type Date "[DATE]"
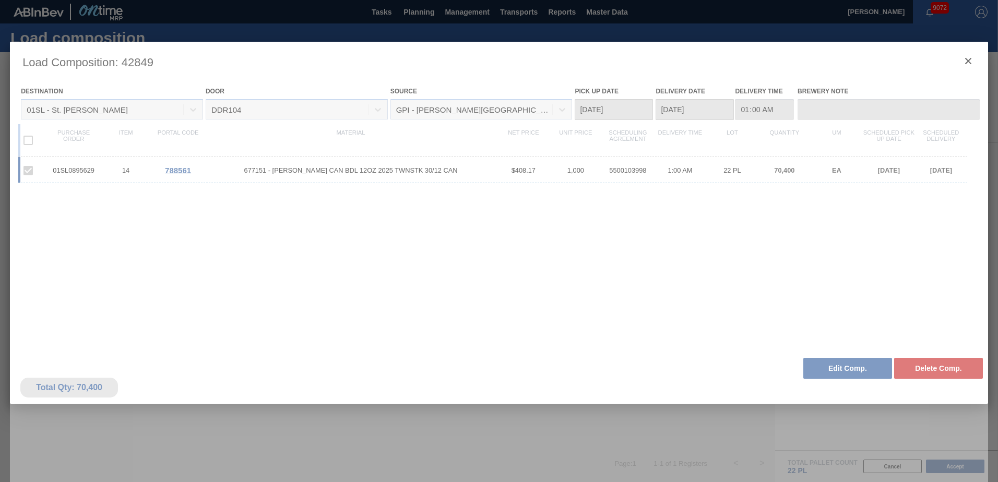
click at [966, 60] on div at bounding box center [499, 277] width 978 height 470
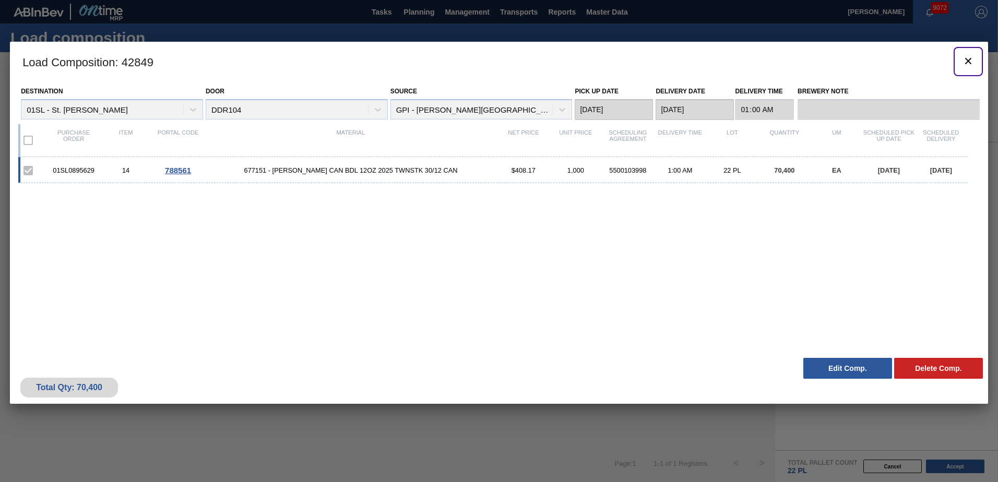
click at [966, 60] on icon "botão de ícone" at bounding box center [968, 61] width 13 height 13
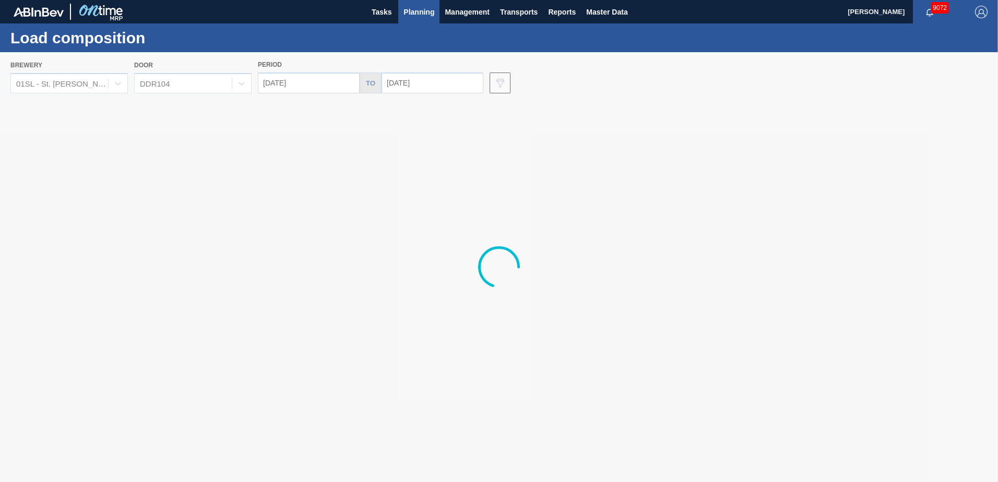
click at [438, 10] on button "Planning" at bounding box center [418, 11] width 41 height 23
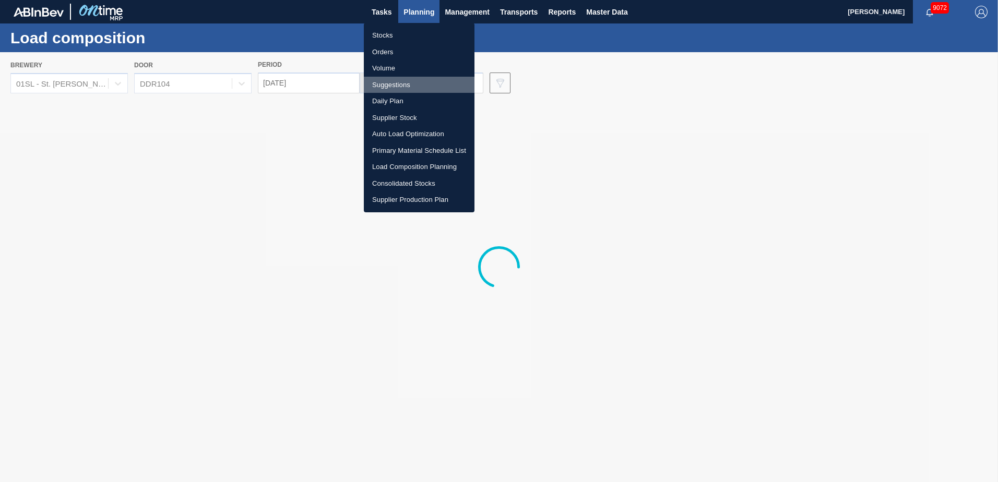
click at [389, 86] on li "Suggestions" at bounding box center [419, 85] width 111 height 17
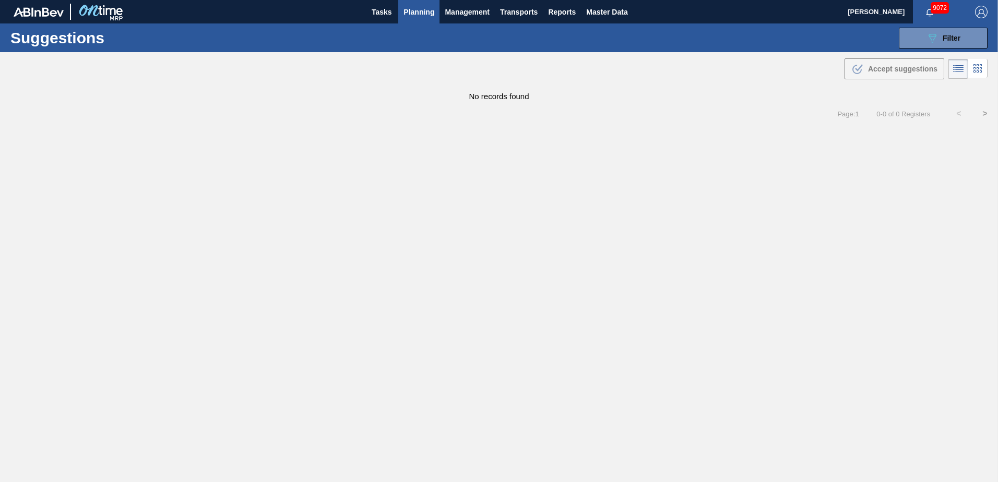
type from "[DATE]"
type to "[DATE]"
click at [938, 33] on icon "089F7B8B-B2A5-4AFE-B5C0-19BA573D28AC" at bounding box center [932, 38] width 13 height 13
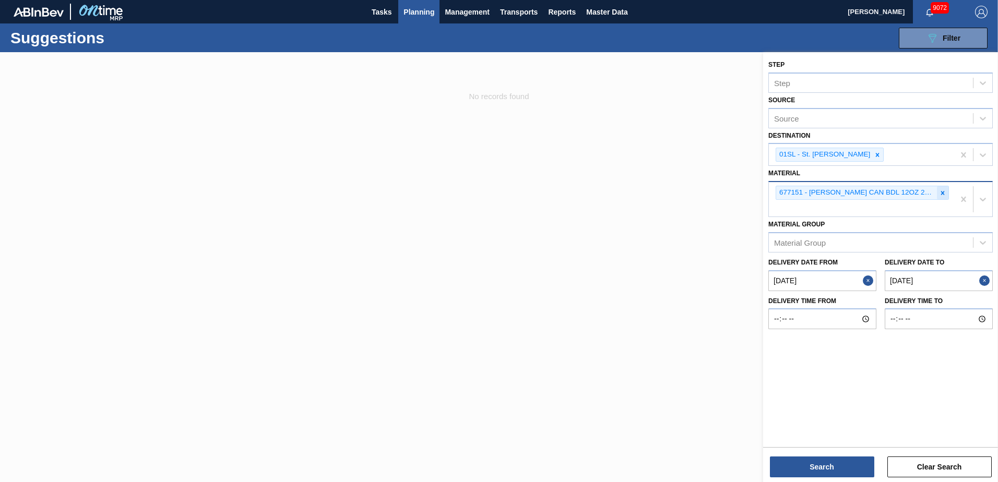
click at [938, 192] on div at bounding box center [942, 192] width 11 height 13
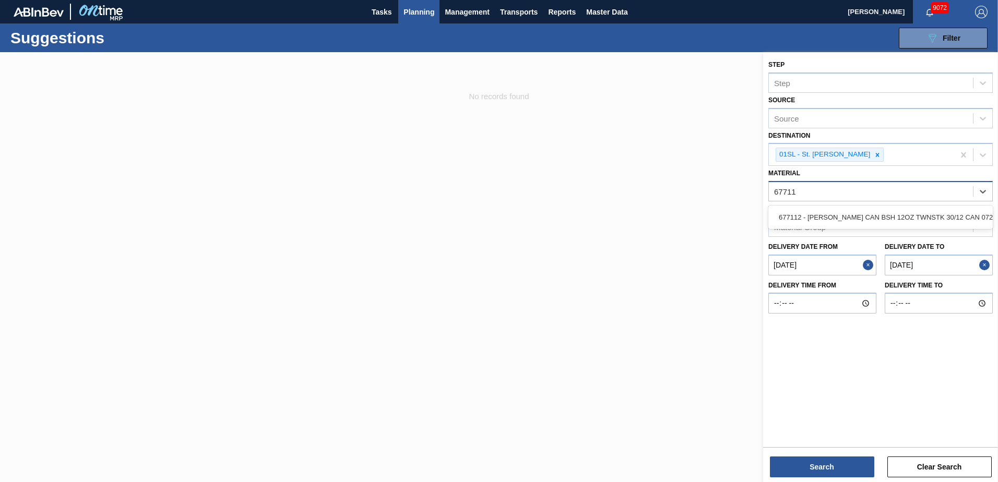
type input "677112"
click at [934, 217] on div "677112 - [PERSON_NAME] CAN BSH 12OZ TWNSTK 30/12 CAN 0724" at bounding box center [880, 217] width 224 height 19
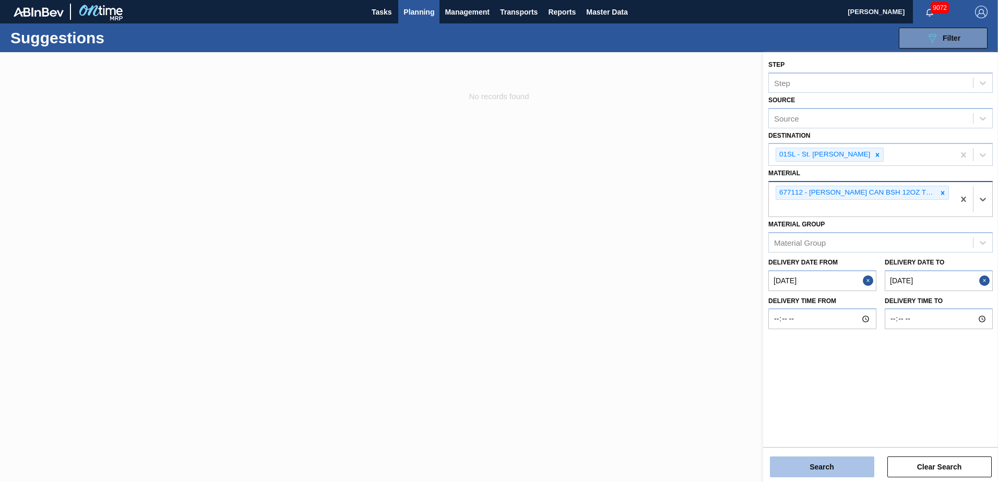
click at [821, 467] on button "Search" at bounding box center [822, 467] width 104 height 21
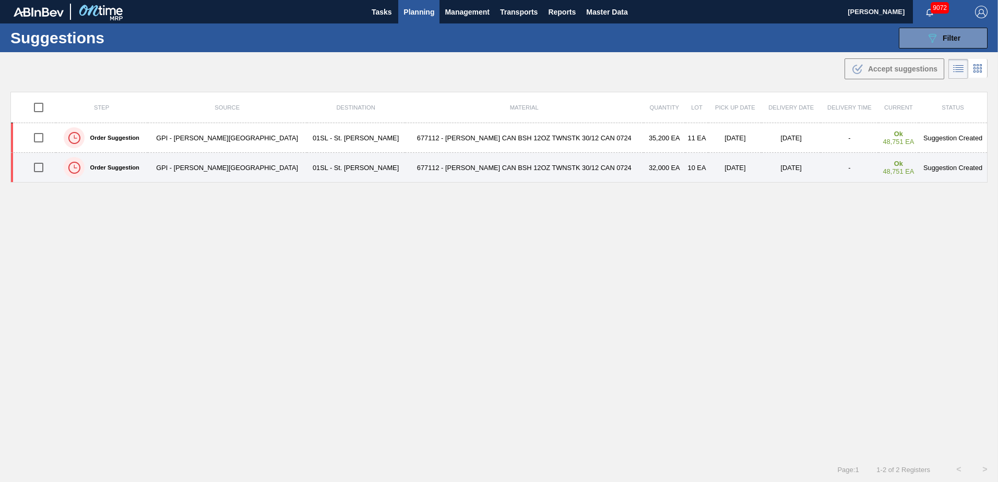
click at [45, 168] on input "checkbox" at bounding box center [39, 168] width 22 height 22
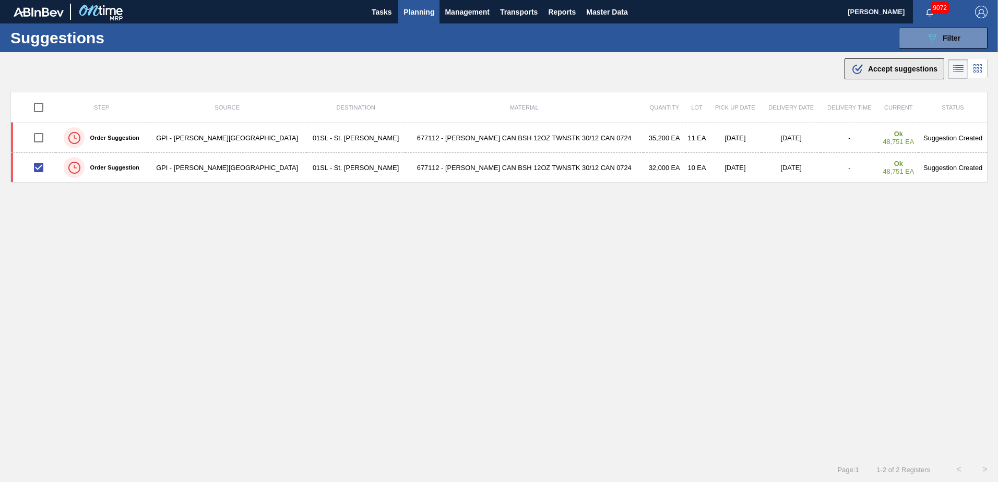
click at [884, 66] on span "Accept suggestions" at bounding box center [902, 69] width 69 height 8
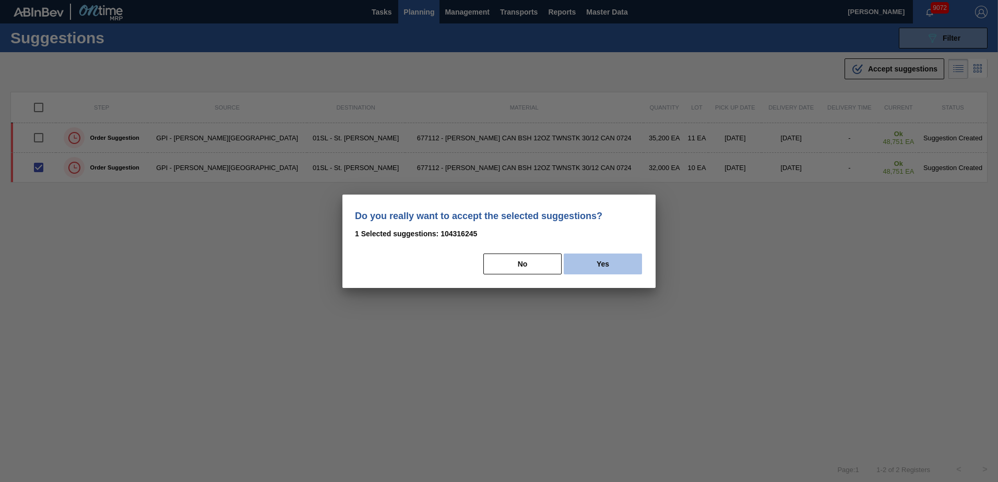
click at [608, 264] on button "Yes" at bounding box center [603, 264] width 78 height 21
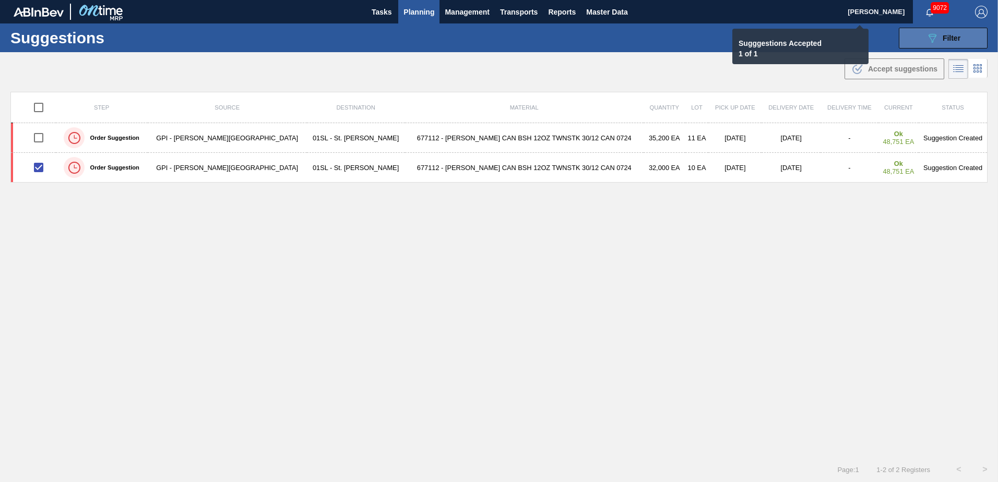
checkbox input "false"
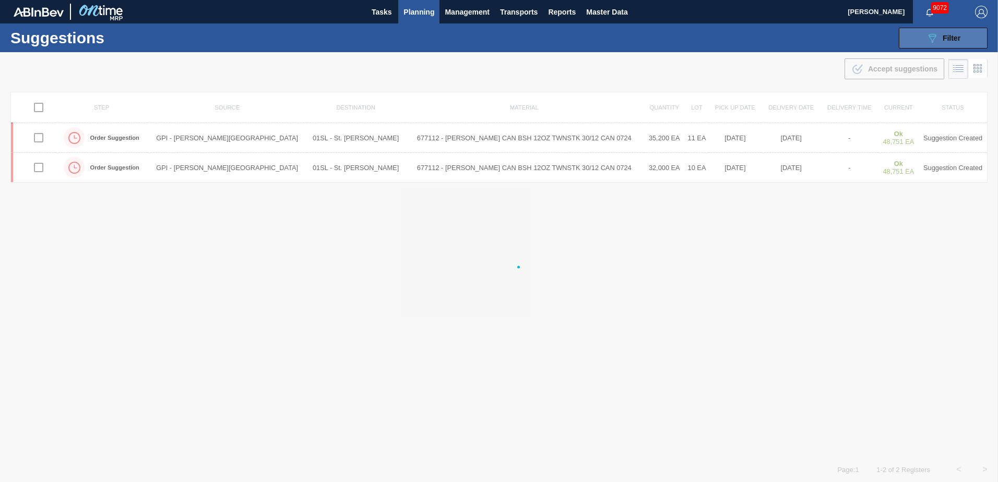
click at [937, 42] on div "089F7B8B-B2A5-4AFE-B5C0-19BA573D28AC Filter" at bounding box center [943, 38] width 34 height 13
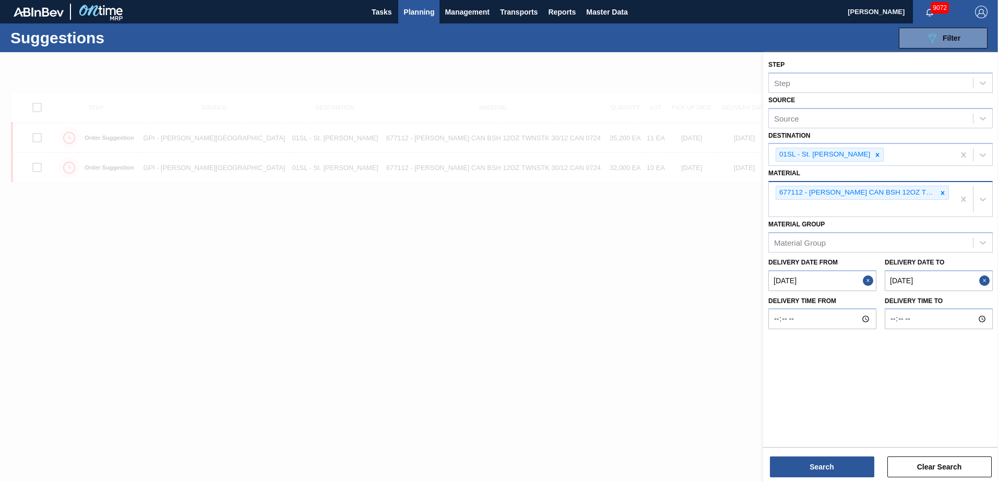
click at [940, 192] on div at bounding box center [942, 192] width 11 height 13
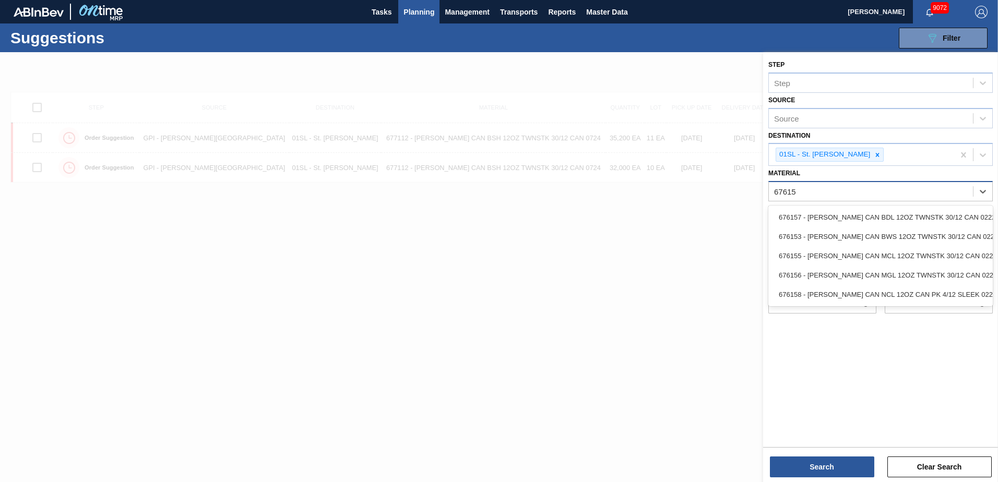
type input "676153"
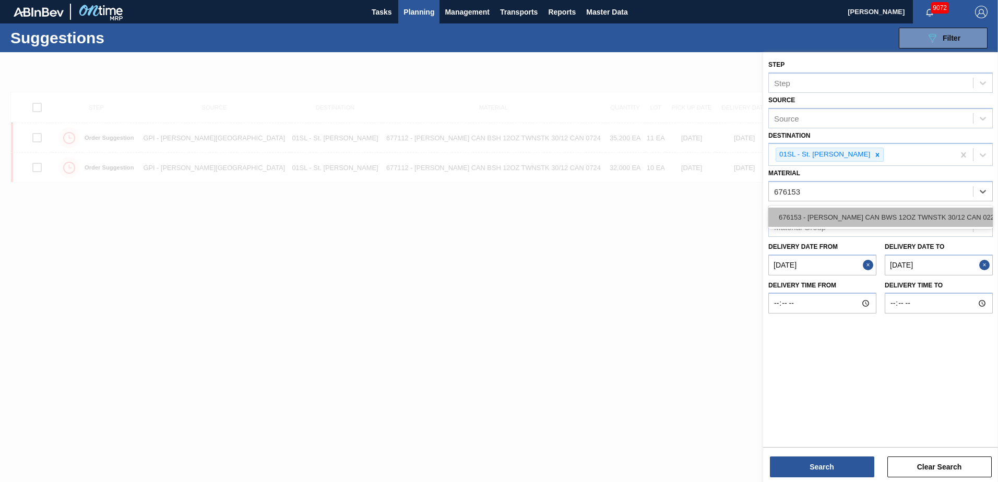
click at [936, 208] on div "676153 - [PERSON_NAME] CAN BWS 12OZ TWNSTK 30/12 CAN 0222" at bounding box center [880, 217] width 224 height 19
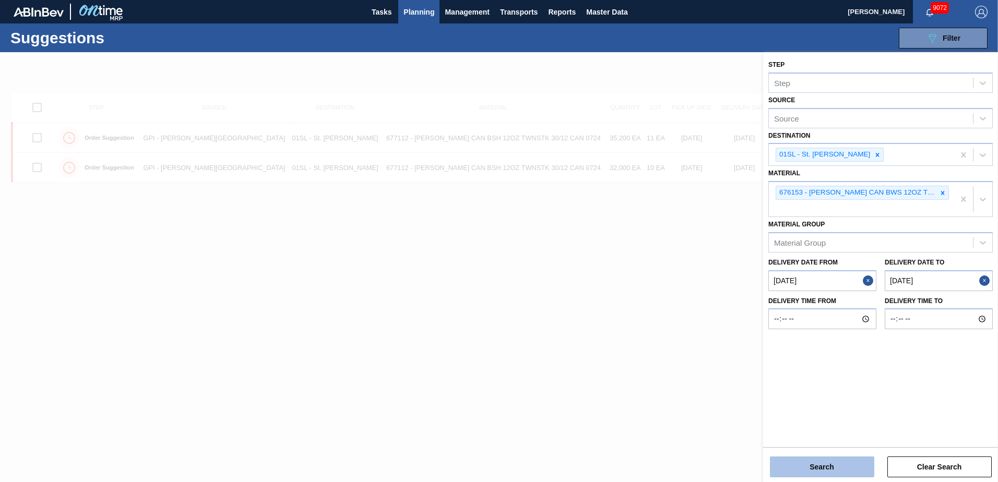
click at [818, 461] on button "Search" at bounding box center [822, 467] width 104 height 21
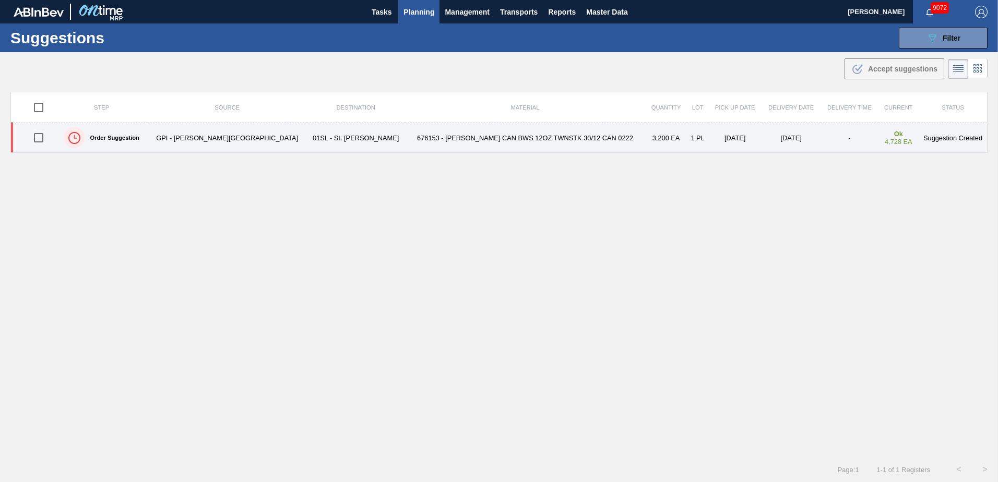
click at [41, 142] on input "checkbox" at bounding box center [39, 138] width 22 height 22
checkbox input "true"
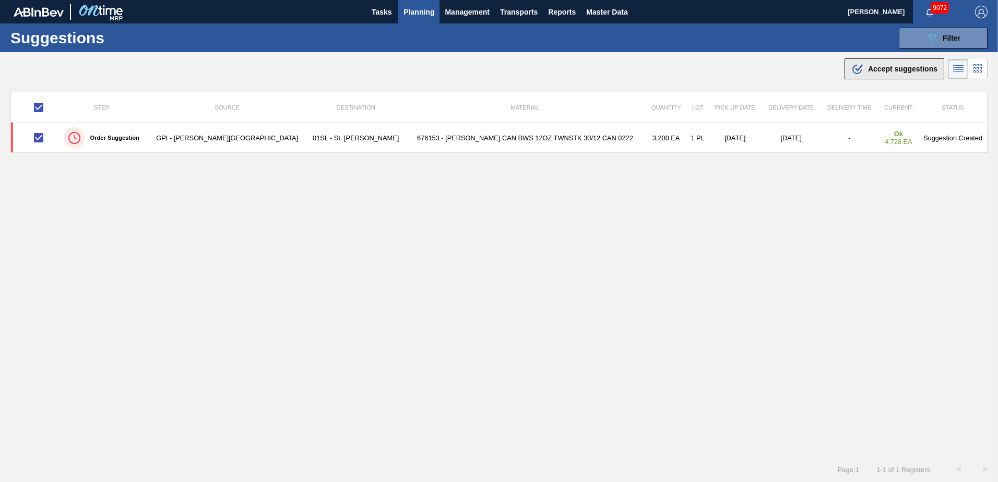
click at [882, 63] on div ".b{fill:var(--color-action-default)} Accept suggestions" at bounding box center [894, 69] width 86 height 13
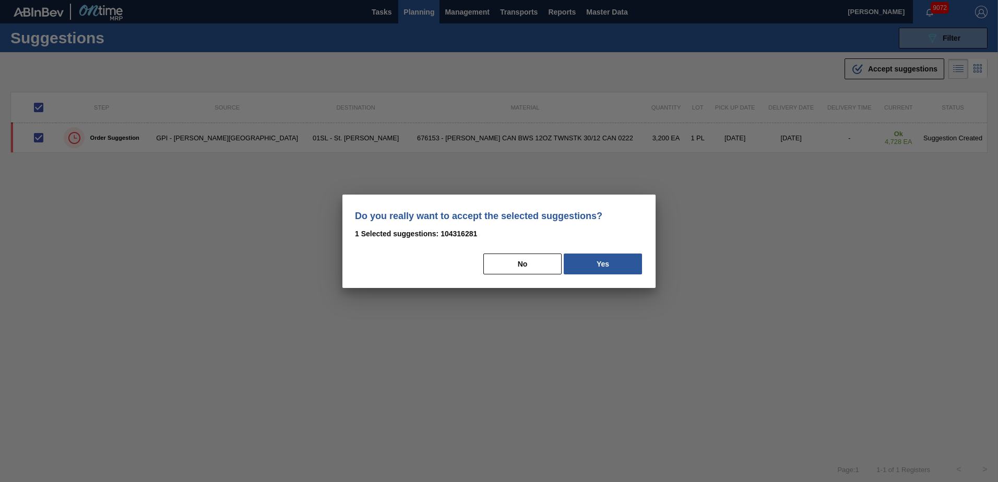
drag, startPoint x: 616, startPoint y: 260, endPoint x: 738, endPoint y: 261, distance: 121.1
click at [616, 260] on button "Yes" at bounding box center [603, 264] width 78 height 21
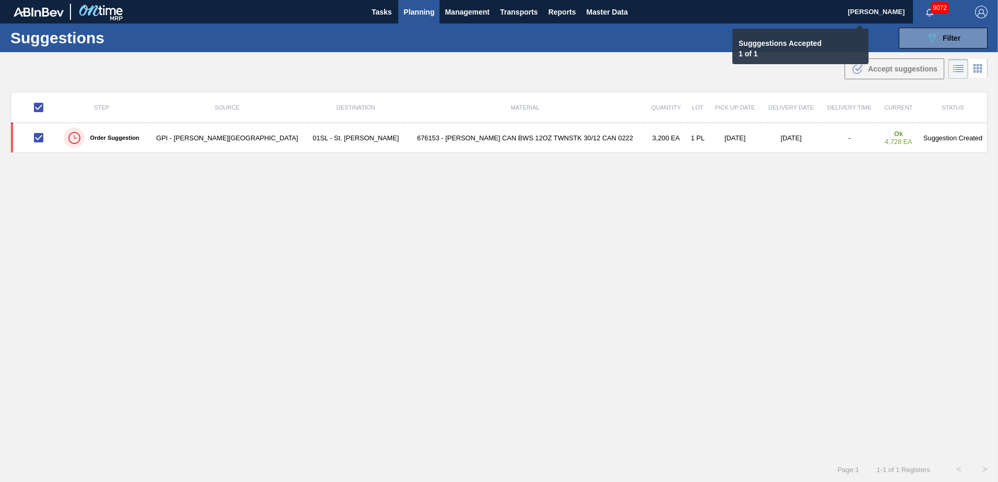
checkbox input "false"
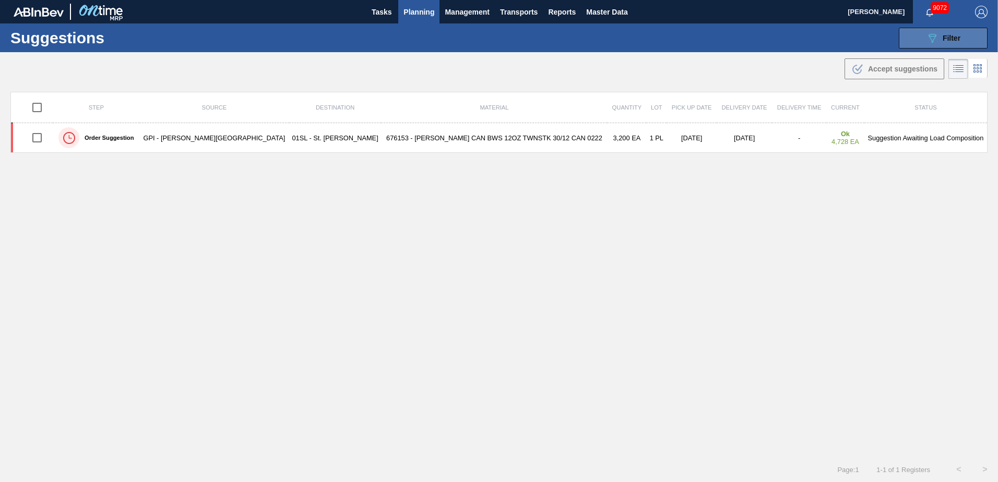
click at [922, 30] on button "089F7B8B-B2A5-4AFE-B5C0-19BA573D28AC Filter" at bounding box center [943, 38] width 89 height 21
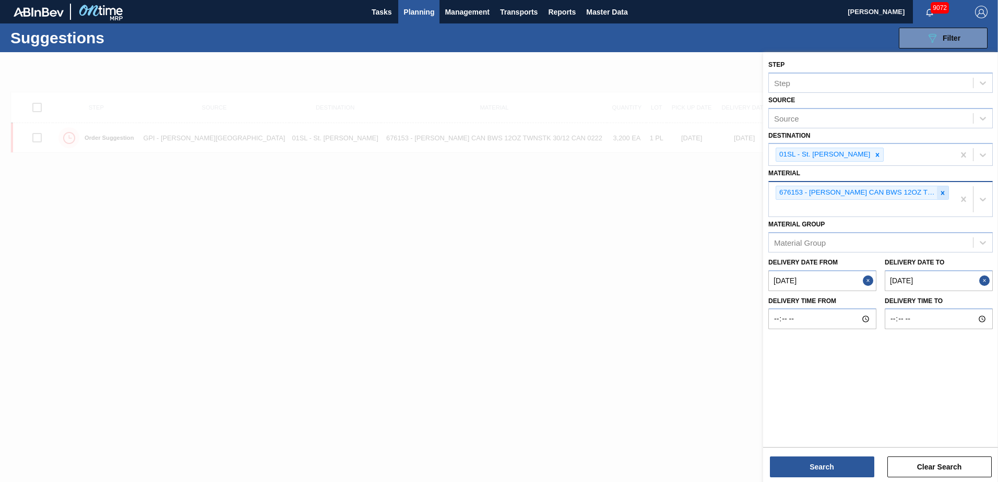
click at [943, 196] on icon at bounding box center [942, 192] width 7 height 7
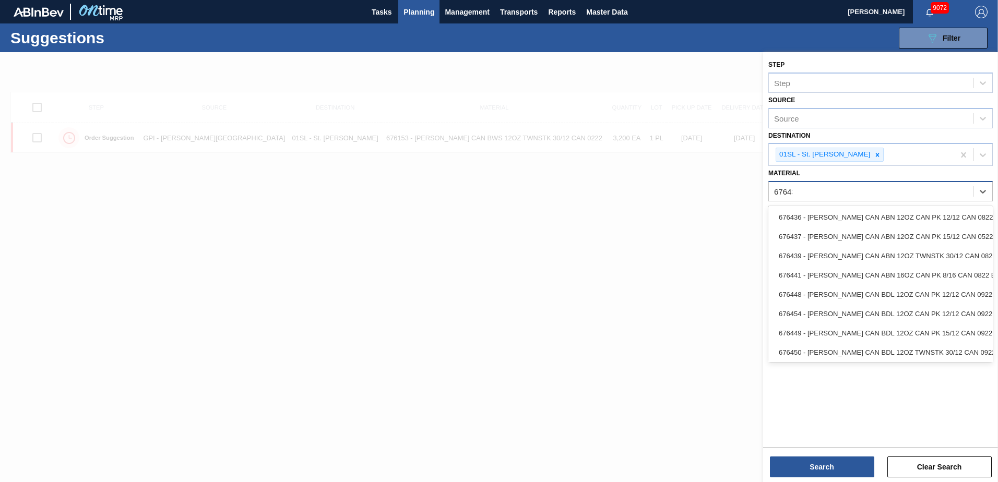
type input "676439"
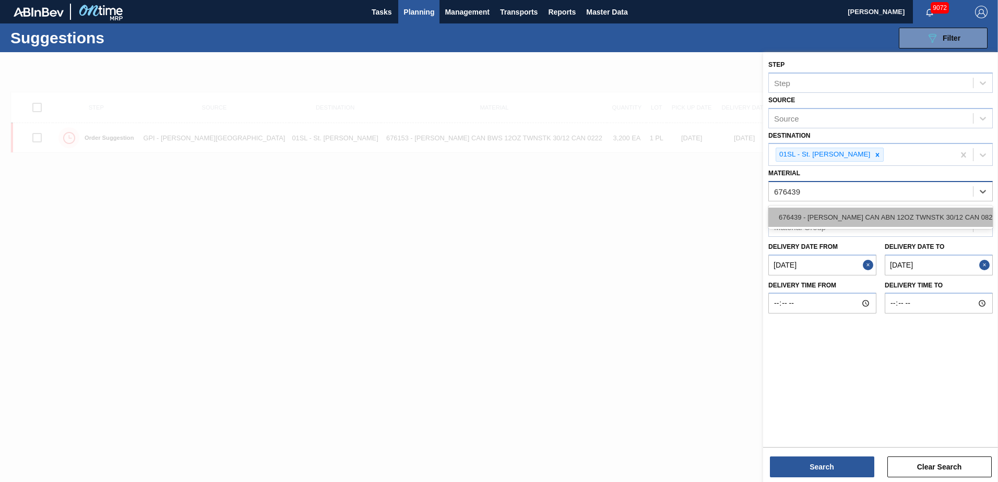
click at [925, 215] on div "676439 - [PERSON_NAME] CAN ABN 12OZ TWNSTK 30/12 CAN 0822" at bounding box center [880, 217] width 224 height 19
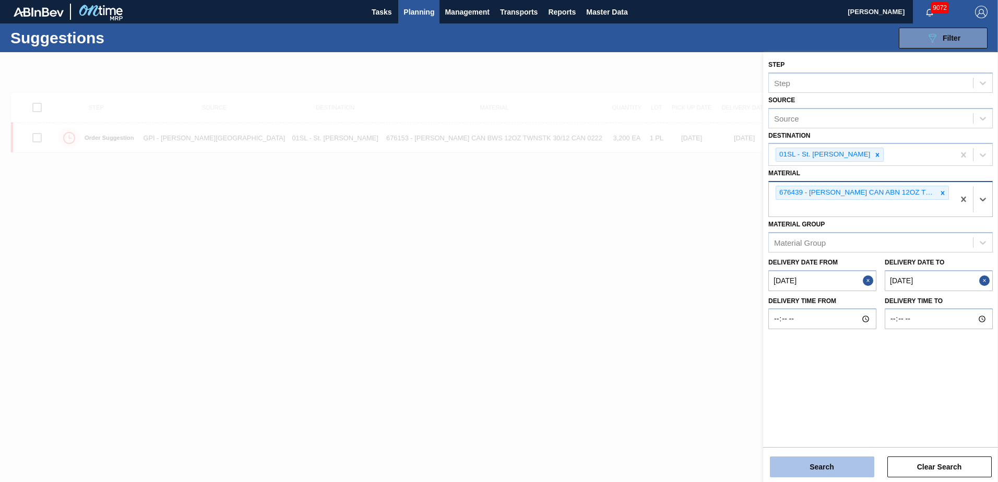
click at [826, 470] on button "Search" at bounding box center [822, 467] width 104 height 21
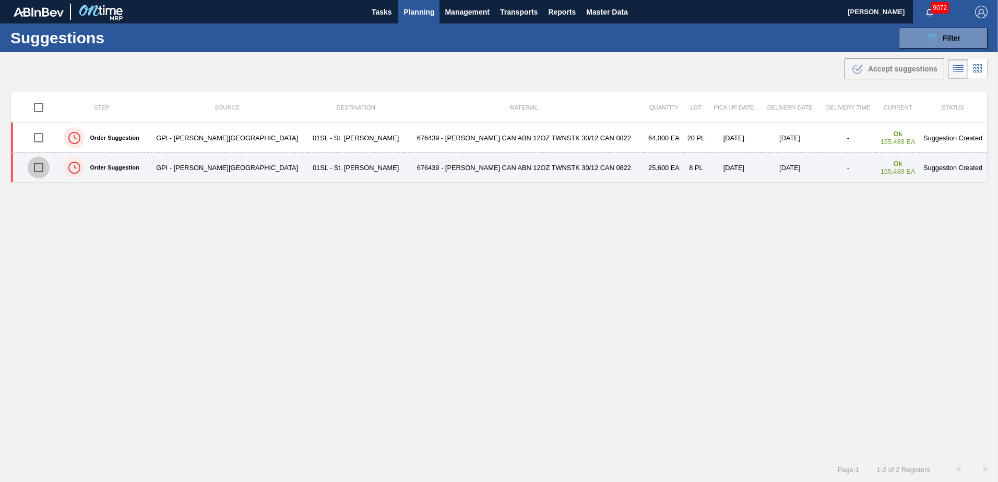
click at [44, 165] on input "checkbox" at bounding box center [39, 168] width 22 height 22
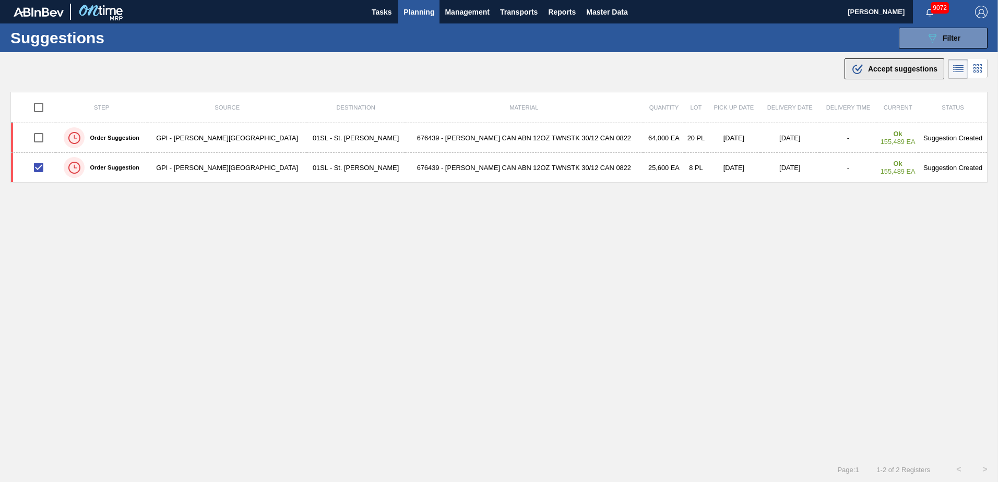
click at [890, 68] on span "Accept suggestions" at bounding box center [902, 69] width 69 height 8
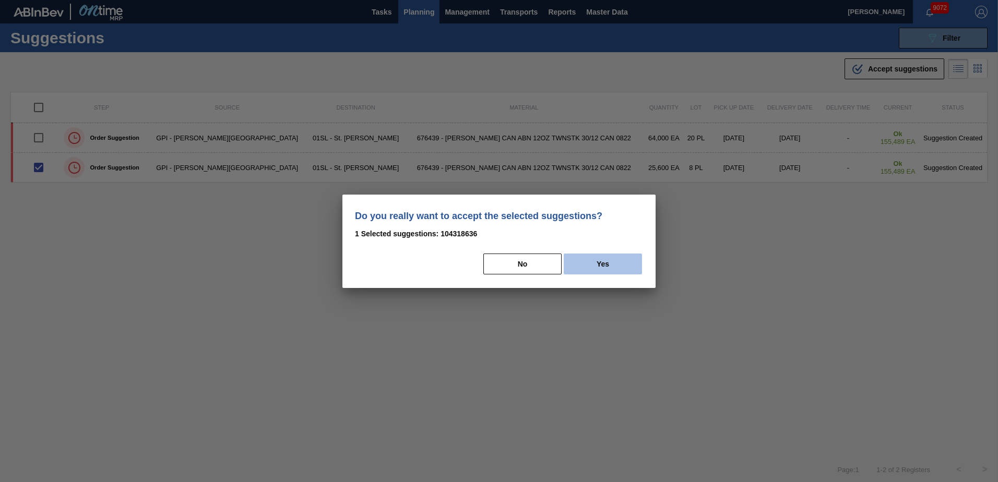
click at [636, 260] on button "Yes" at bounding box center [603, 264] width 78 height 21
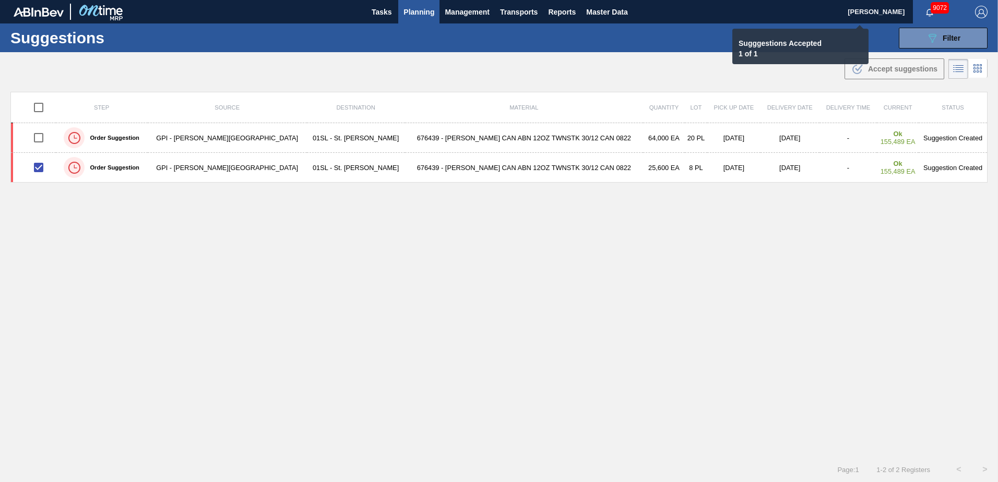
checkbox input "false"
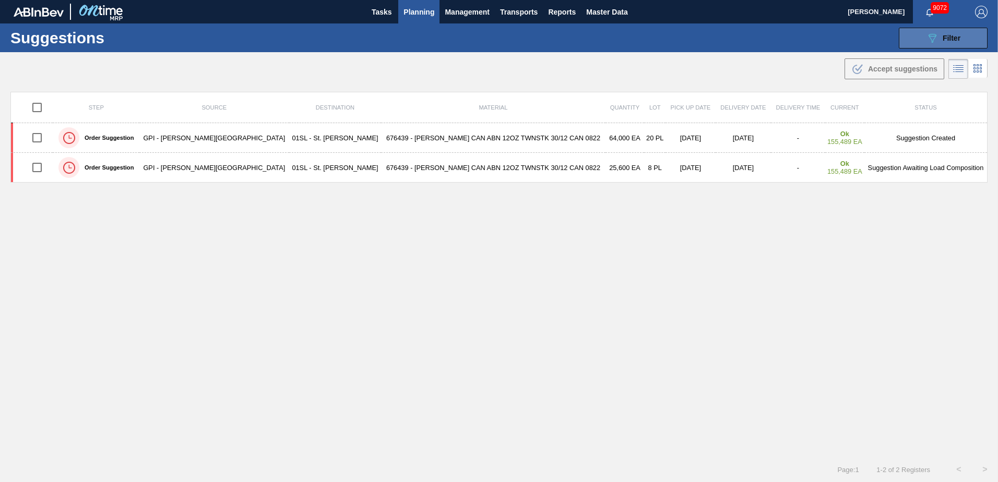
click at [927, 33] on icon "089F7B8B-B2A5-4AFE-B5C0-19BA573D28AC" at bounding box center [932, 38] width 13 height 13
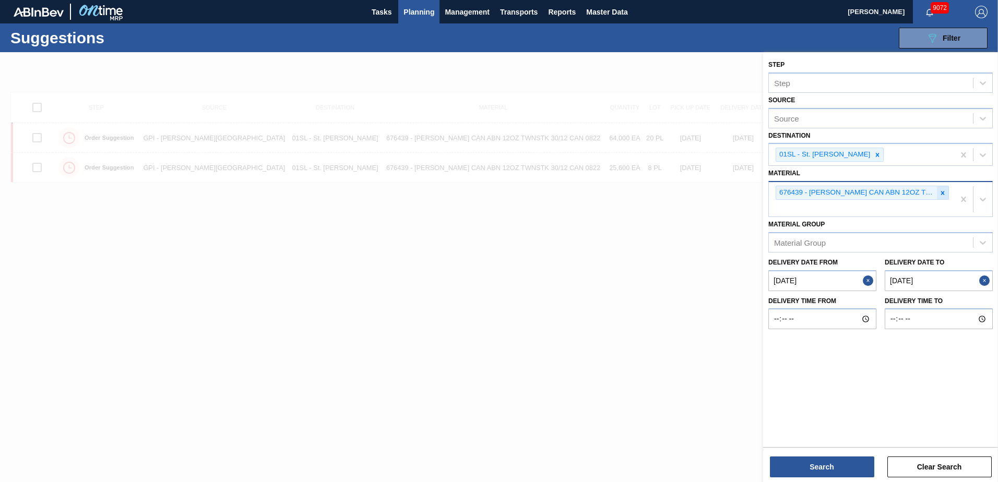
click at [942, 191] on icon at bounding box center [942, 192] width 7 height 7
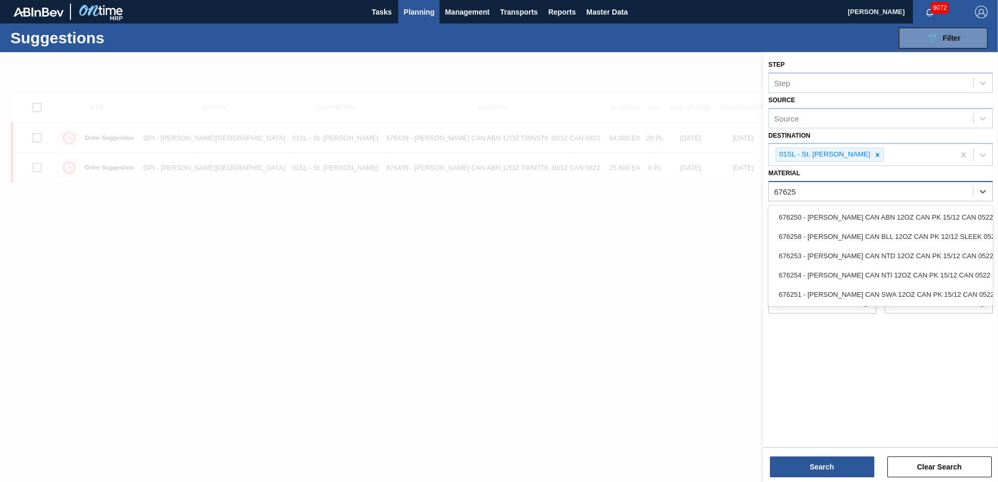
type input "676253"
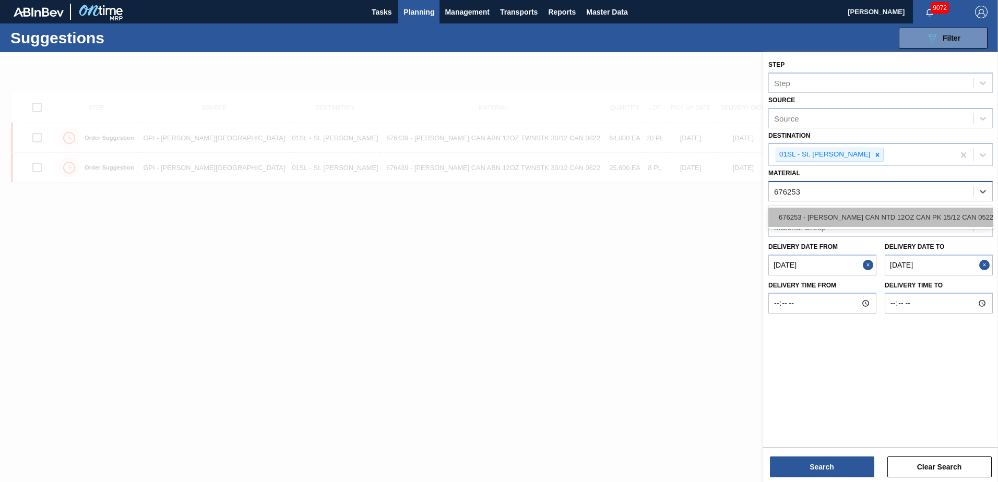
click at [904, 216] on div "676253 - [PERSON_NAME] CAN NTD 12OZ CAN PK 15/12 CAN 0522" at bounding box center [880, 217] width 224 height 19
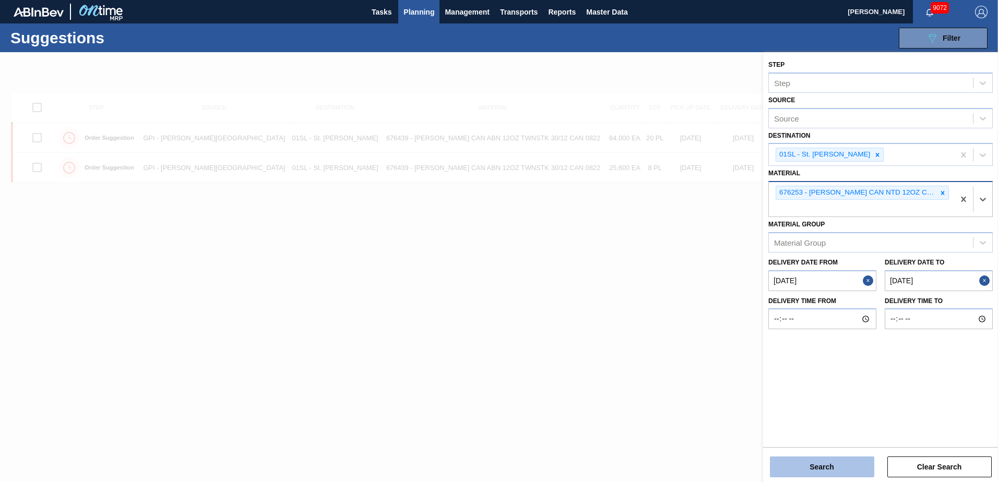
click at [836, 464] on button "Search" at bounding box center [822, 467] width 104 height 21
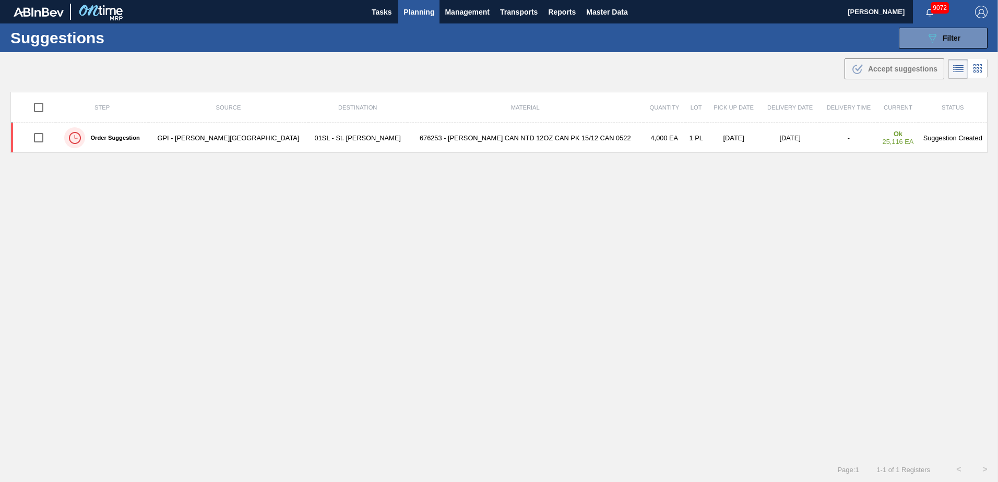
click at [425, 25] on div "Suggestions 089F7B8B-B2A5-4AFE-B5C0-19BA573D28AC Filter Step Step Source Source…" at bounding box center [499, 37] width 998 height 29
click at [424, 18] on button "Planning" at bounding box center [418, 11] width 41 height 23
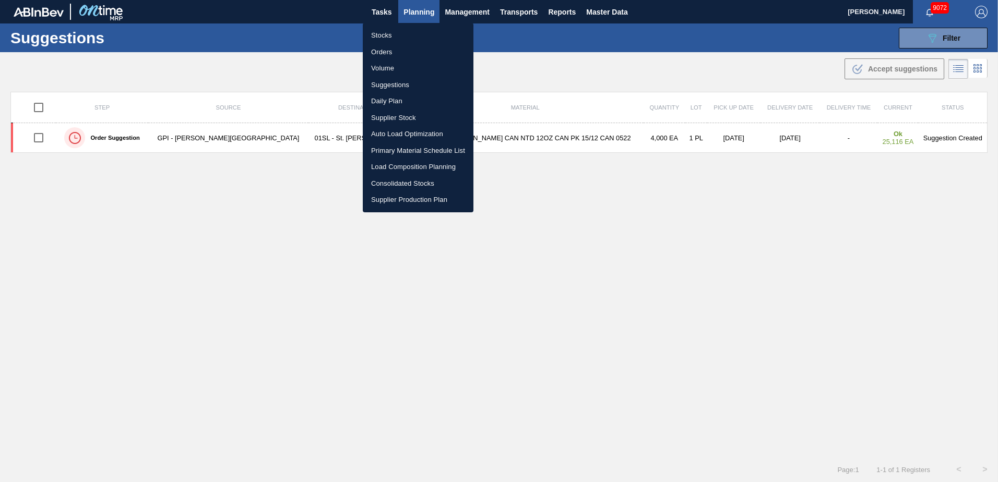
click at [409, 165] on li "Load Composition Planning" at bounding box center [418, 167] width 111 height 17
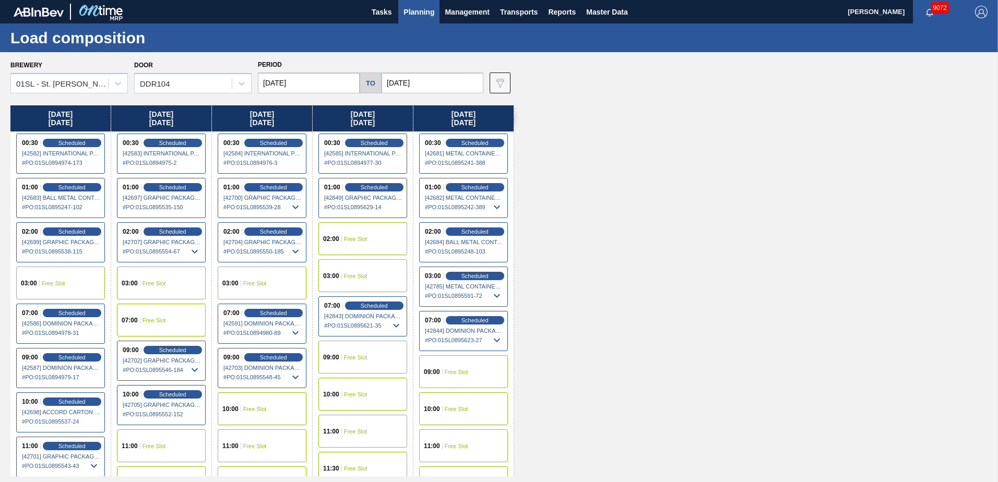
click at [366, 229] on div "02:00 Free Slot" at bounding box center [362, 238] width 89 height 33
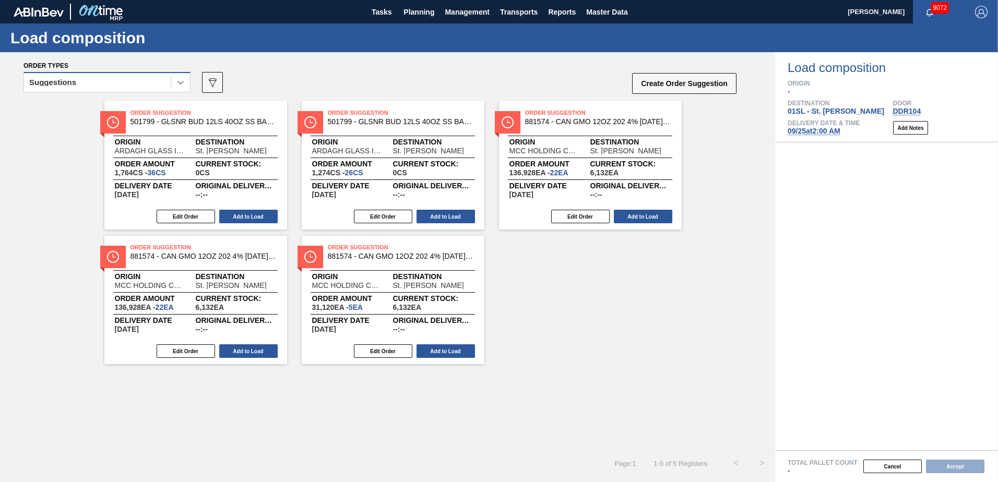
click at [173, 83] on div at bounding box center [180, 82] width 19 height 19
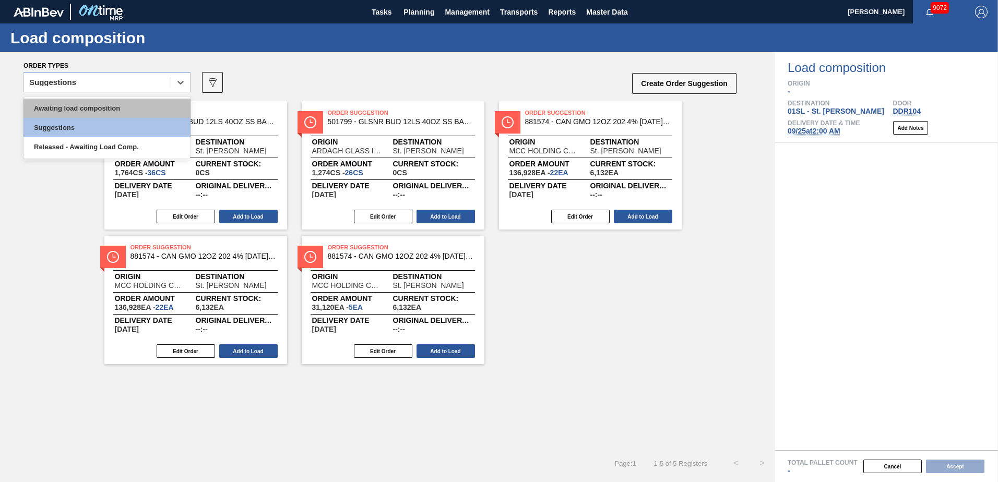
click at [86, 108] on div "Awaiting load composition" at bounding box center [106, 108] width 167 height 19
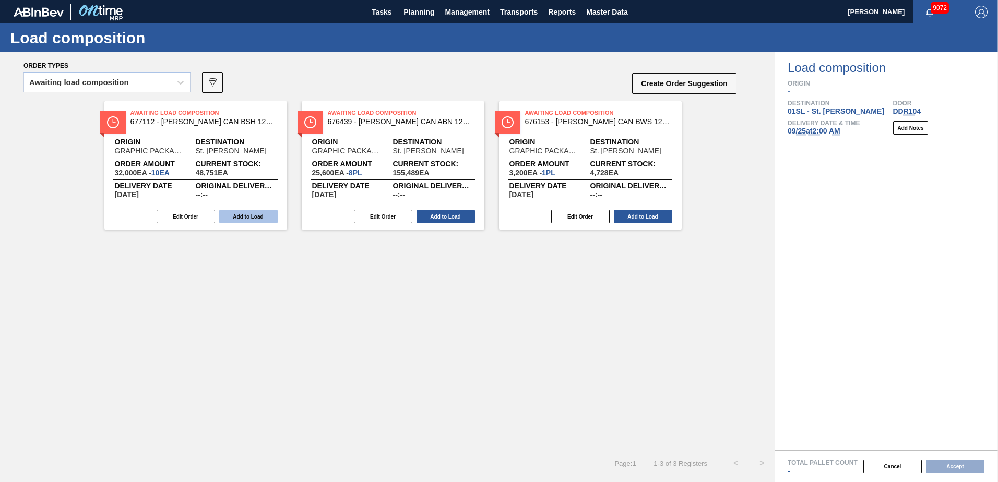
click at [233, 215] on button "Add to Load" at bounding box center [248, 217] width 58 height 14
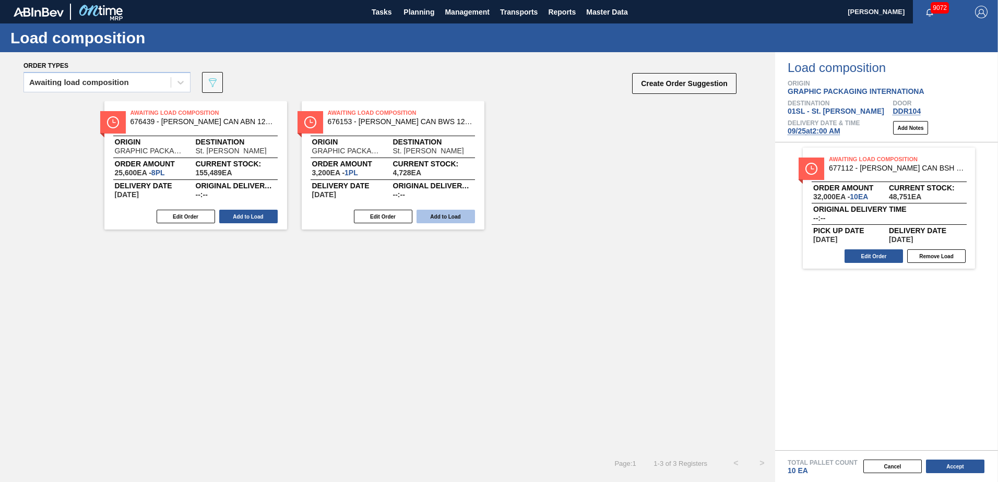
click at [230, 217] on button "Add to Load" at bounding box center [248, 217] width 58 height 14
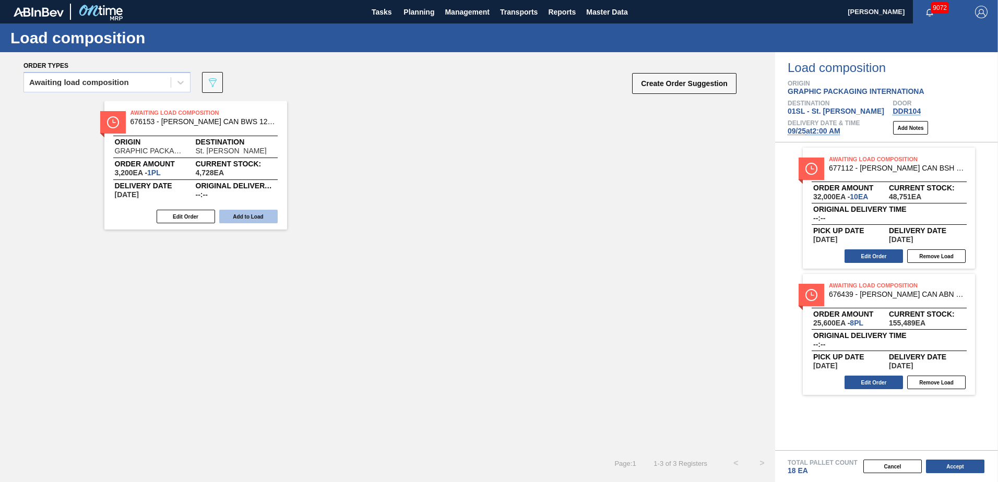
click at [228, 218] on button "Add to Load" at bounding box center [248, 217] width 58 height 14
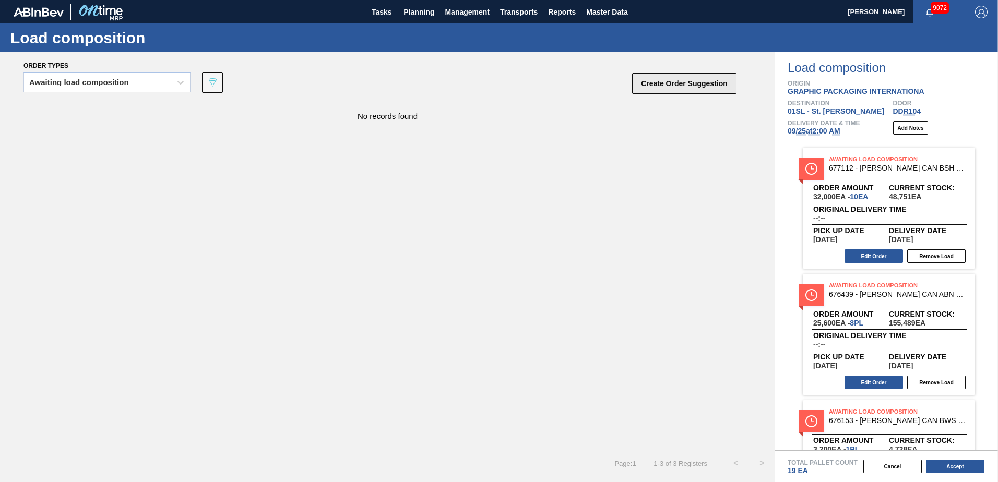
click at [693, 87] on button "Create Order Suggestion" at bounding box center [684, 83] width 104 height 21
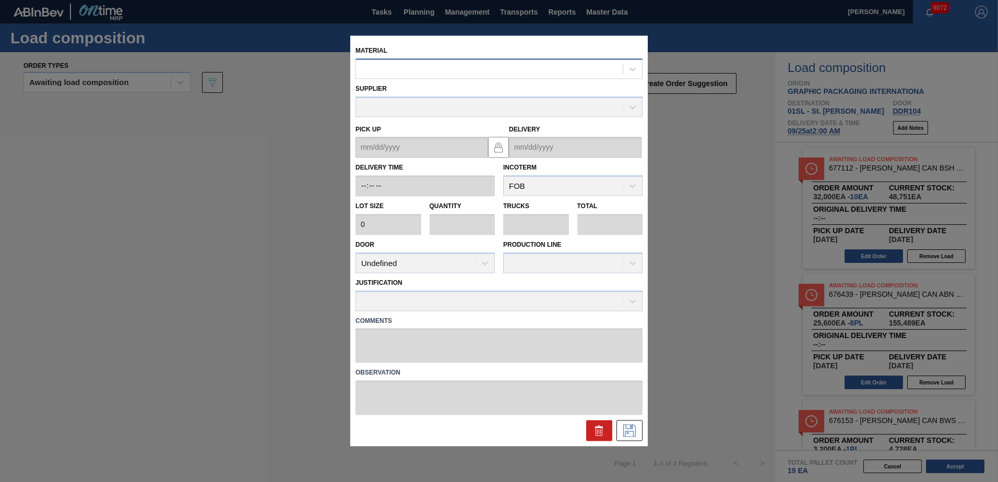
click at [450, 72] on div at bounding box center [489, 69] width 267 height 15
type input "676253"
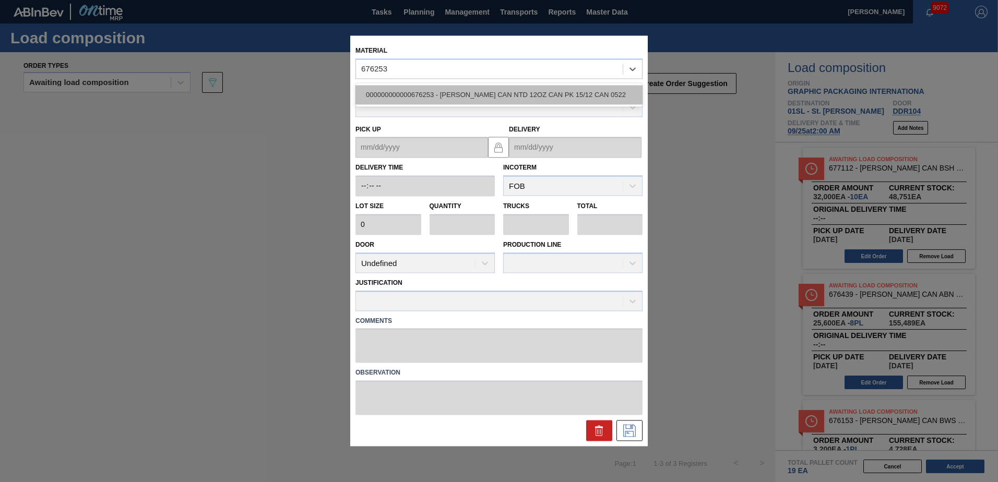
click at [464, 94] on div "000000000000676253 - [PERSON_NAME] CAN NTD 12OZ CAN PK 15/12 CAN 0522" at bounding box center [498, 94] width 287 height 19
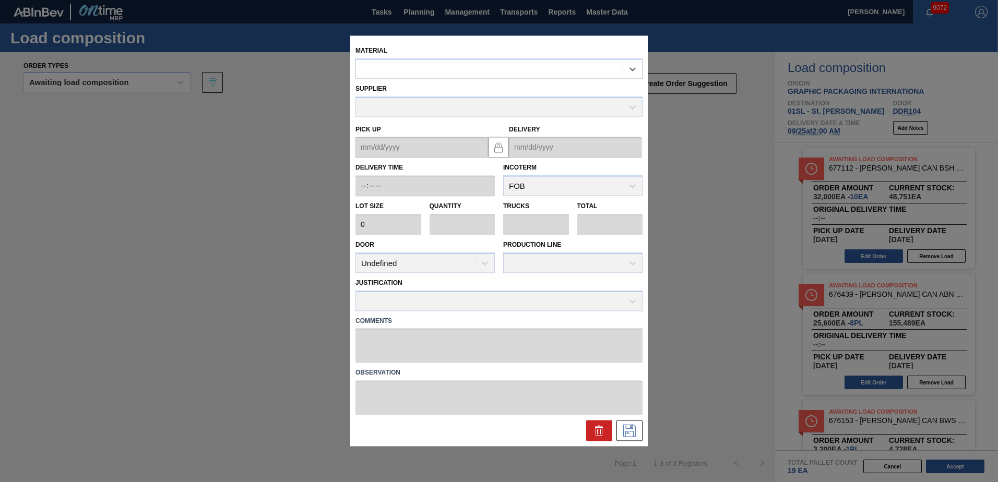
type input "4,000"
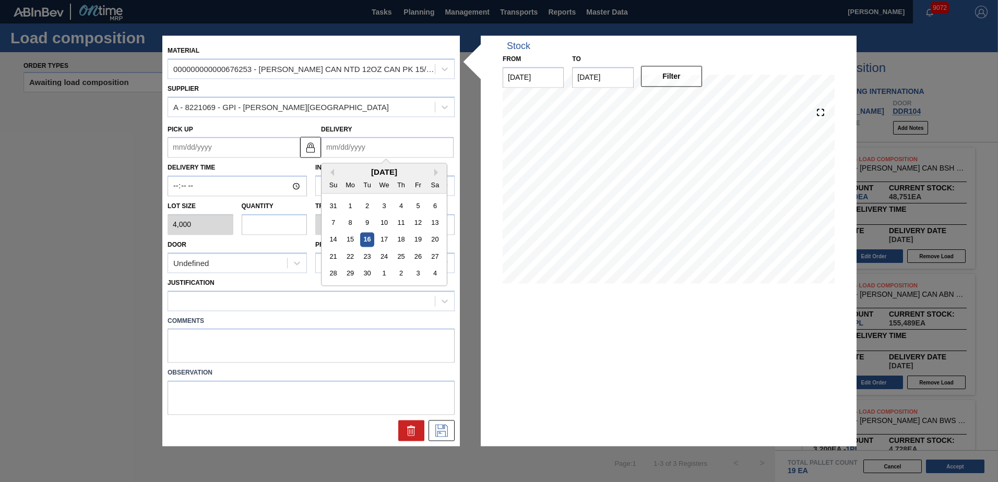
click at [364, 142] on input "Delivery" at bounding box center [387, 147] width 133 height 21
click at [401, 256] on div "25" at bounding box center [401, 257] width 14 height 14
type up "[DATE]"
type input "[DATE]"
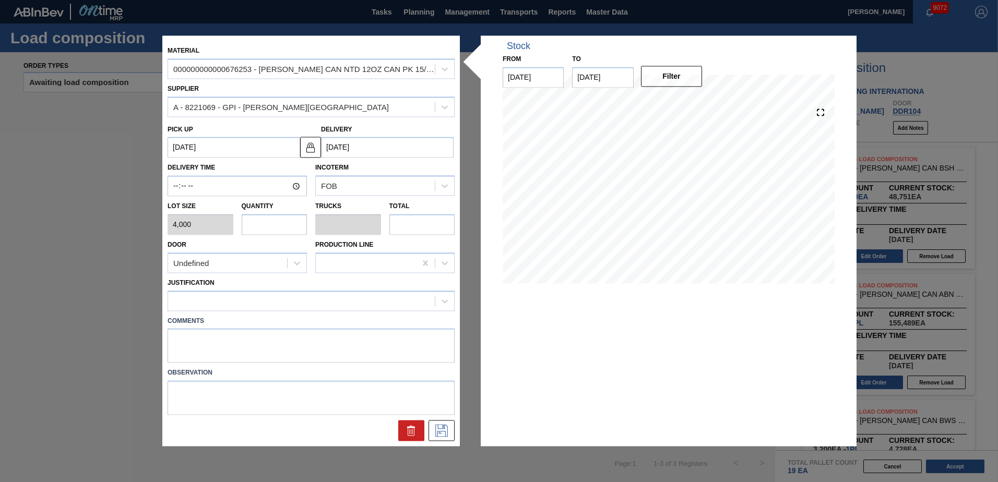
click at [291, 229] on input "text" at bounding box center [275, 224] width 66 height 21
type input "7"
type input "0.269"
type input "28,000"
type input "7"
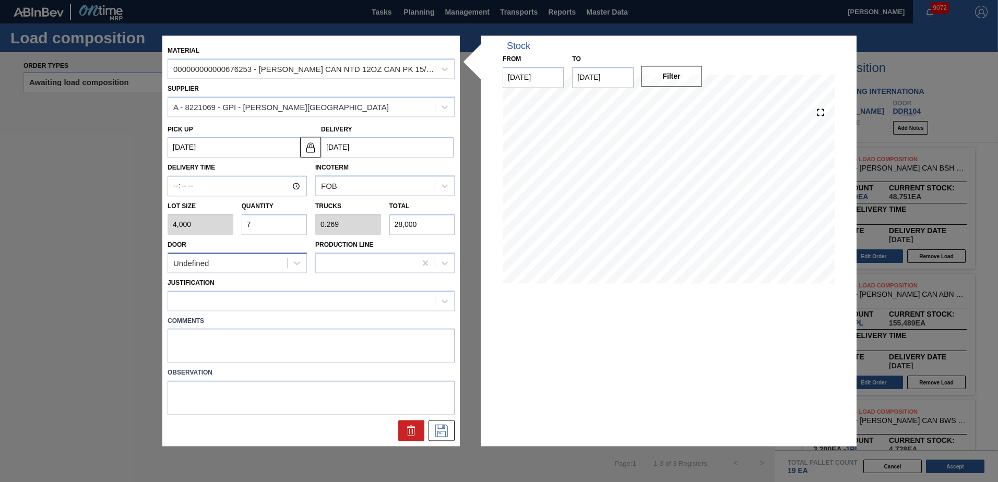
click at [269, 258] on div "Undefined" at bounding box center [227, 263] width 119 height 15
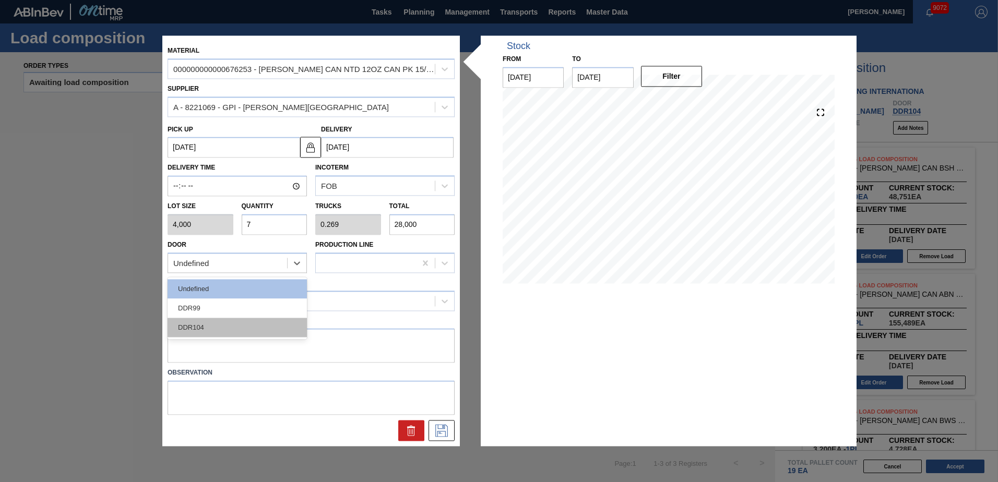
click at [233, 332] on div "DDR104" at bounding box center [237, 327] width 139 height 19
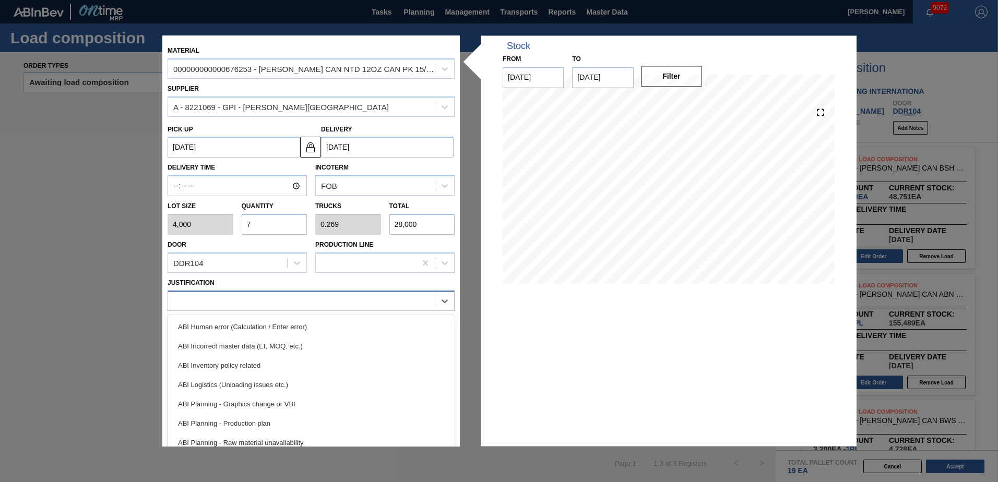
click at [281, 303] on div at bounding box center [301, 300] width 267 height 15
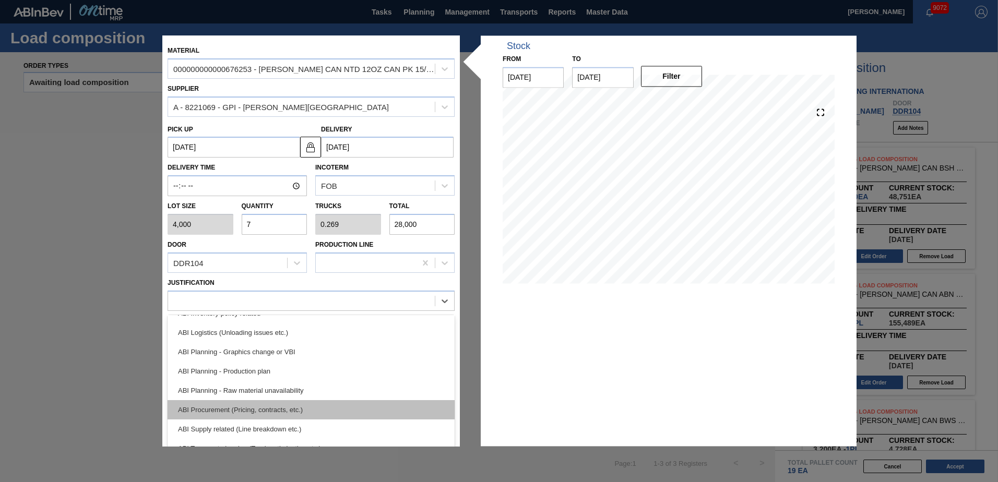
scroll to position [104, 0]
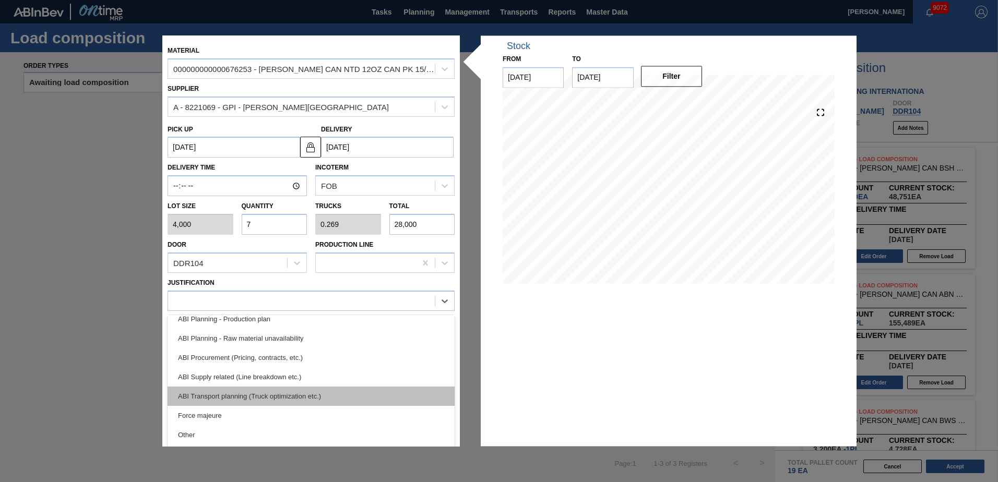
click at [278, 400] on div "ABI Transport planning (Truck optimization etc.)" at bounding box center [311, 396] width 287 height 19
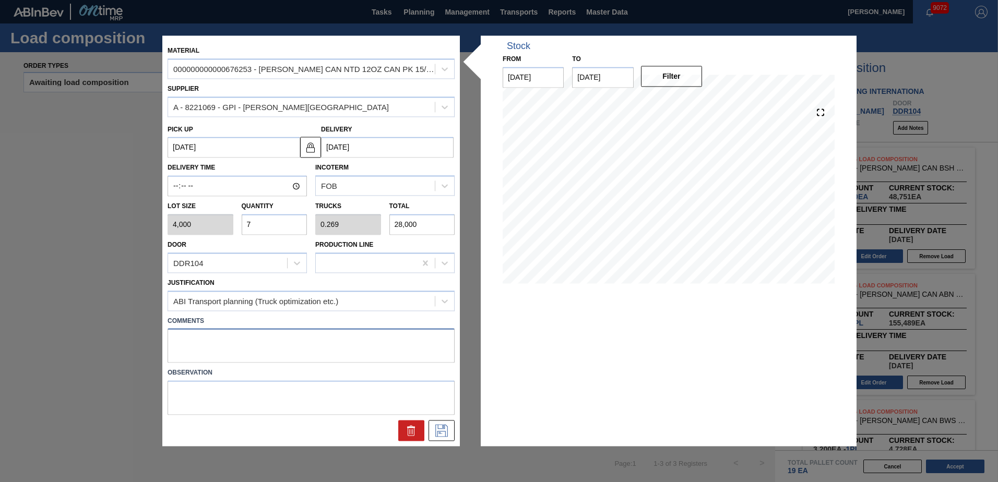
click at [264, 341] on textarea at bounding box center [311, 346] width 287 height 34
click at [437, 432] on icon at bounding box center [441, 431] width 17 height 13
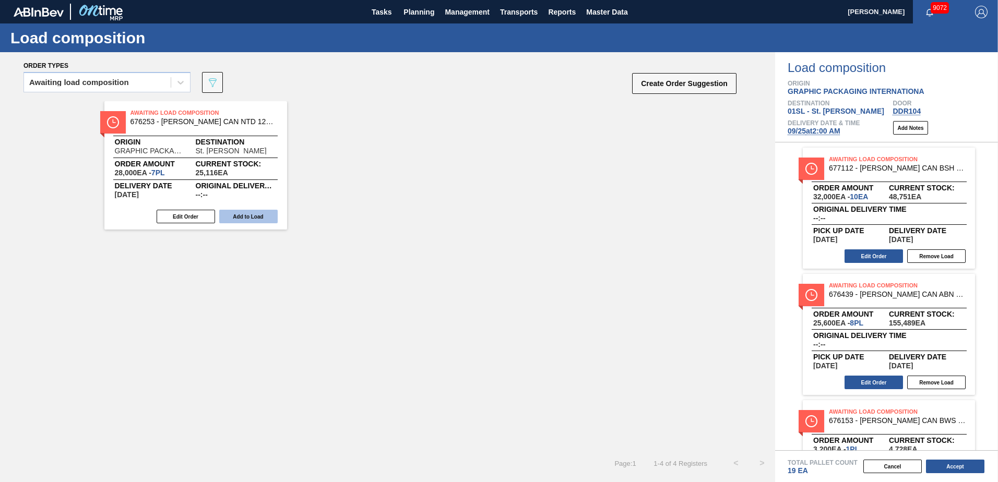
click at [261, 218] on button "Add to Load" at bounding box center [248, 217] width 58 height 14
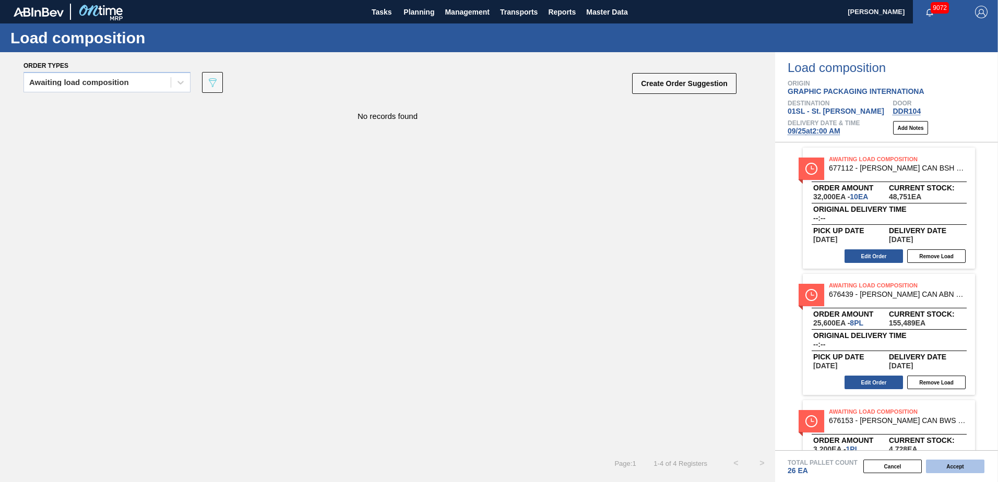
click at [966, 469] on button "Accept" at bounding box center [955, 467] width 58 height 14
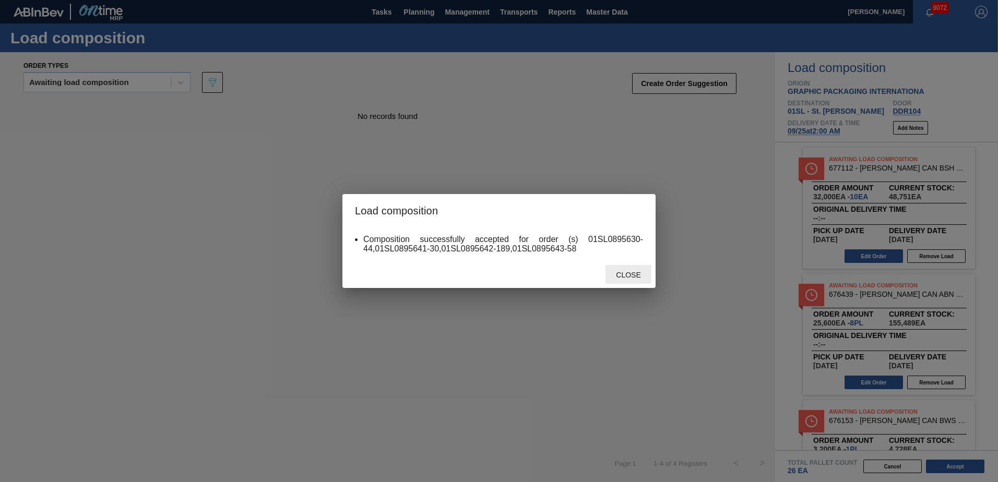
click at [626, 275] on span "Close" at bounding box center [628, 275] width 41 height 8
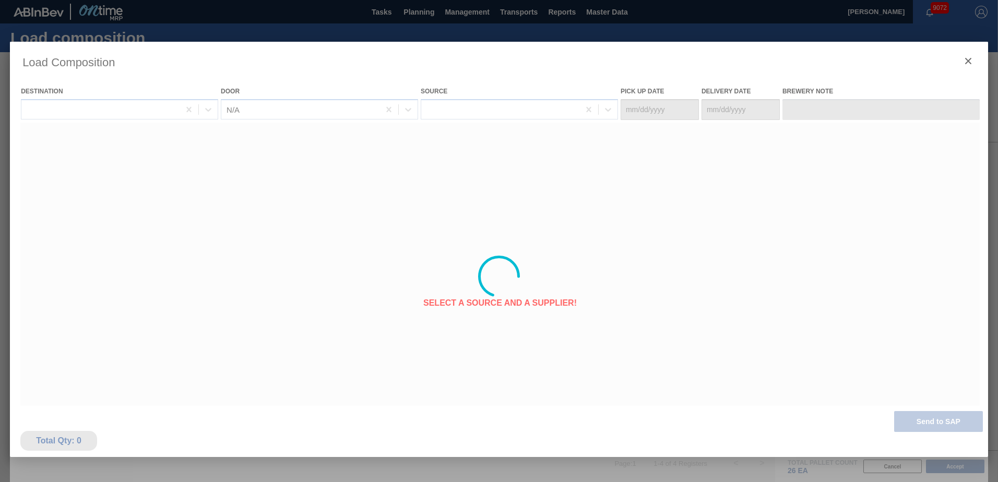
type Date "[DATE]"
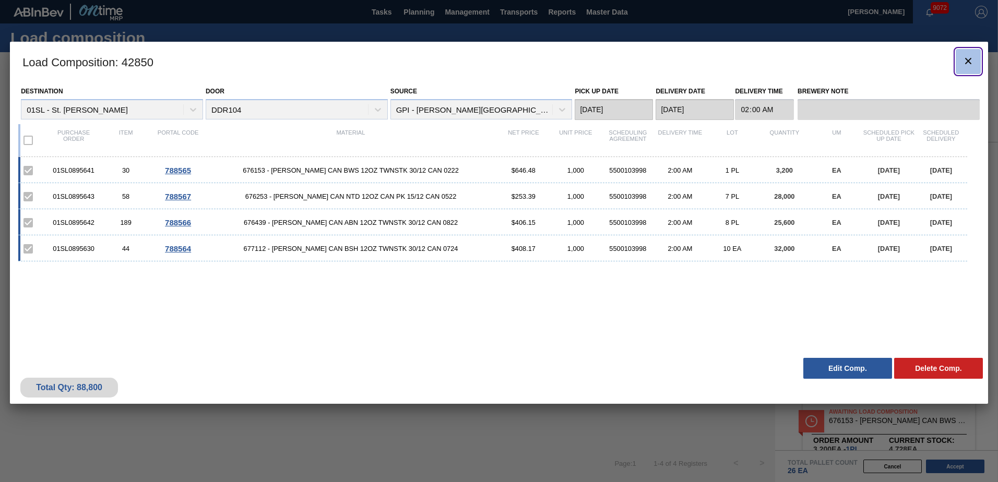
click at [968, 64] on icon "botão de ícone" at bounding box center [968, 61] width 13 height 13
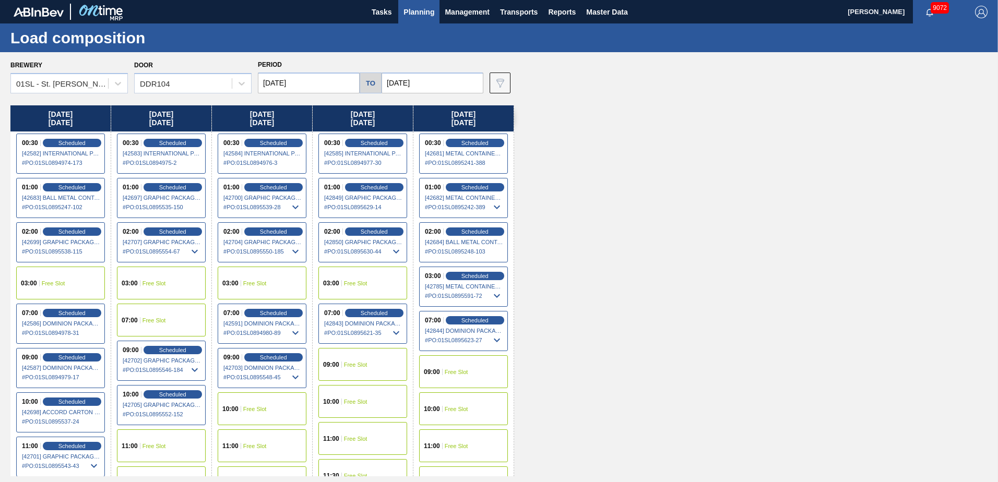
click at [415, 7] on span "Planning" at bounding box center [418, 12] width 31 height 13
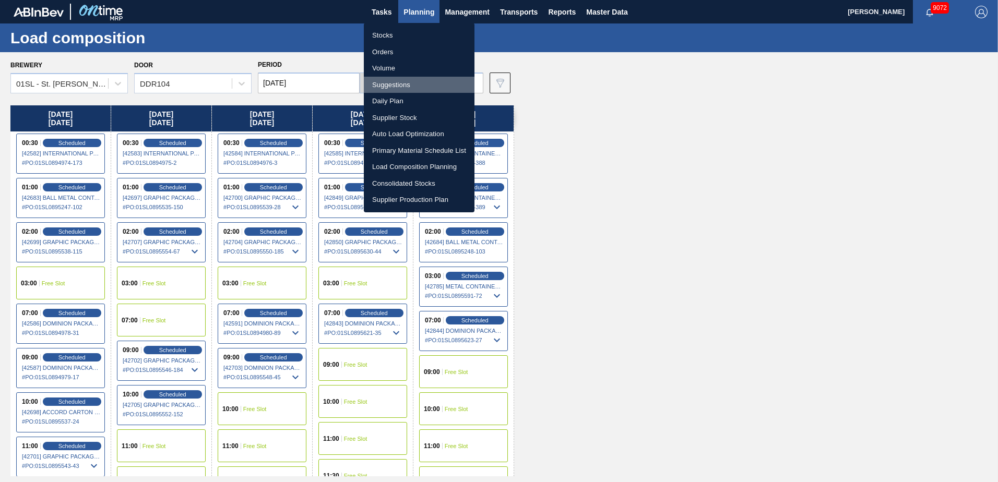
click at [400, 86] on li "Suggestions" at bounding box center [419, 85] width 111 height 17
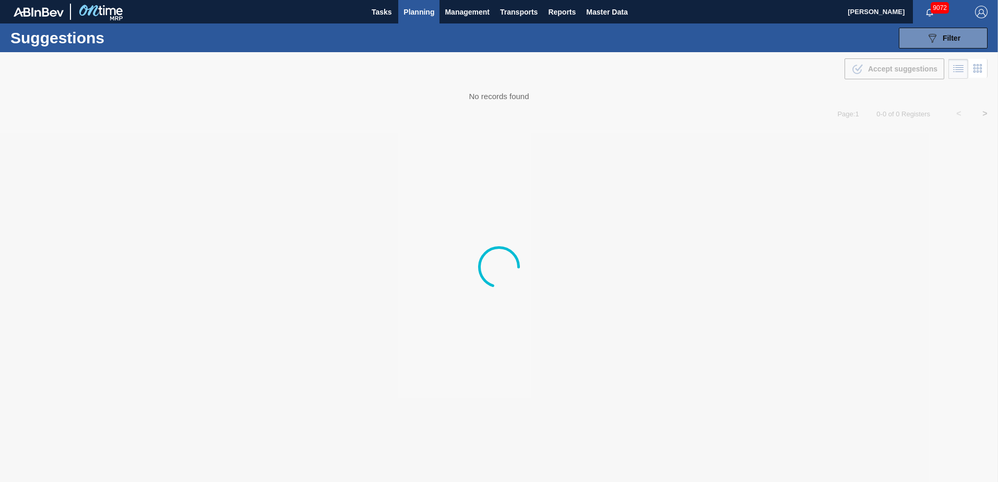
type from "[DATE]"
type to "[DATE]"
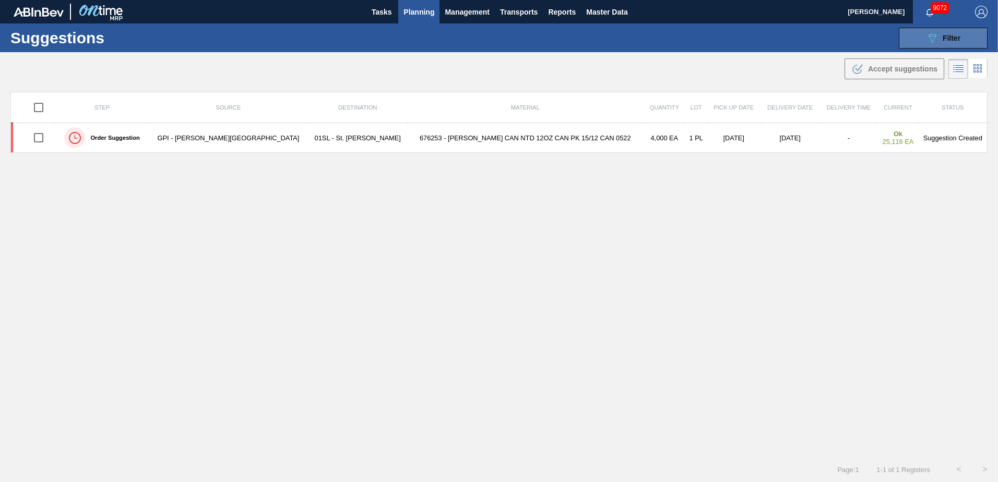
click at [936, 35] on icon "089F7B8B-B2A5-4AFE-B5C0-19BA573D28AC" at bounding box center [932, 38] width 13 height 13
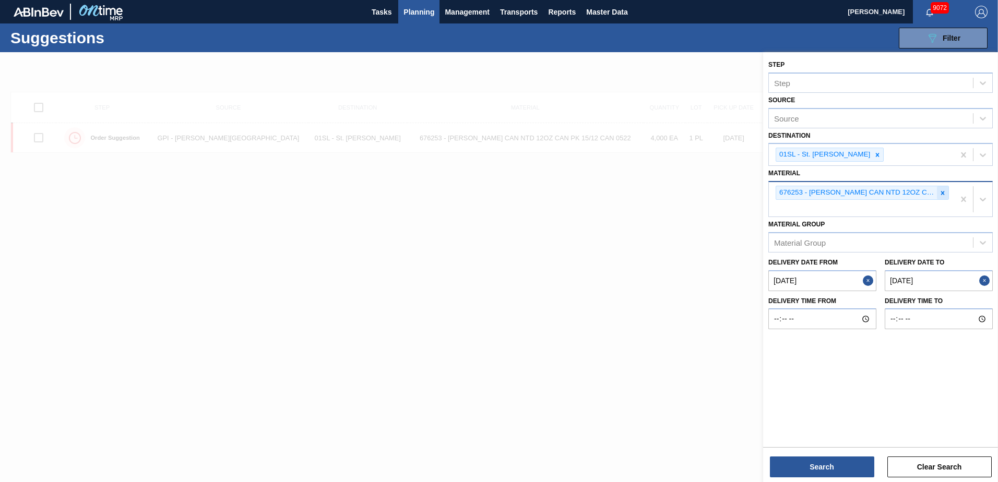
click at [937, 195] on div at bounding box center [942, 192] width 11 height 13
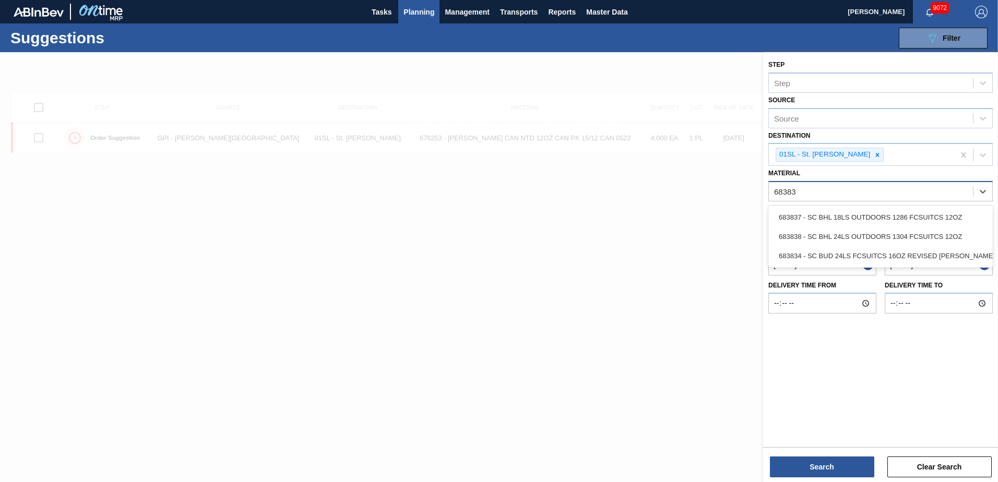
type input "683838"
click at [941, 213] on div "683838 - SC BHL 24LS OUTDOORS 1304 FCSUITCS 12OZ" at bounding box center [880, 217] width 224 height 19
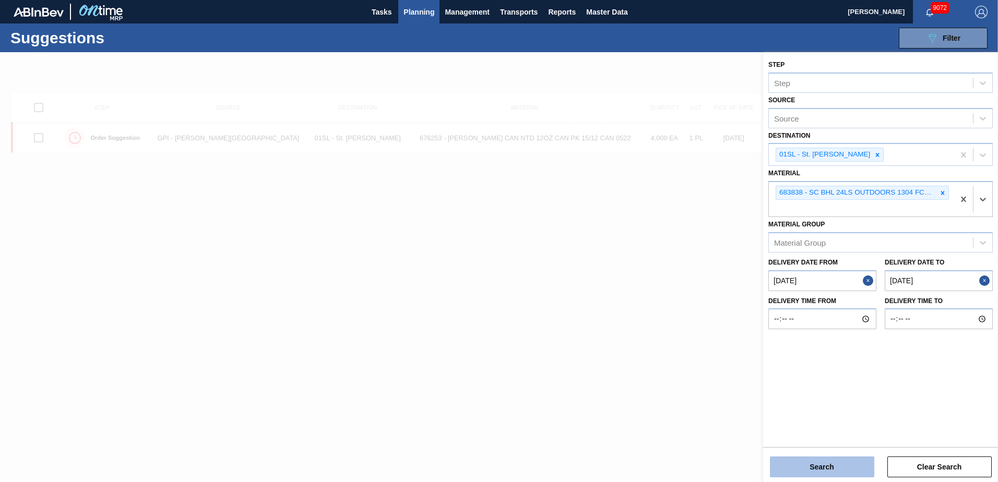
click at [841, 474] on button "Search" at bounding box center [822, 467] width 104 height 21
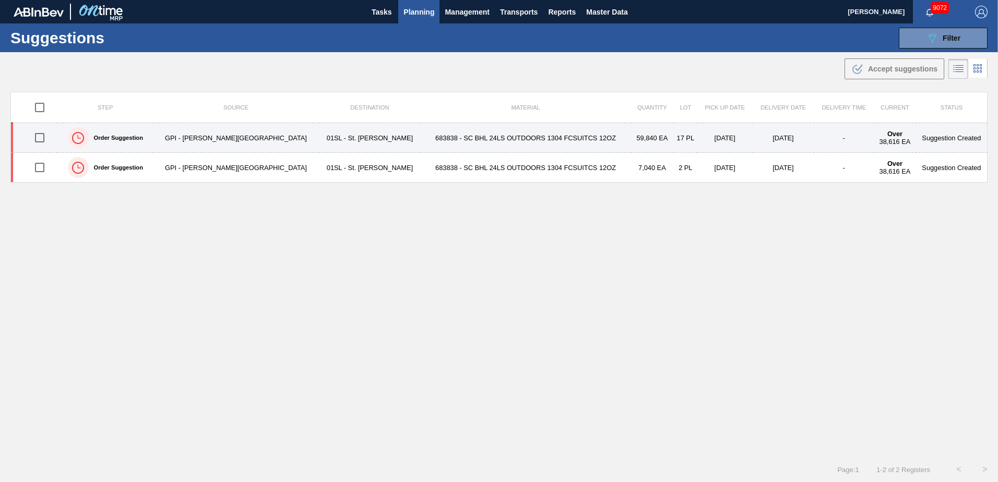
click at [43, 143] on input "checkbox" at bounding box center [40, 138] width 22 height 22
checkbox input "true"
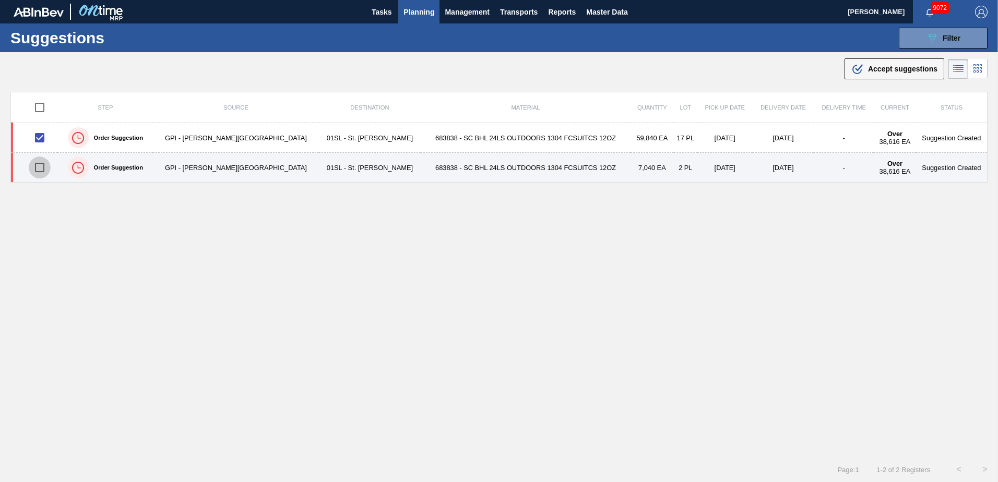
click at [41, 172] on input "checkbox" at bounding box center [40, 168] width 22 height 22
checkbox input "true"
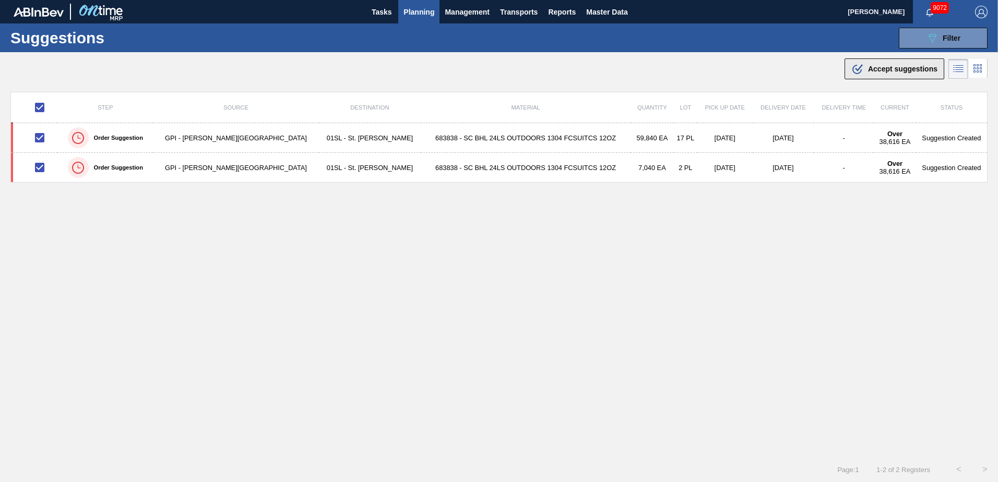
click at [865, 74] on div ".b{fill:var(--color-action-default)} Accept suggestions" at bounding box center [894, 69] width 86 height 13
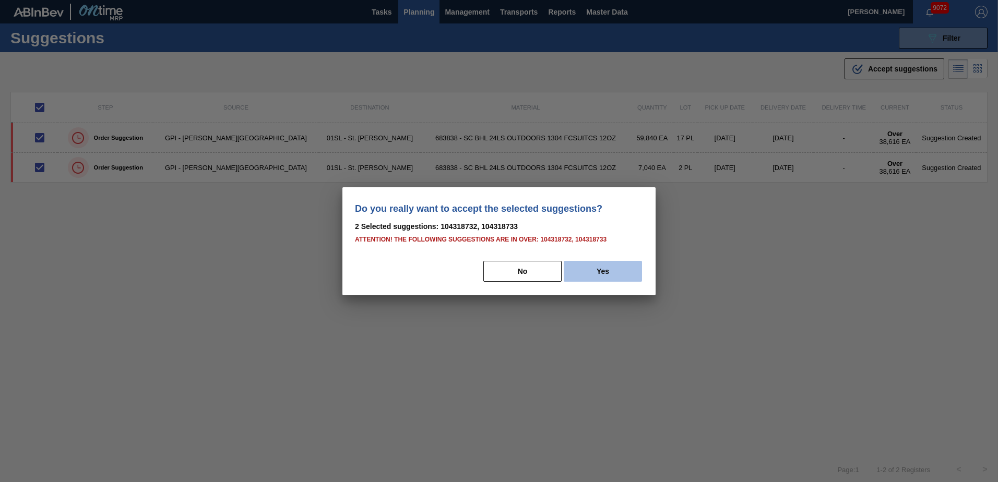
click at [609, 279] on button "Yes" at bounding box center [603, 271] width 78 height 21
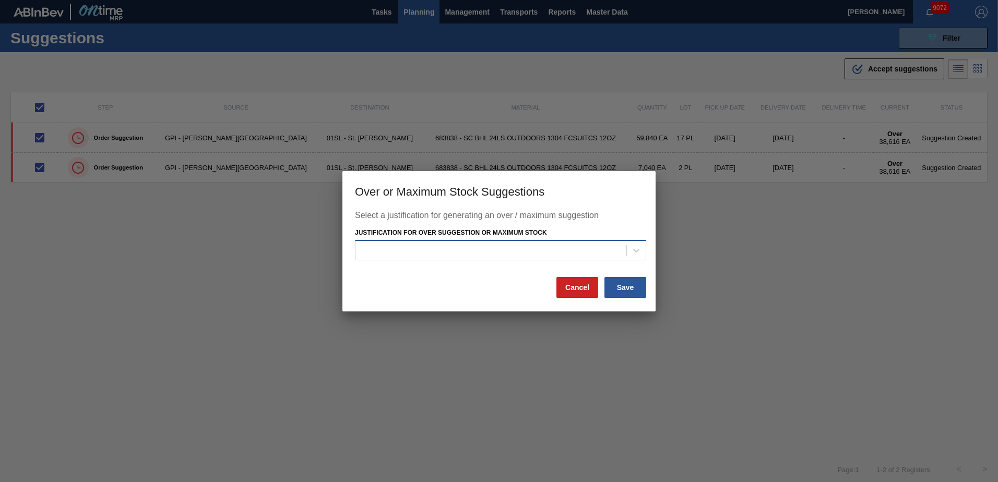
click at [509, 248] on div at bounding box center [490, 250] width 271 height 15
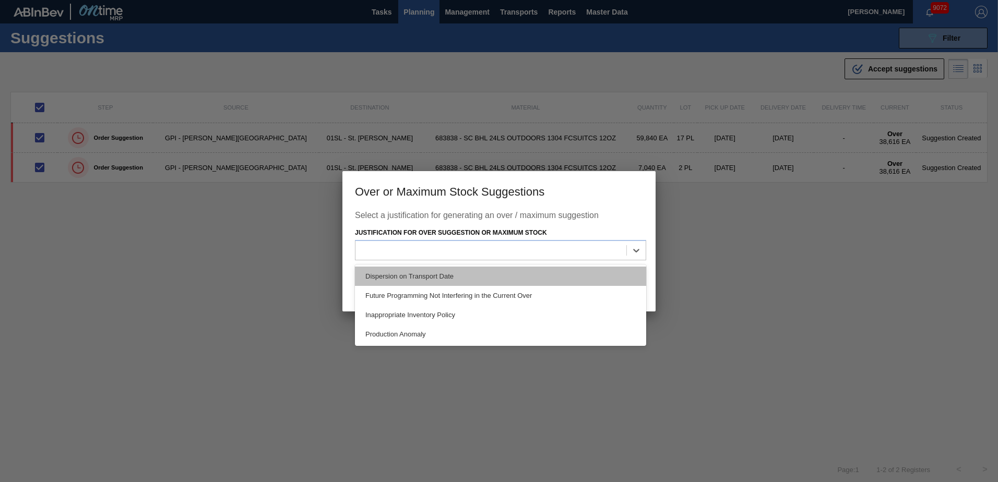
click at [434, 281] on div "Dispersion on Transport Date" at bounding box center [500, 276] width 291 height 19
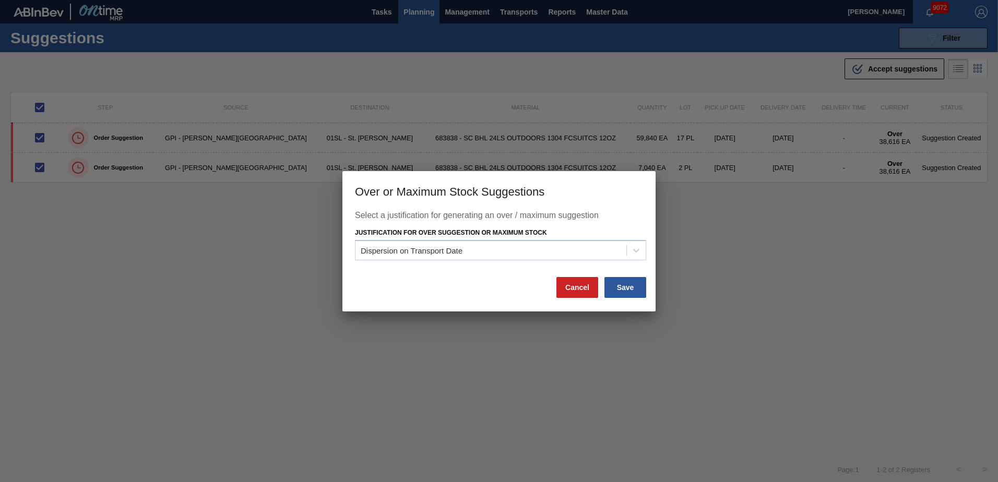
click at [649, 287] on div "Select a justification for generating an over / maximum suggestion Justificatio…" at bounding box center [498, 261] width 313 height 101
click at [630, 289] on button "Save" at bounding box center [625, 287] width 42 height 21
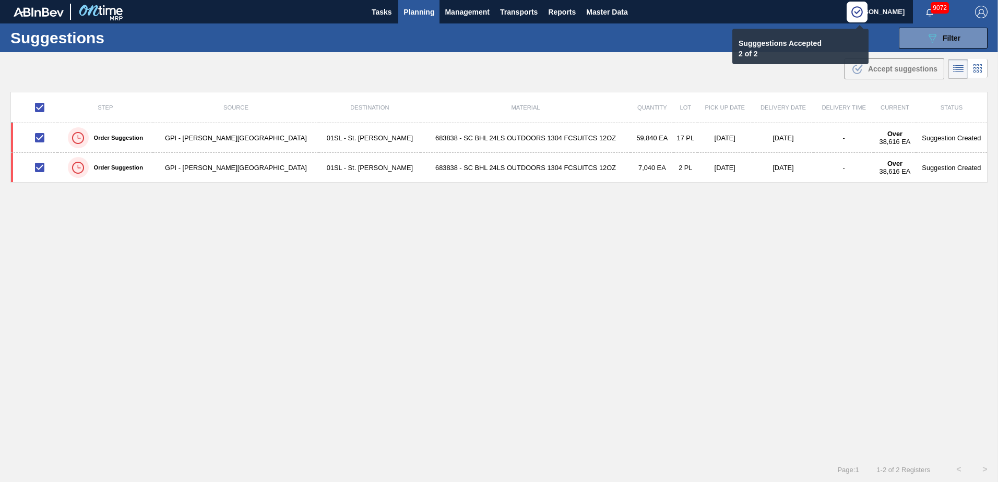
click at [418, 10] on span "Planning" at bounding box center [418, 12] width 31 height 13
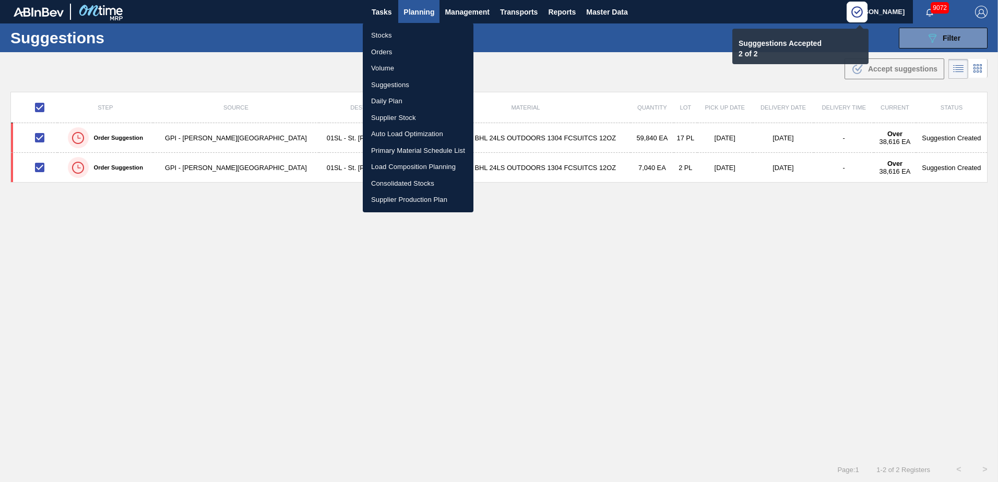
click at [397, 168] on li "Load Composition Planning" at bounding box center [418, 167] width 111 height 17
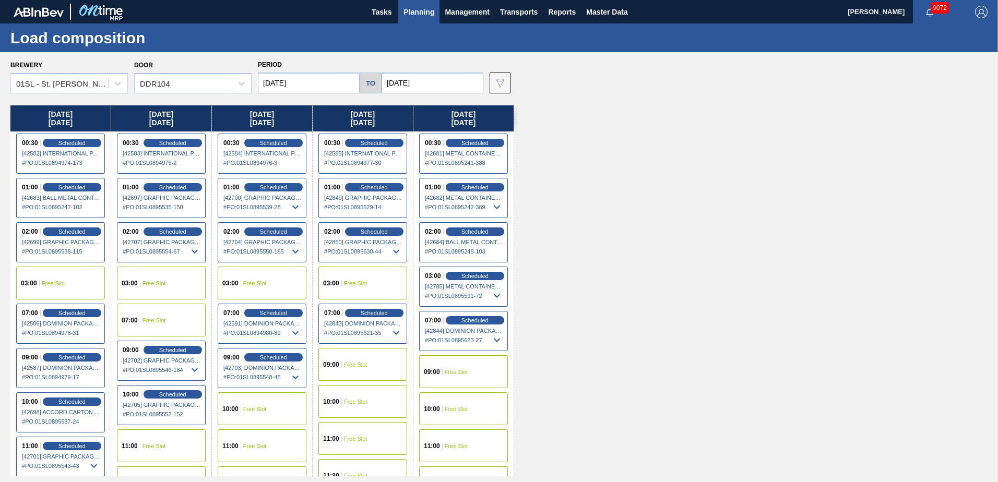
click at [374, 364] on div "09:00 Free Slot" at bounding box center [362, 364] width 89 height 33
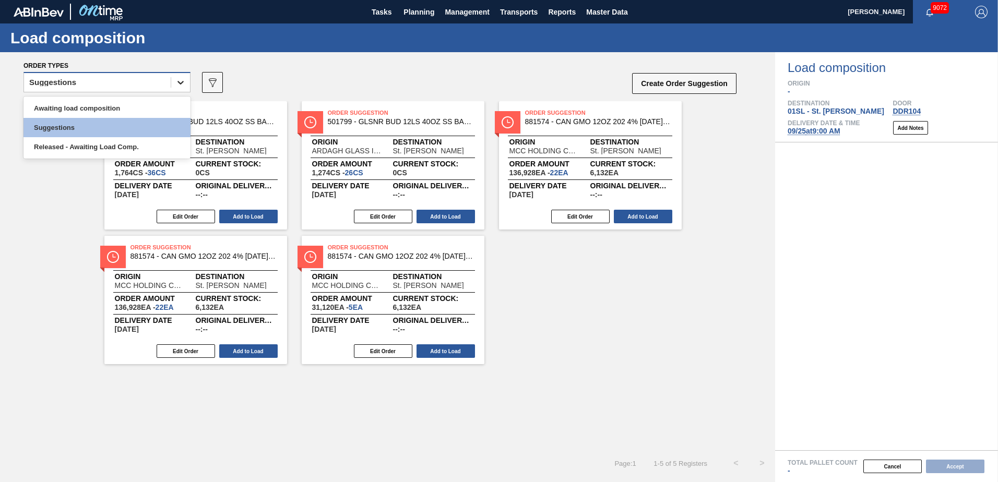
click at [179, 91] on div at bounding box center [180, 82] width 19 height 19
click at [143, 114] on div "Awaiting load composition" at bounding box center [106, 108] width 167 height 19
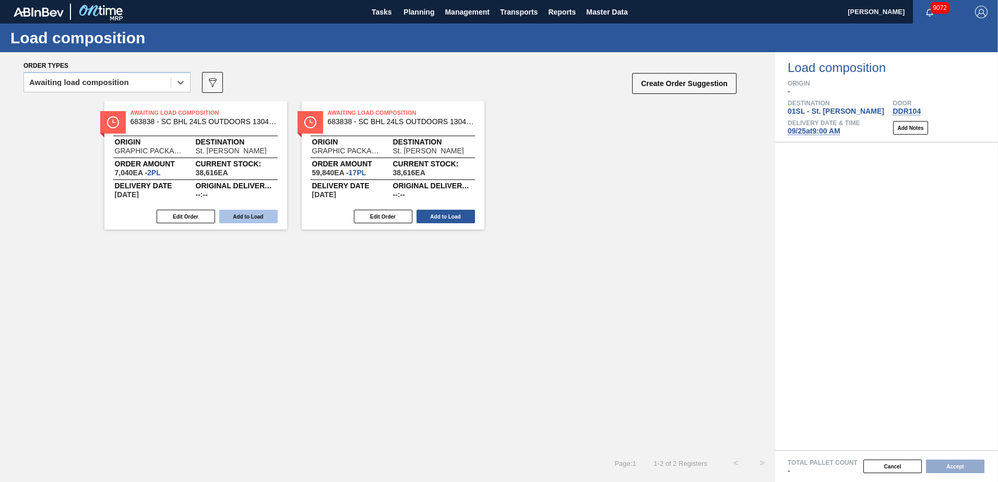
click at [244, 217] on button "Add to Load" at bounding box center [248, 217] width 58 height 14
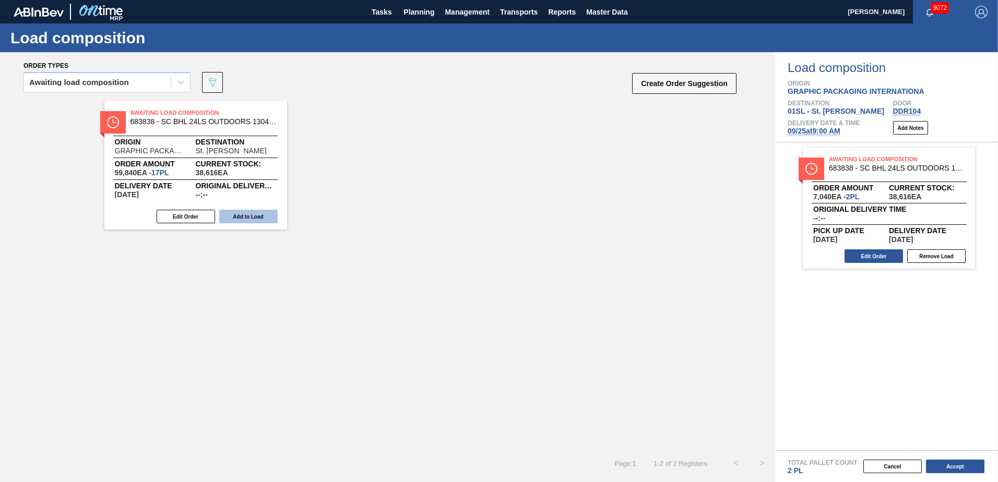
click at [235, 219] on button "Add to Load" at bounding box center [248, 217] width 58 height 14
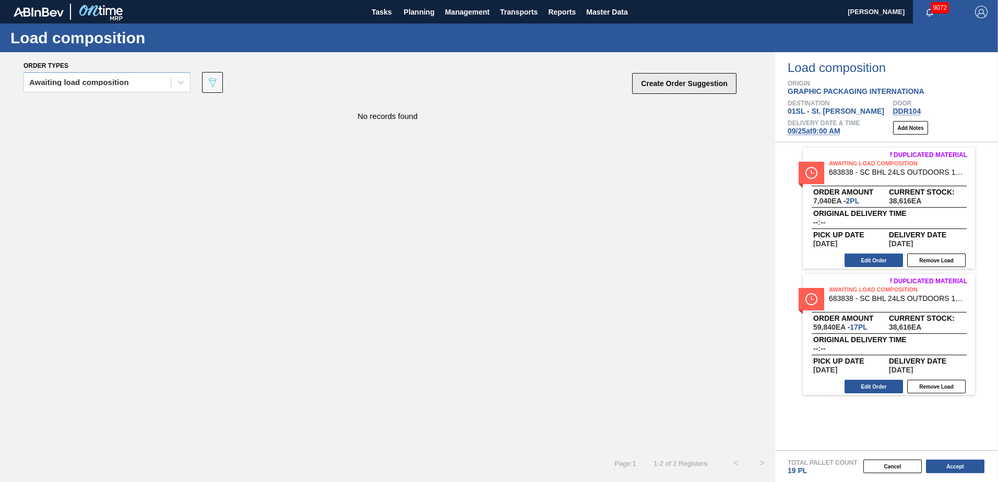
click at [694, 82] on button "Create Order Suggestion" at bounding box center [684, 83] width 104 height 21
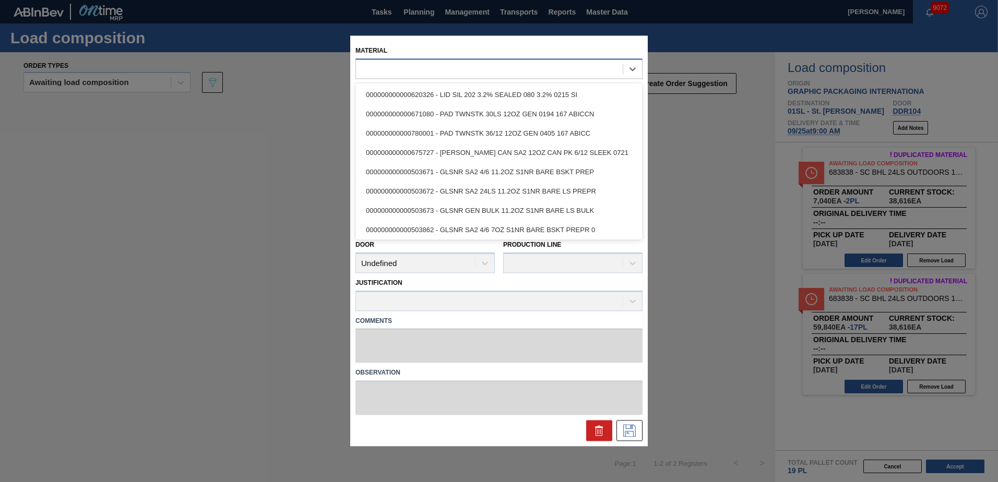
click at [447, 75] on div at bounding box center [489, 69] width 267 height 15
type input "683838"
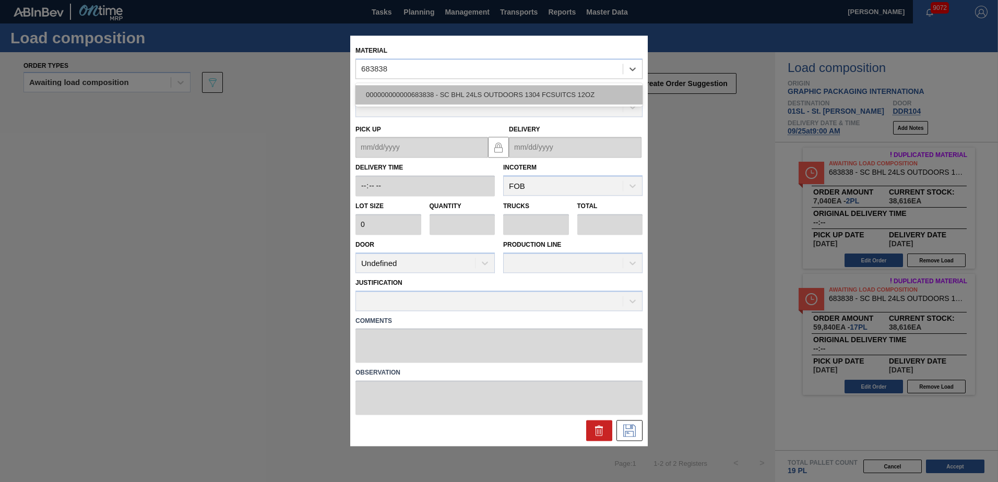
click at [478, 100] on div "000000000000683838 - SC BHL 24LS OUTDOORS 1304 FCSUITCS 12OZ" at bounding box center [498, 94] width 287 height 19
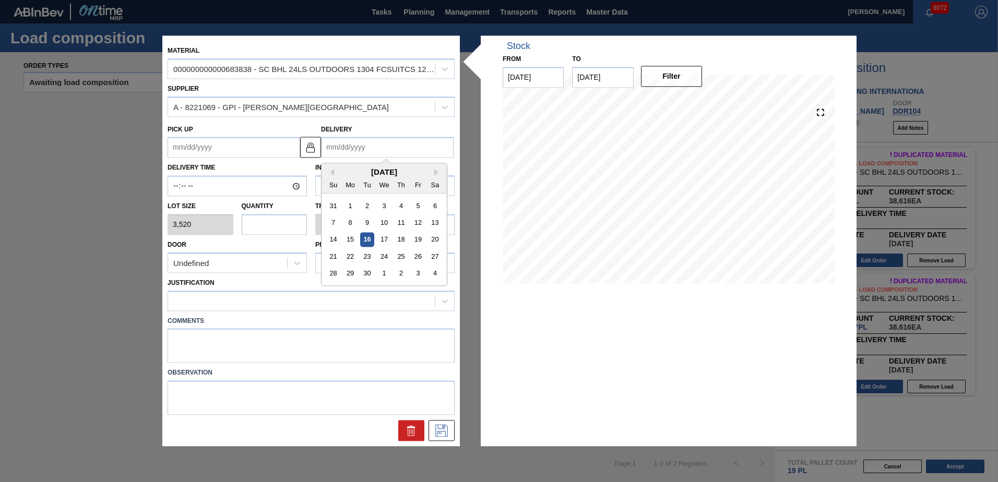
click at [365, 157] on input "Delivery" at bounding box center [387, 147] width 133 height 21
click at [400, 258] on div "25" at bounding box center [401, 257] width 14 height 14
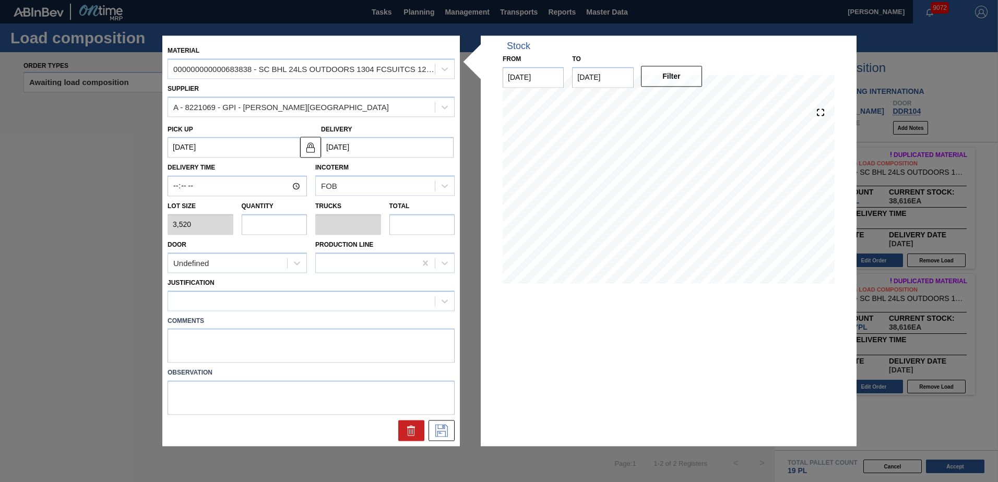
click at [270, 223] on input "text" at bounding box center [275, 224] width 66 height 21
click at [228, 274] on div "Justification" at bounding box center [310, 292] width 295 height 38
click at [218, 264] on div "Undefined" at bounding box center [227, 263] width 119 height 15
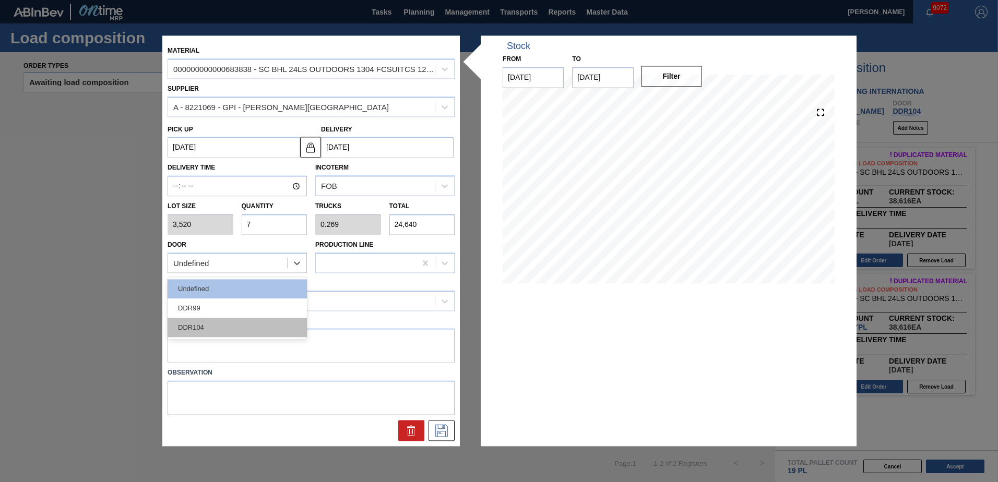
click at [212, 323] on div "DDR104" at bounding box center [237, 327] width 139 height 19
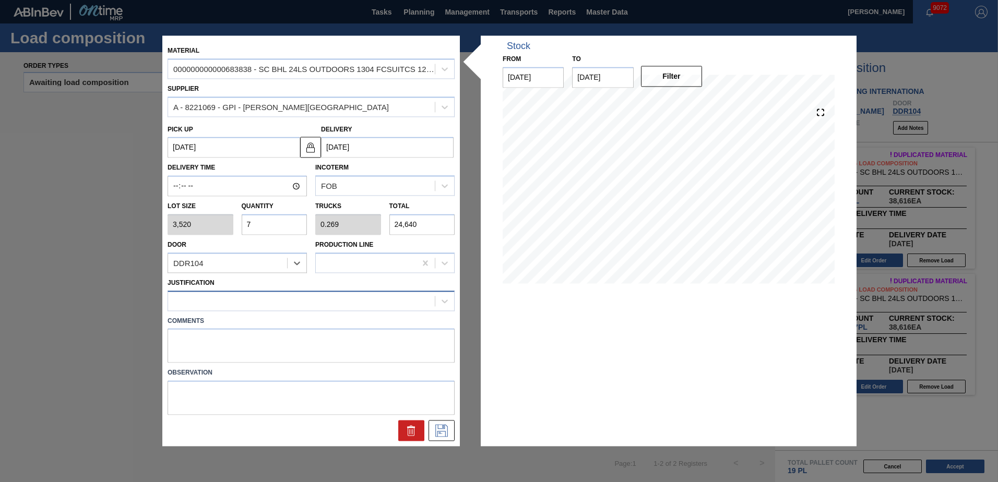
click at [224, 306] on div at bounding box center [301, 300] width 267 height 15
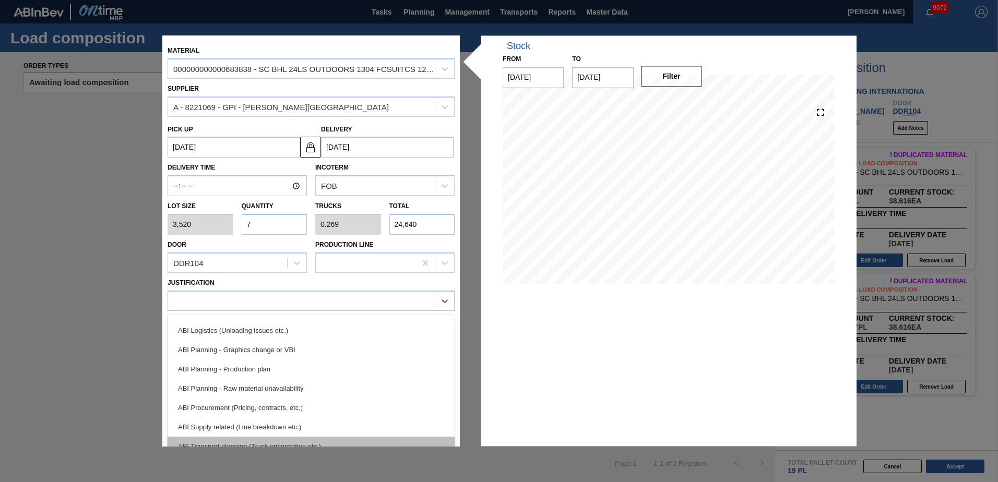
scroll to position [104, 0]
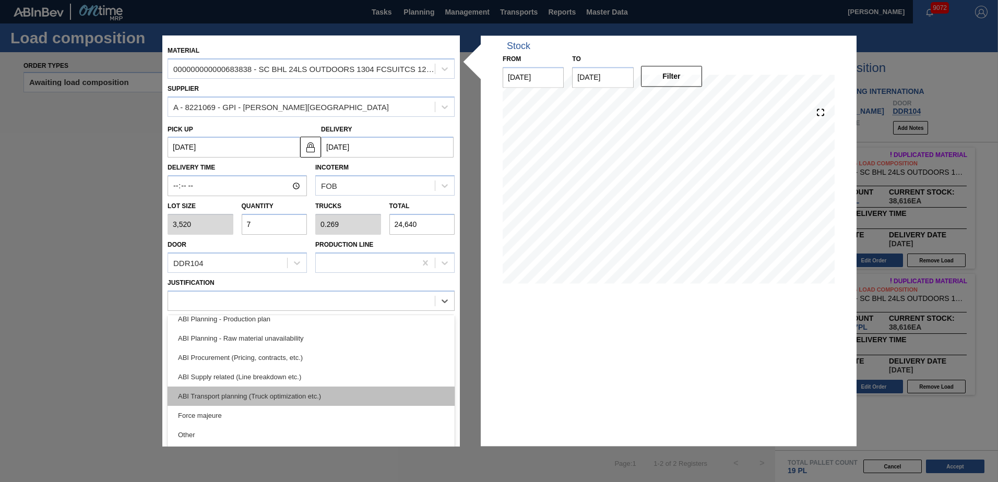
click at [267, 391] on div "ABI Transport planning (Truck optimization etc.)" at bounding box center [311, 396] width 287 height 19
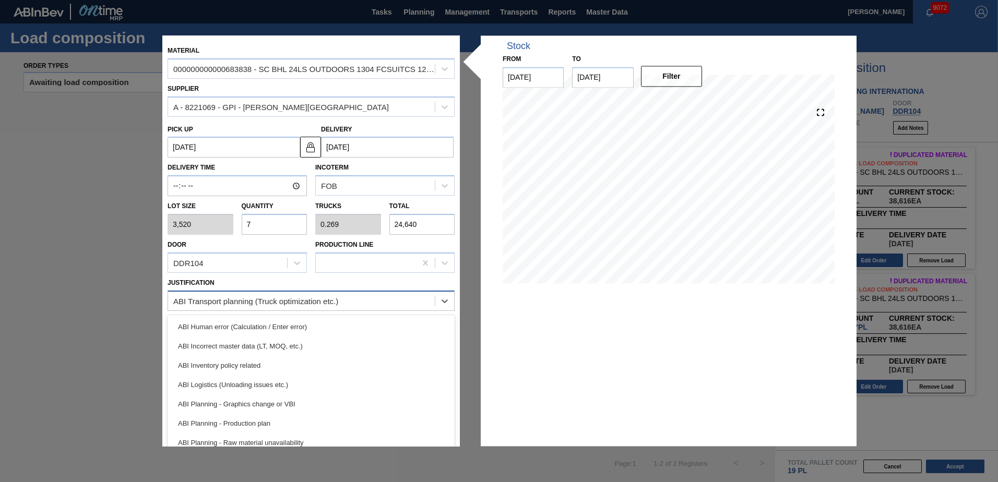
click at [289, 302] on div "ABI Transport planning (Truck optimization etc.)" at bounding box center [255, 300] width 165 height 9
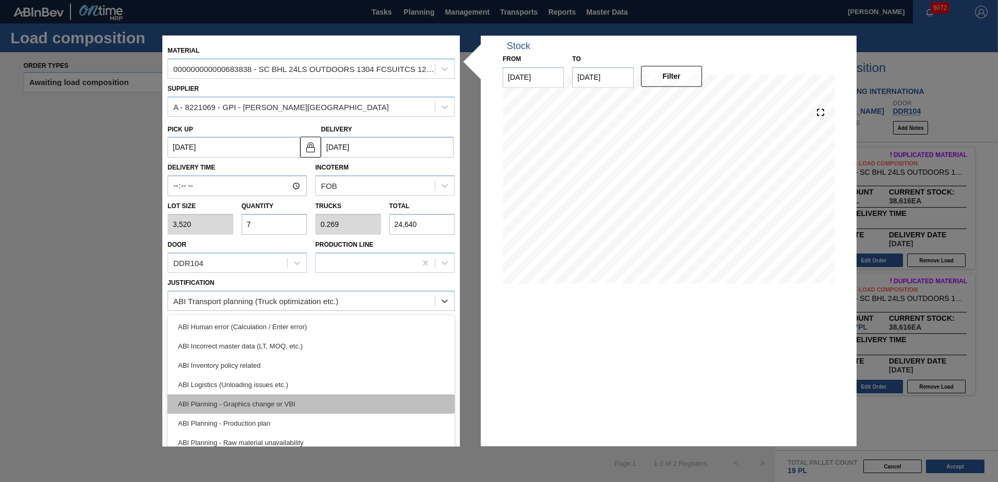
click at [278, 396] on div "ABI Planning - Graphics change or VBI" at bounding box center [311, 404] width 287 height 19
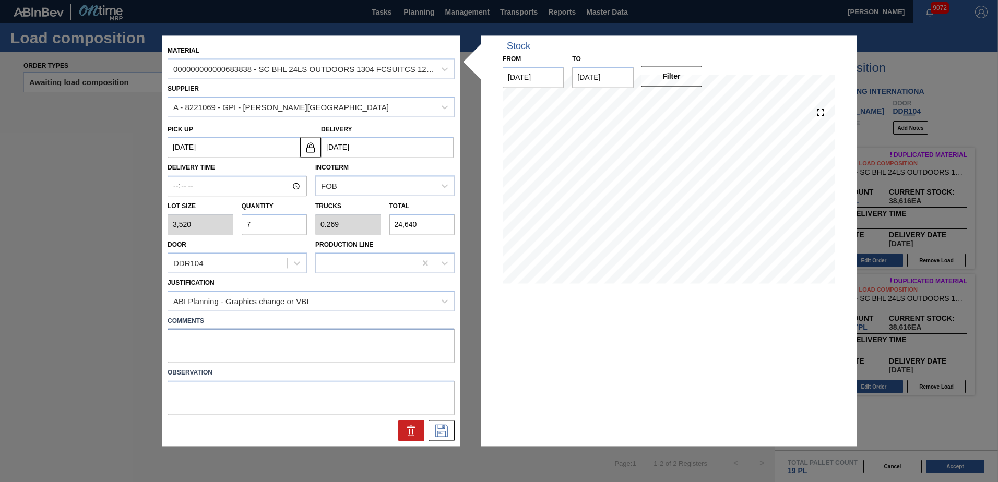
click at [245, 341] on textarea at bounding box center [311, 346] width 287 height 34
click at [445, 432] on icon at bounding box center [441, 431] width 13 height 13
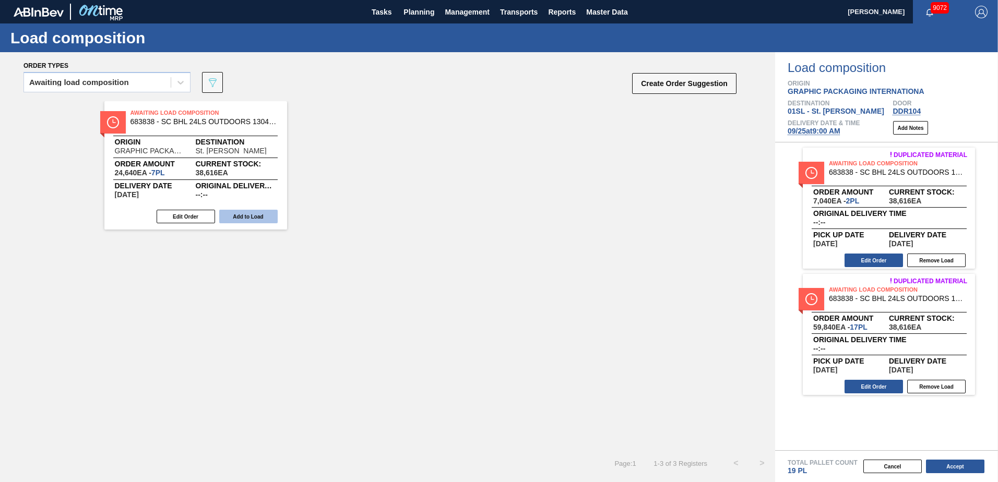
click at [242, 220] on button "Add to Load" at bounding box center [248, 217] width 58 height 14
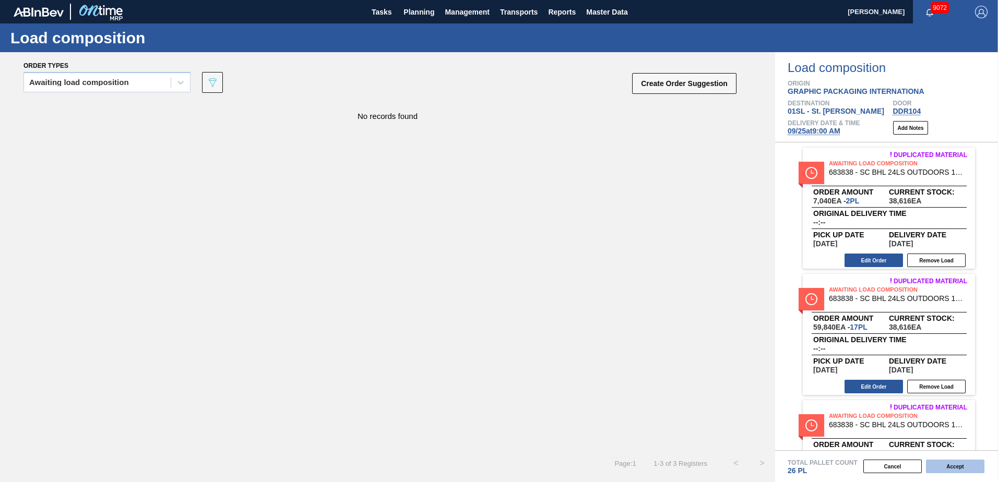
click at [947, 469] on button "Accept" at bounding box center [955, 467] width 58 height 14
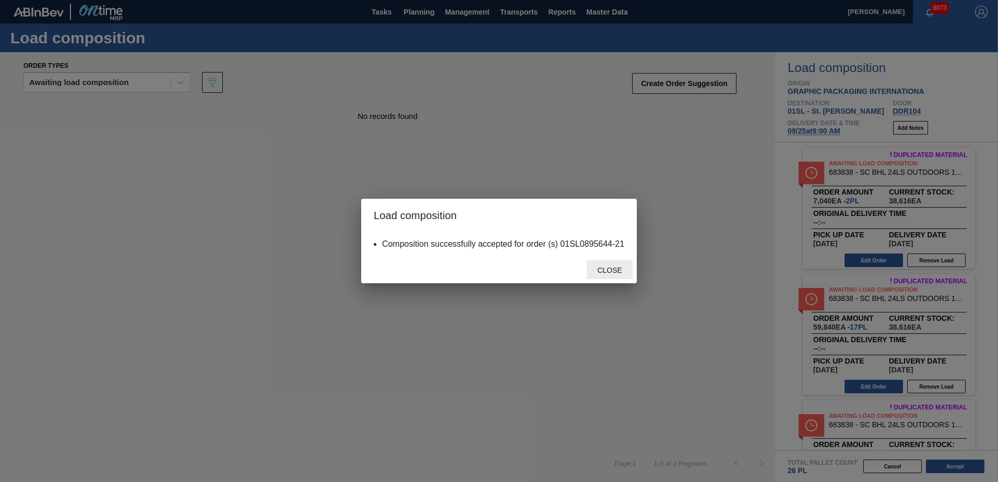
click at [624, 272] on span "Close" at bounding box center [609, 270] width 41 height 8
